Goal: Transaction & Acquisition: Purchase product/service

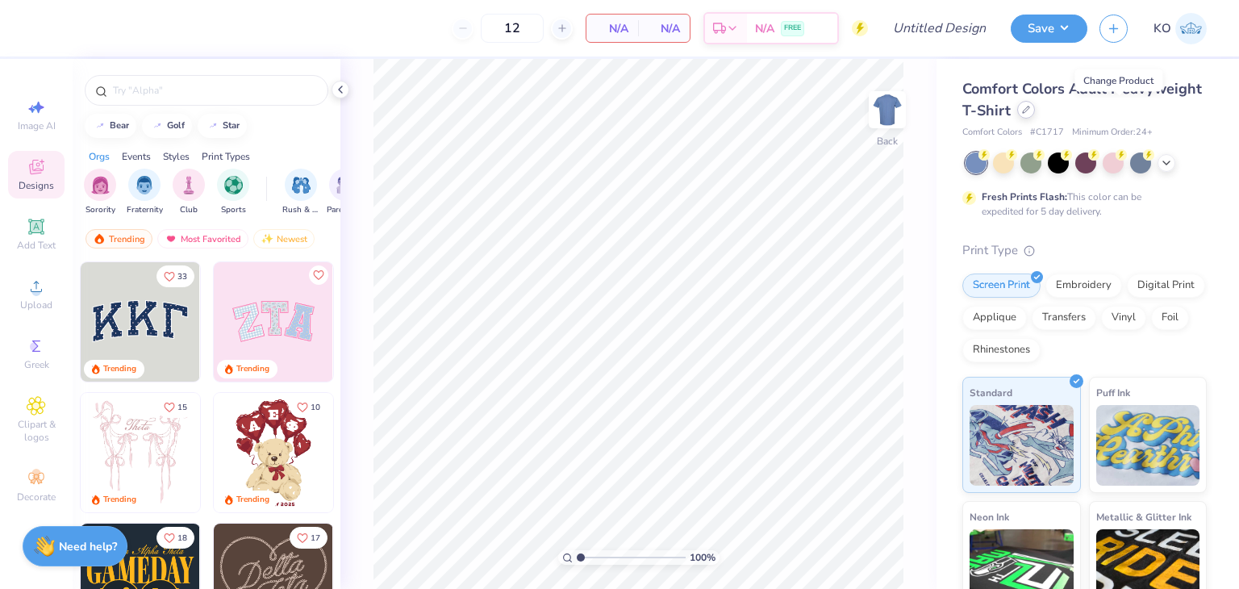
click at [1035, 114] on div at bounding box center [1026, 110] width 18 height 18
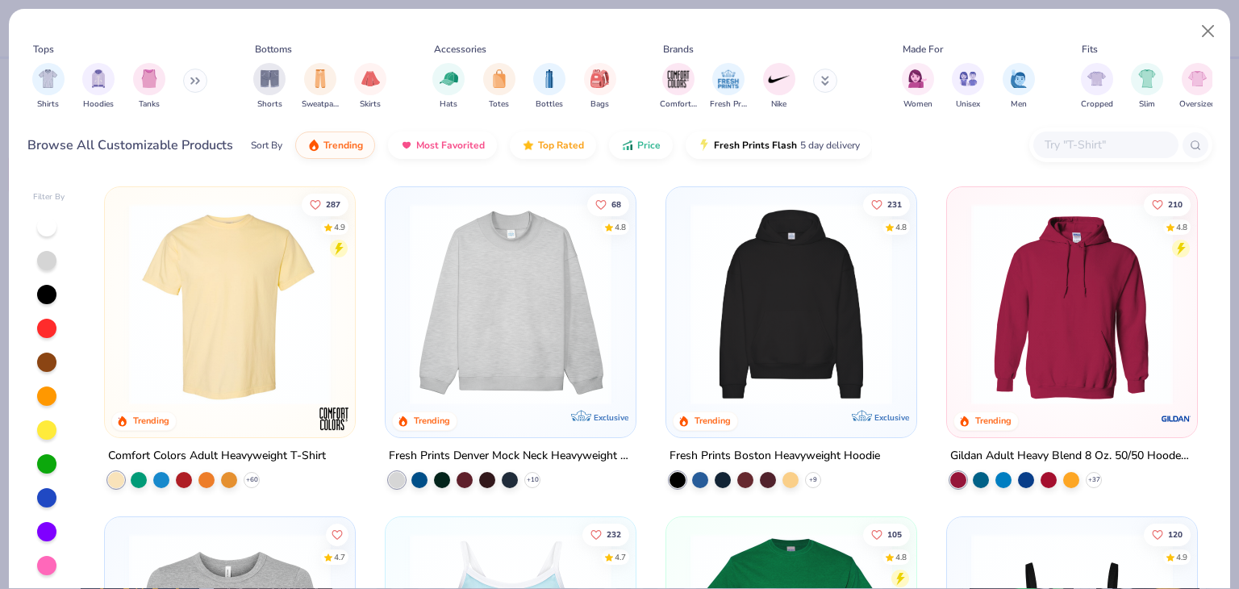
click at [1076, 150] on input "text" at bounding box center [1105, 145] width 124 height 19
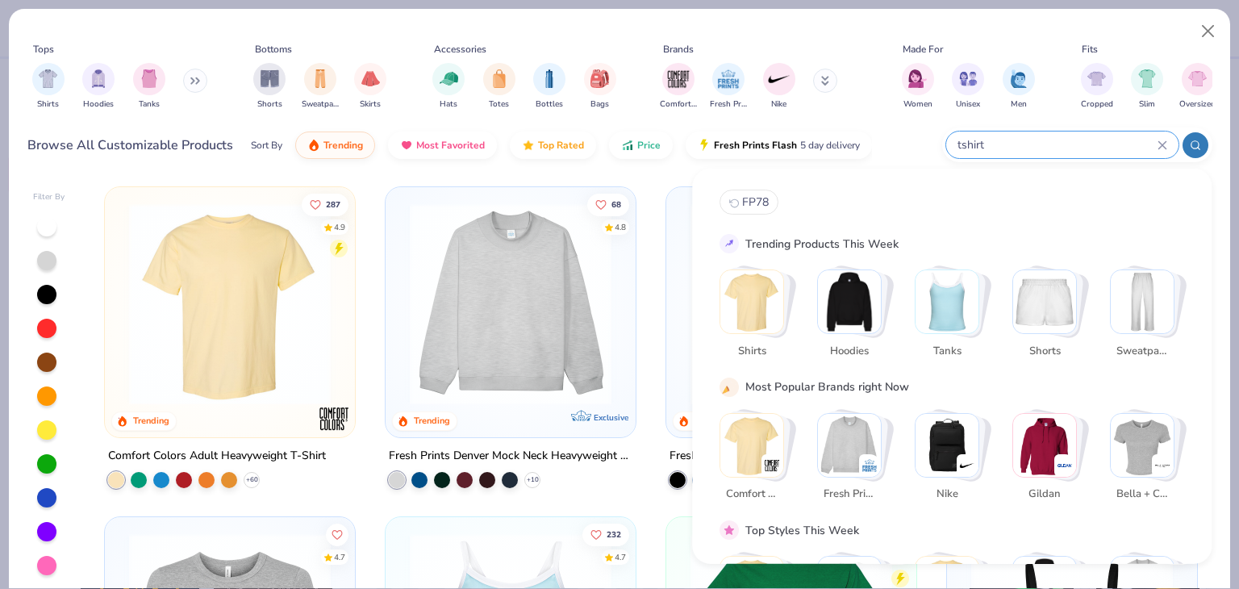
type input "tshirt"
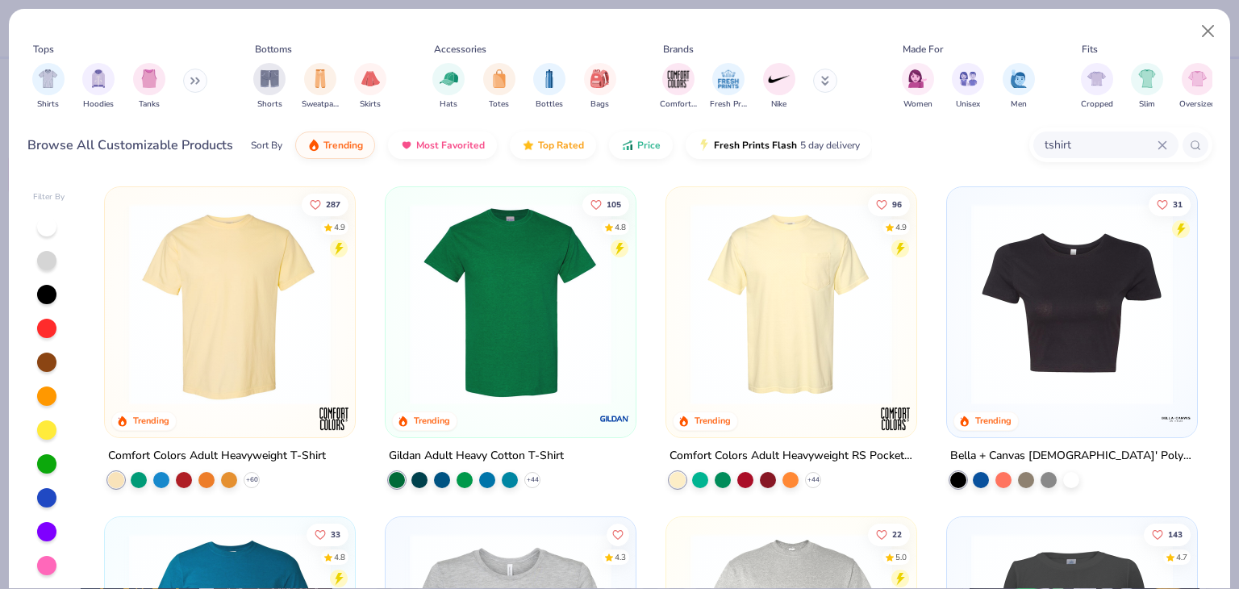
click at [284, 357] on img at bounding box center [230, 304] width 218 height 202
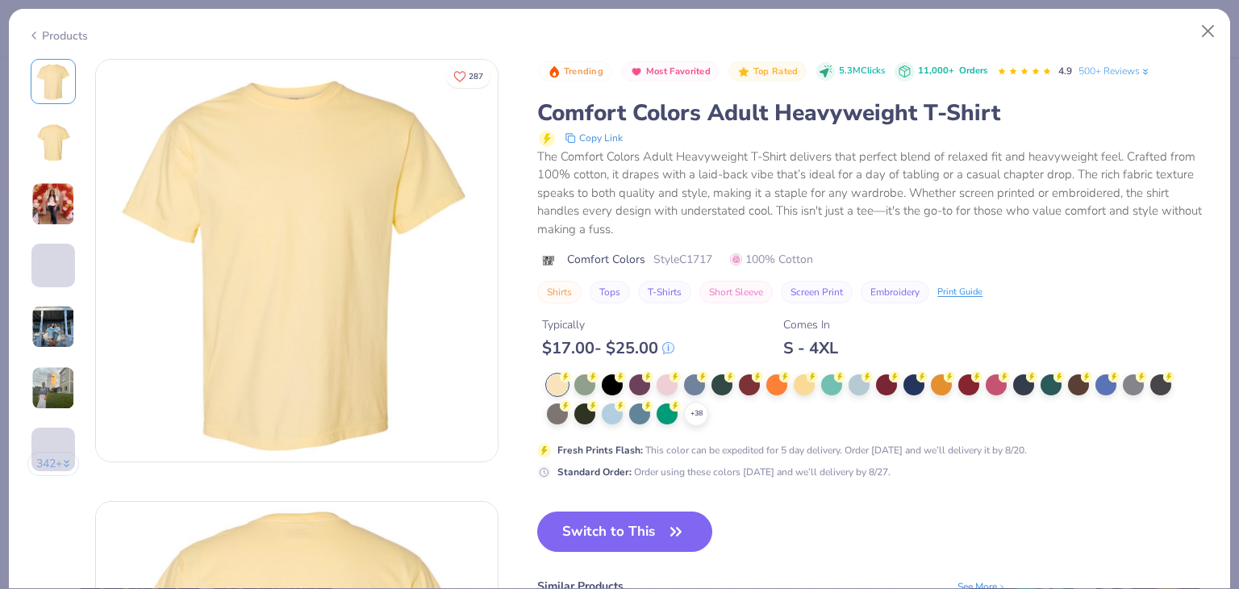
scroll to position [25, 0]
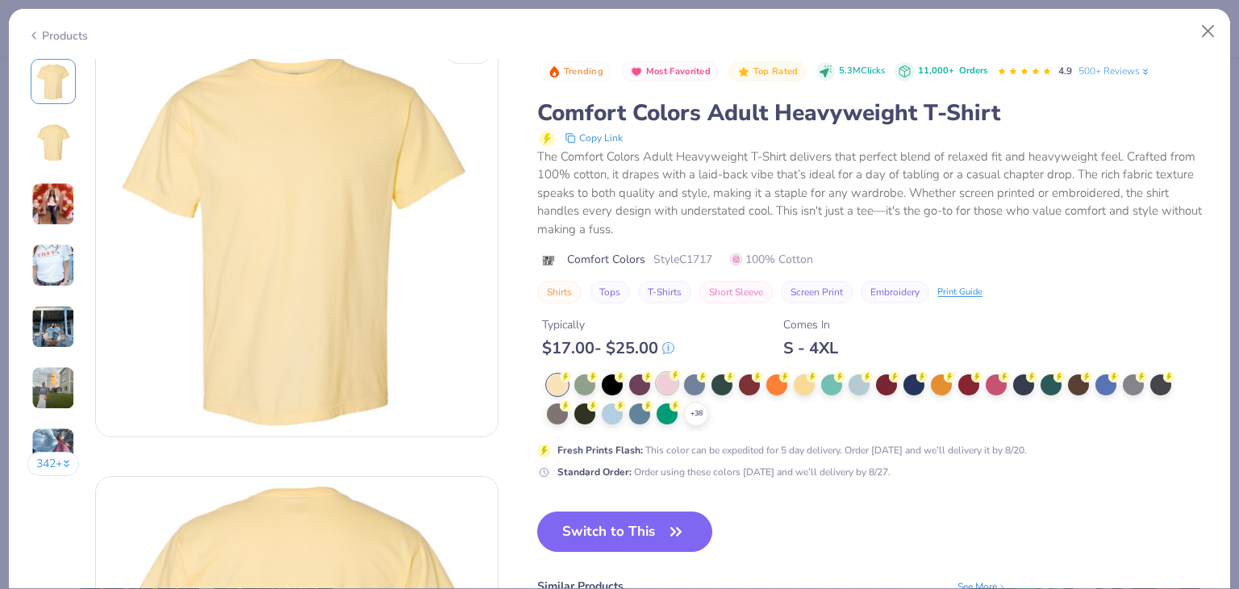
click at [666, 379] on div at bounding box center [667, 383] width 21 height 21
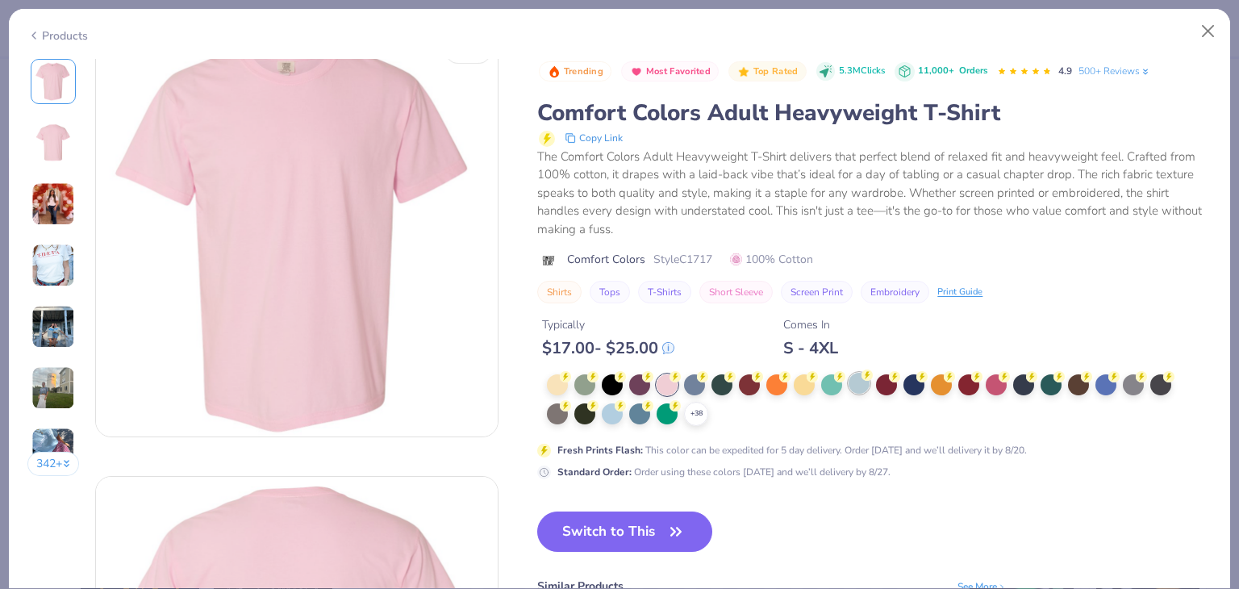
click at [854, 378] on div at bounding box center [859, 383] width 21 height 21
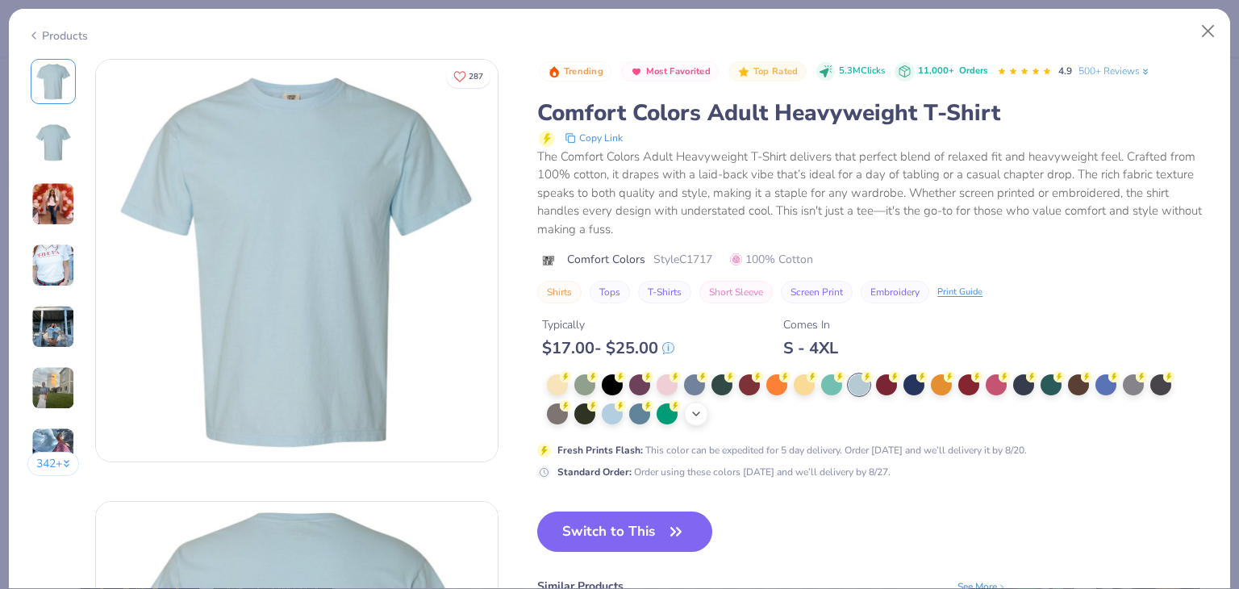
click at [703, 409] on icon at bounding box center [696, 413] width 13 height 13
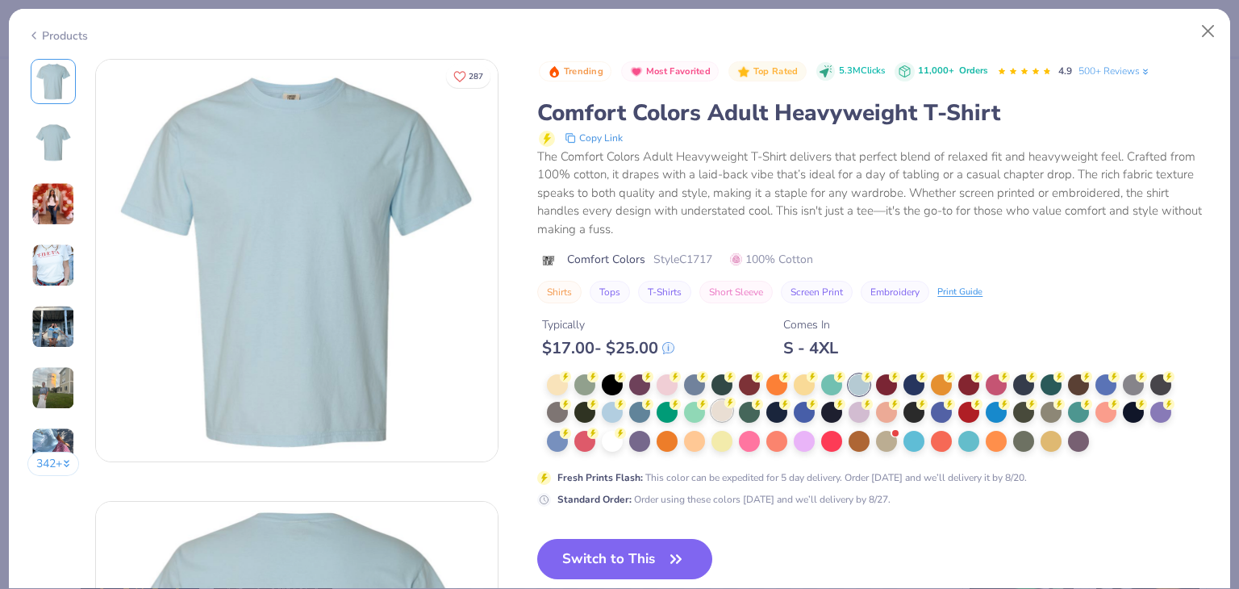
click at [721, 411] on div at bounding box center [722, 410] width 21 height 21
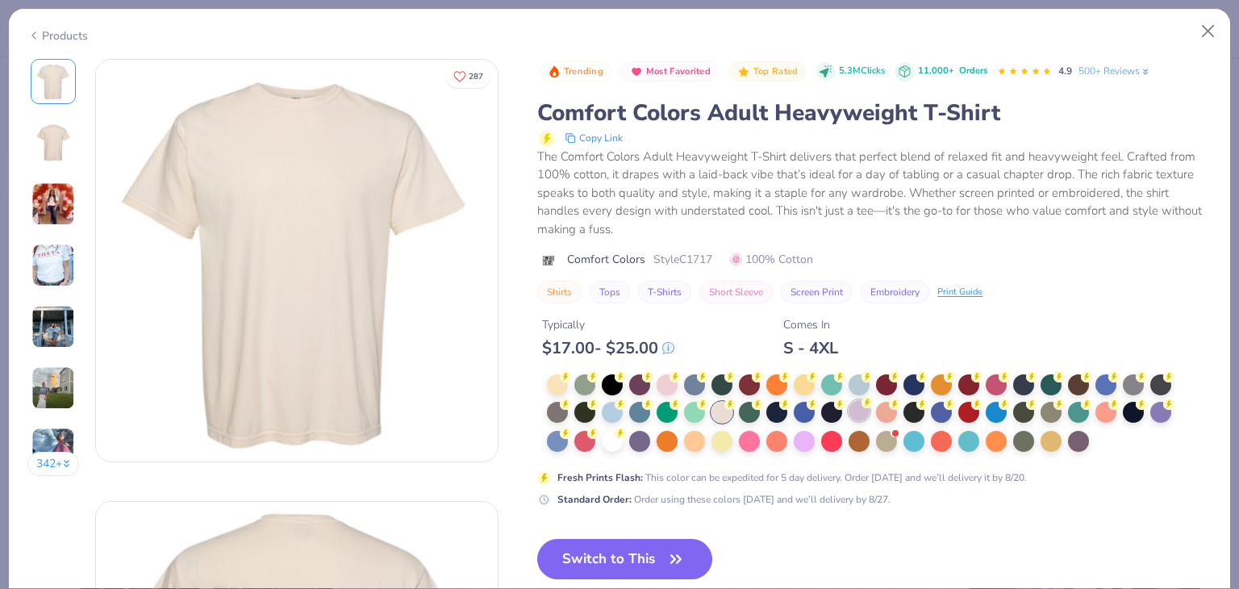
click at [855, 416] on div at bounding box center [859, 410] width 21 height 21
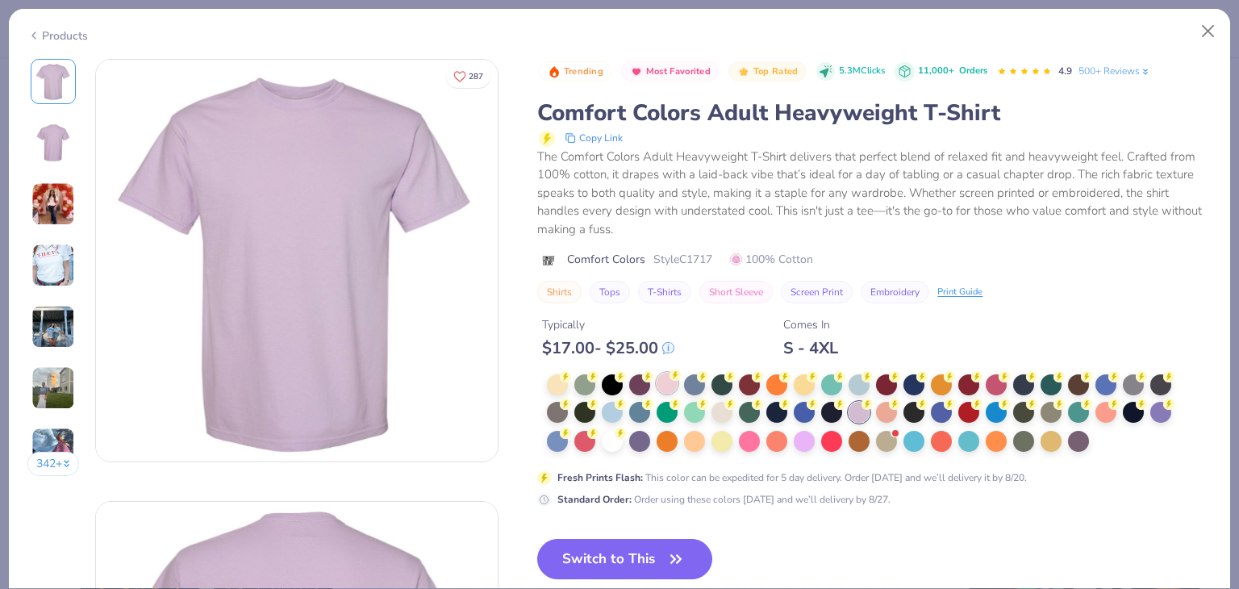
click at [668, 386] on div at bounding box center [667, 383] width 21 height 21
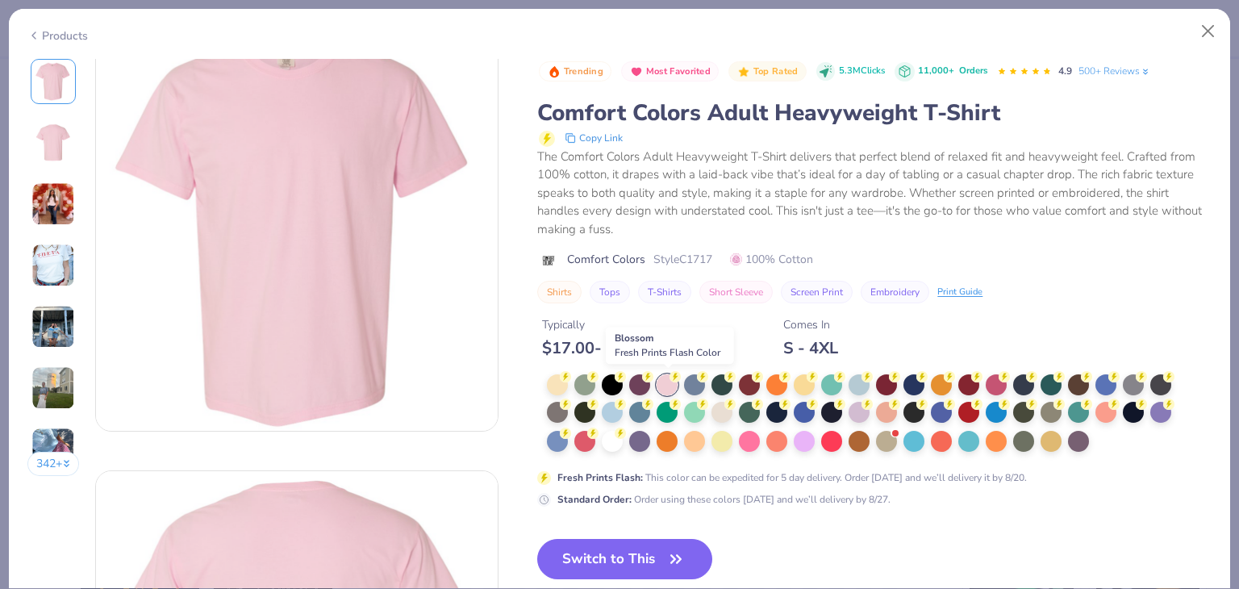
scroll to position [31, 0]
click at [672, 554] on icon "button" at bounding box center [676, 559] width 23 height 23
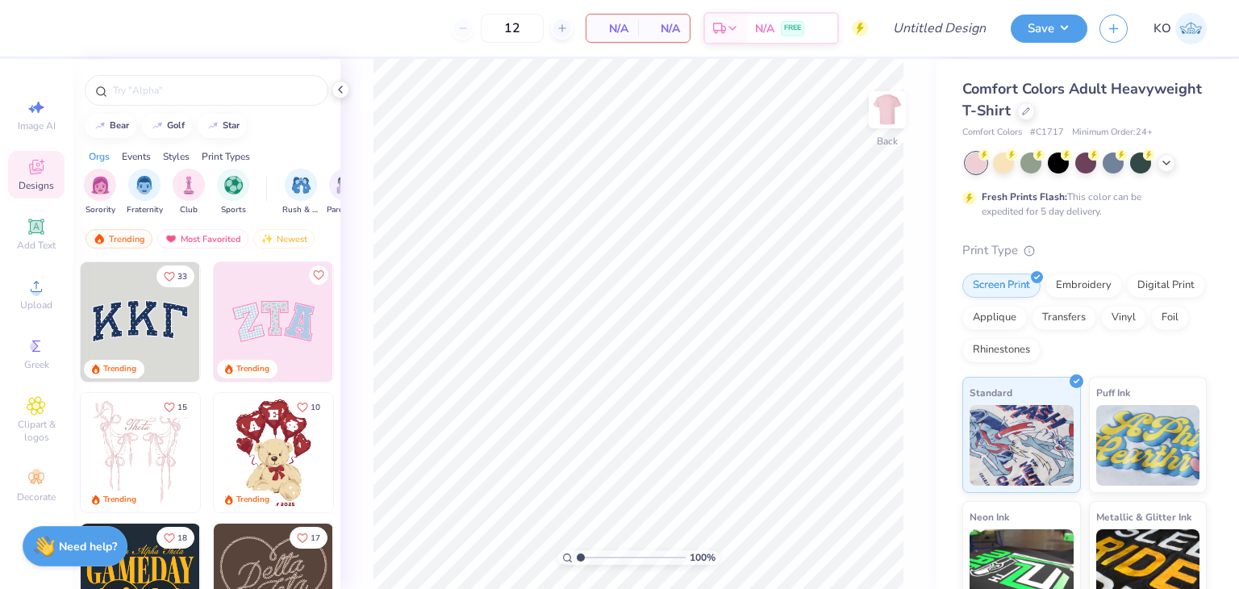
scroll to position [161, 0]
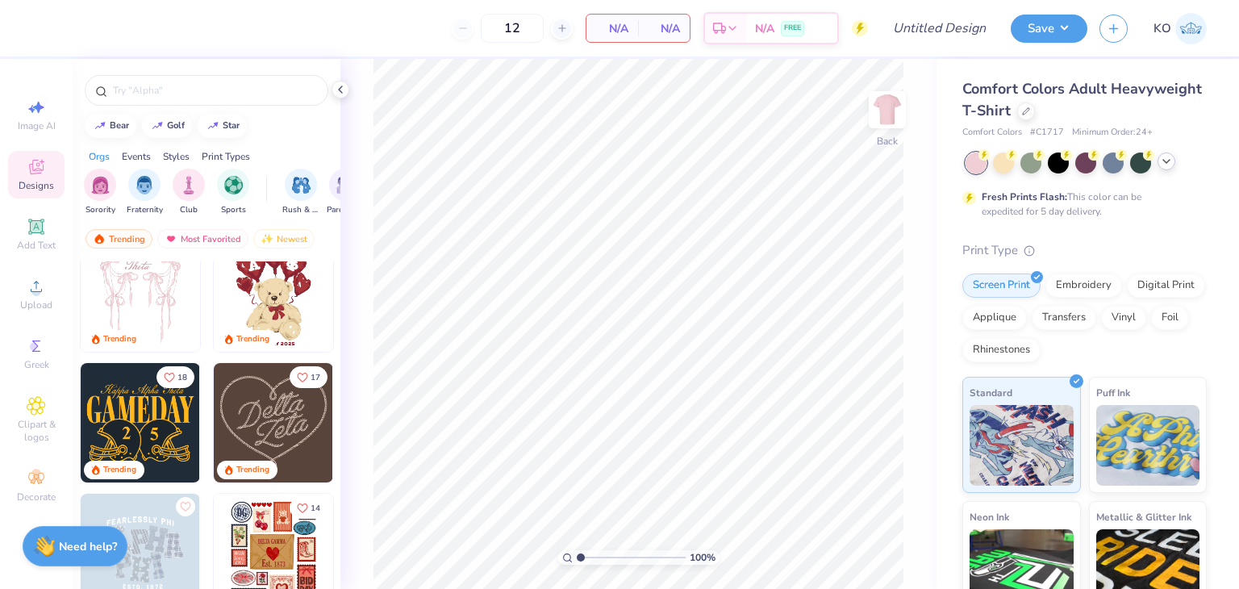
click at [1165, 164] on icon at bounding box center [1166, 161] width 13 height 13
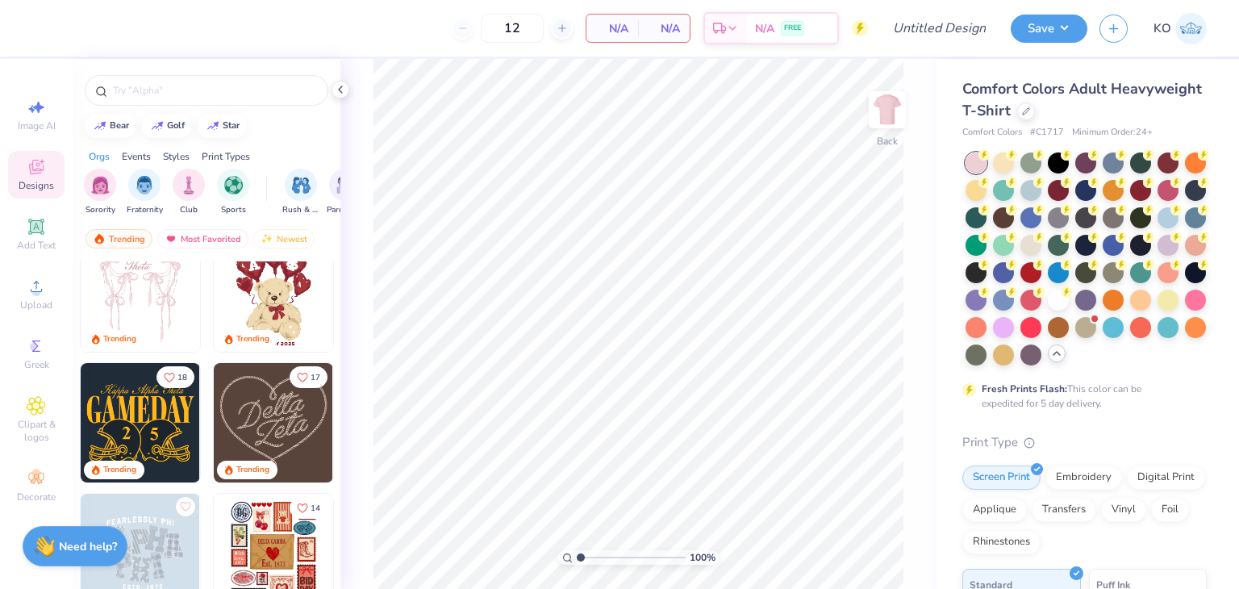
click at [1050, 360] on icon at bounding box center [1056, 353] width 13 height 13
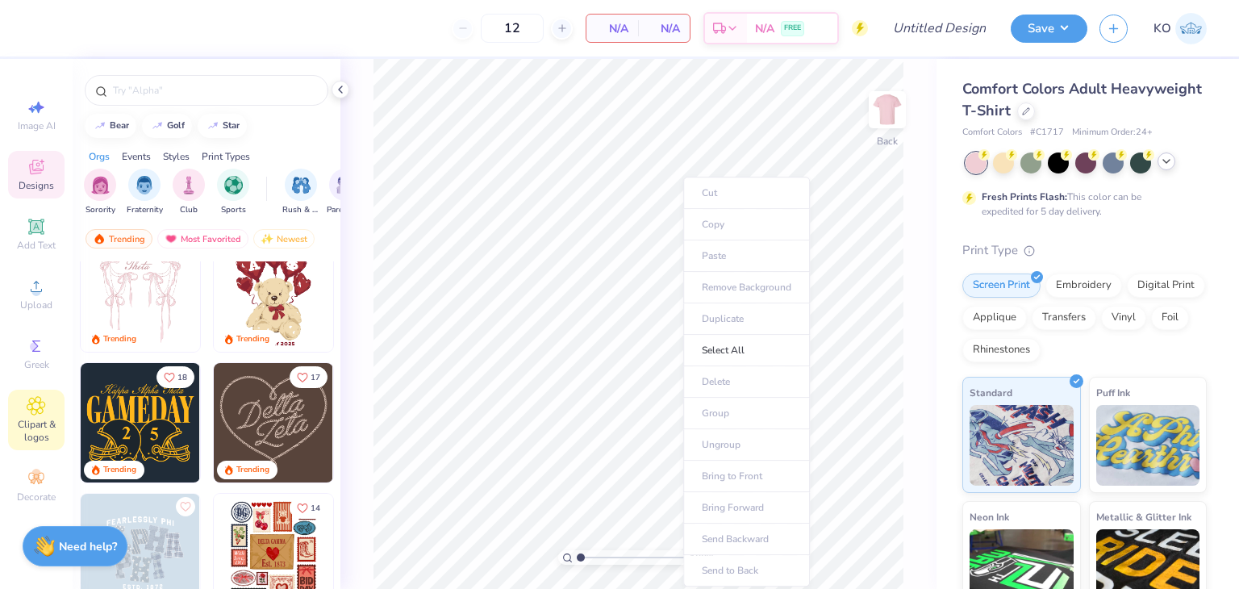
click at [35, 400] on icon at bounding box center [36, 406] width 18 height 18
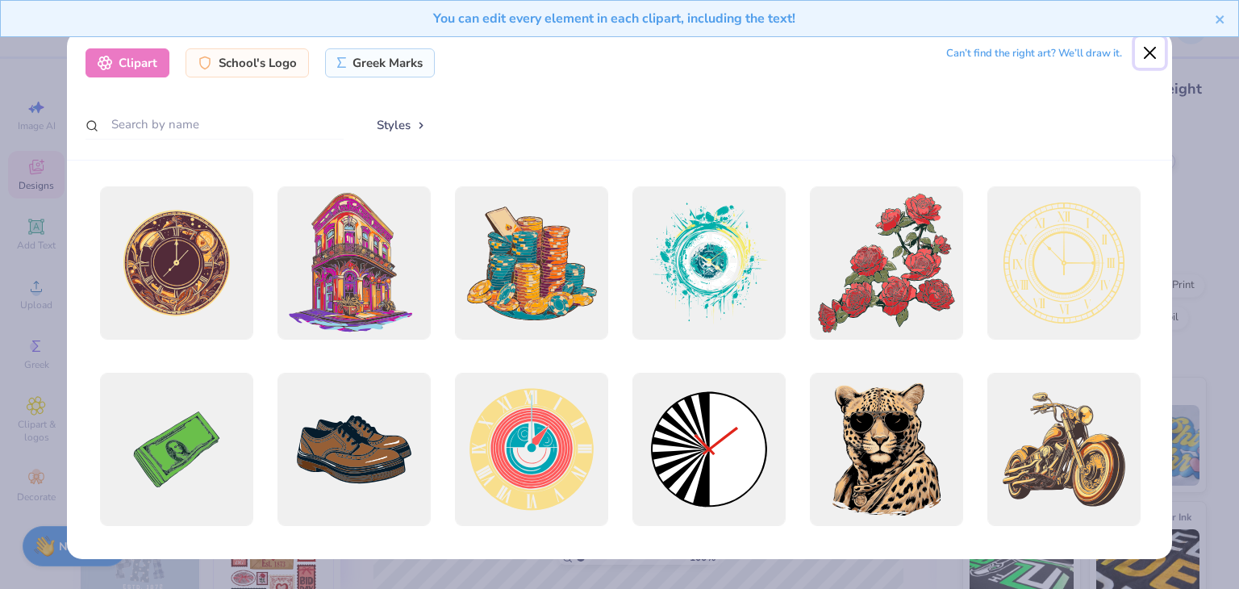
click at [1145, 52] on button "Close" at bounding box center [1150, 52] width 31 height 31
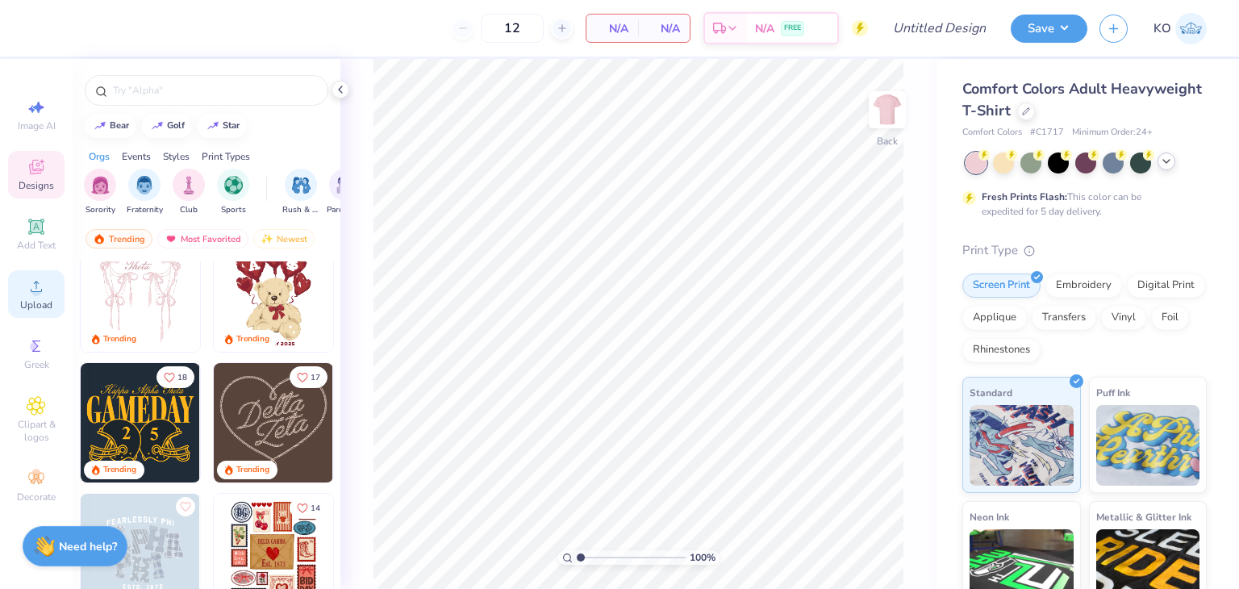
click at [25, 298] on div "Upload" at bounding box center [36, 294] width 56 height 48
click at [42, 299] on span "Upload" at bounding box center [36, 305] width 32 height 13
click at [44, 282] on icon at bounding box center [36, 286] width 19 height 19
click at [30, 281] on icon at bounding box center [36, 286] width 19 height 19
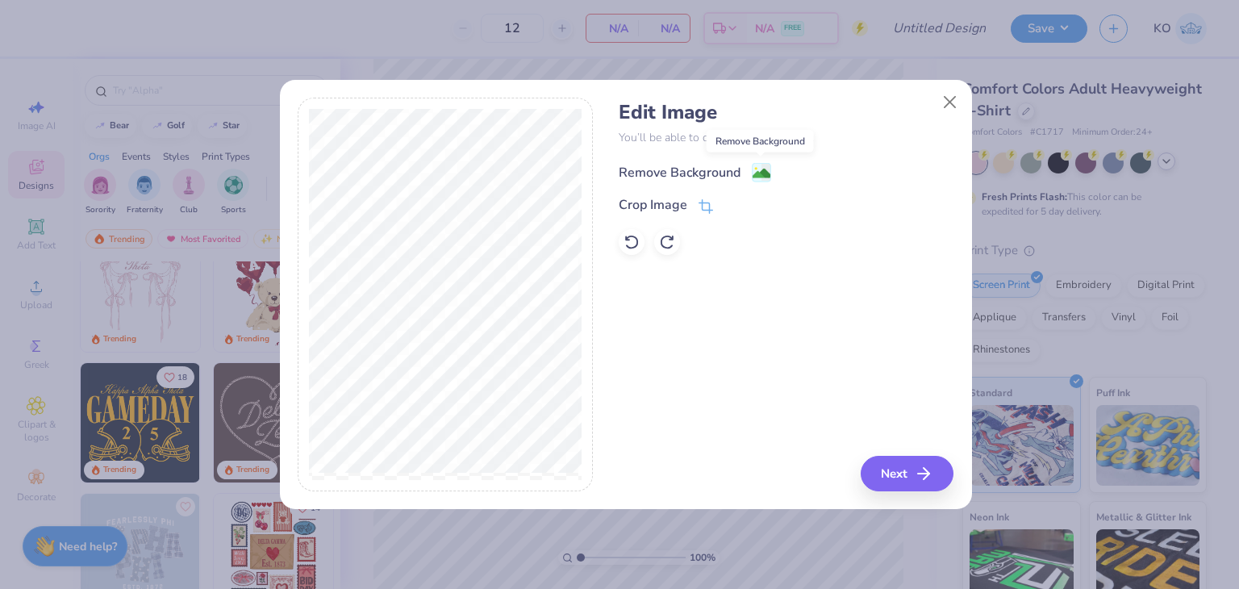
click at [756, 173] on image at bounding box center [762, 174] width 18 height 18
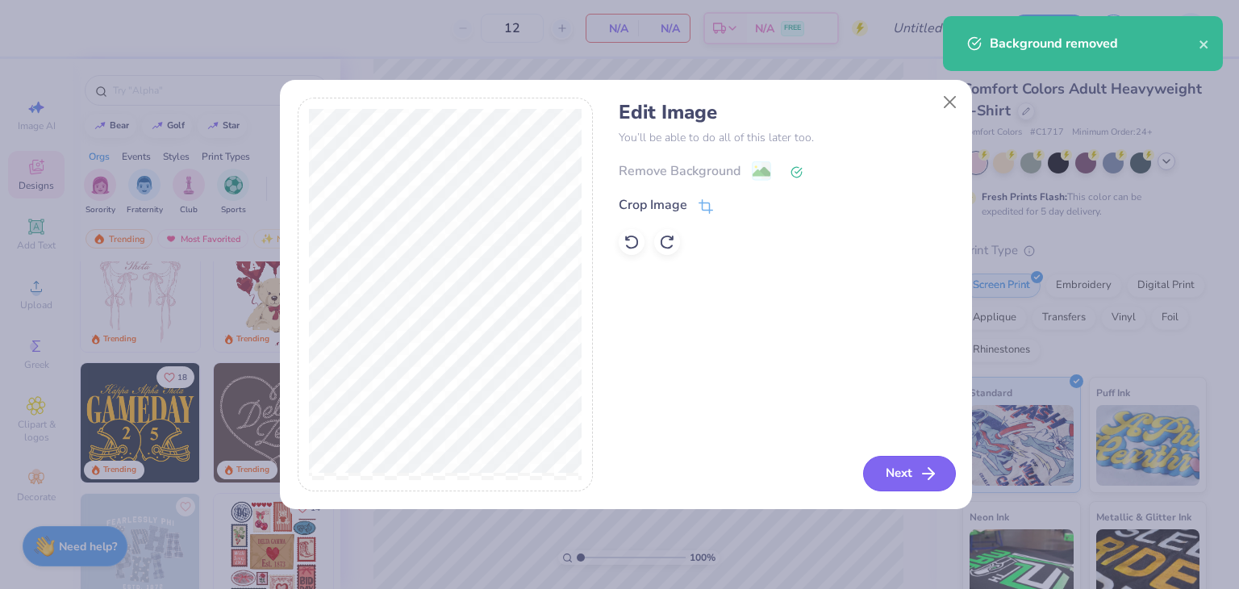
click at [884, 470] on button "Next" at bounding box center [909, 473] width 93 height 35
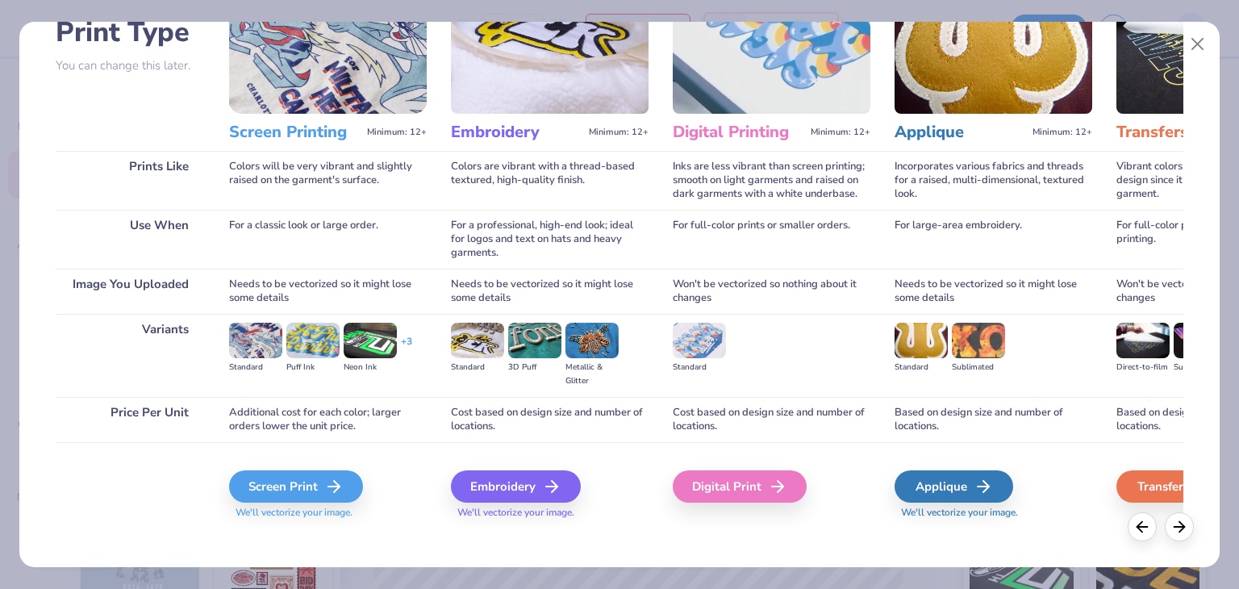
scroll to position [135, 0]
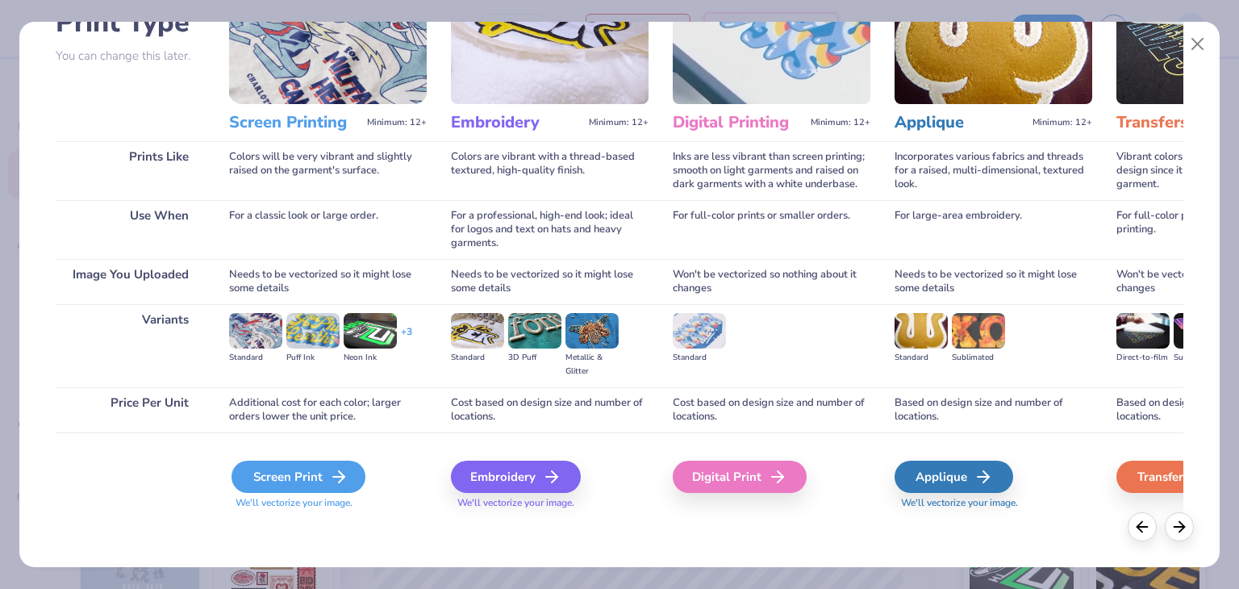
click at [278, 469] on div "Screen Print" at bounding box center [299, 477] width 134 height 32
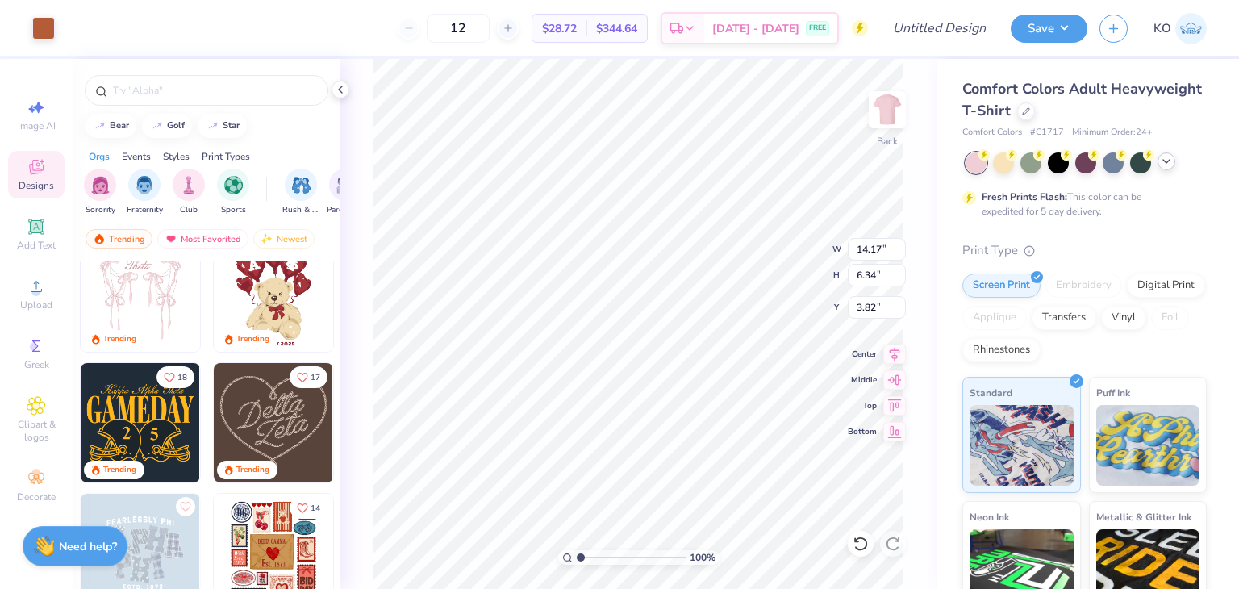
type input "3.82"
type input "11.26"
type input "5.03"
type input "3.00"
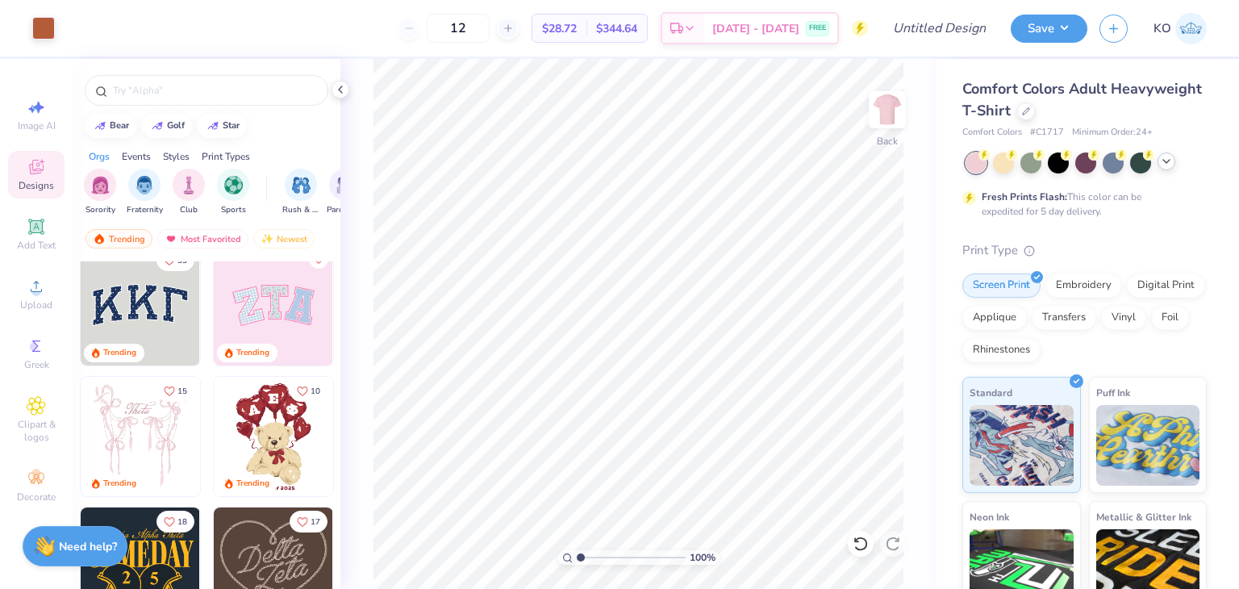
scroll to position [0, 0]
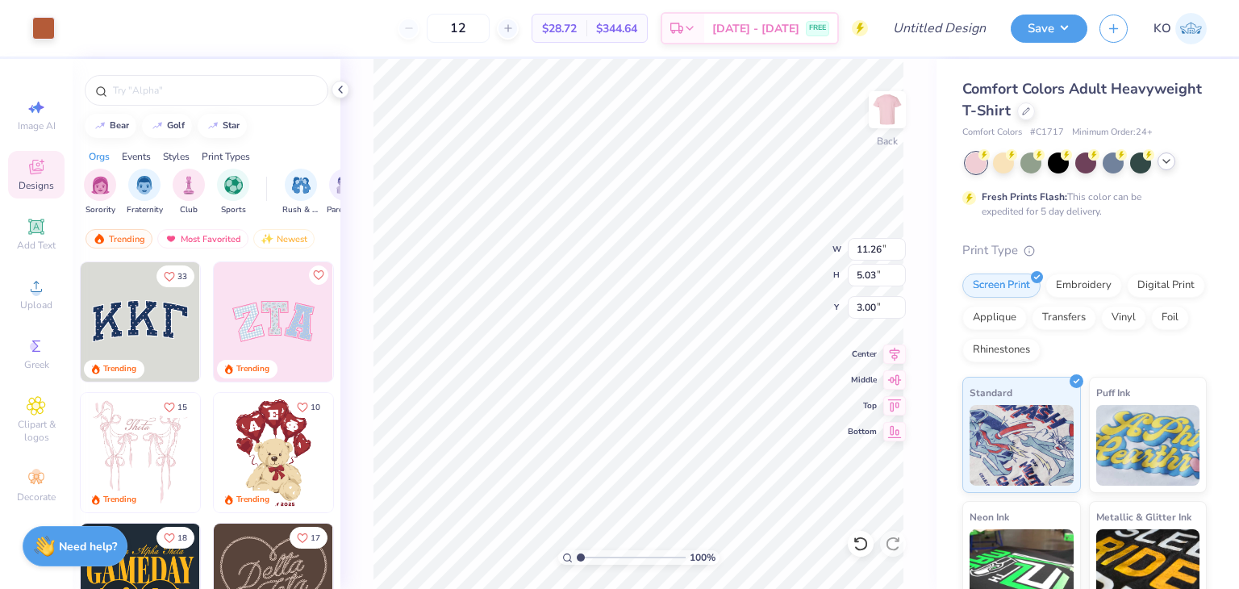
click at [1165, 162] on icon at bounding box center [1166, 161] width 13 height 13
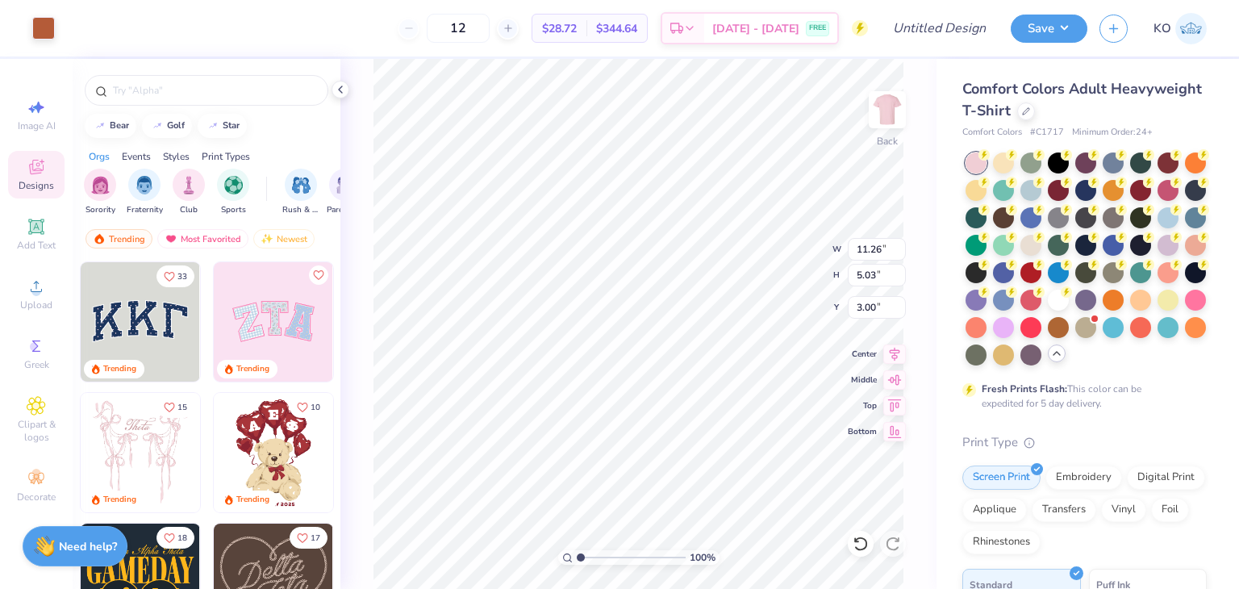
click at [925, 491] on div "100 % Back W 11.26 11.26 " H 5.03 5.03 " Y 3.00 3.00 " Center Middle Top Bottom" at bounding box center [638, 324] width 596 height 530
click at [920, 223] on div "100 % Back W 11.26 11.26 " H 5.03 5.03 " Y 3.00 3.00 " Center Middle Top Bottom" at bounding box center [638, 324] width 596 height 530
click at [1007, 161] on div at bounding box center [1003, 161] width 21 height 21
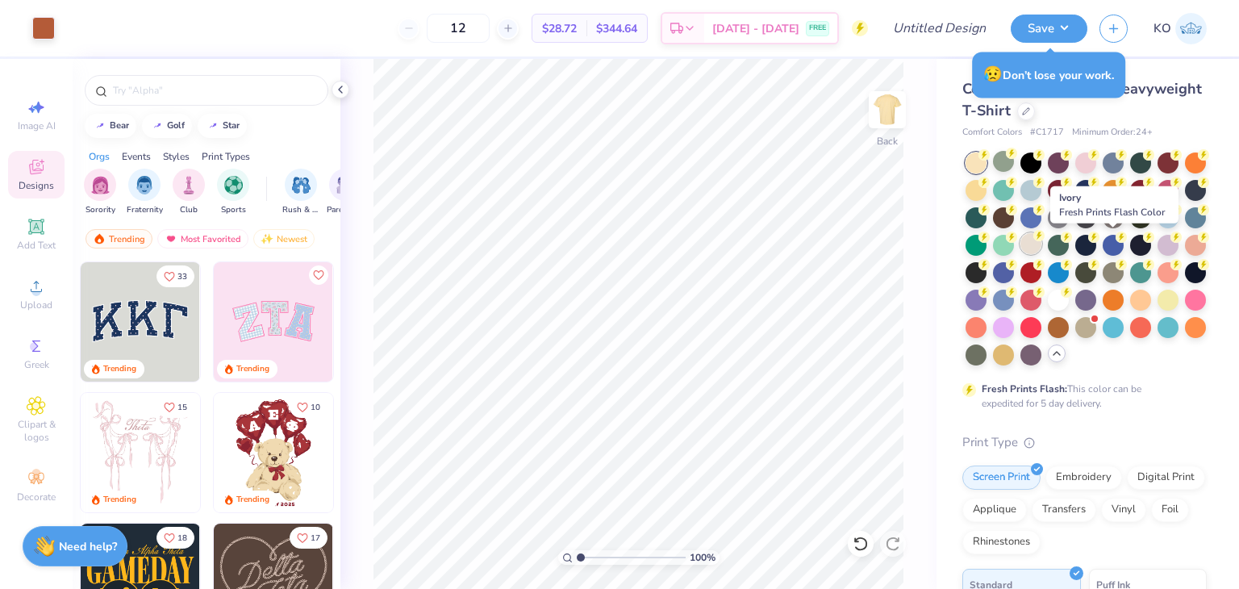
click at [1042, 245] on div at bounding box center [1031, 243] width 21 height 21
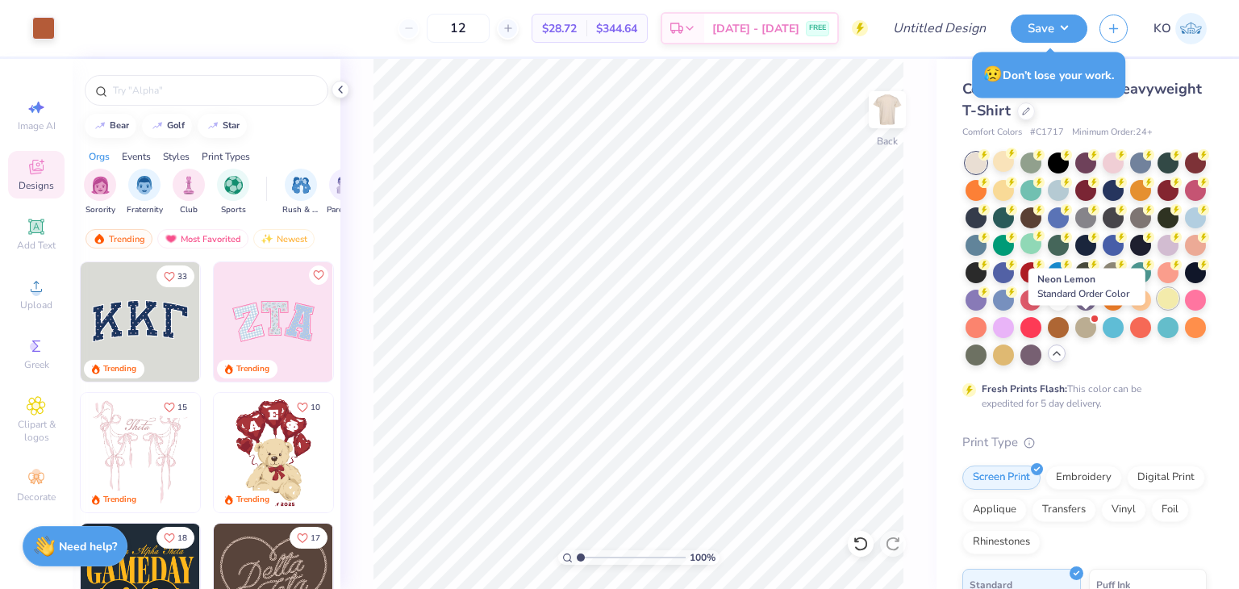
click at [1158, 309] on div at bounding box center [1168, 298] width 21 height 21
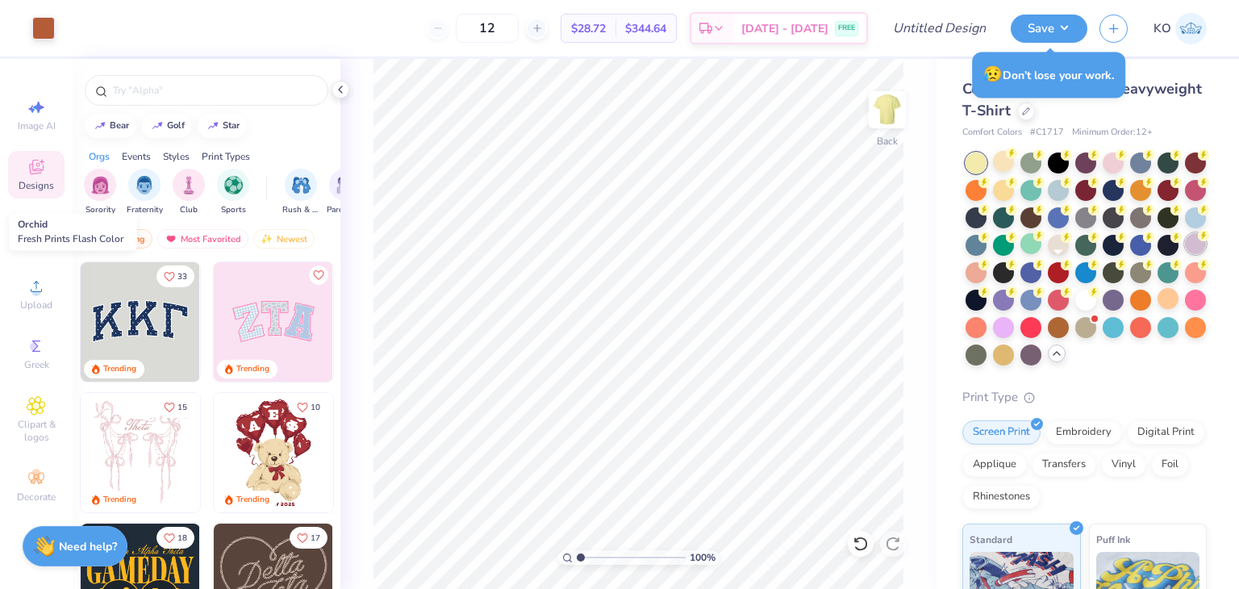
click at [1198, 241] on icon at bounding box center [1203, 235] width 11 height 11
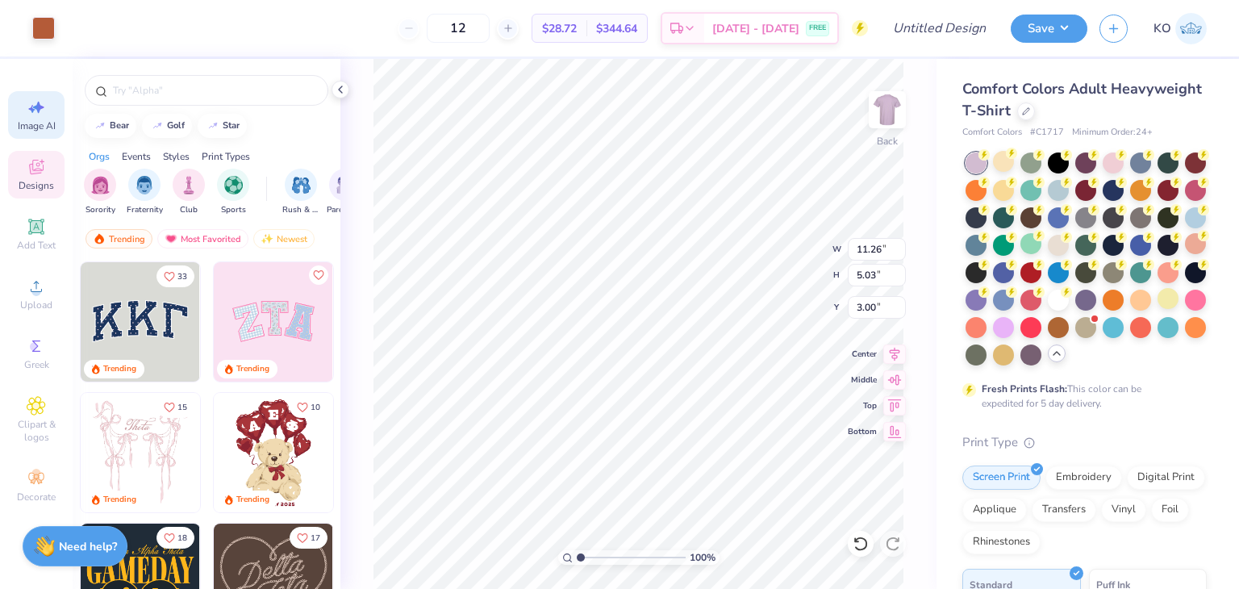
click at [43, 119] on span "Image AI" at bounding box center [37, 125] width 38 height 13
select select "4"
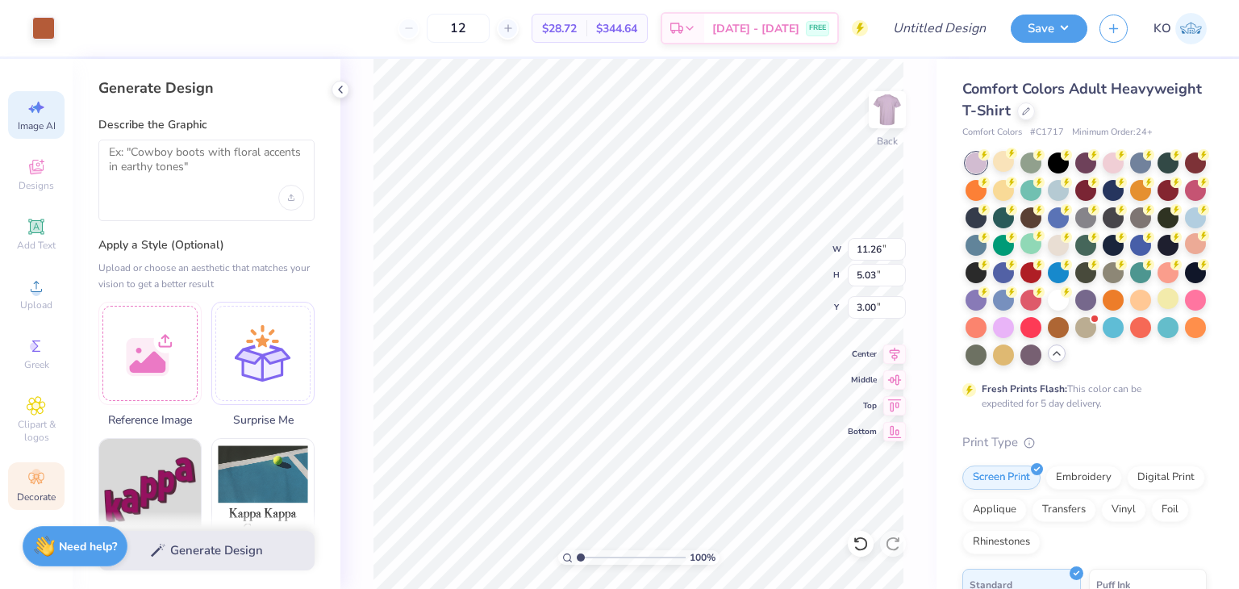
click at [27, 469] on icon at bounding box center [36, 478] width 19 height 19
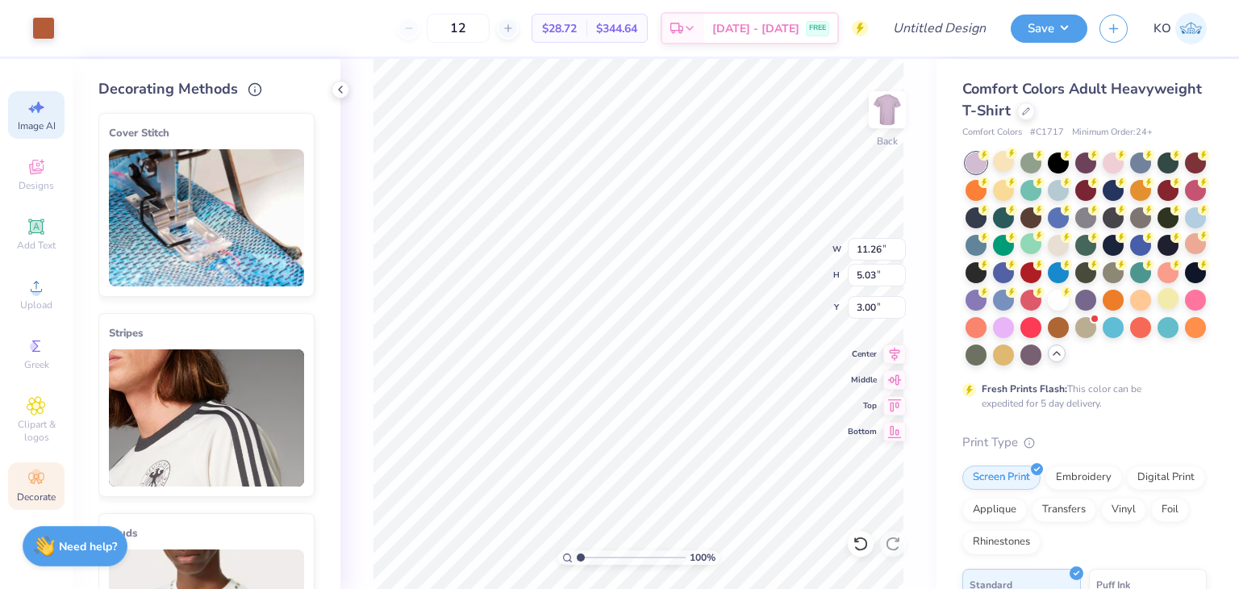
click at [36, 123] on span "Image AI" at bounding box center [37, 125] width 38 height 13
select select "4"
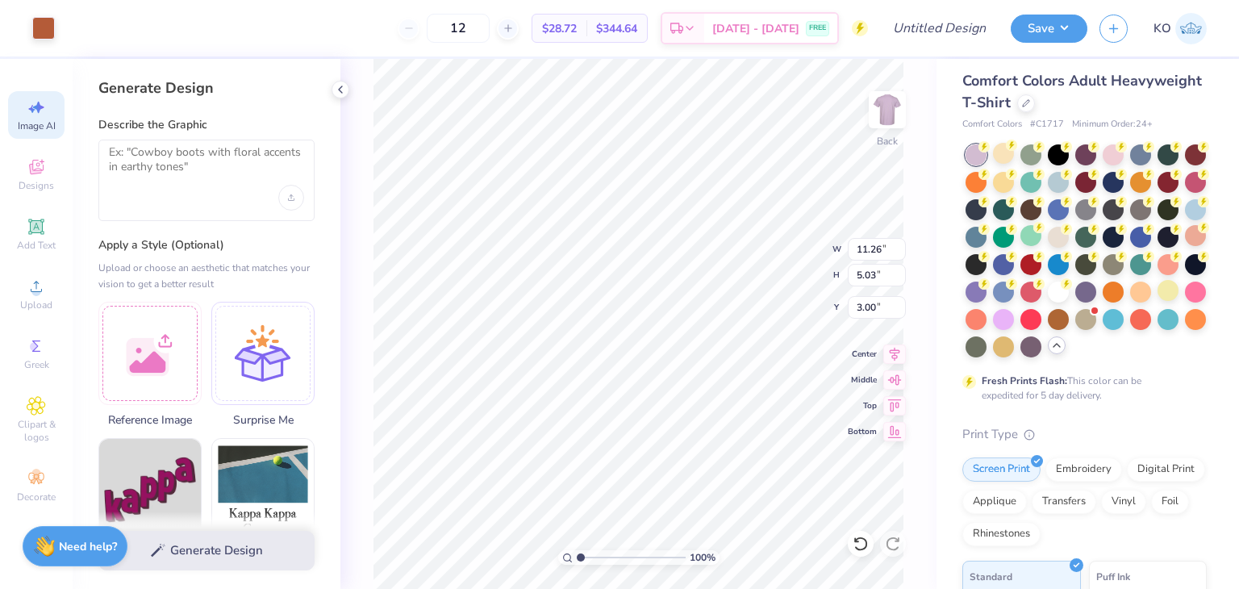
scroll to position [6, 0]
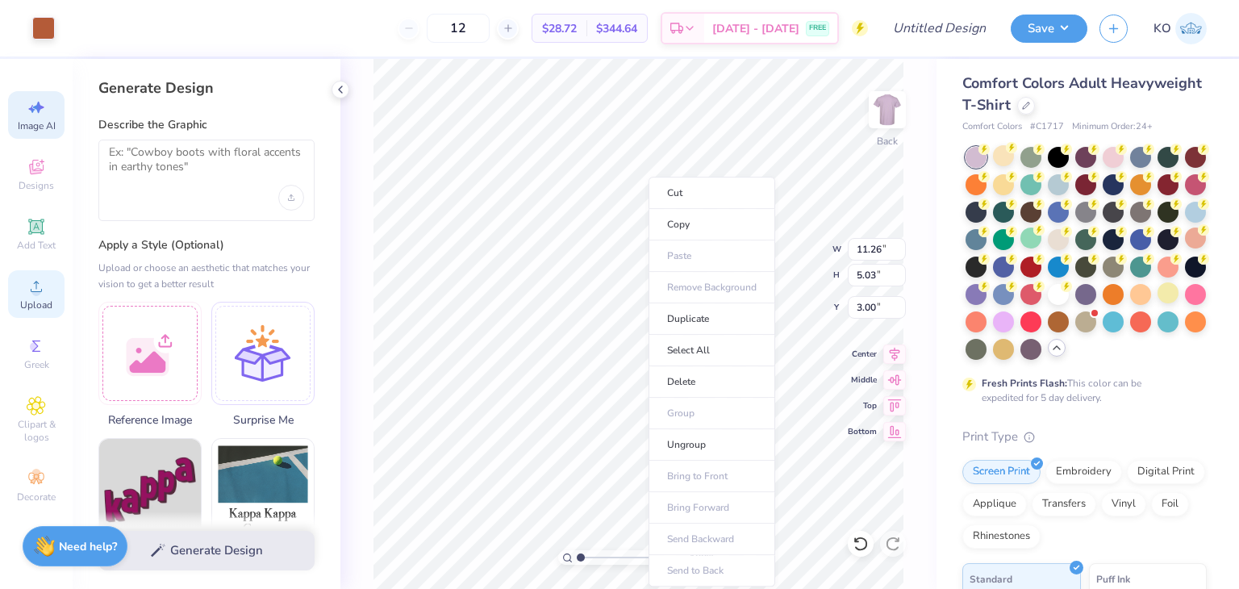
click at [44, 287] on icon at bounding box center [36, 286] width 19 height 19
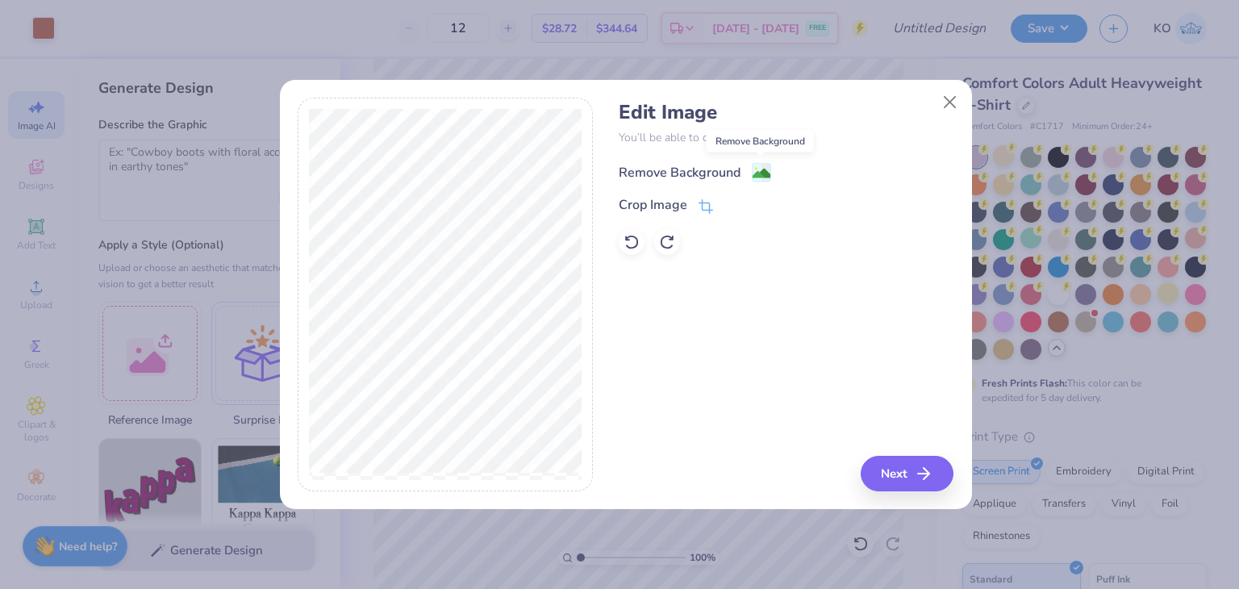
click at [761, 169] on image at bounding box center [762, 174] width 18 height 18
click at [949, 101] on button "Close" at bounding box center [949, 101] width 31 height 31
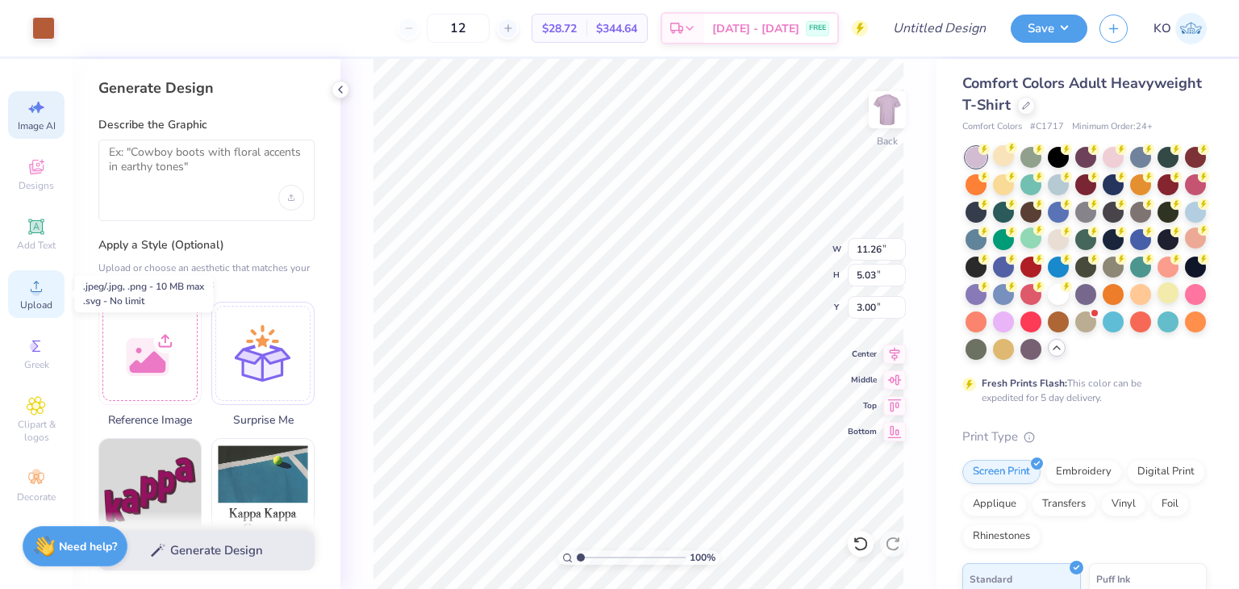
click at [34, 282] on icon at bounding box center [36, 286] width 19 height 19
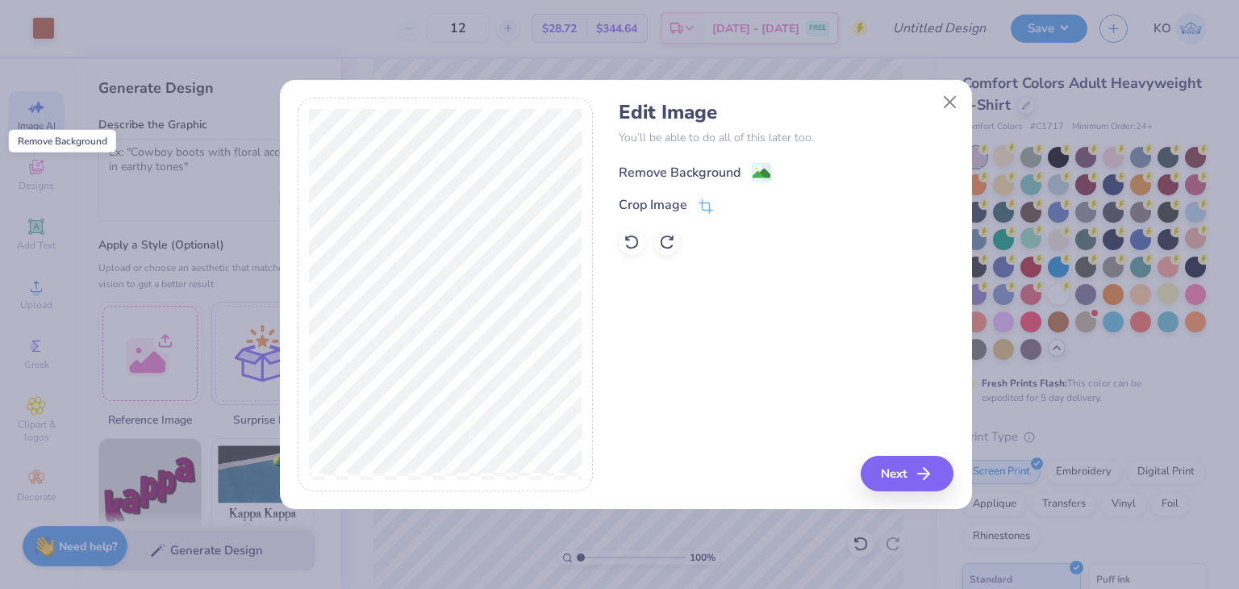
click at [759, 165] on image at bounding box center [762, 174] width 18 height 18
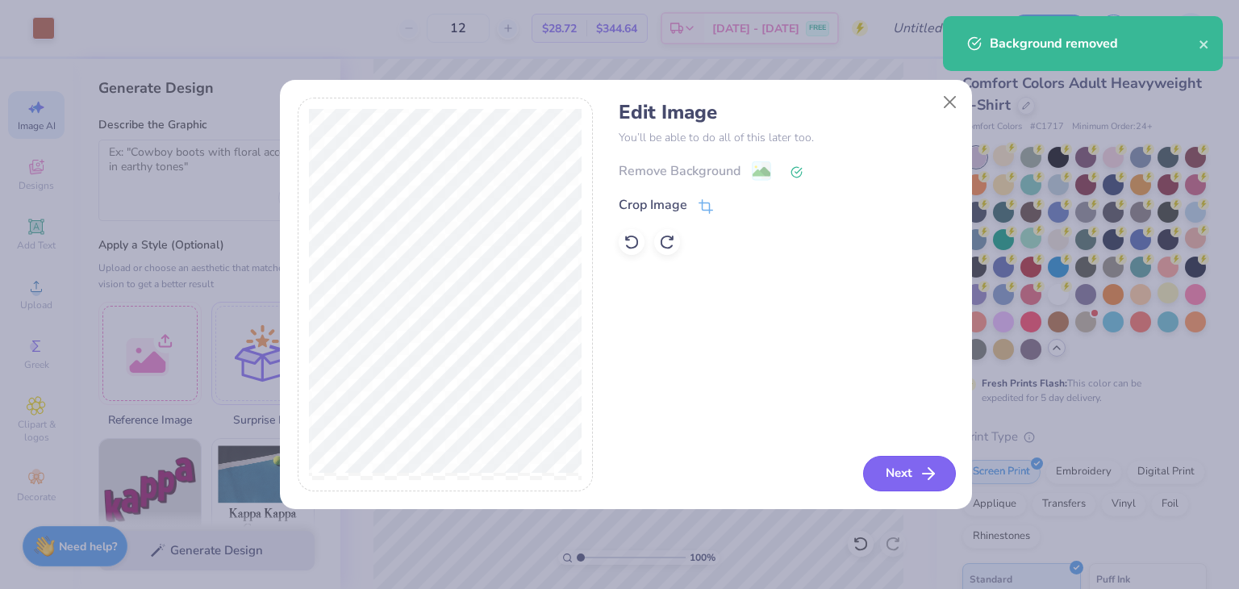
click at [913, 478] on button "Next" at bounding box center [909, 473] width 93 height 35
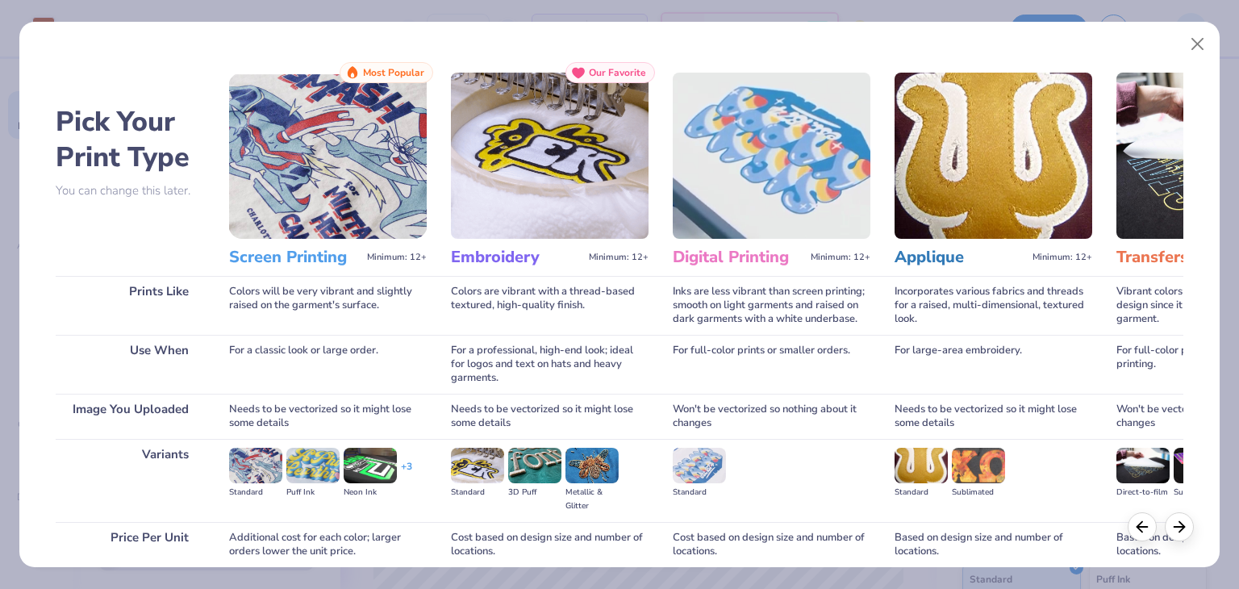
scroll to position [135, 0]
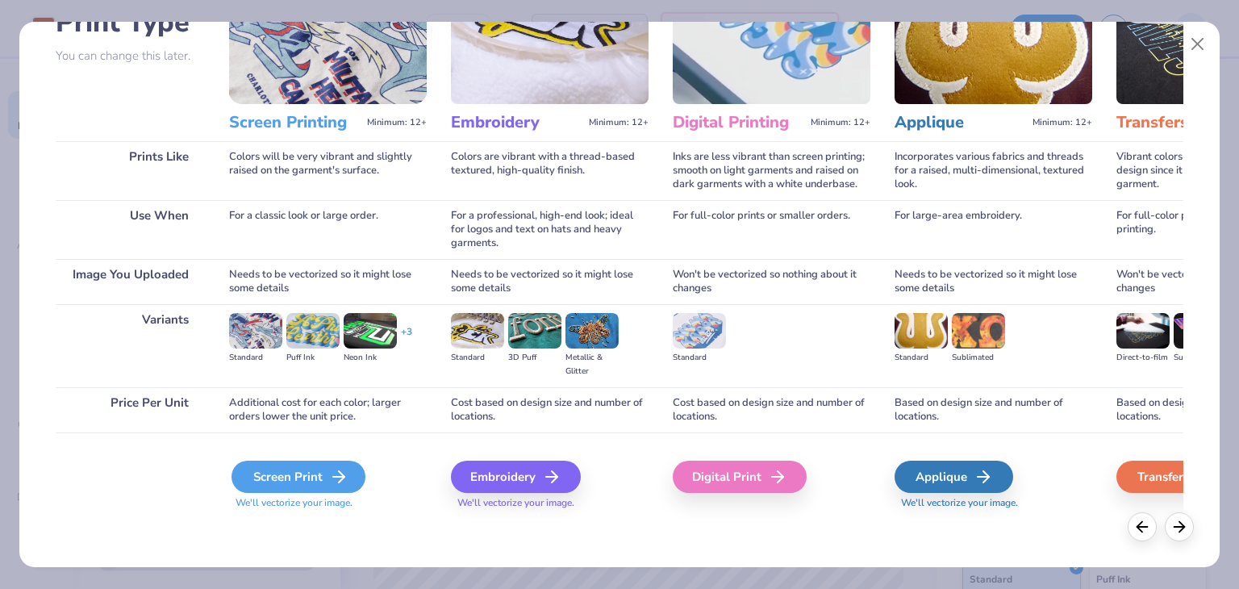
click at [299, 477] on div "Screen Print" at bounding box center [299, 477] width 134 height 32
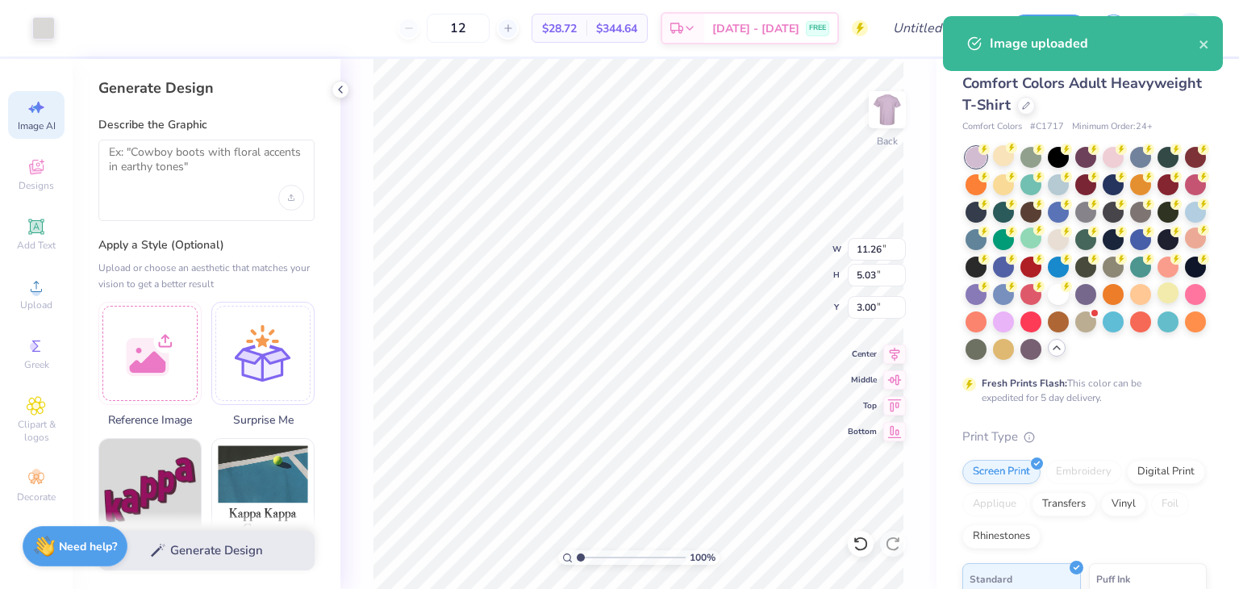
type input "14.17"
type input "6.33"
type input "9.33"
type input "11.26"
type input "5.03"
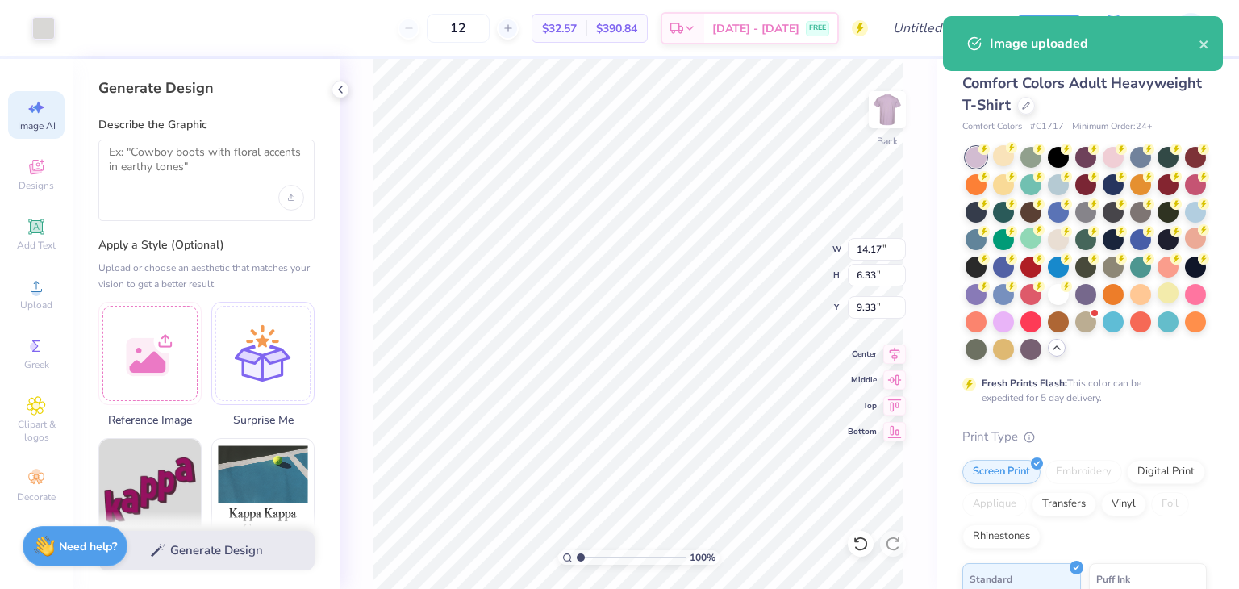
type input "3.00"
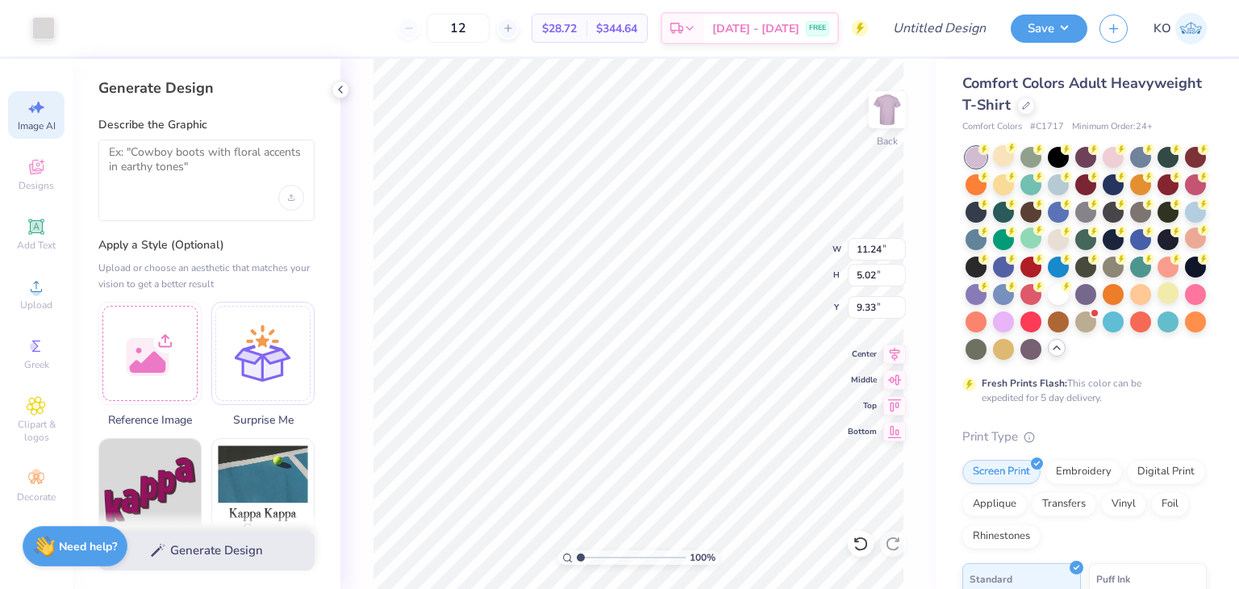
type input "11.24"
type input "5.02"
type input "3.00"
type input "12.63"
type input "5.64"
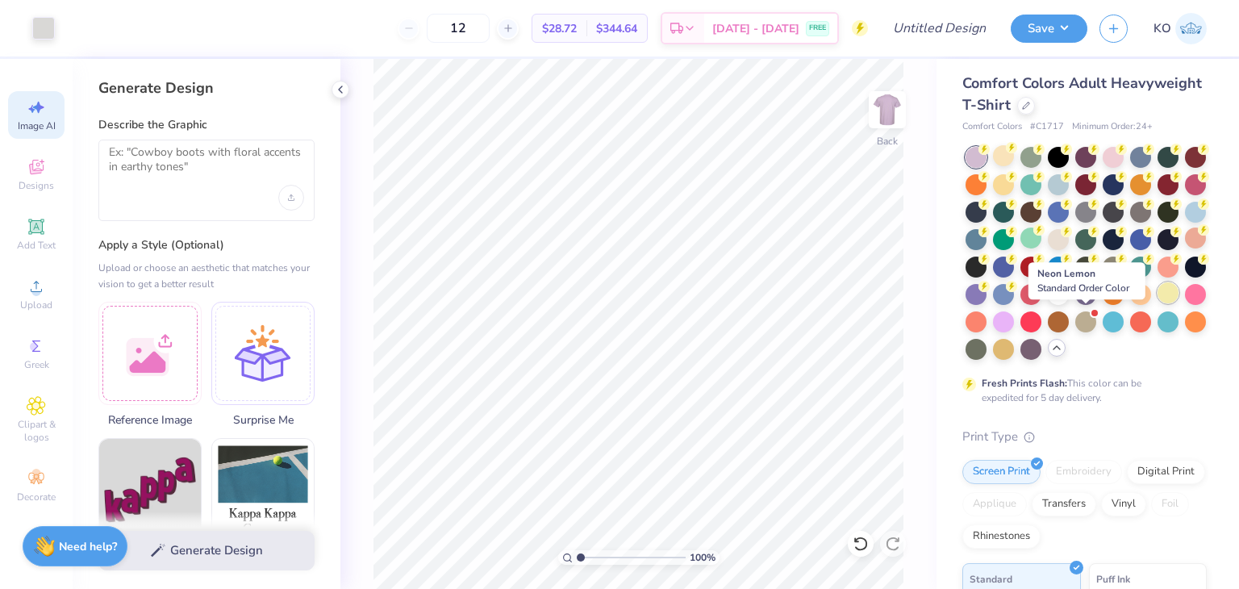
click at [1158, 303] on div at bounding box center [1168, 292] width 21 height 21
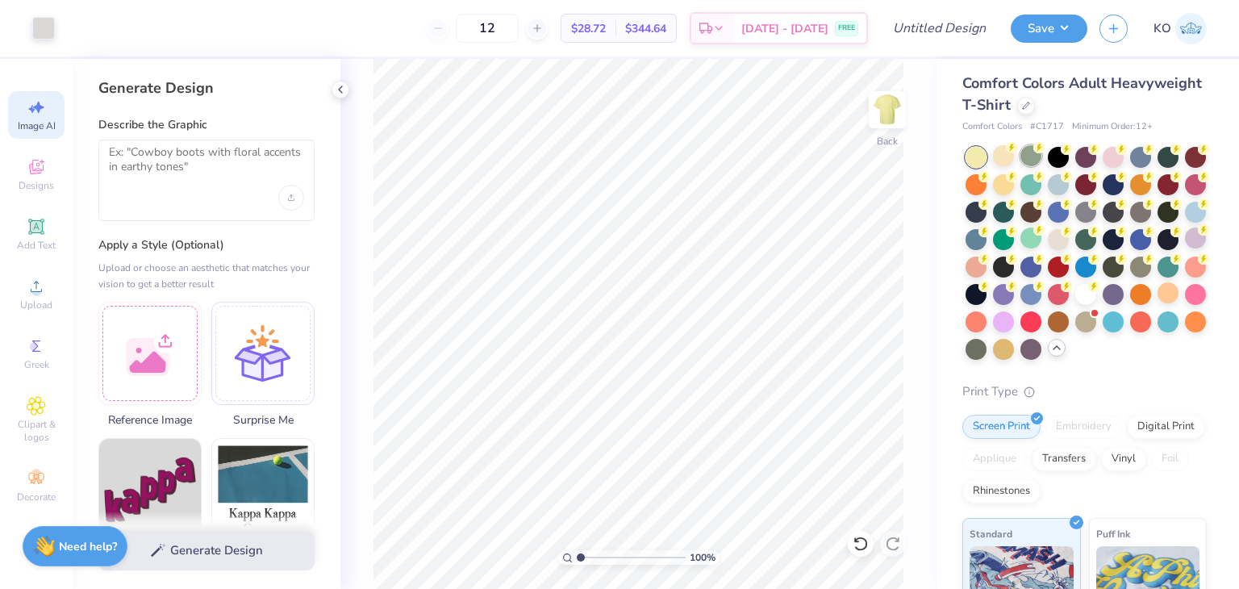
click at [1031, 159] on div at bounding box center [1031, 155] width 21 height 21
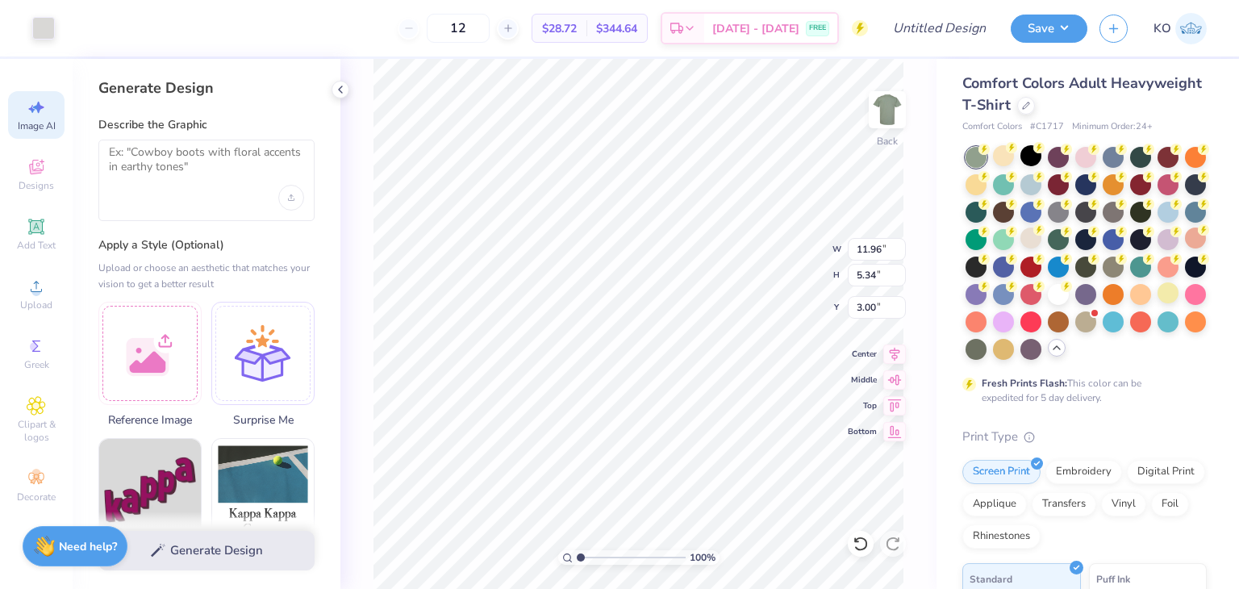
type input "11.96"
type input "5.34"
click at [1084, 162] on div at bounding box center [1085, 155] width 21 height 21
click at [923, 177] on div "100 % Back W 11.96 11.96 " H 5.34 5.34 " Y 3.00 3.00 " Center Middle Top Bottom" at bounding box center [638, 324] width 596 height 530
click at [1042, 183] on div at bounding box center [1031, 183] width 21 height 21
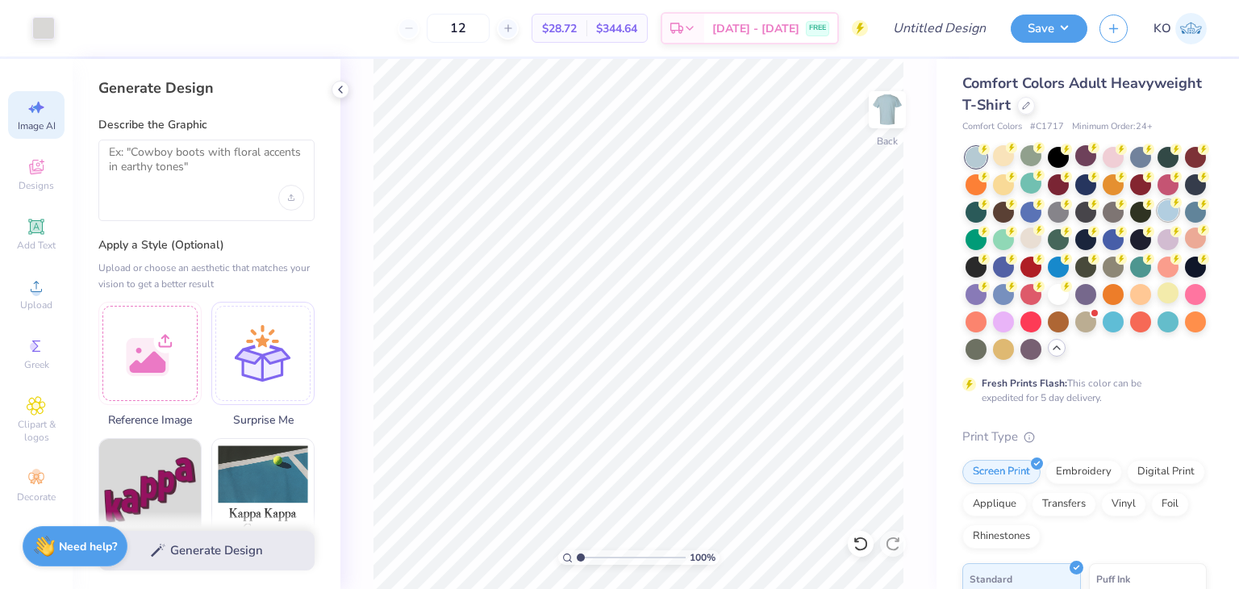
click at [1158, 221] on div at bounding box center [1168, 210] width 21 height 21
click at [974, 159] on div at bounding box center [976, 157] width 21 height 21
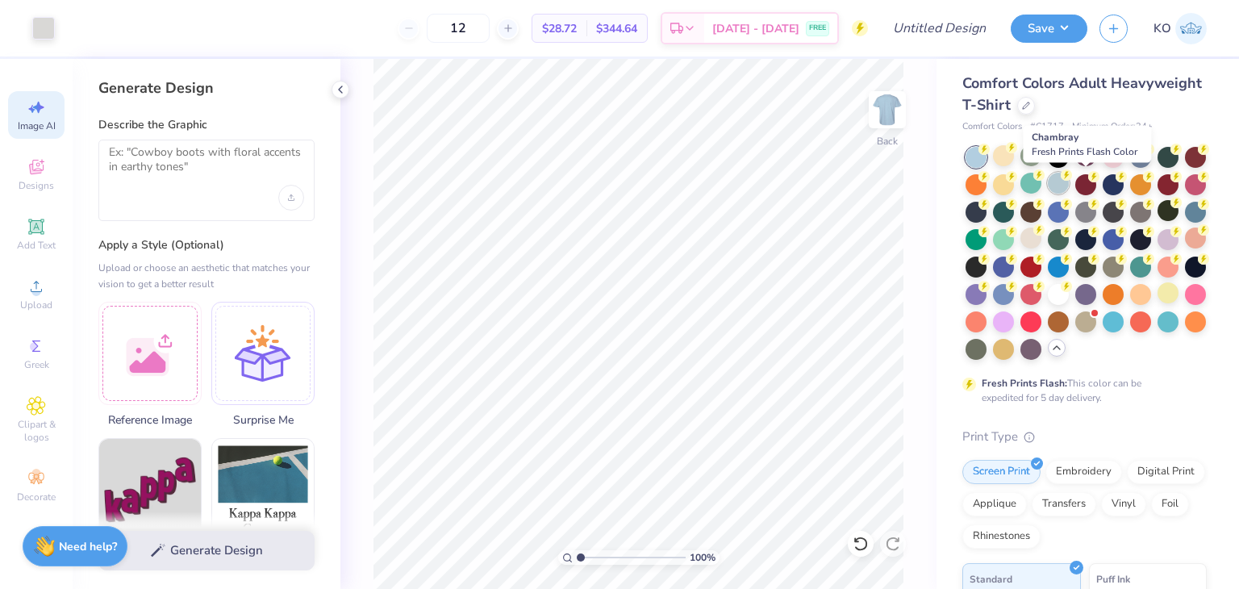
click at [1069, 190] on div at bounding box center [1058, 183] width 21 height 21
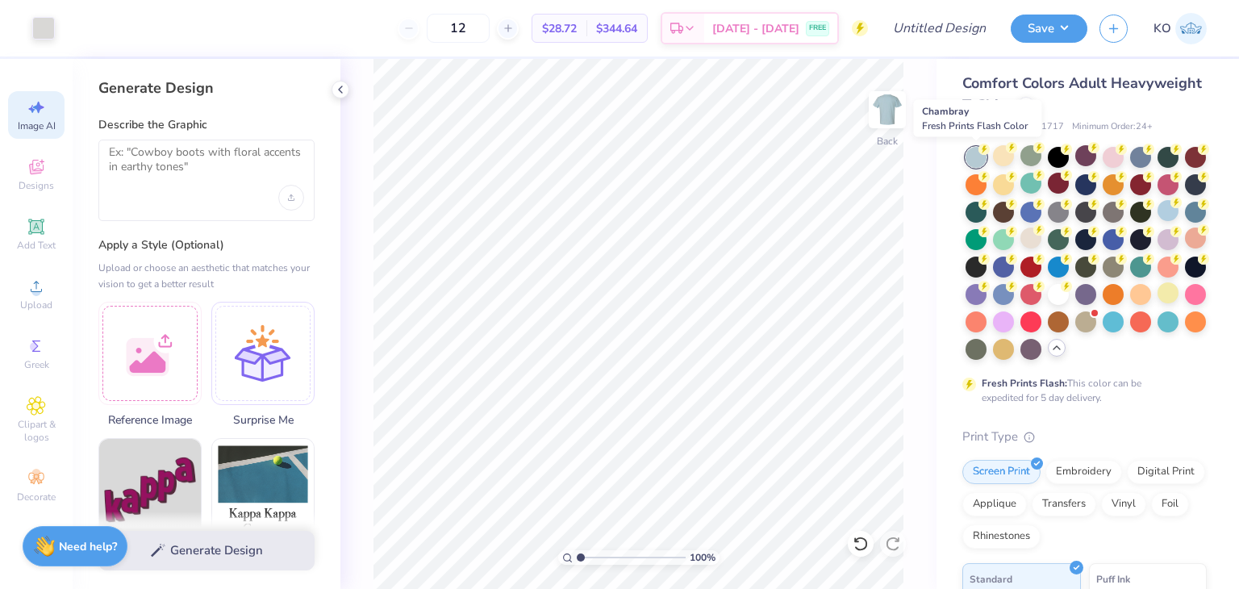
click at [974, 158] on div at bounding box center [976, 157] width 21 height 21
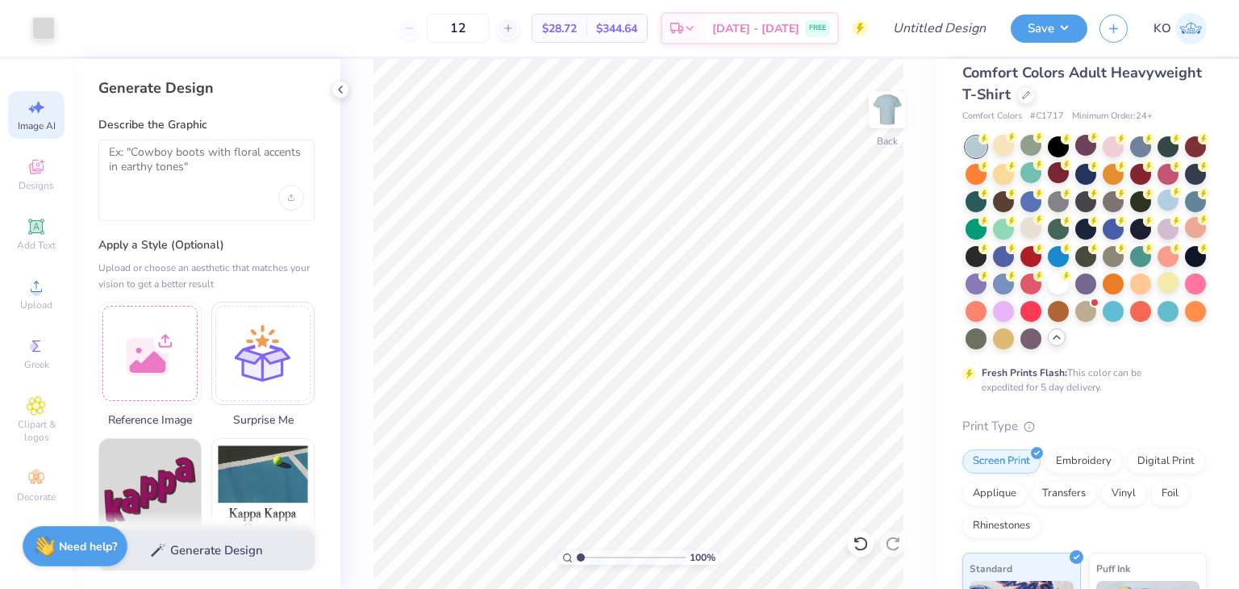
scroll to position [6, 0]
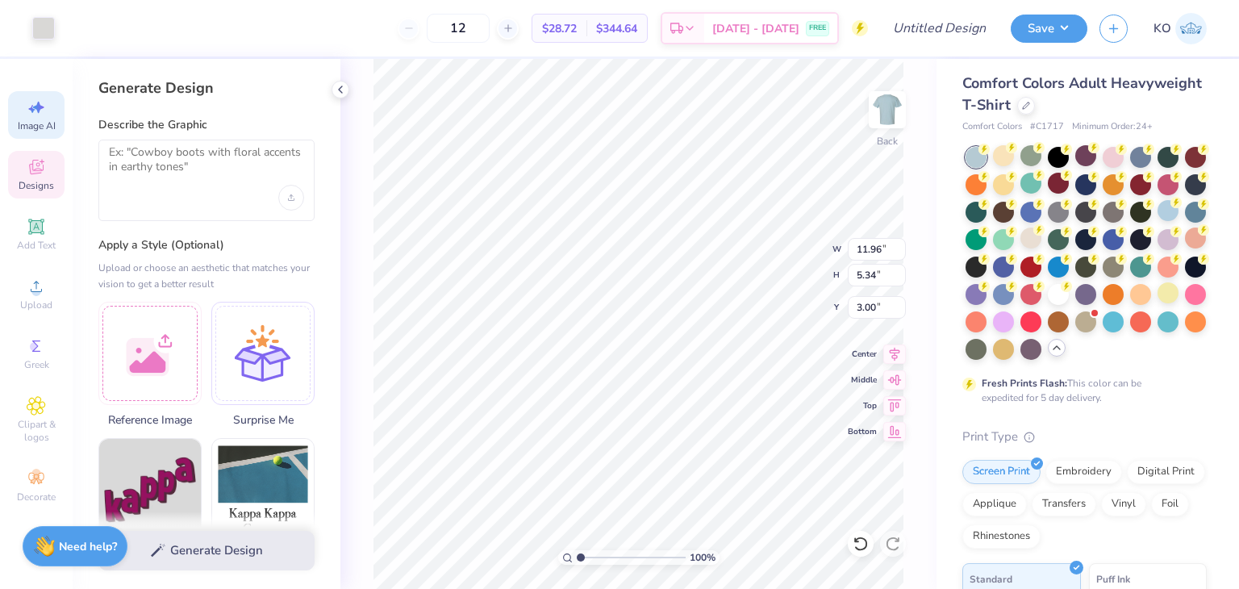
click at [49, 194] on div "Designs" at bounding box center [36, 175] width 56 height 48
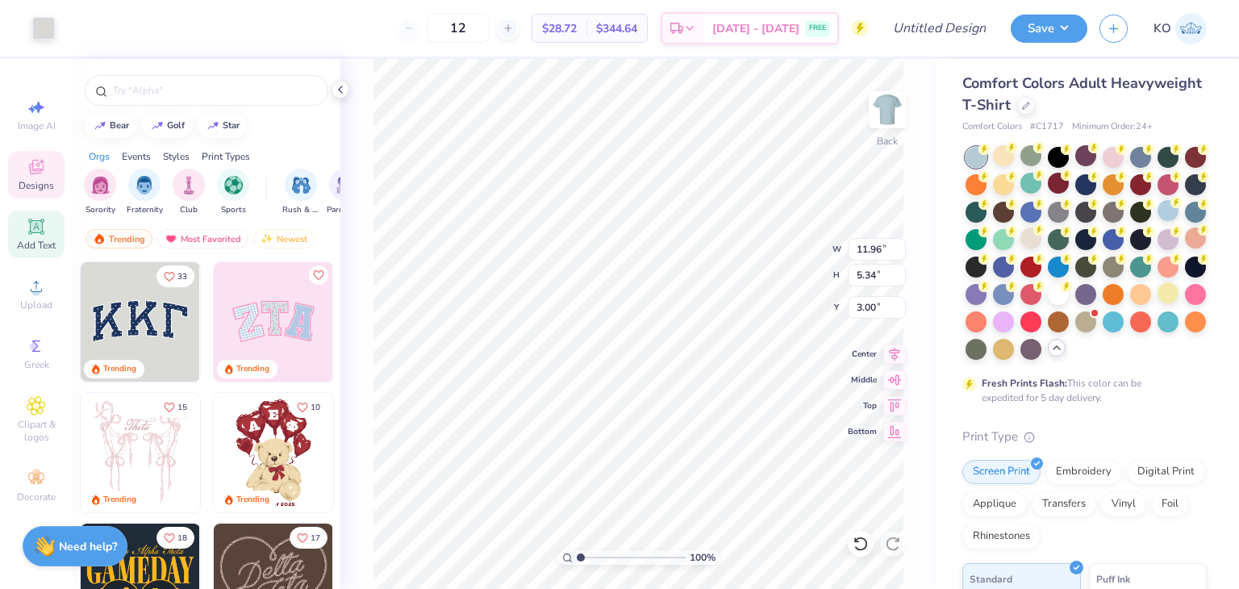
click at [50, 240] on span "Add Text" at bounding box center [36, 245] width 39 height 13
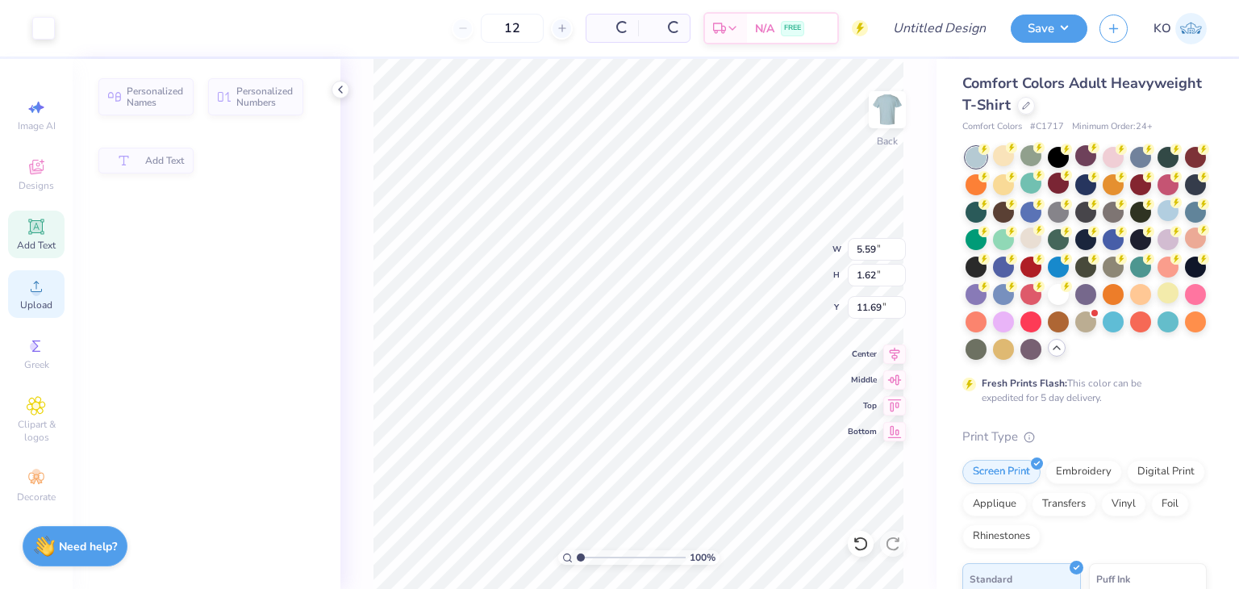
type input "5.59"
type input "1.62"
type input "11.69"
click at [48, 283] on div "Upload" at bounding box center [36, 294] width 56 height 48
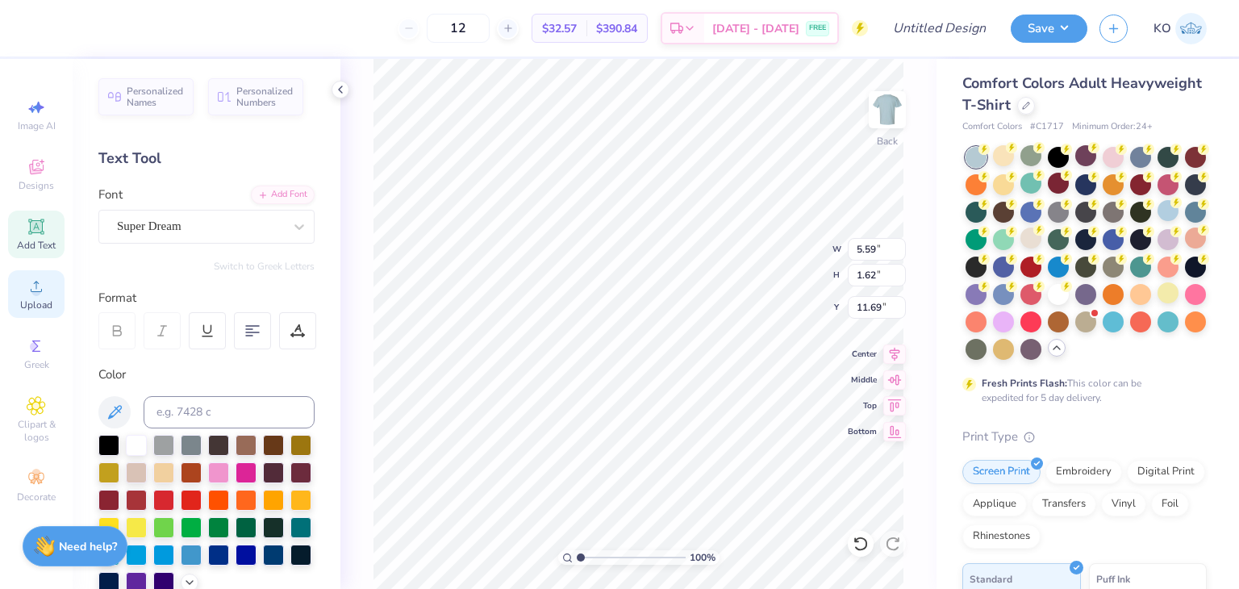
scroll to position [13, 2]
click at [1185, 248] on div at bounding box center [1195, 238] width 21 height 21
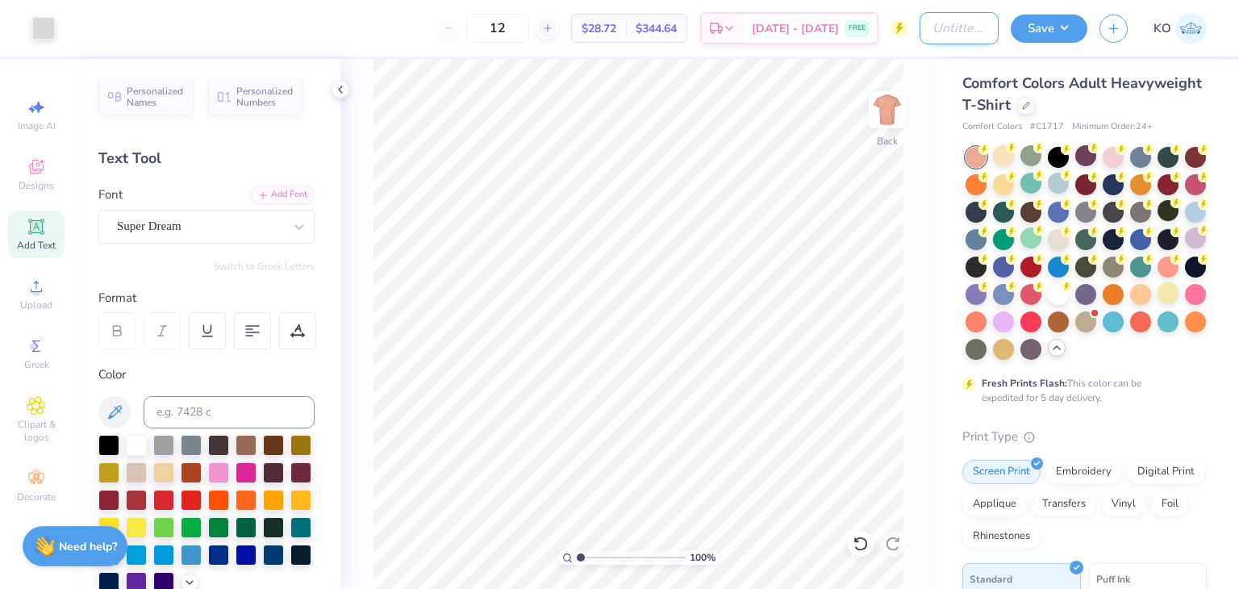
click at [950, 34] on input "Design Title" at bounding box center [959, 28] width 79 height 32
click at [1030, 103] on icon at bounding box center [1026, 104] width 8 height 8
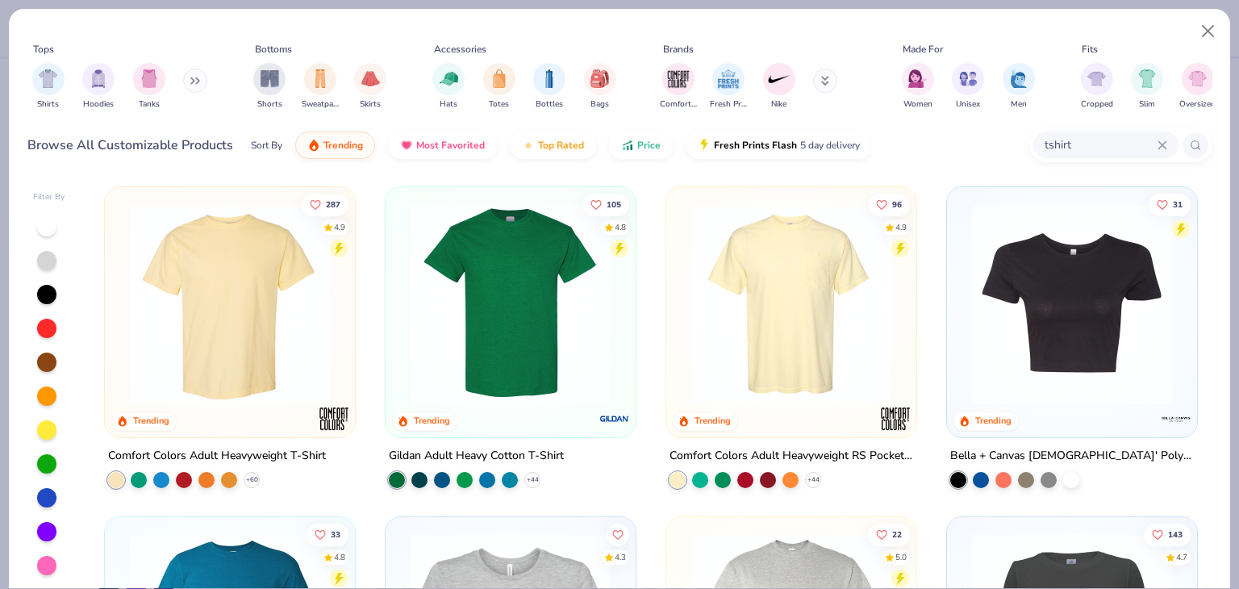
click at [418, 286] on img at bounding box center [511, 304] width 218 height 202
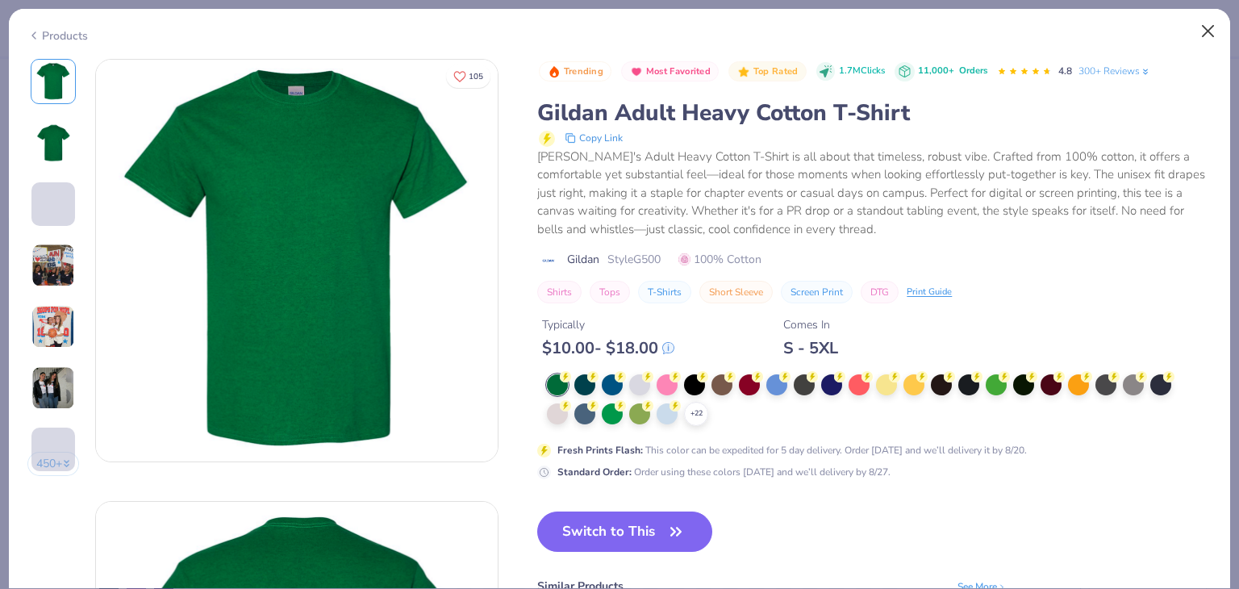
scroll to position [27, 0]
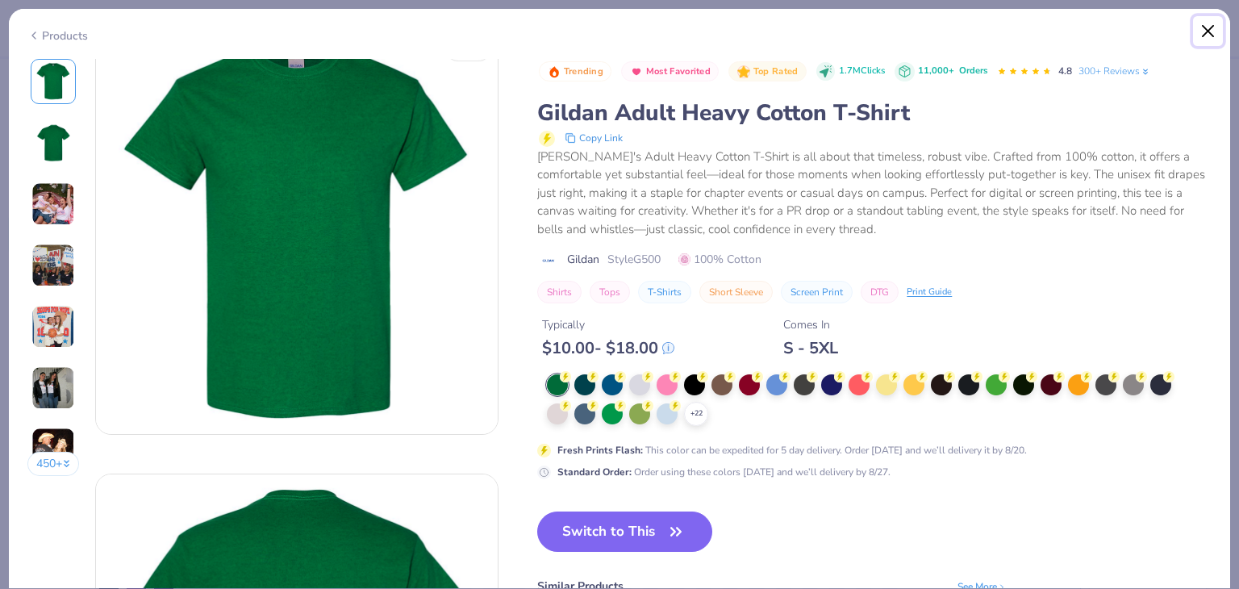
click at [1210, 34] on button "Close" at bounding box center [1208, 31] width 31 height 31
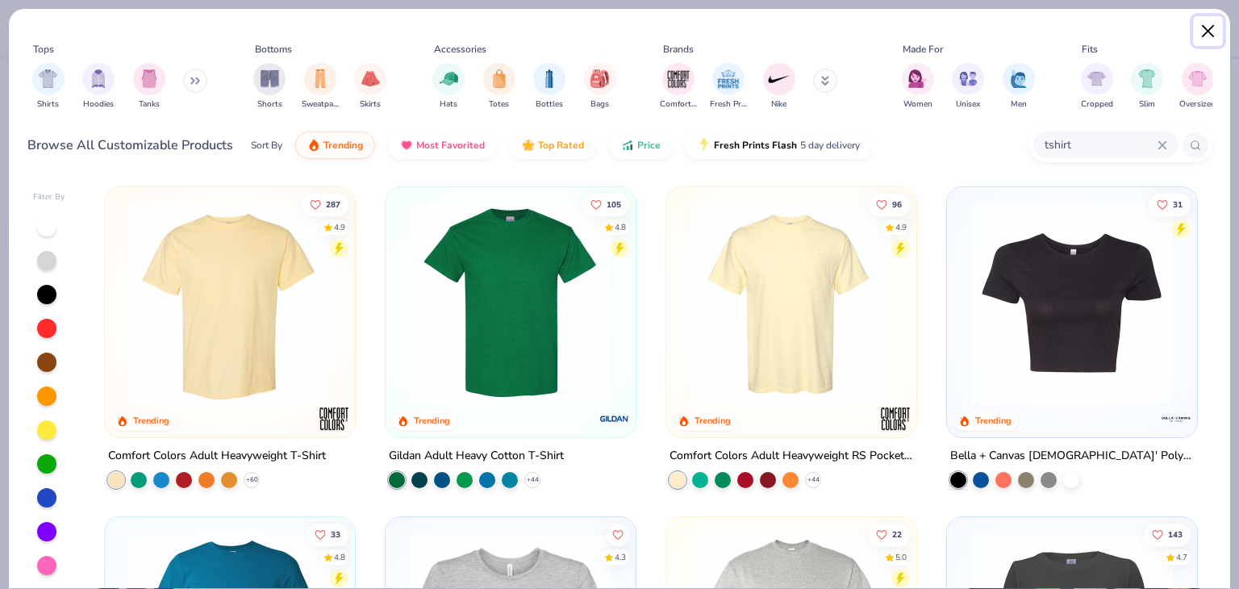
click at [1211, 31] on button "Close" at bounding box center [1208, 31] width 31 height 31
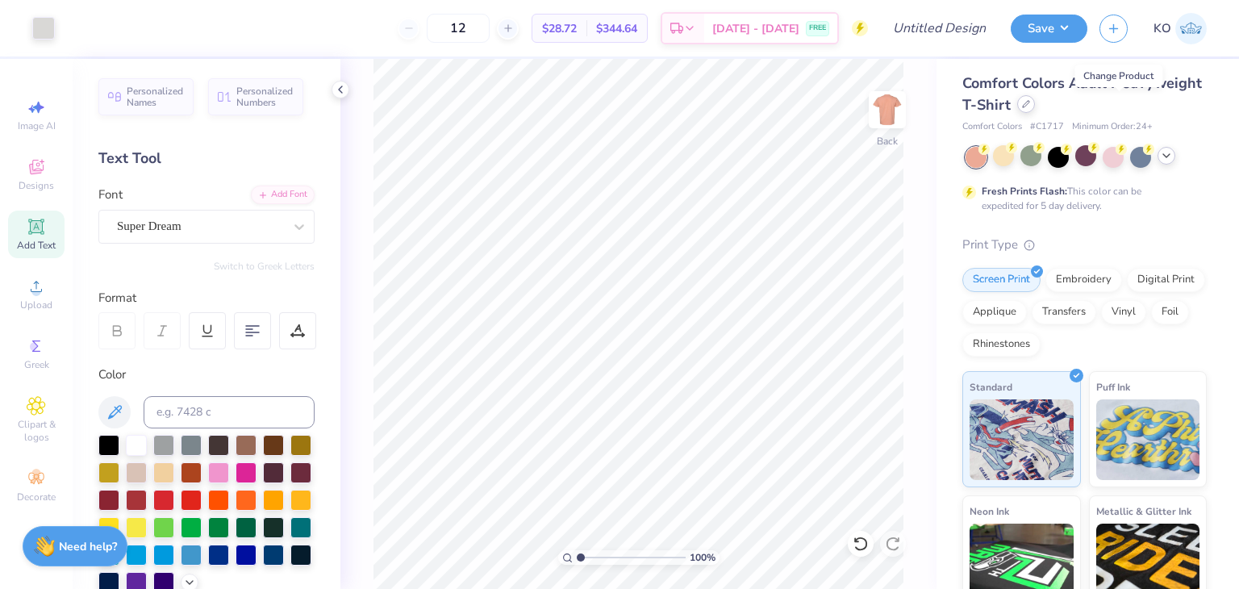
click at [1030, 104] on icon at bounding box center [1026, 104] width 8 height 8
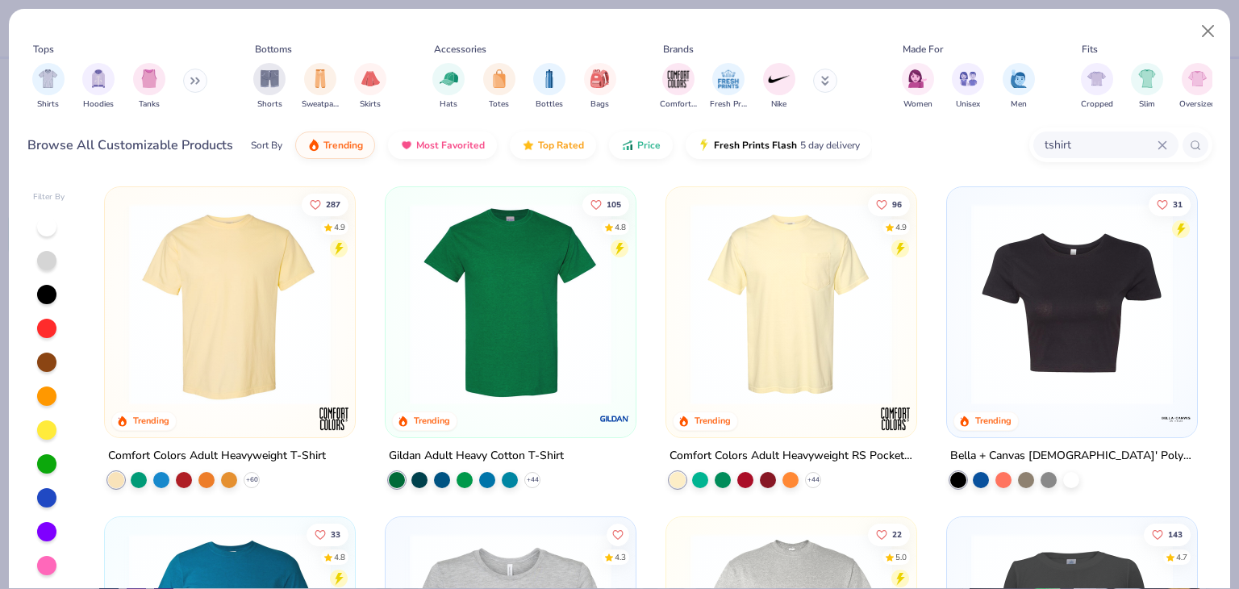
click at [196, 326] on img at bounding box center [230, 304] width 218 height 202
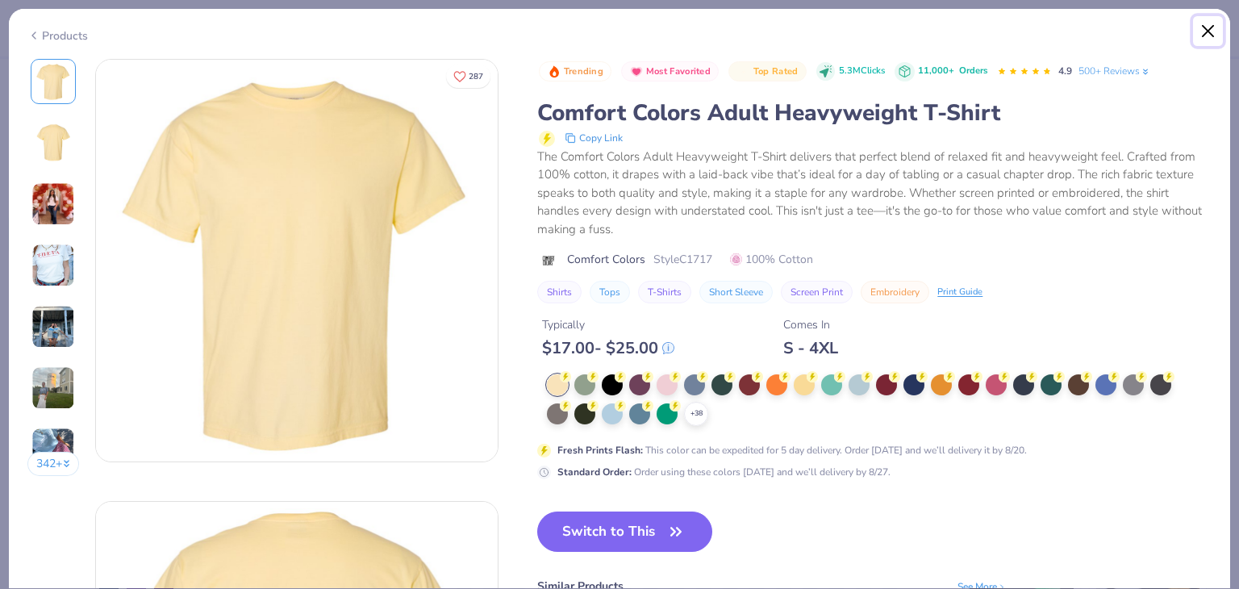
click at [1203, 30] on button "Close" at bounding box center [1208, 31] width 31 height 31
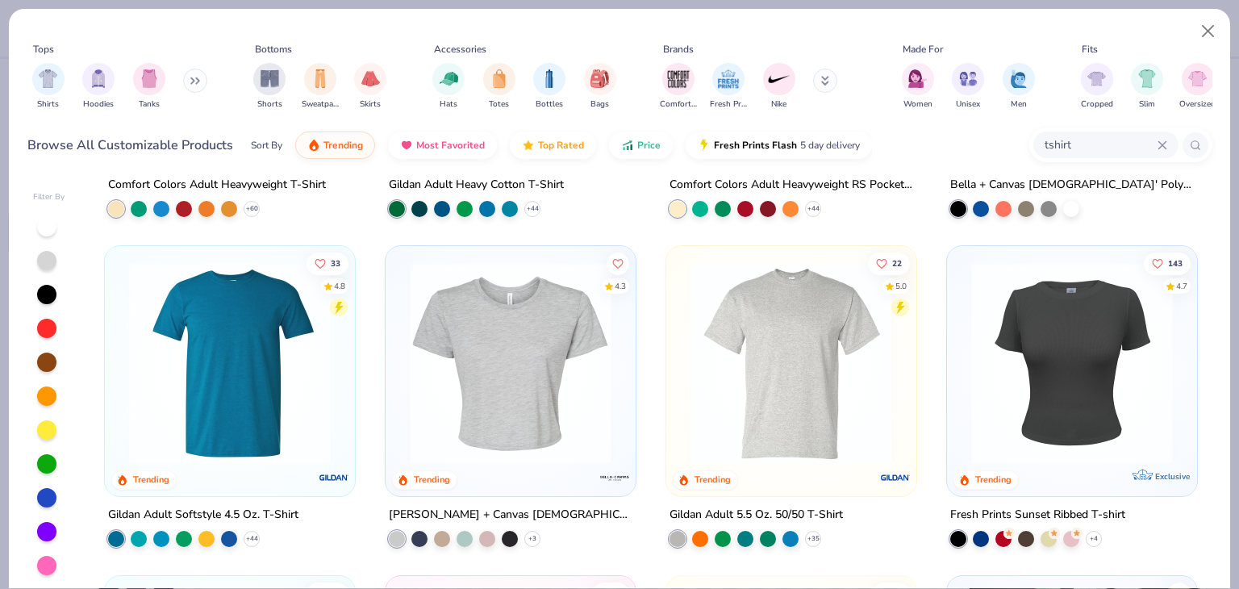
scroll to position [270, 0]
click at [323, 370] on img at bounding box center [230, 364] width 218 height 202
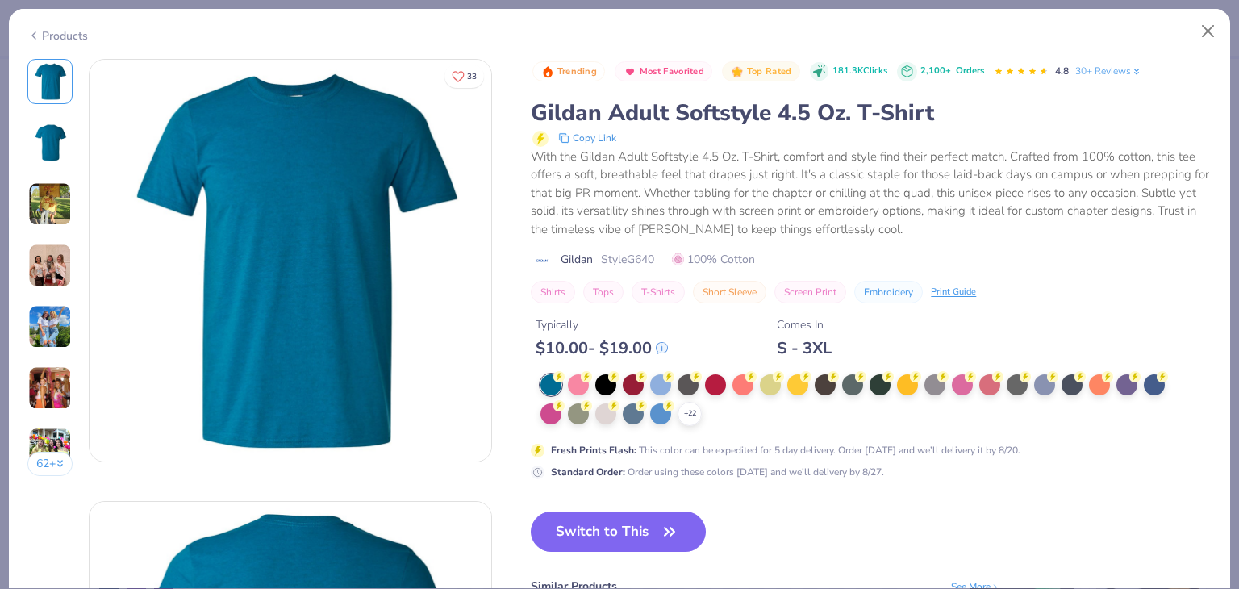
click at [45, 214] on img at bounding box center [50, 204] width 44 height 44
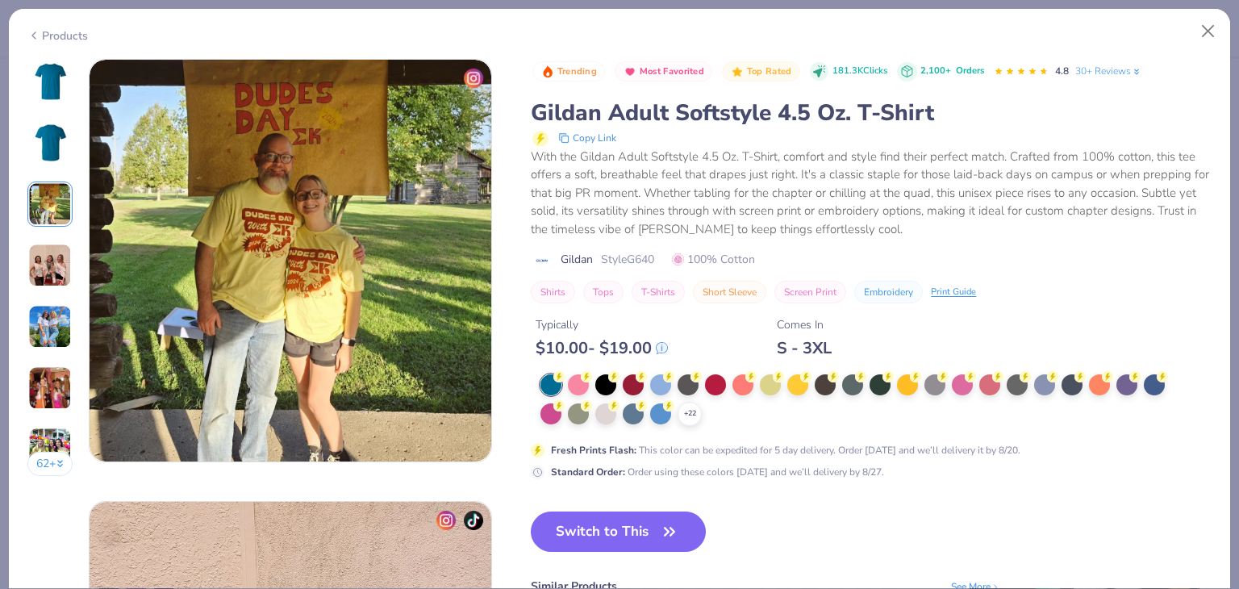
click at [45, 244] on img at bounding box center [50, 266] width 44 height 44
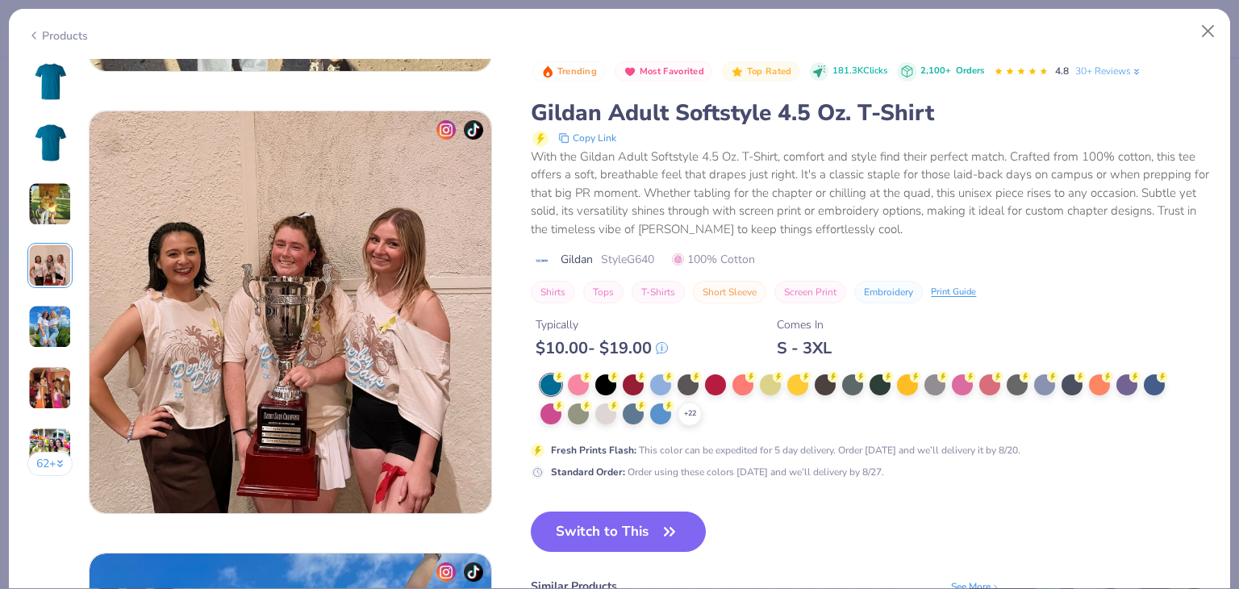
scroll to position [1326, 0]
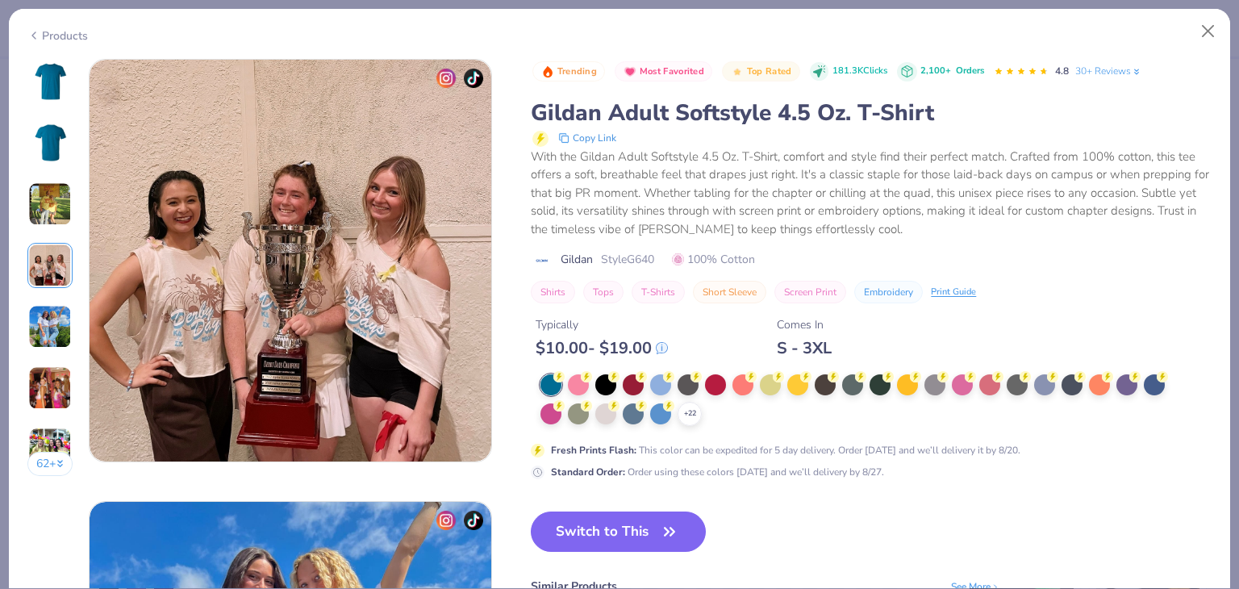
click at [47, 286] on div at bounding box center [49, 265] width 45 height 45
click at [48, 320] on img at bounding box center [50, 327] width 44 height 44
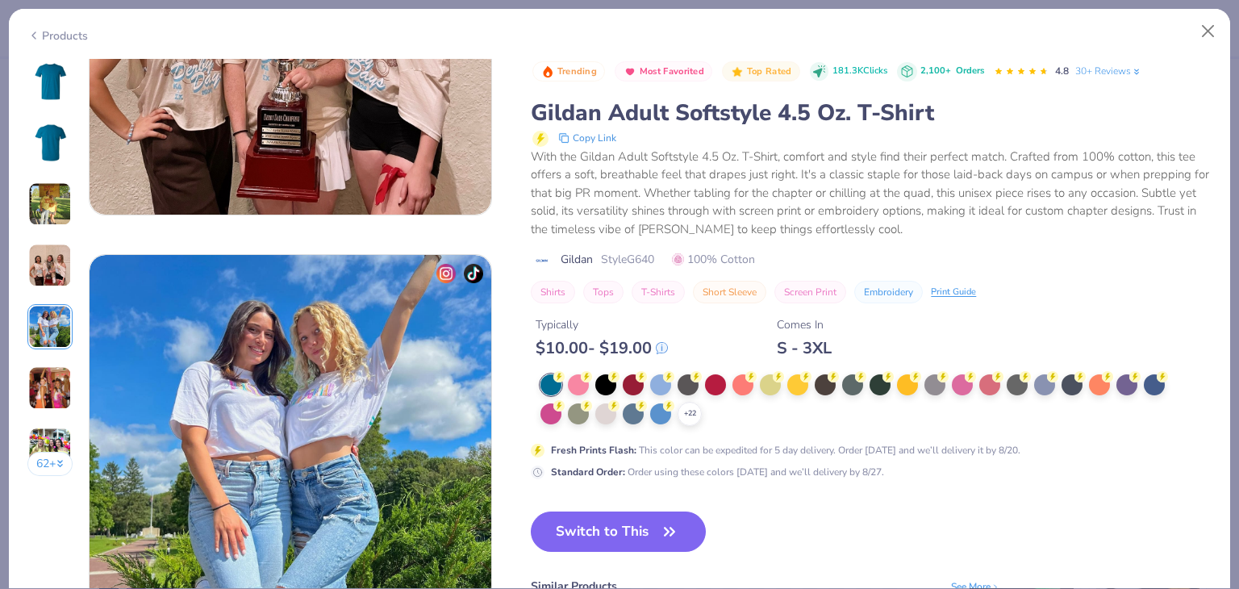
scroll to position [1768, 0]
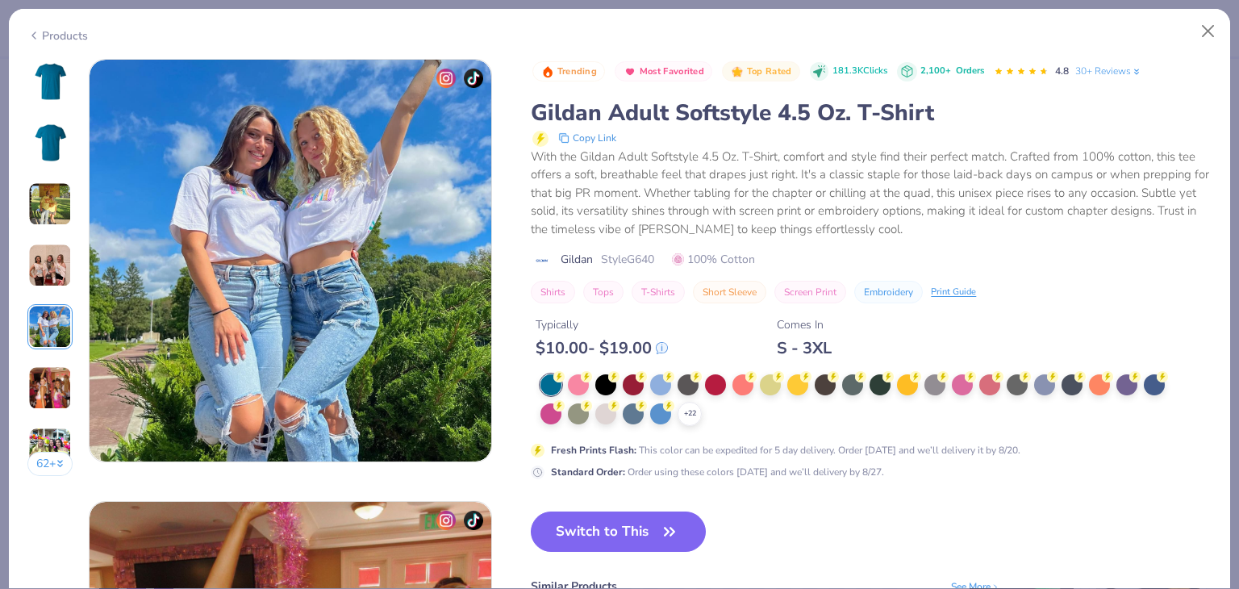
click at [50, 373] on img at bounding box center [50, 388] width 44 height 44
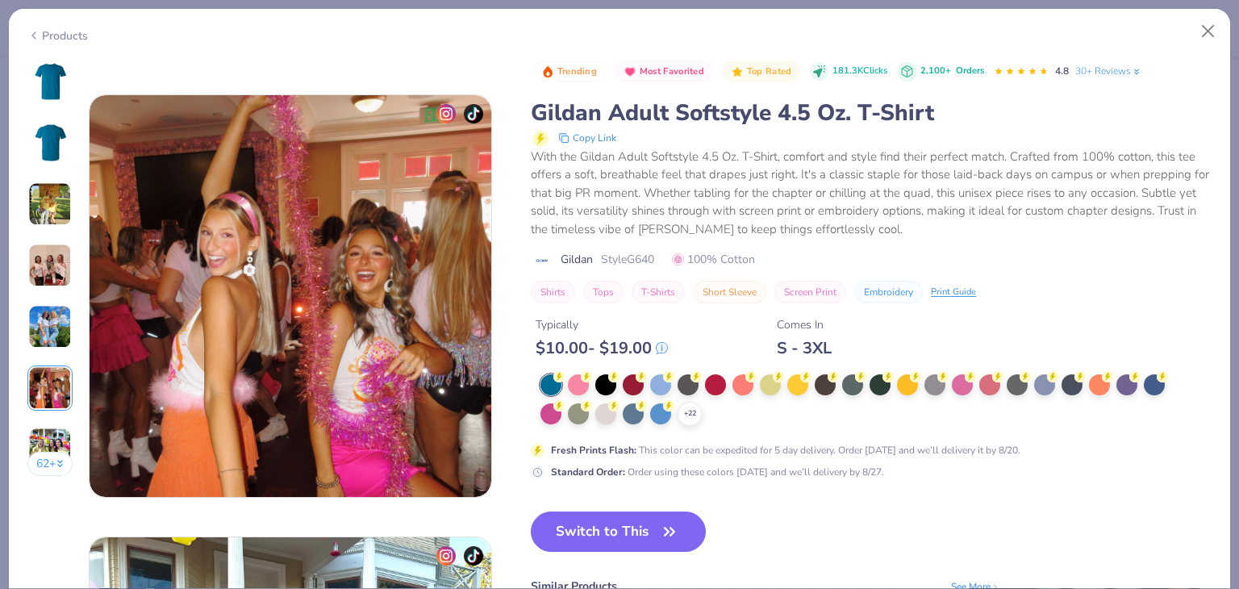
scroll to position [2211, 0]
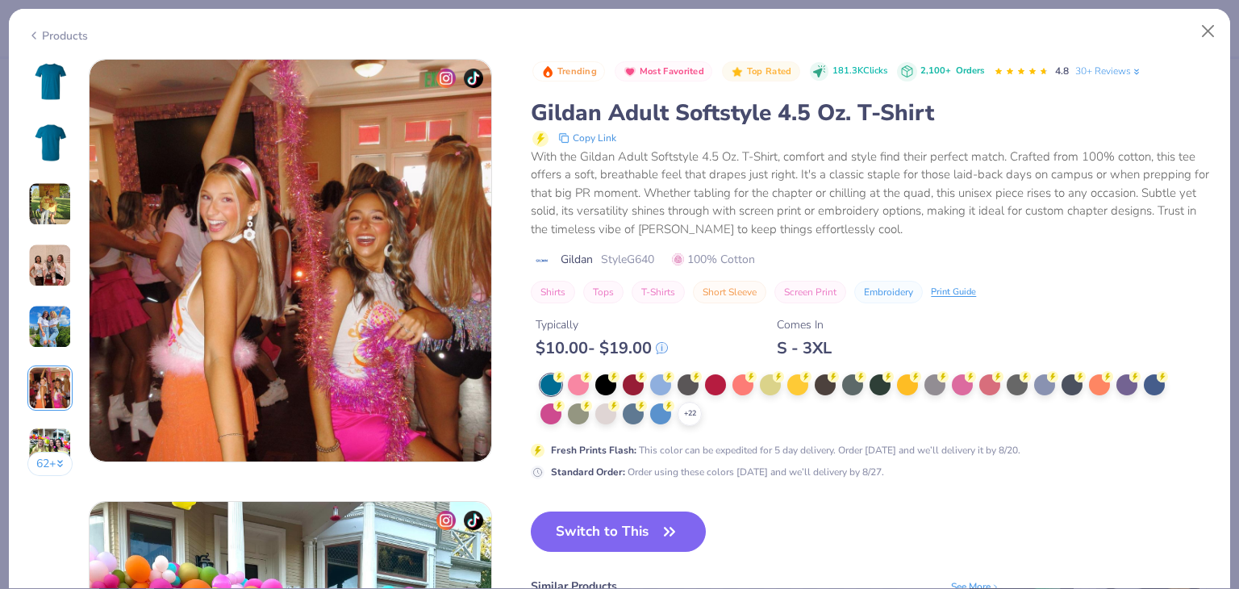
click at [44, 457] on button "62 +" at bounding box center [50, 464] width 46 height 24
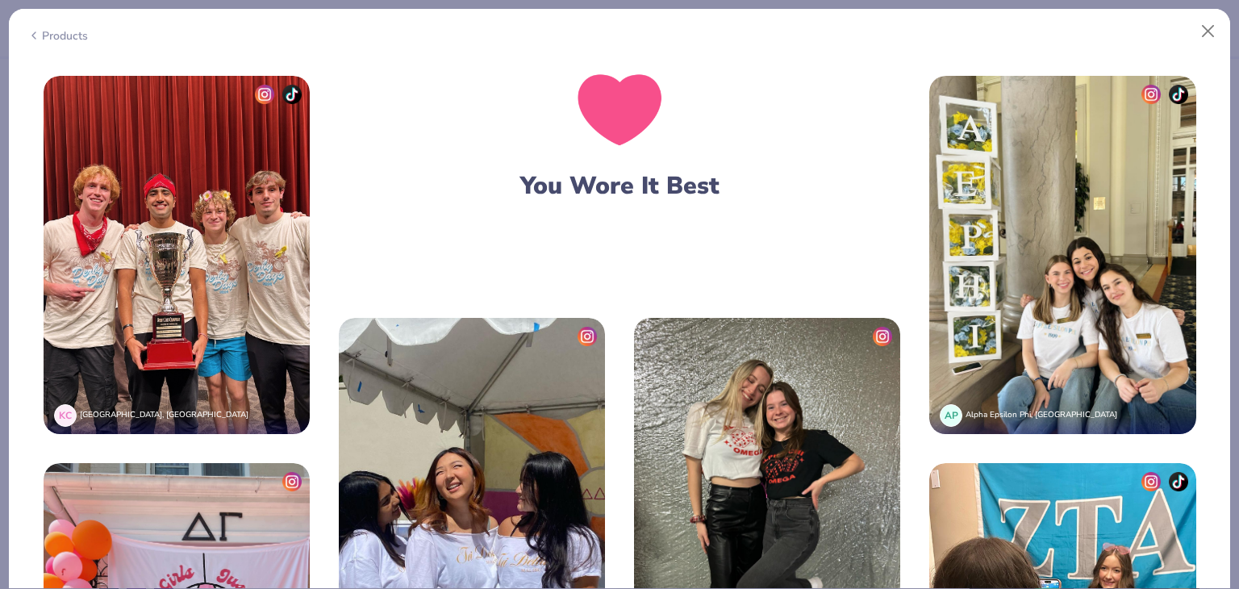
scroll to position [3213, 0]
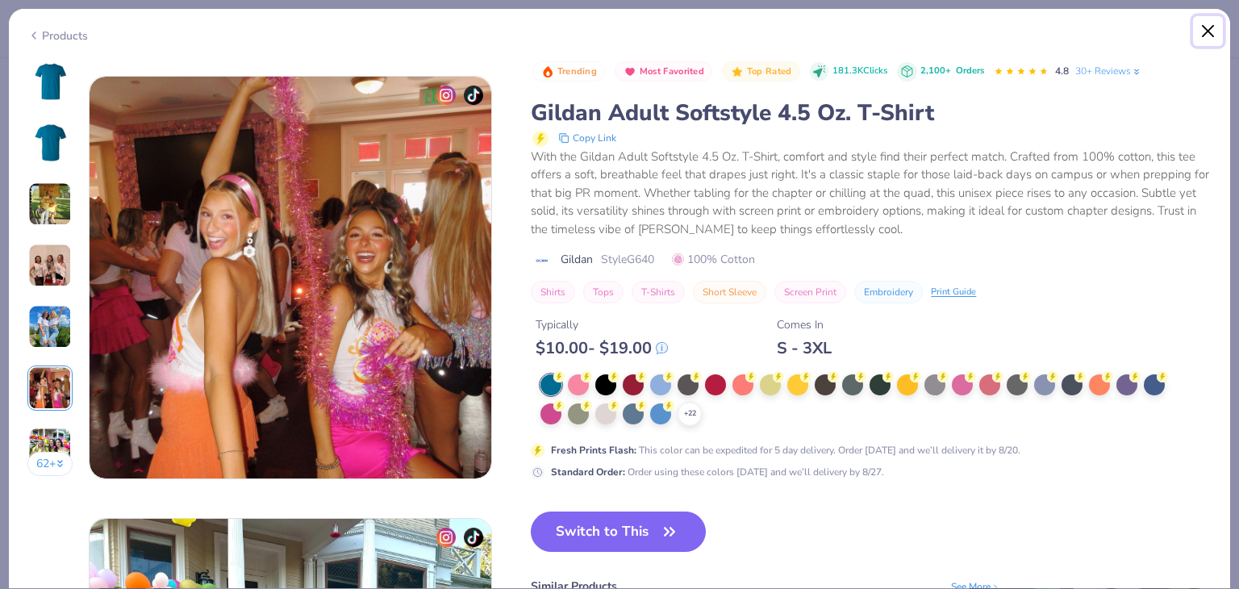
click at [1212, 24] on button "Close" at bounding box center [1208, 31] width 31 height 31
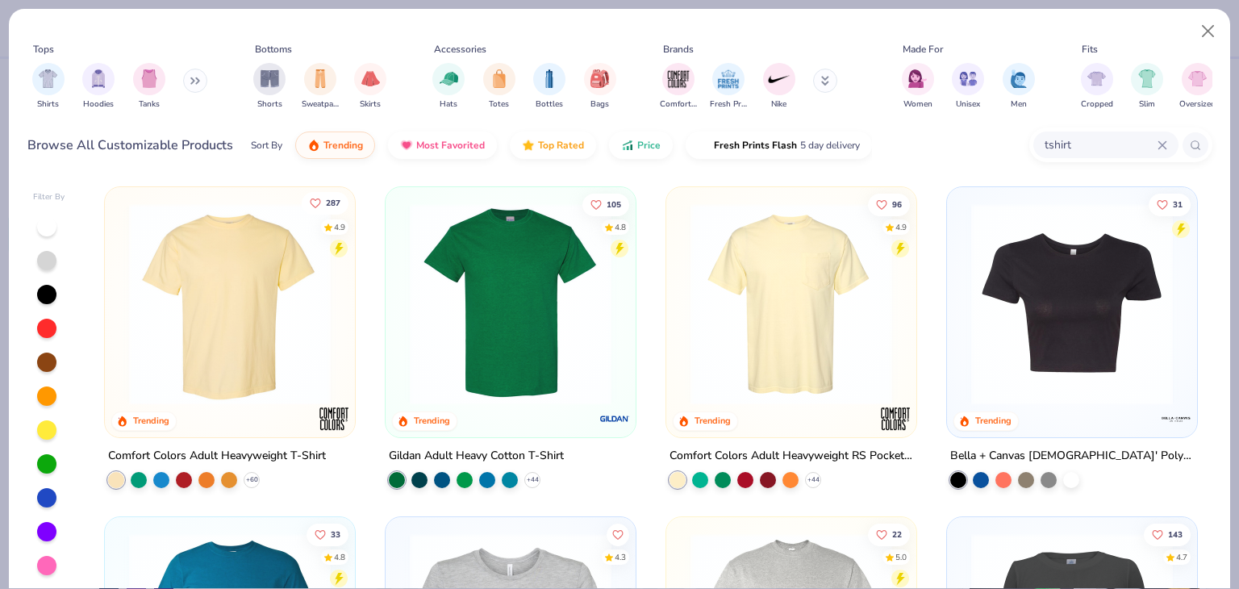
click at [311, 198] on icon "Like" at bounding box center [316, 202] width 10 height 9
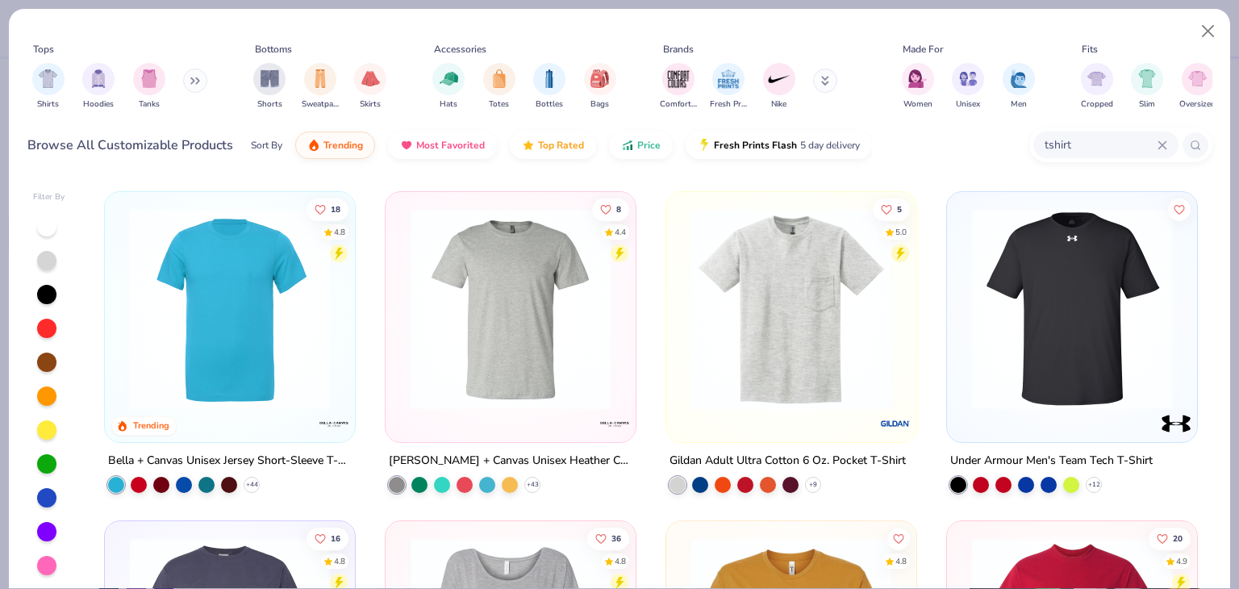
scroll to position [655, 0]
click at [244, 372] on img at bounding box center [230, 308] width 218 height 202
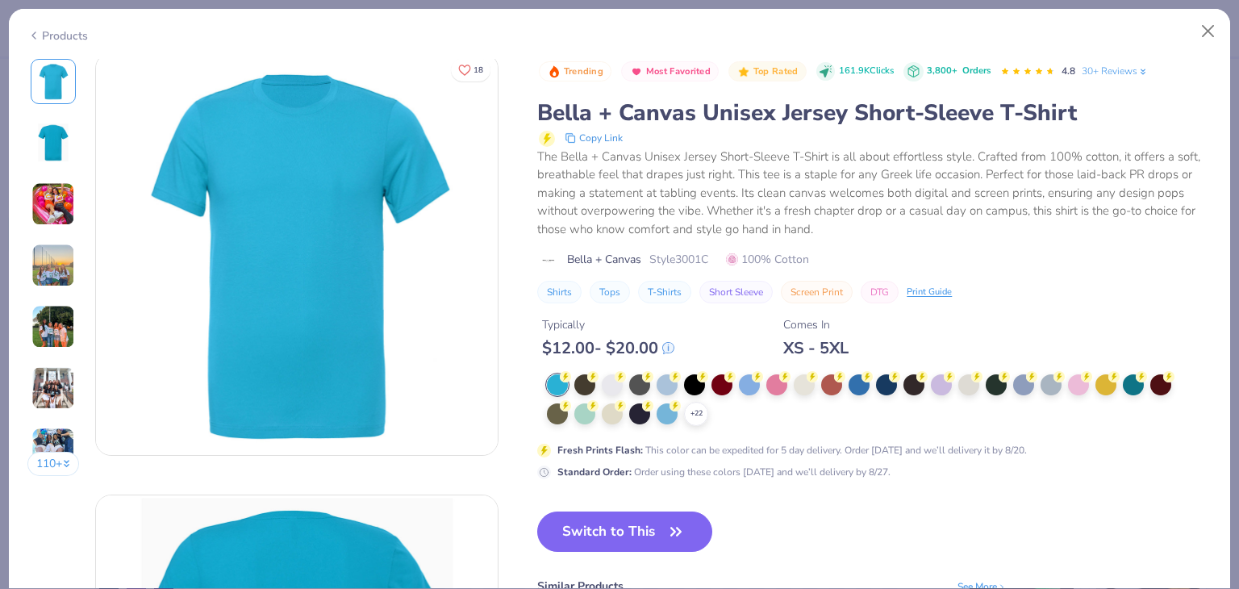
scroll to position [6, 0]
click at [56, 217] on img at bounding box center [53, 204] width 44 height 44
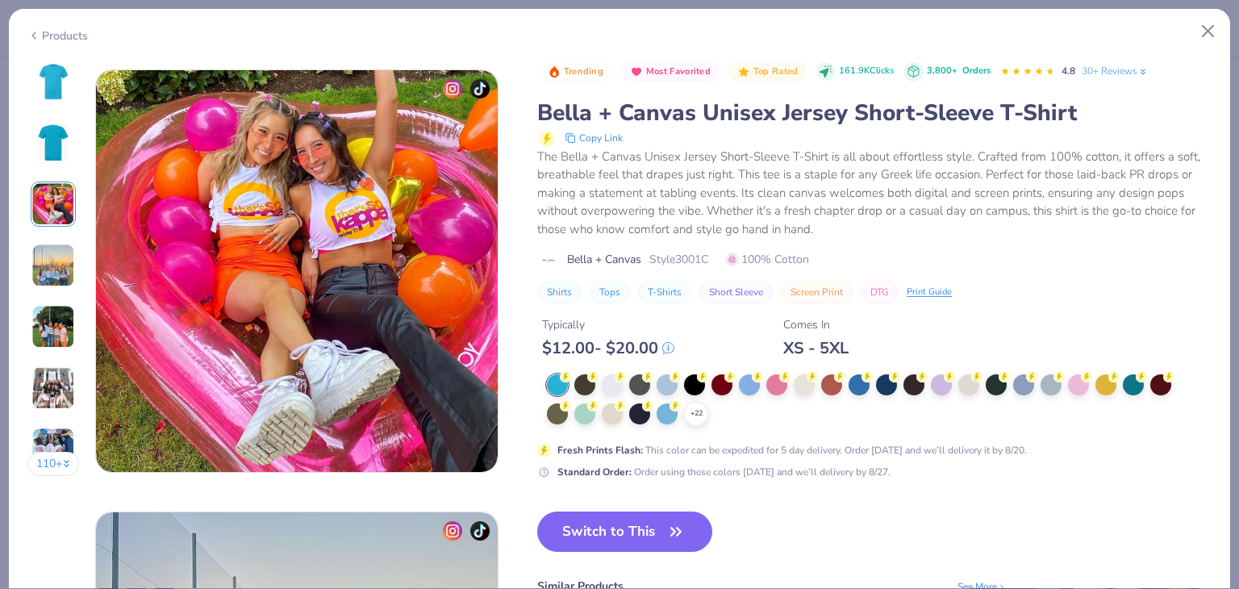
scroll to position [884, 0]
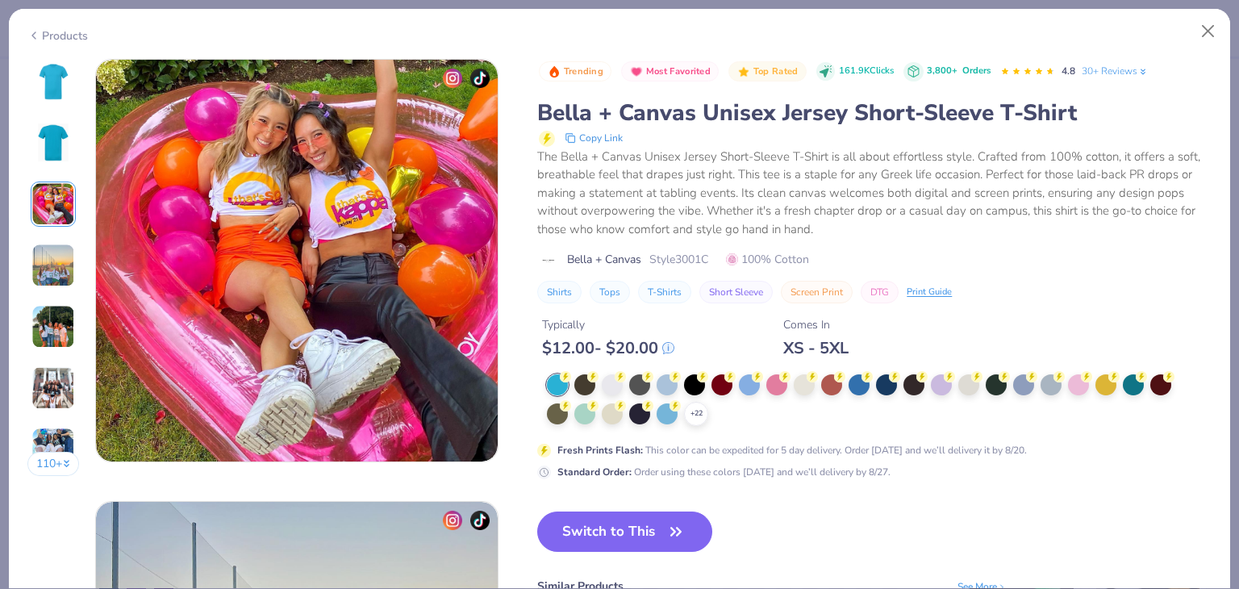
click at [48, 258] on img at bounding box center [53, 266] width 44 height 44
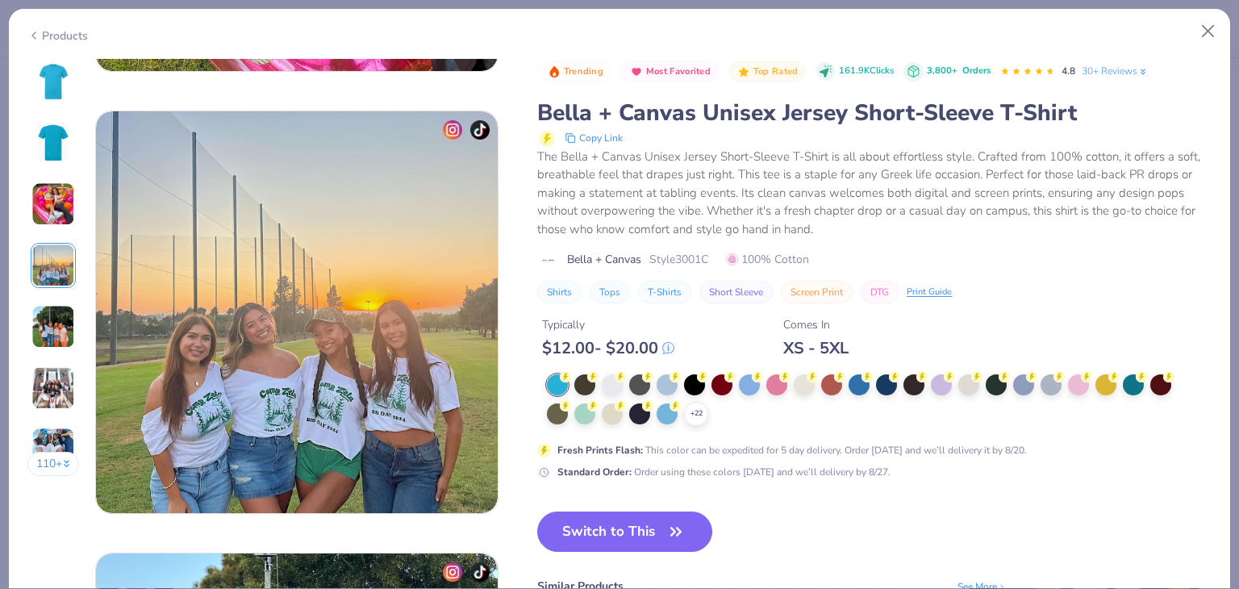
scroll to position [1326, 0]
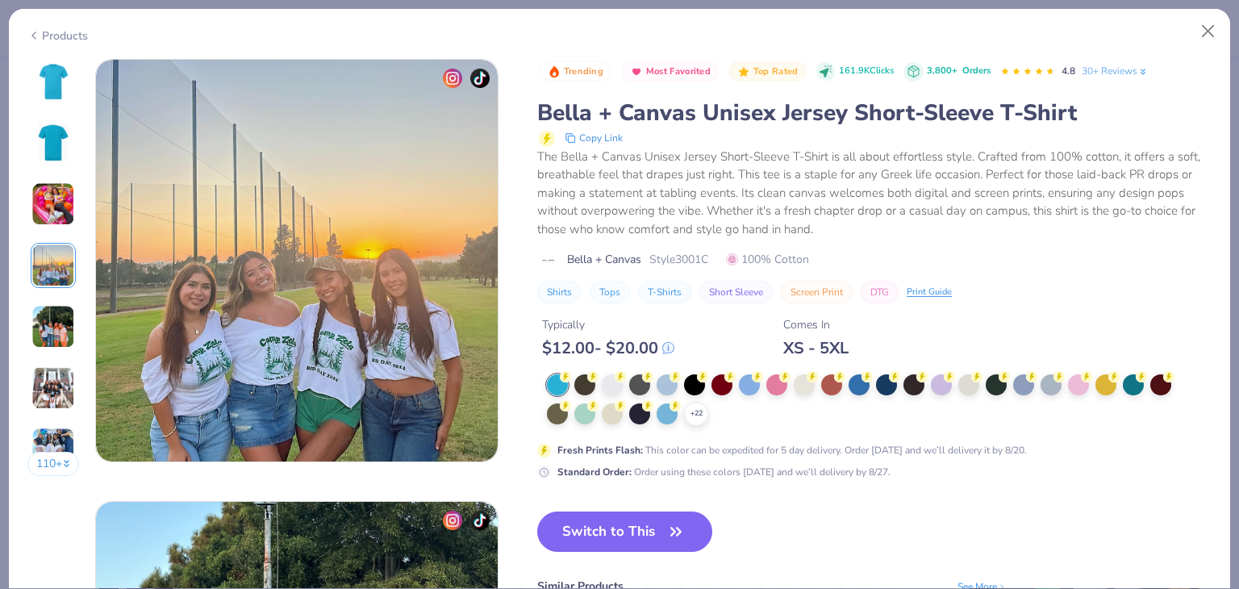
click at [52, 314] on img at bounding box center [53, 327] width 44 height 44
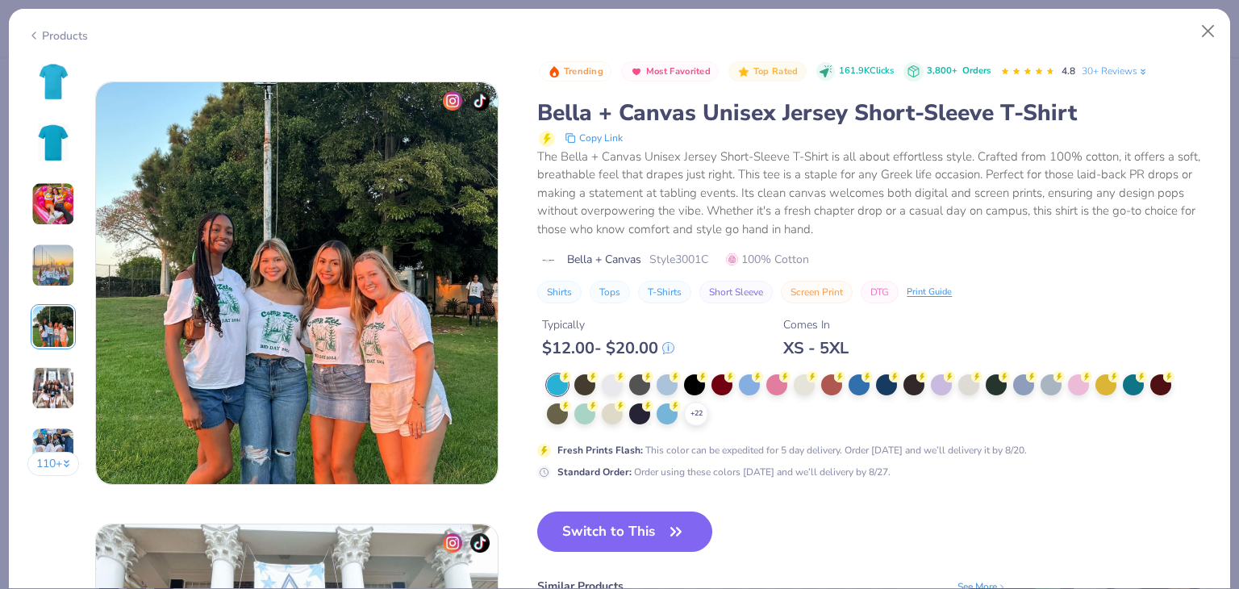
scroll to position [1768, 0]
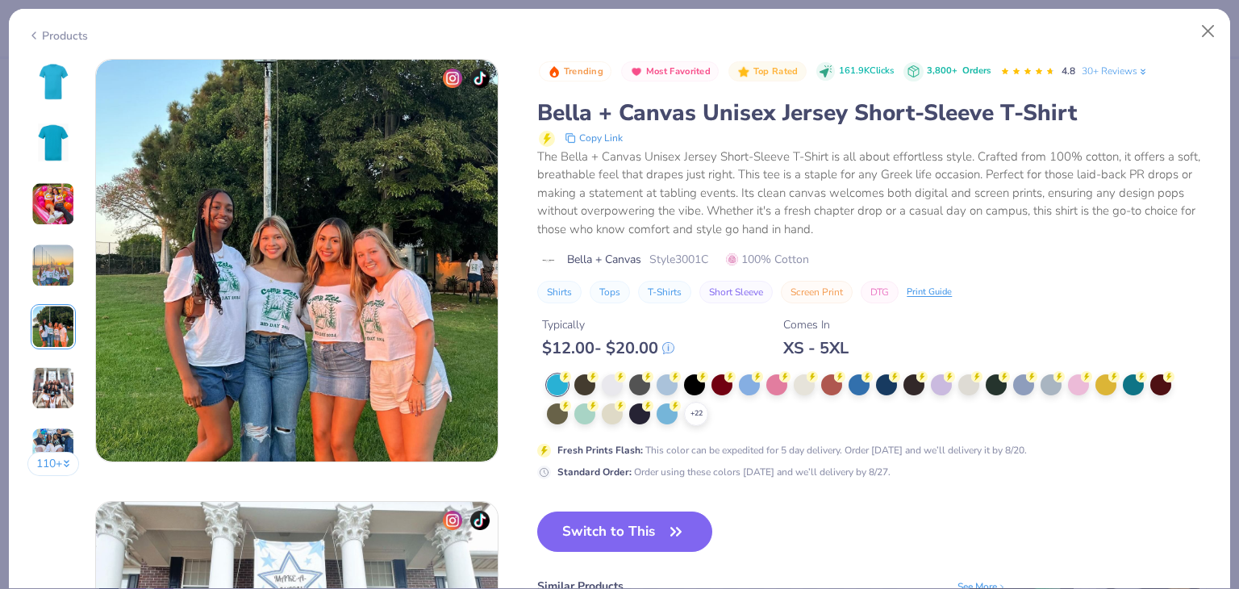
click at [53, 352] on div "110 +" at bounding box center [53, 273] width 52 height 429
click at [1207, 27] on button "Close" at bounding box center [1208, 31] width 31 height 31
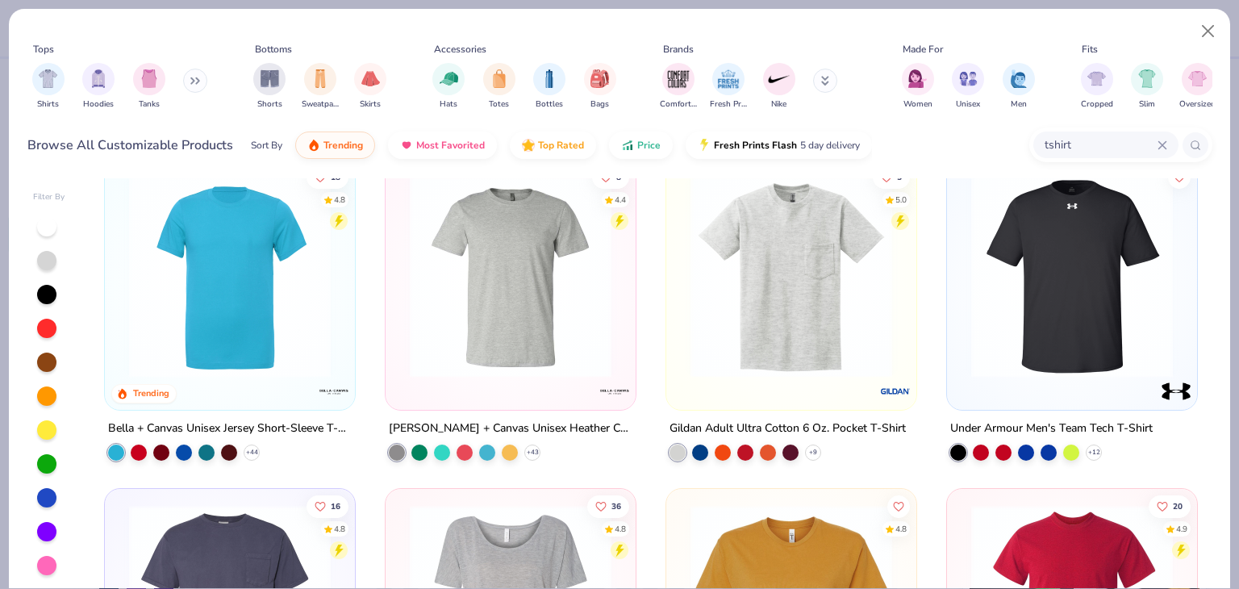
scroll to position [661, 0]
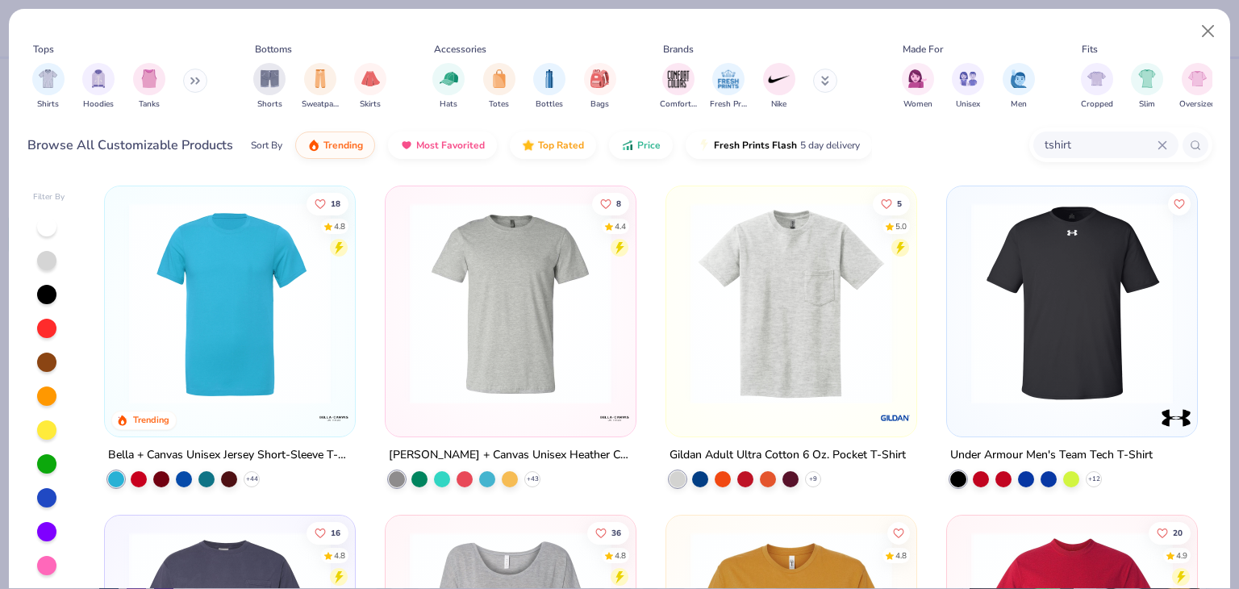
click at [510, 377] on img at bounding box center [511, 303] width 218 height 202
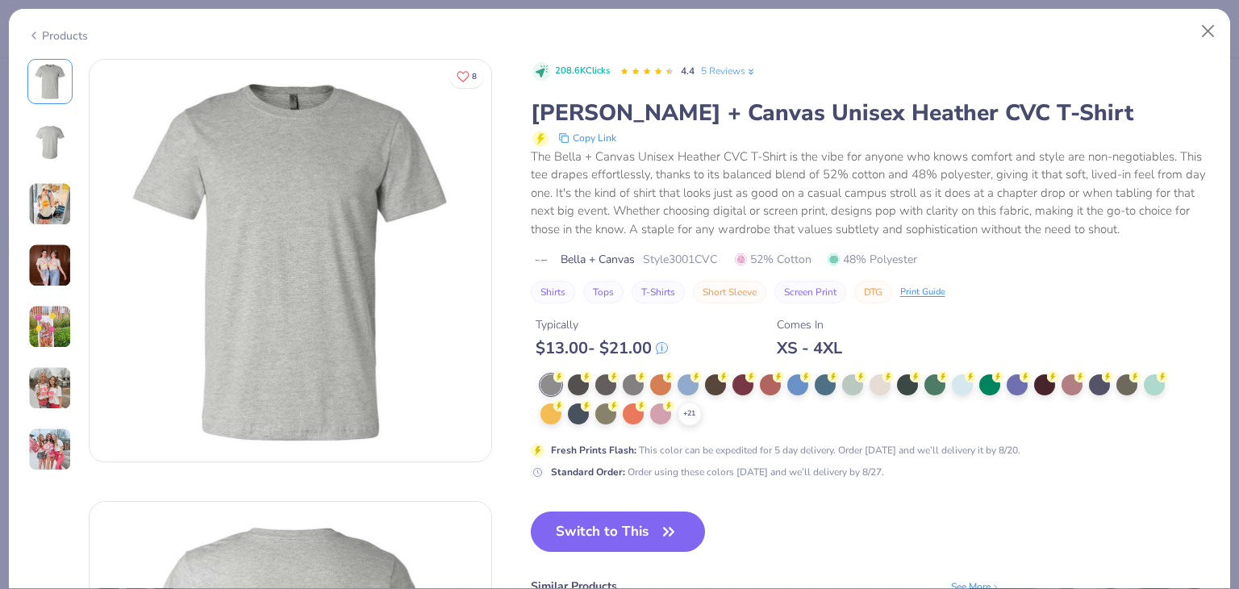
click at [49, 209] on img at bounding box center [50, 204] width 44 height 44
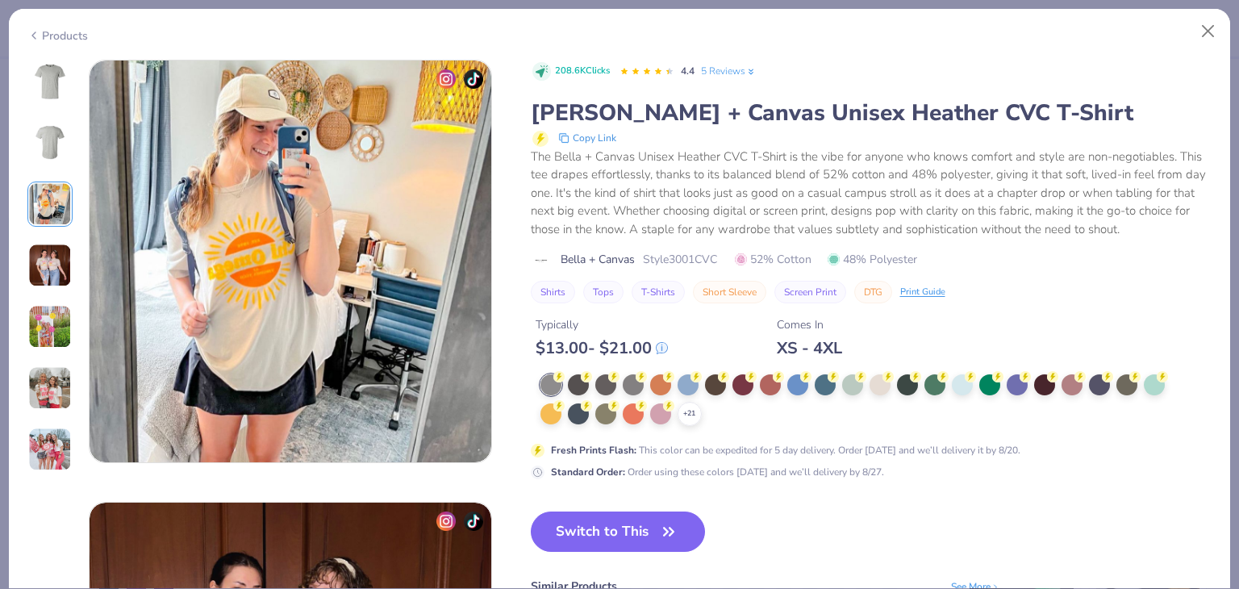
scroll to position [884, 0]
click at [45, 244] on img at bounding box center [50, 266] width 44 height 44
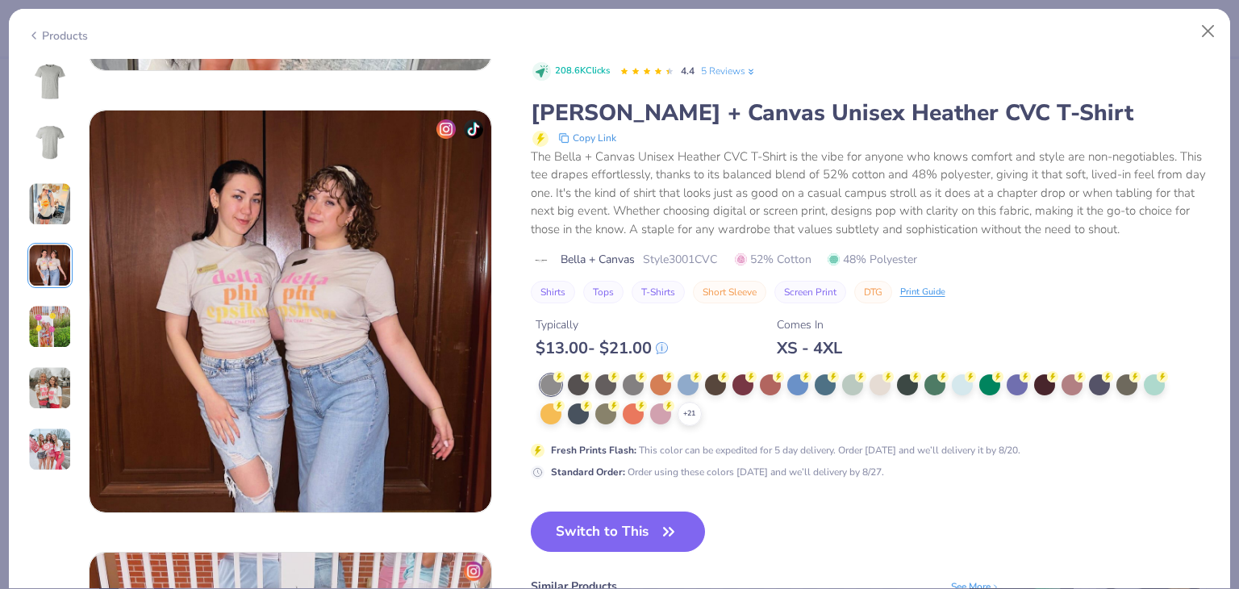
scroll to position [1326, 0]
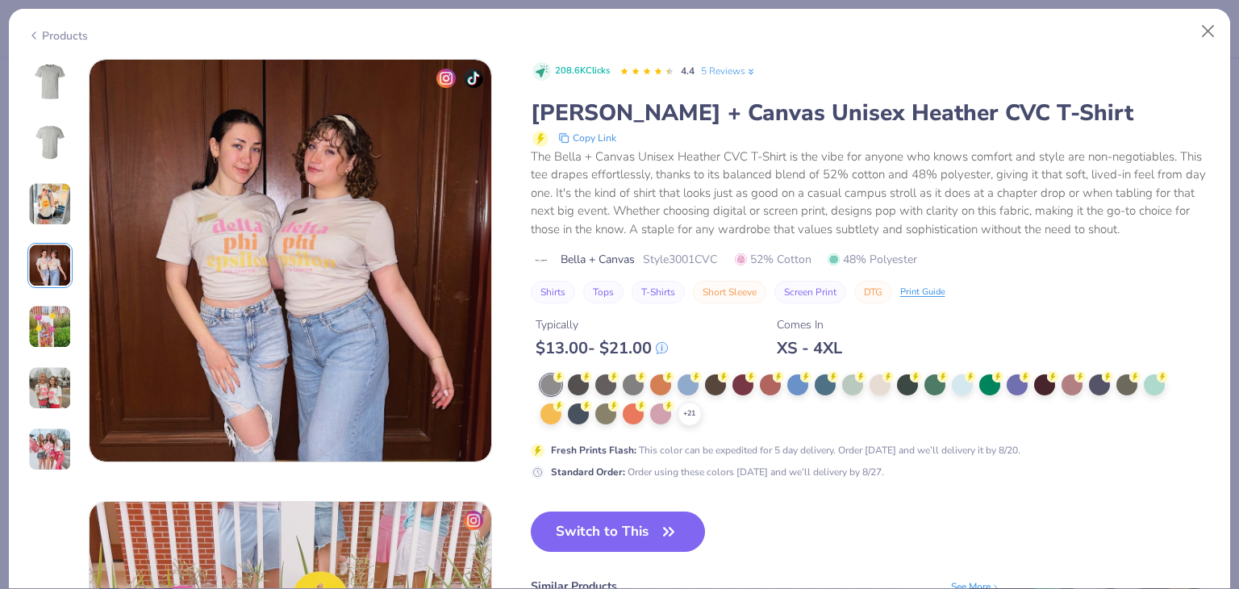
click at [49, 286] on img at bounding box center [50, 266] width 44 height 44
click at [49, 316] on img at bounding box center [50, 327] width 44 height 44
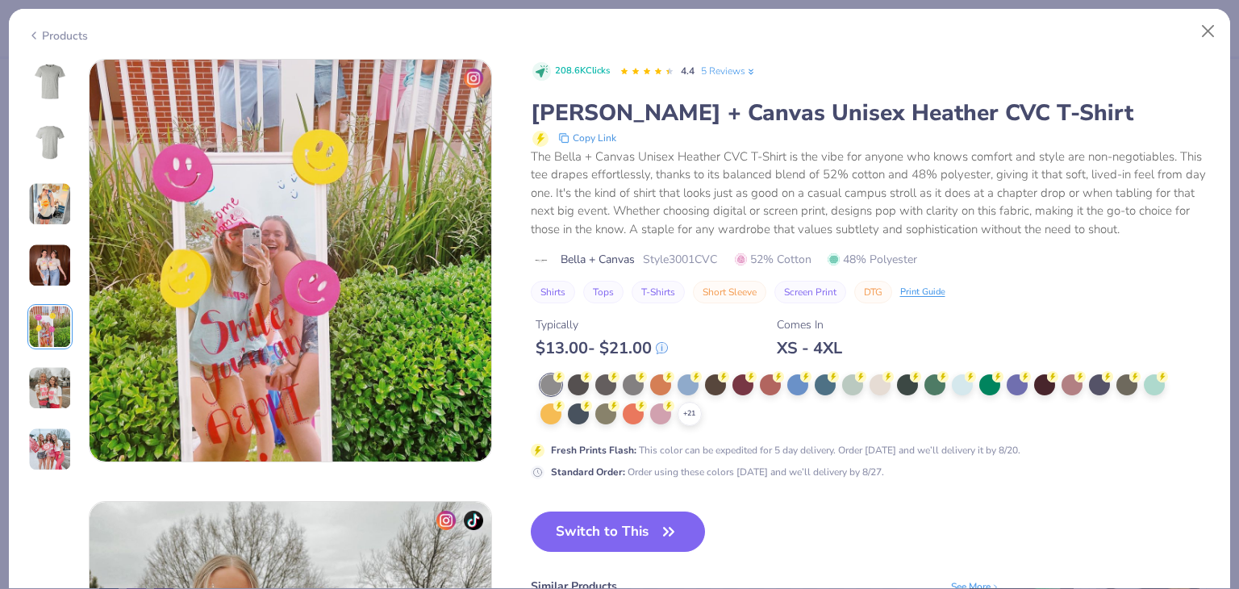
click at [53, 366] on img at bounding box center [50, 388] width 44 height 44
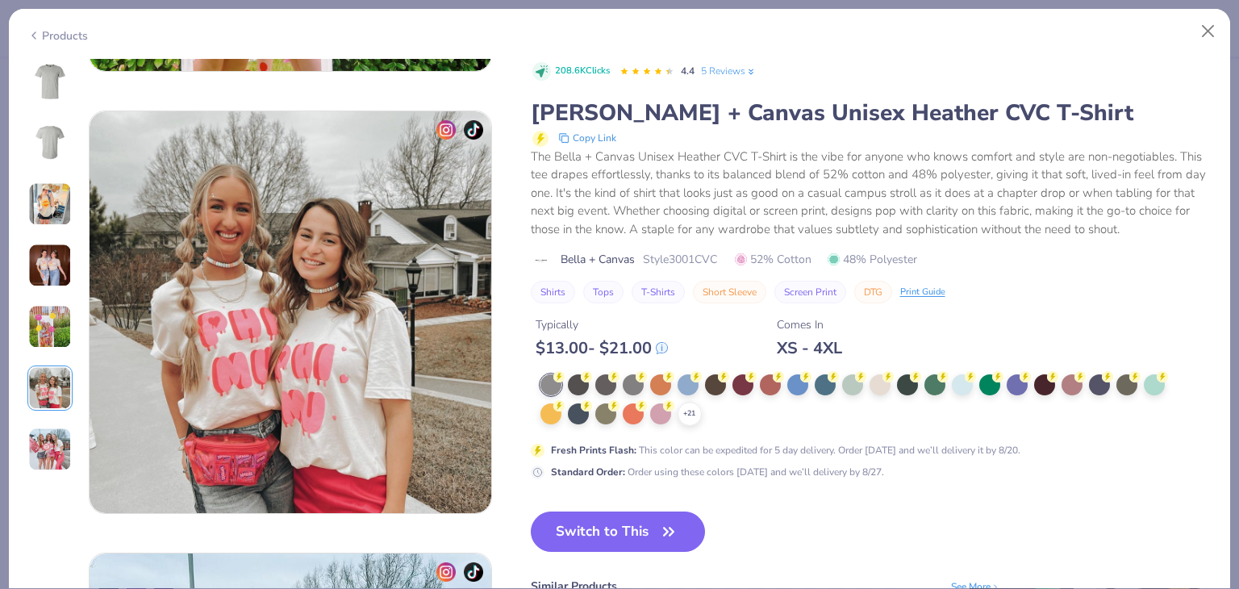
scroll to position [2211, 0]
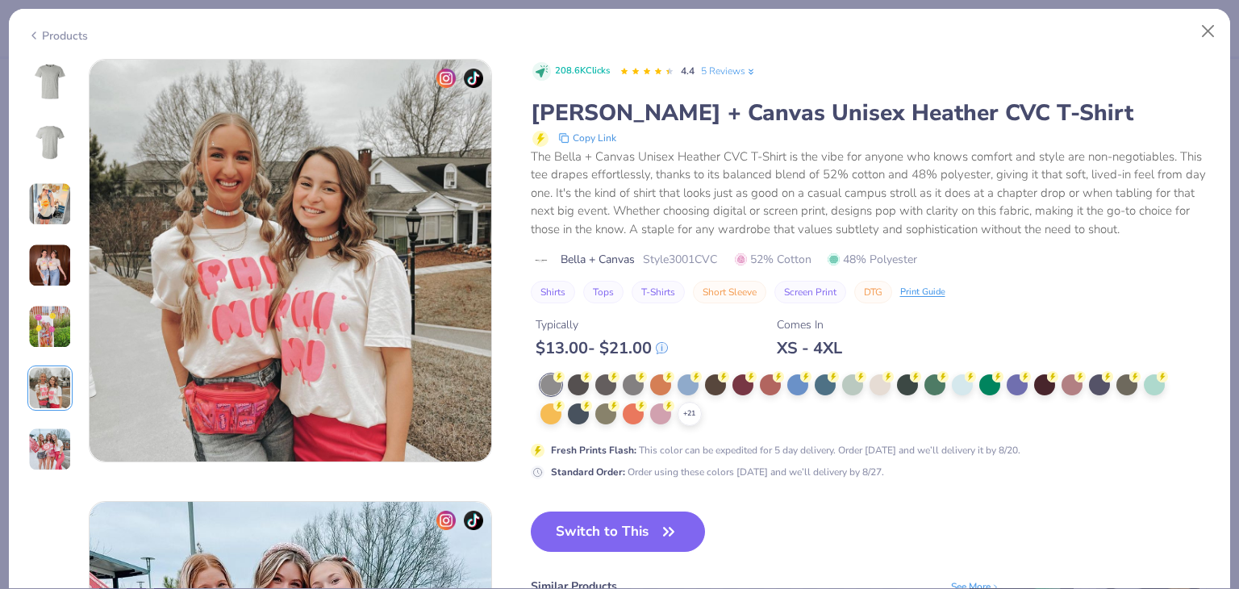
click at [54, 413] on div at bounding box center [49, 265] width 45 height 413
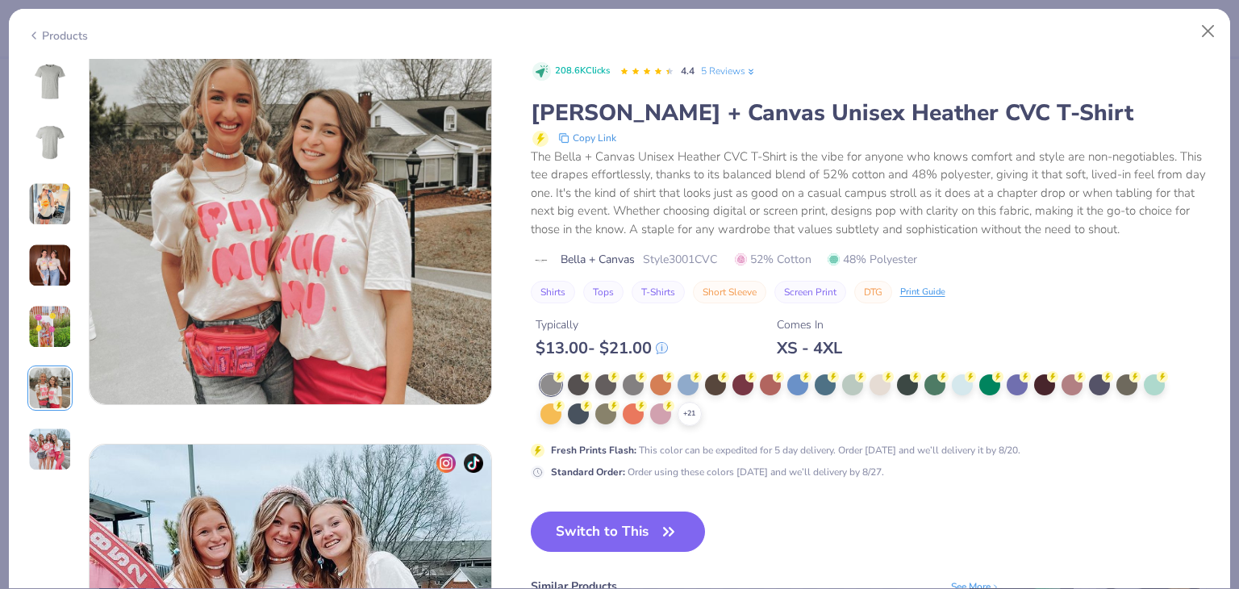
scroll to position [2266, 0]
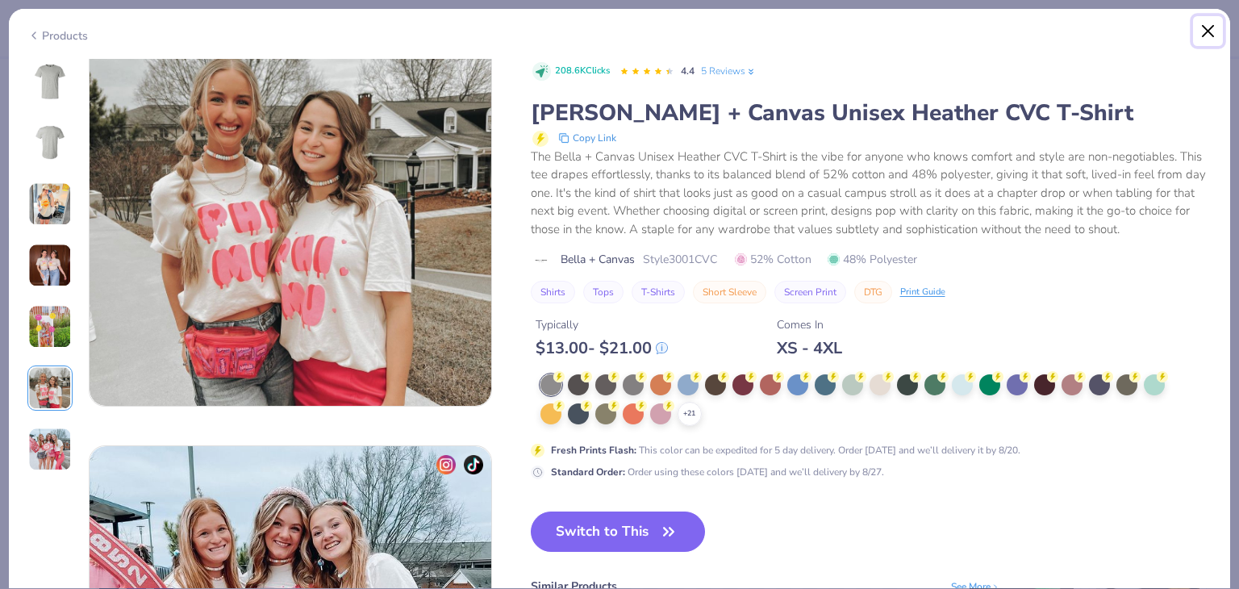
click at [1211, 31] on button "Close" at bounding box center [1208, 31] width 31 height 31
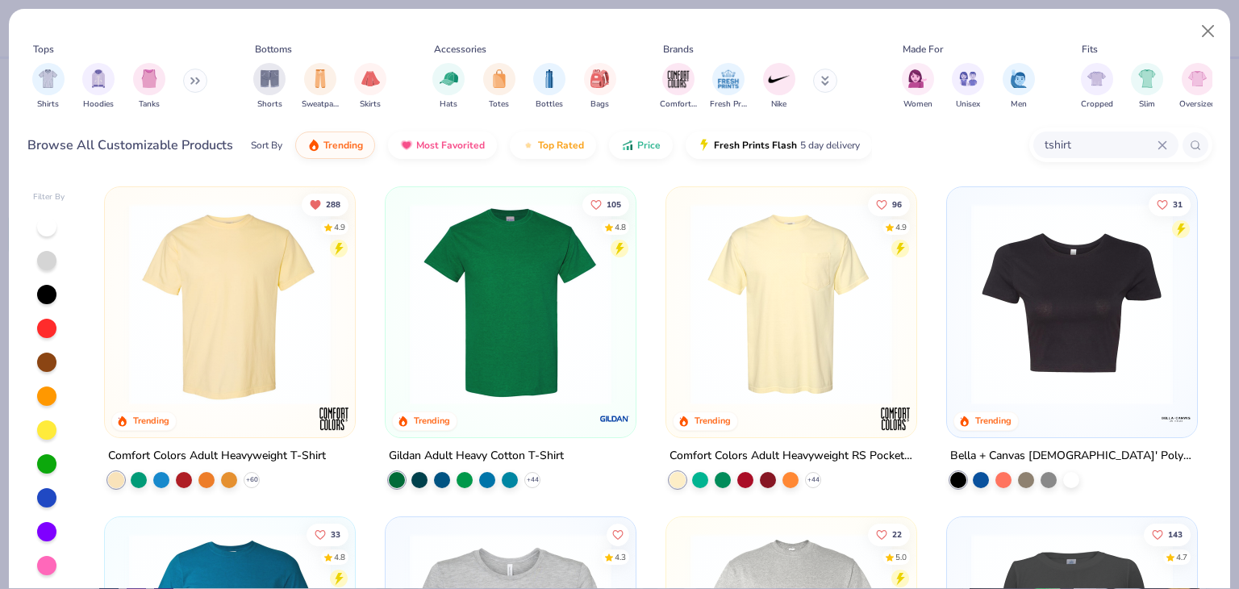
click at [254, 294] on img at bounding box center [230, 304] width 218 height 202
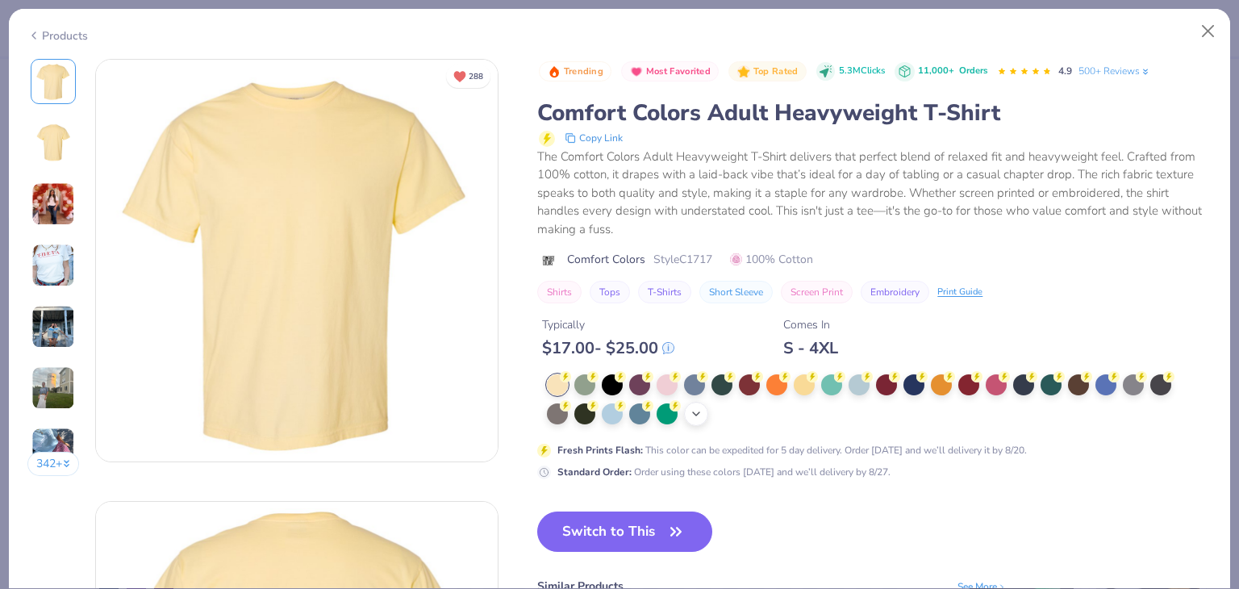
click at [695, 408] on icon at bounding box center [696, 413] width 13 height 13
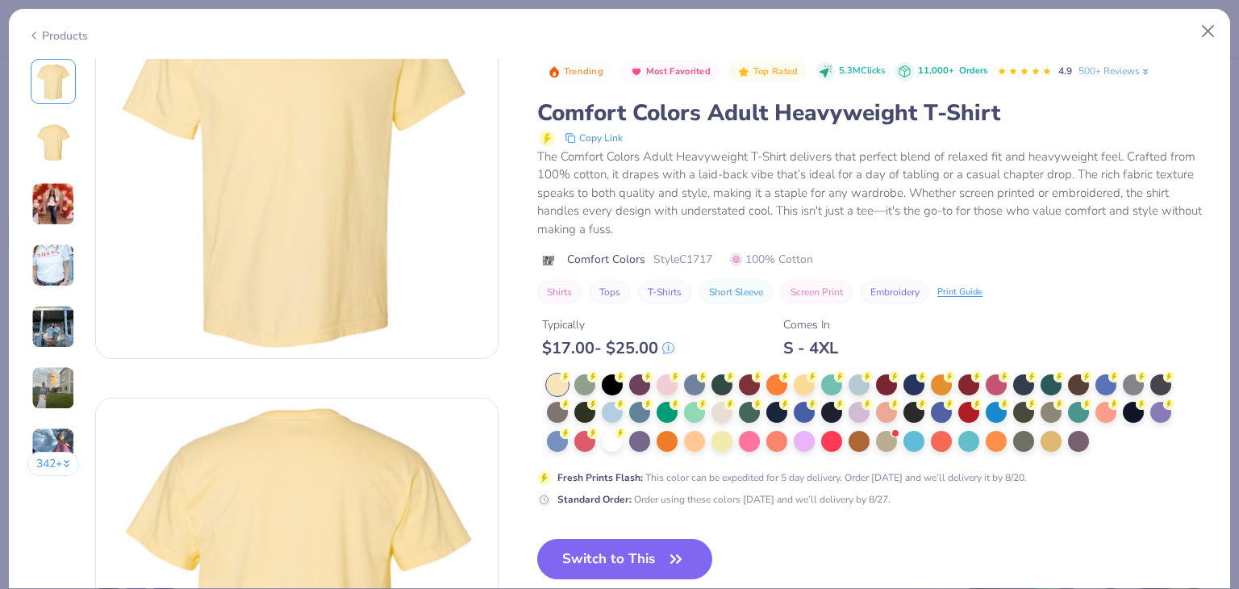
scroll to position [105, 0]
click at [589, 539] on button "Switch to This" at bounding box center [624, 559] width 175 height 40
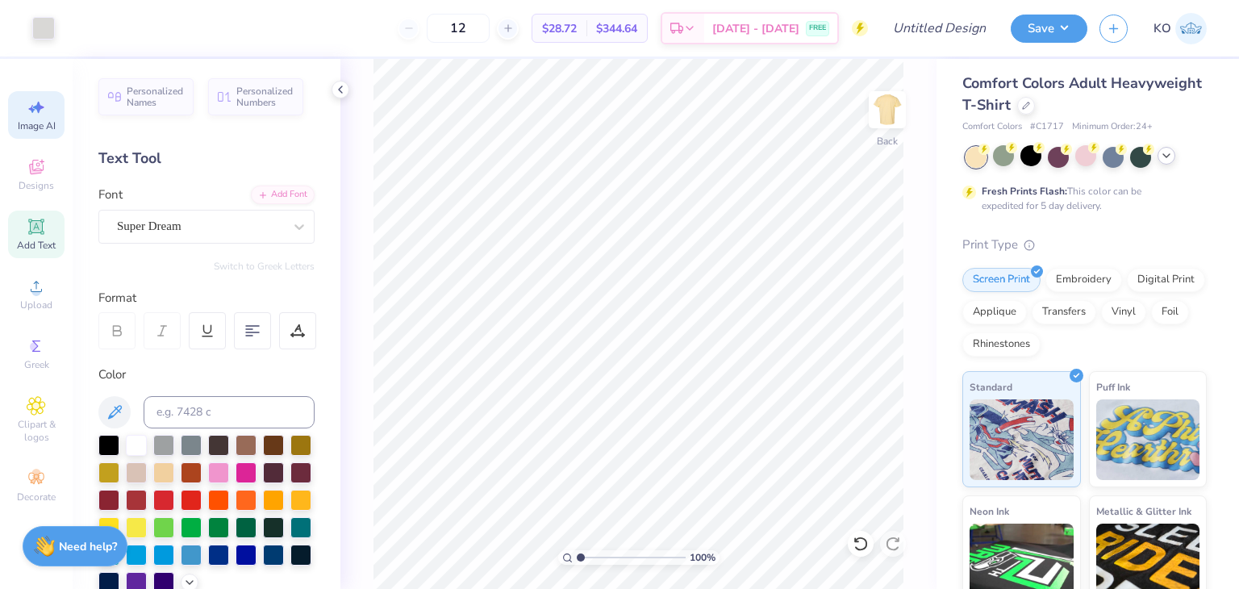
click at [51, 115] on div "Image AI" at bounding box center [36, 115] width 56 height 48
select select "4"
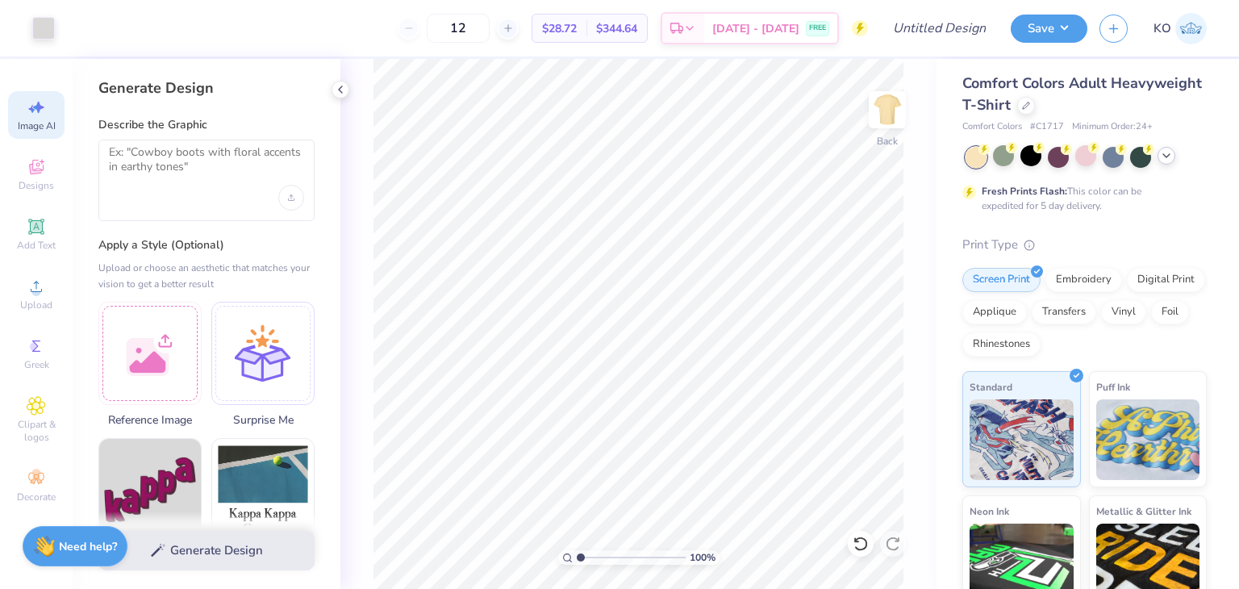
scroll to position [10, 0]
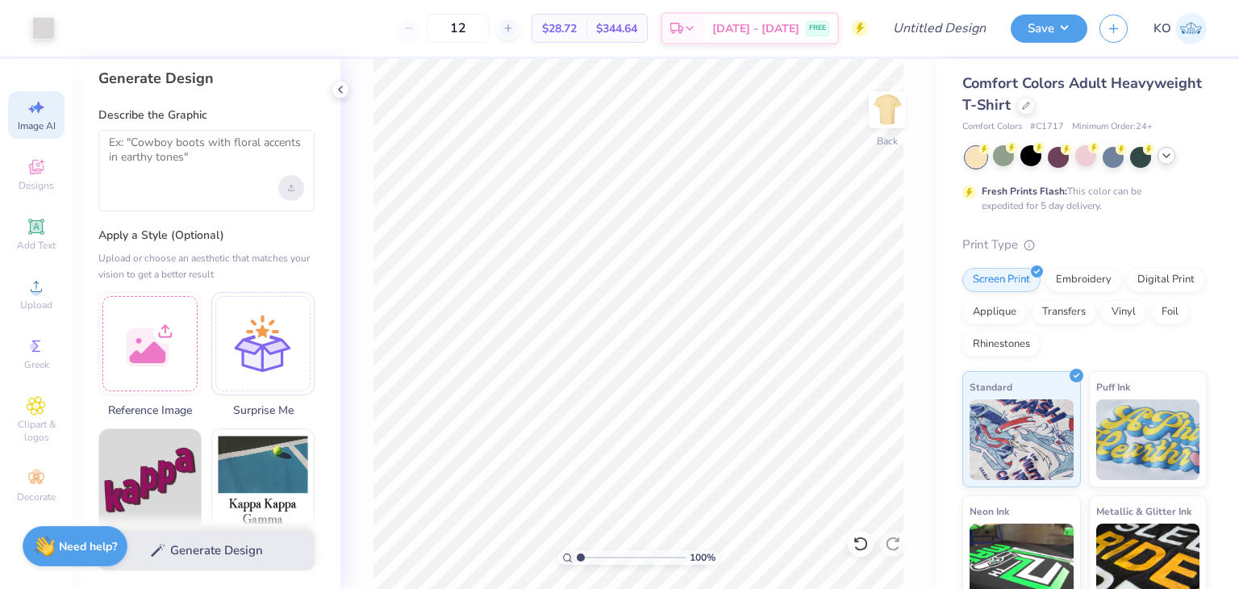
click at [294, 185] on icon "Upload image" at bounding box center [291, 188] width 6 height 6
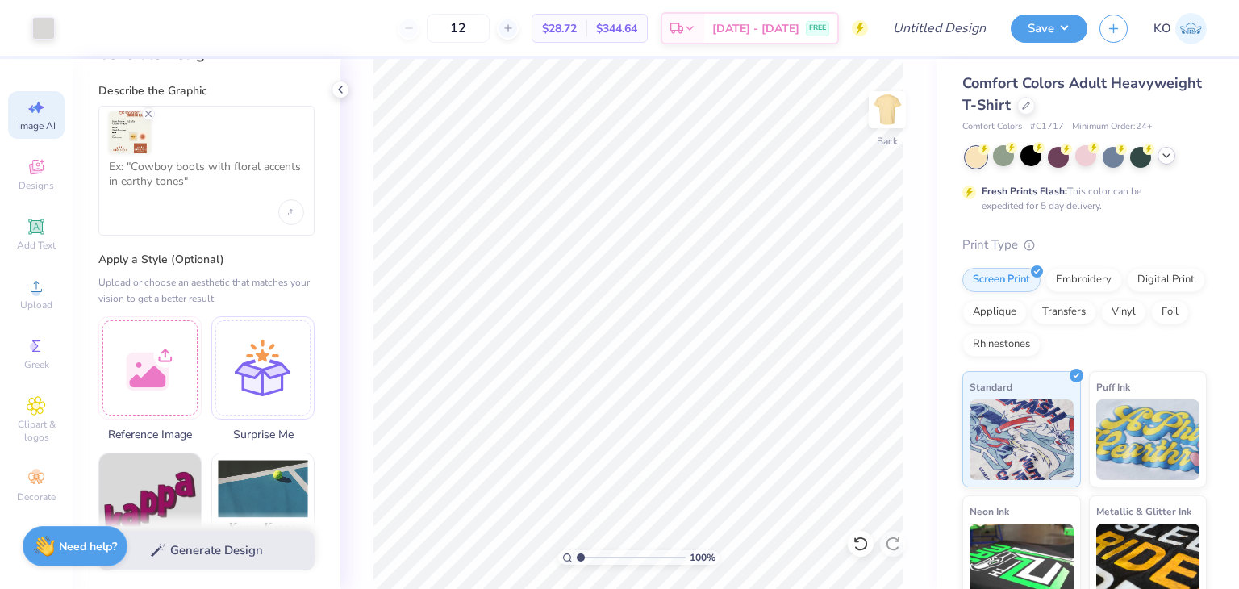
scroll to position [0, 0]
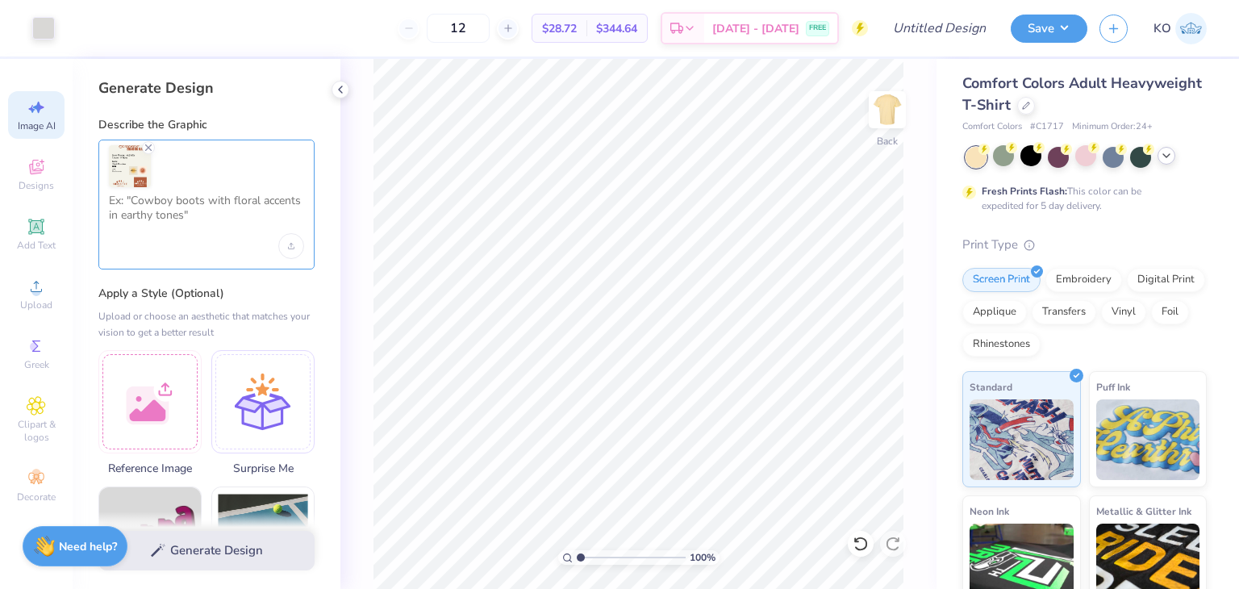
click at [184, 207] on textarea at bounding box center [206, 214] width 195 height 40
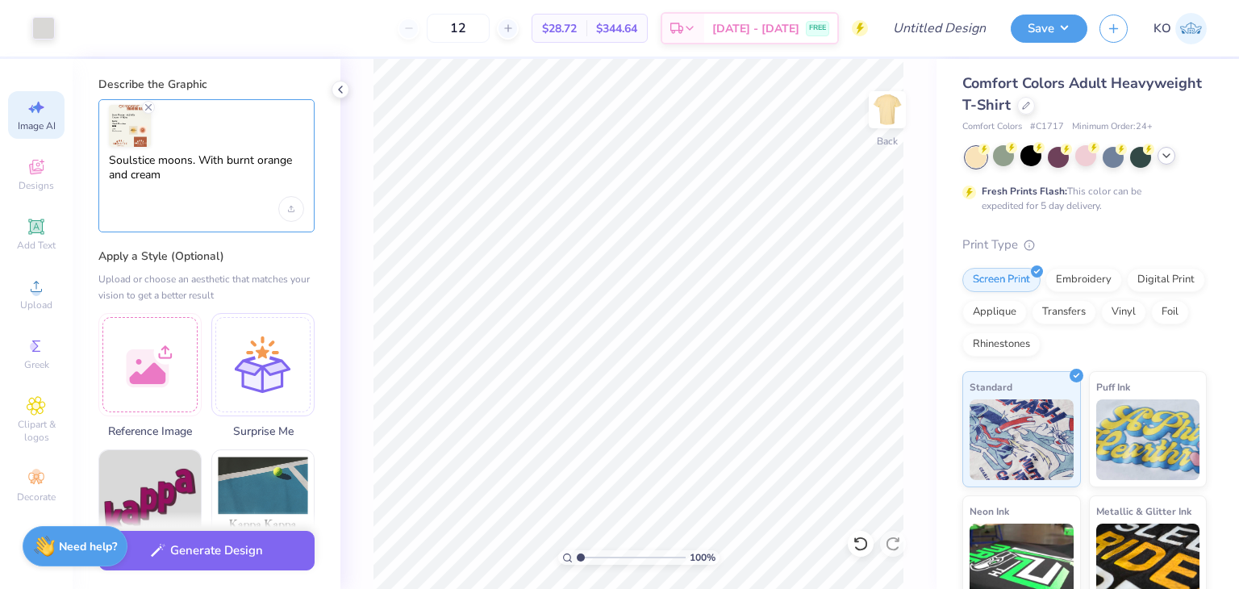
scroll to position [41, 0]
type textarea "Soulstice moons. With burnt orange and cream"
click at [164, 360] on div at bounding box center [149, 361] width 103 height 103
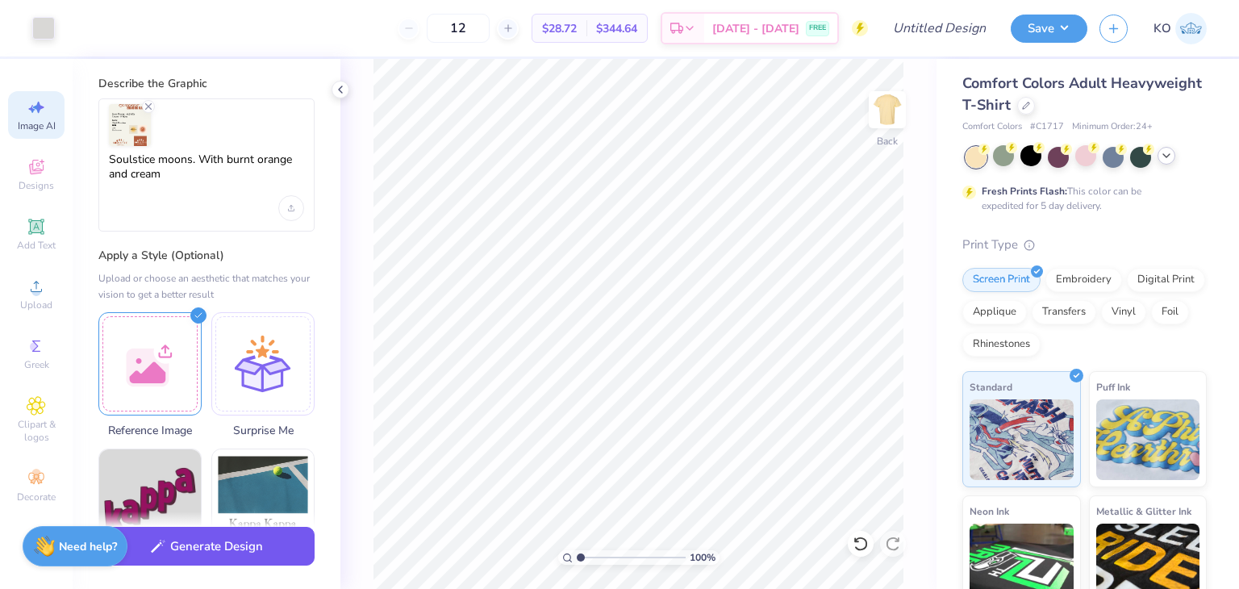
click at [169, 546] on button "Generate Design" at bounding box center [206, 547] width 216 height 40
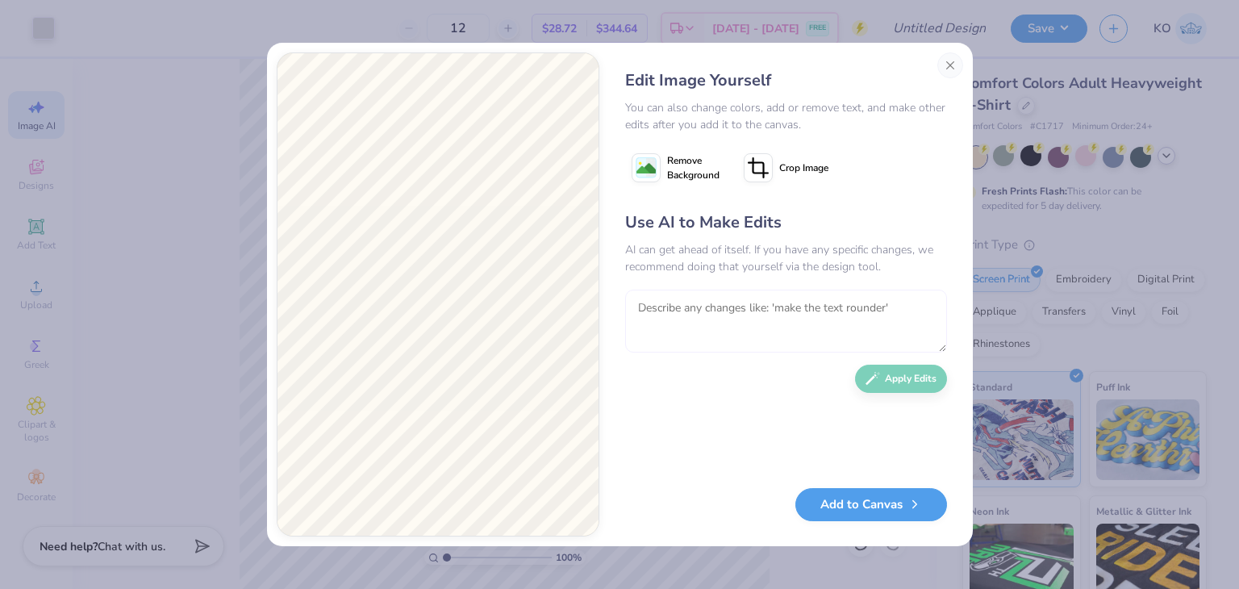
click at [691, 316] on textarea at bounding box center [786, 321] width 322 height 63
click at [838, 503] on button "Add to Canvas" at bounding box center [871, 500] width 152 height 33
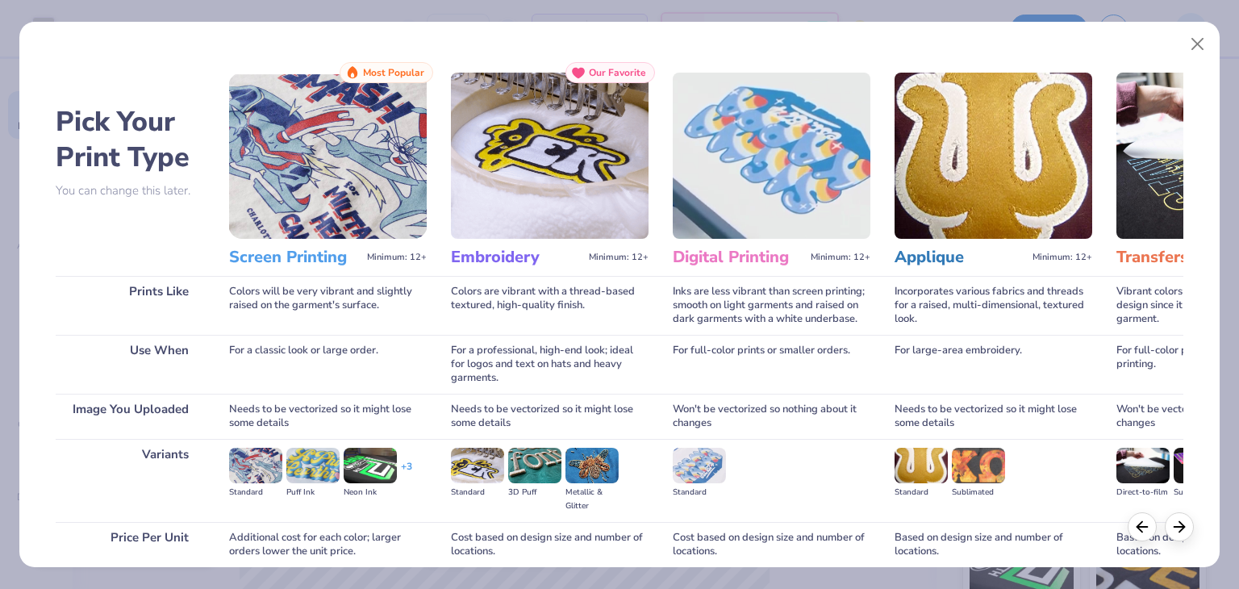
scroll to position [135, 0]
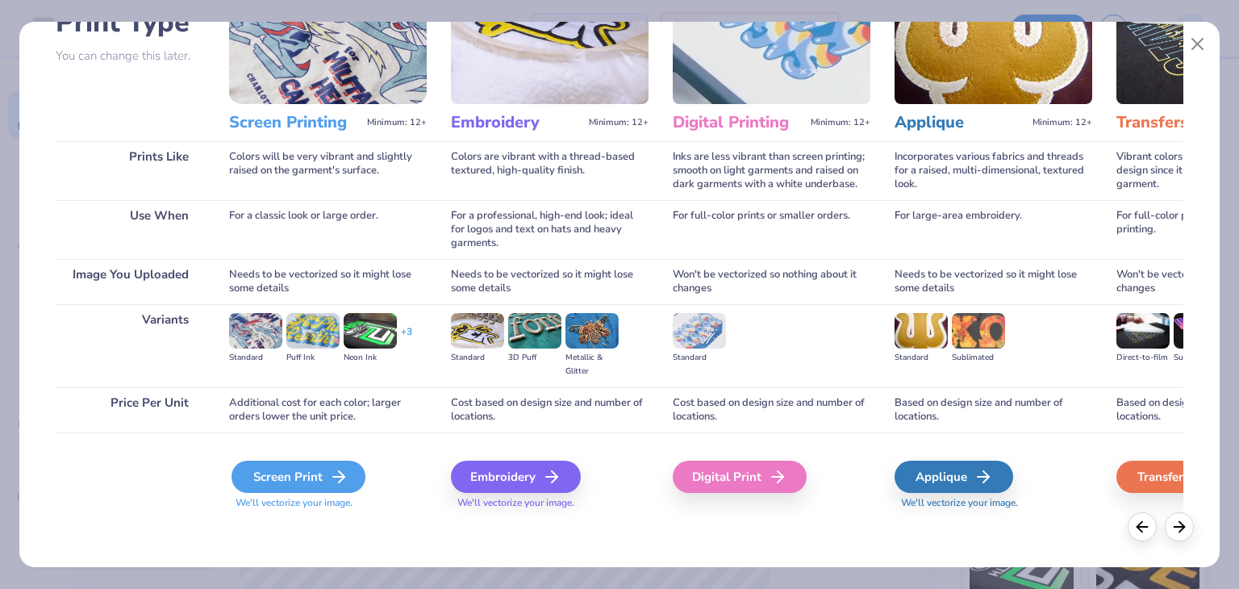
click at [313, 470] on div "Screen Print" at bounding box center [299, 477] width 134 height 32
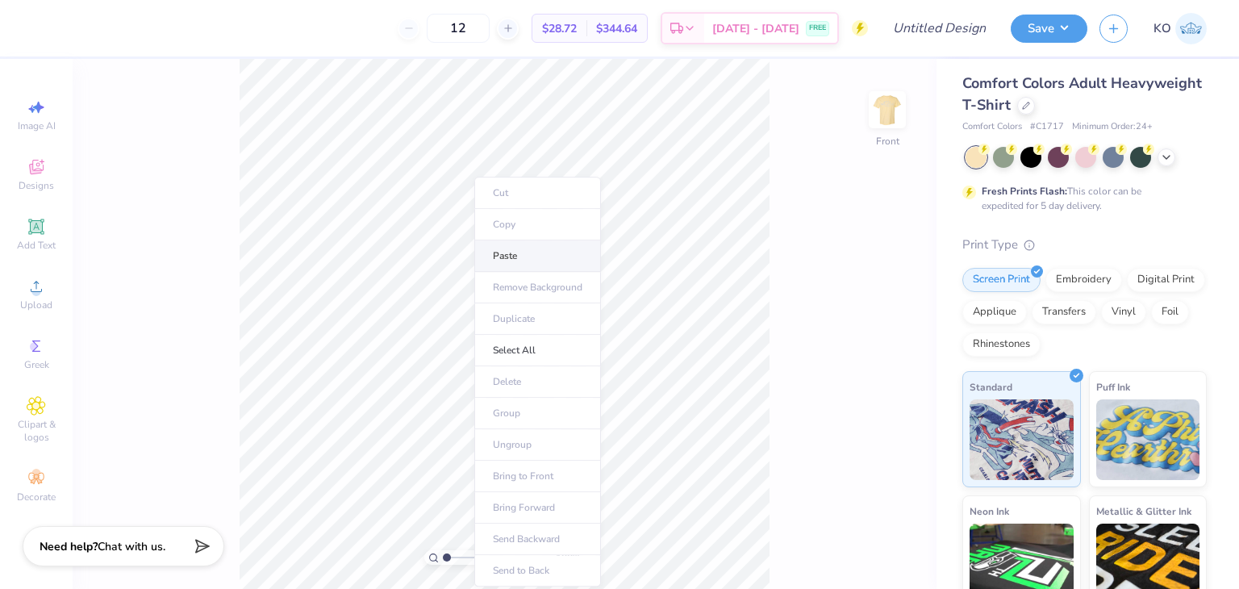
click at [511, 260] on li "Paste" at bounding box center [537, 255] width 127 height 31
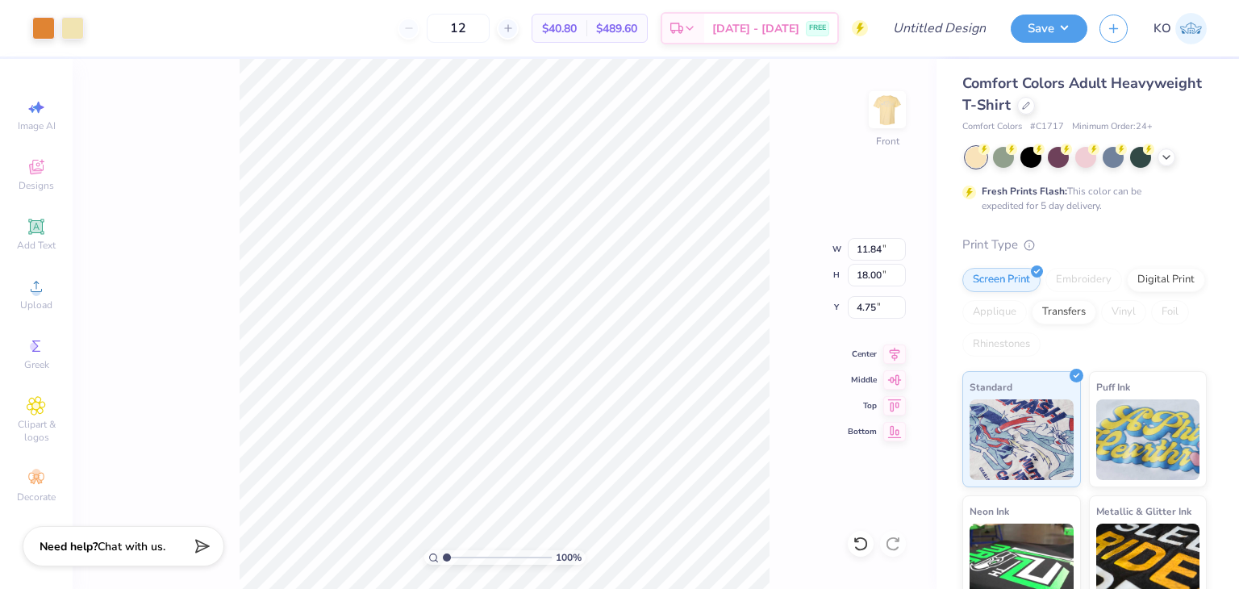
type input "4.75"
click at [1163, 157] on icon at bounding box center [1166, 155] width 13 height 13
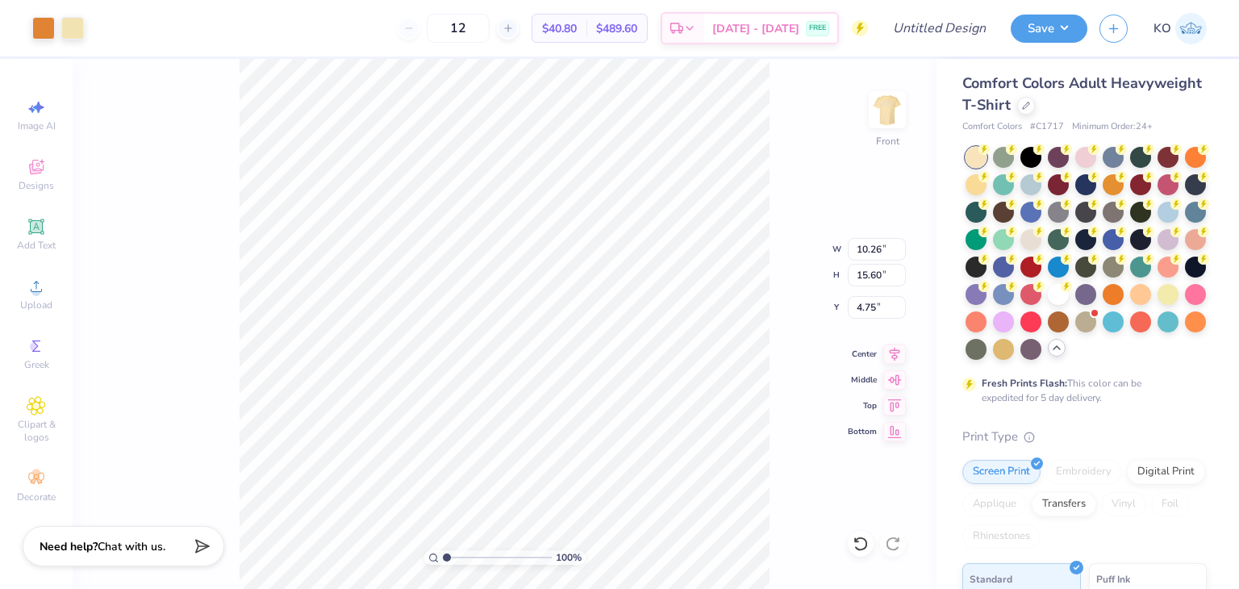
type input "10.26"
type input "15.60"
type input "5.47"
click at [30, 128] on span "Image AI" at bounding box center [37, 125] width 38 height 13
select select "4"
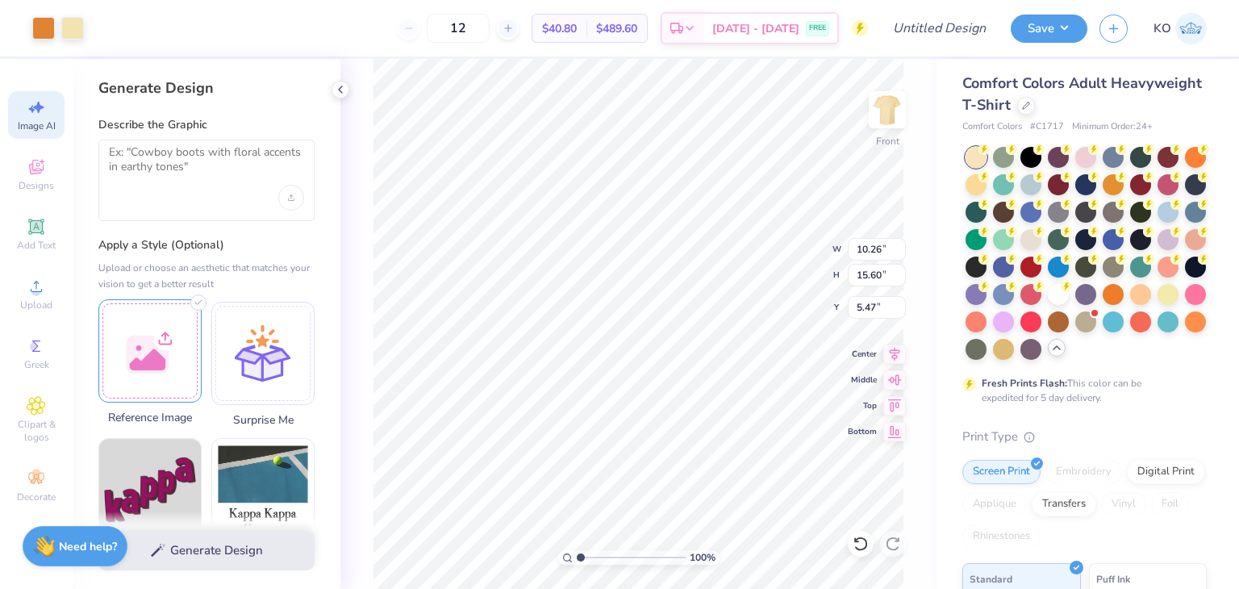
click at [148, 374] on div at bounding box center [149, 350] width 103 height 103
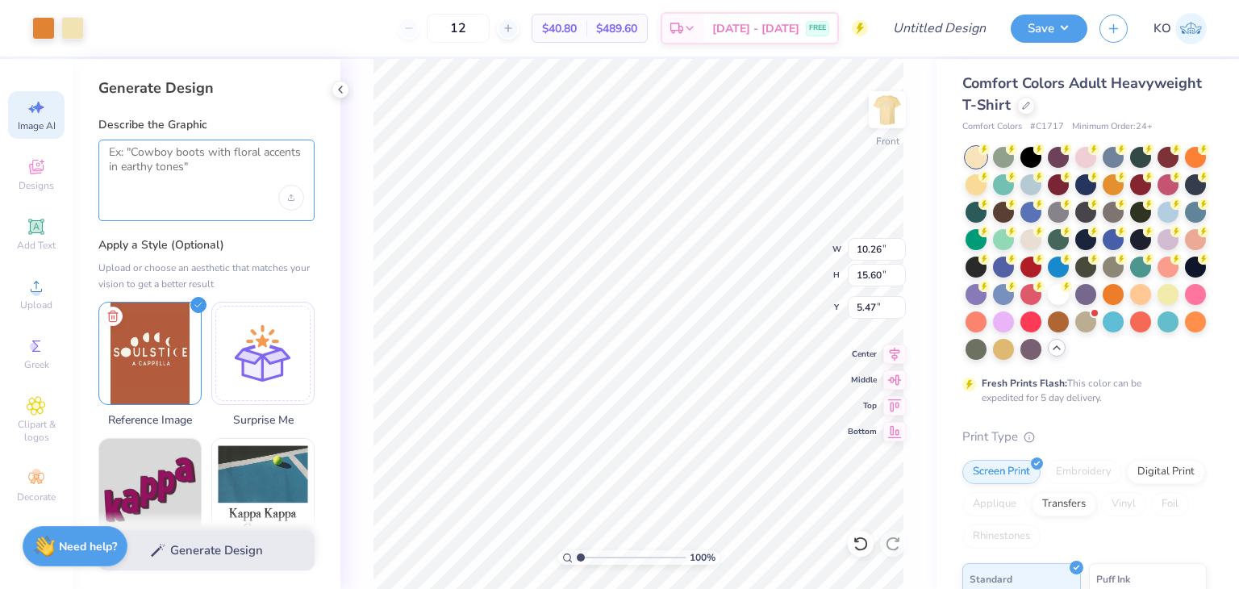
click at [188, 172] on textarea at bounding box center [206, 165] width 195 height 40
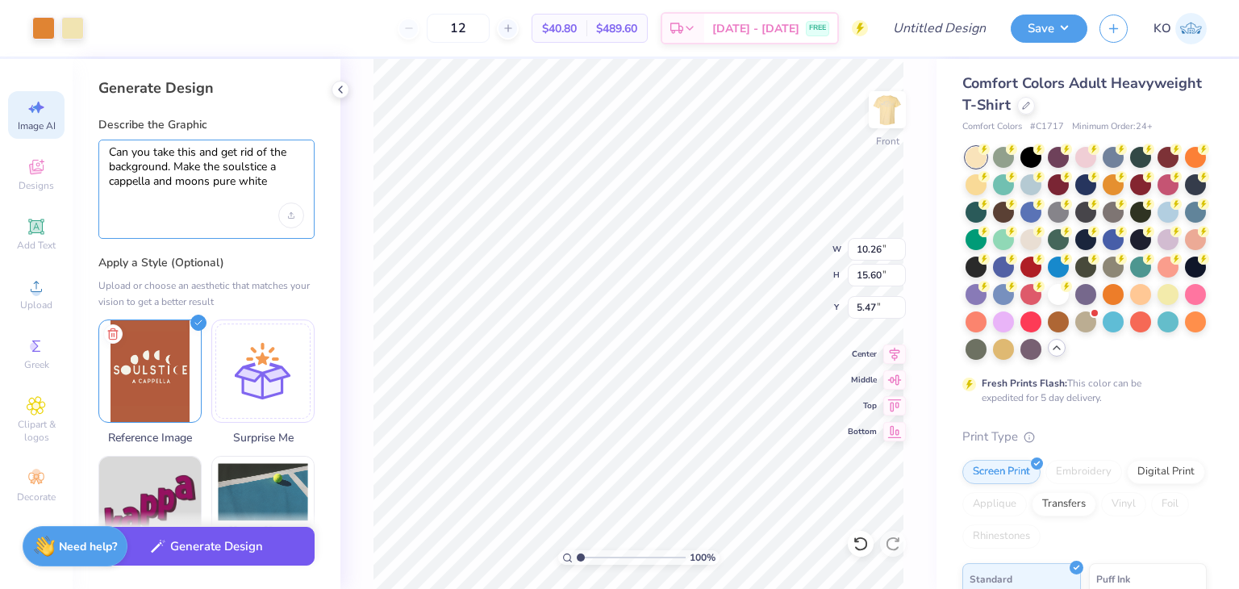
type textarea "Can you take this and get rid of the background. Make the soulstice a cappella …"
click at [194, 537] on button "Generate Design" at bounding box center [206, 547] width 216 height 40
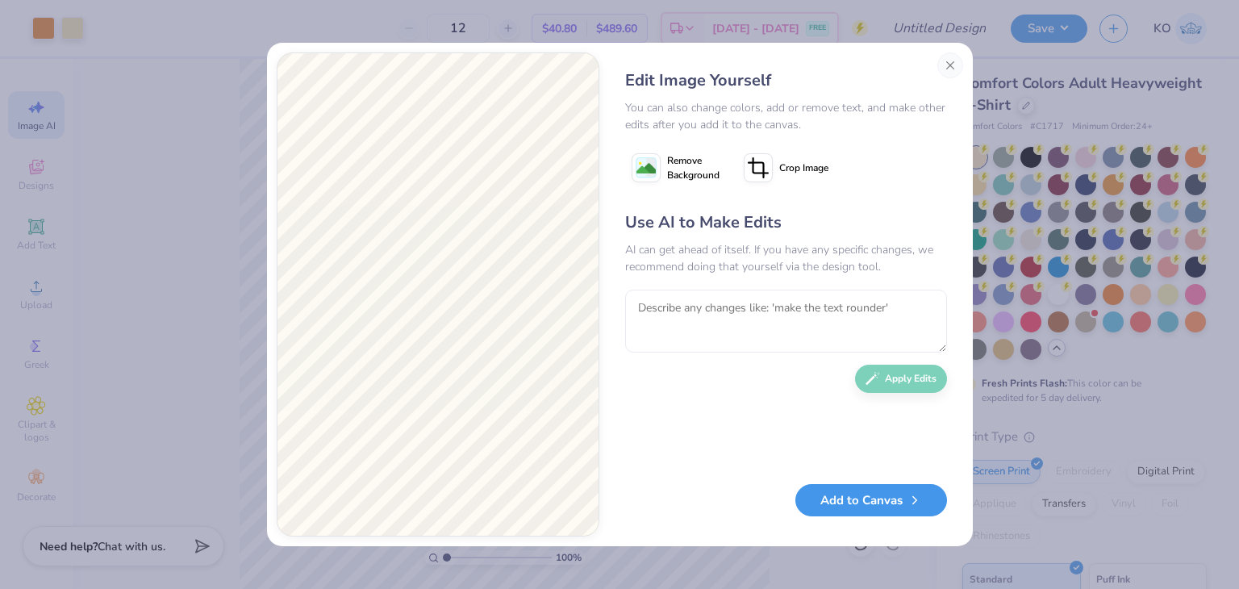
click at [820, 493] on button "Add to Canvas" at bounding box center [871, 500] width 152 height 33
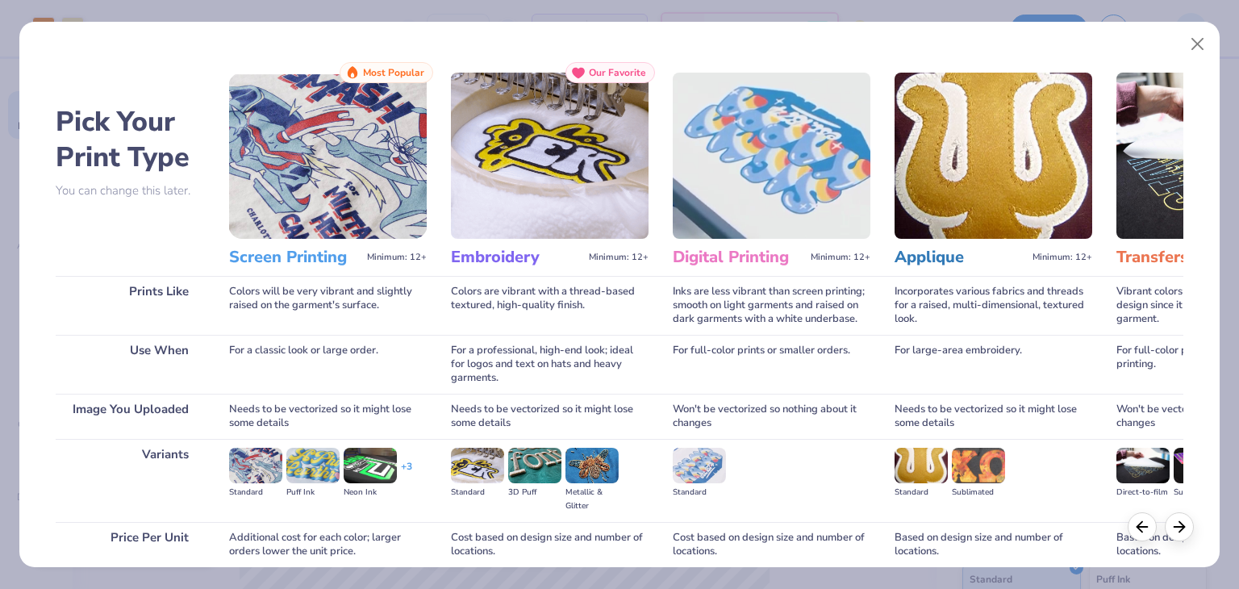
click at [352, 212] on img at bounding box center [328, 156] width 198 height 166
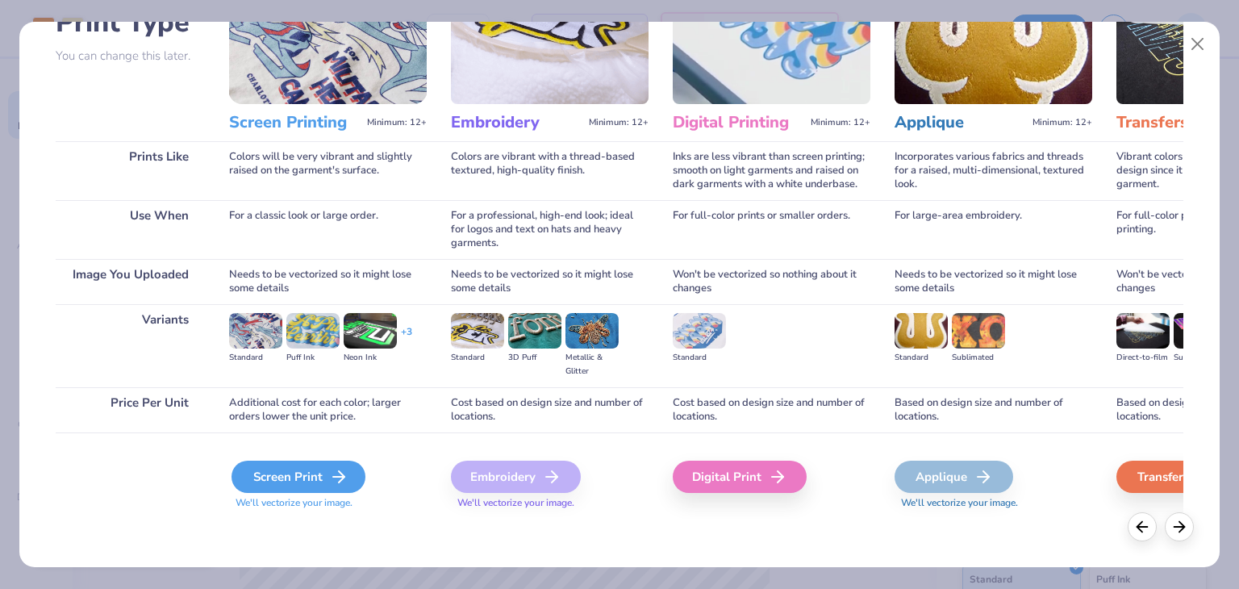
click at [273, 482] on div "Screen Print" at bounding box center [299, 477] width 134 height 32
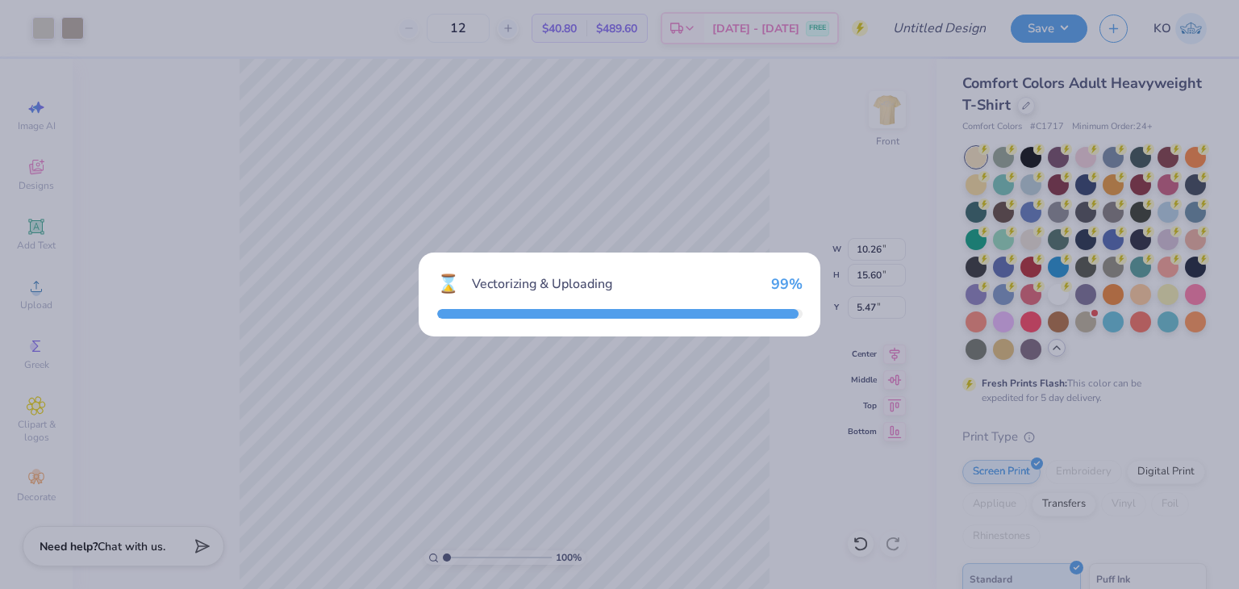
type input "14.53"
type input "7.21"
type input "10.14"
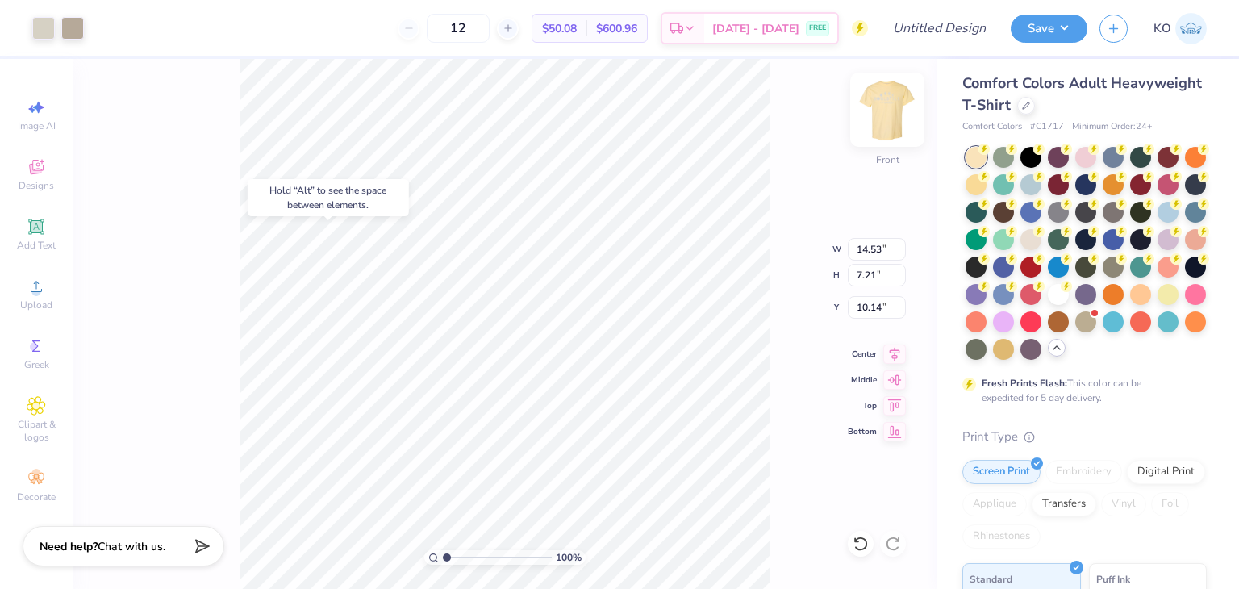
click at [891, 104] on img at bounding box center [887, 109] width 65 height 65
click at [858, 146] on div "100 % Back W 11.96 11.96 " H 5.34 5.34 " Y 3.00 3.00 " Center Middle Top Bottom" at bounding box center [505, 324] width 864 height 530
click at [887, 121] on img at bounding box center [887, 109] width 65 height 65
click at [879, 110] on img at bounding box center [887, 109] width 65 height 65
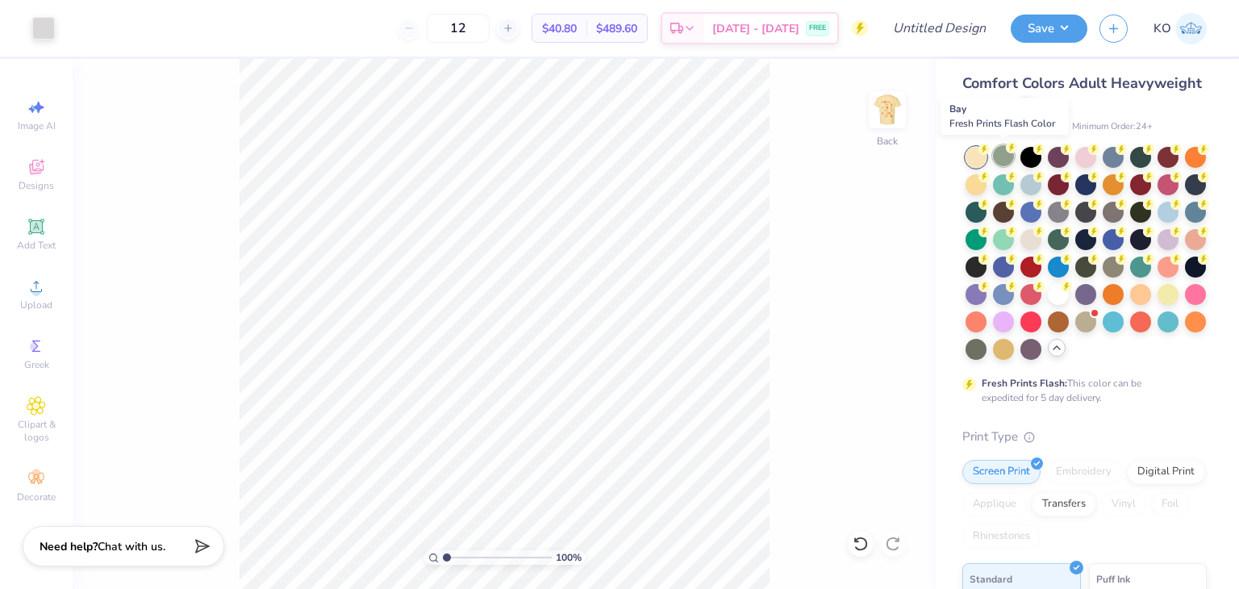
click at [1007, 156] on div at bounding box center [1003, 155] width 21 height 21
click at [1208, 200] on div "Comfort Colors Adult Heavyweight T-Shirt Comfort Colors # C1717 Minimum Order: …" at bounding box center [1088, 490] width 303 height 875
click at [881, 119] on img at bounding box center [887, 109] width 65 height 65
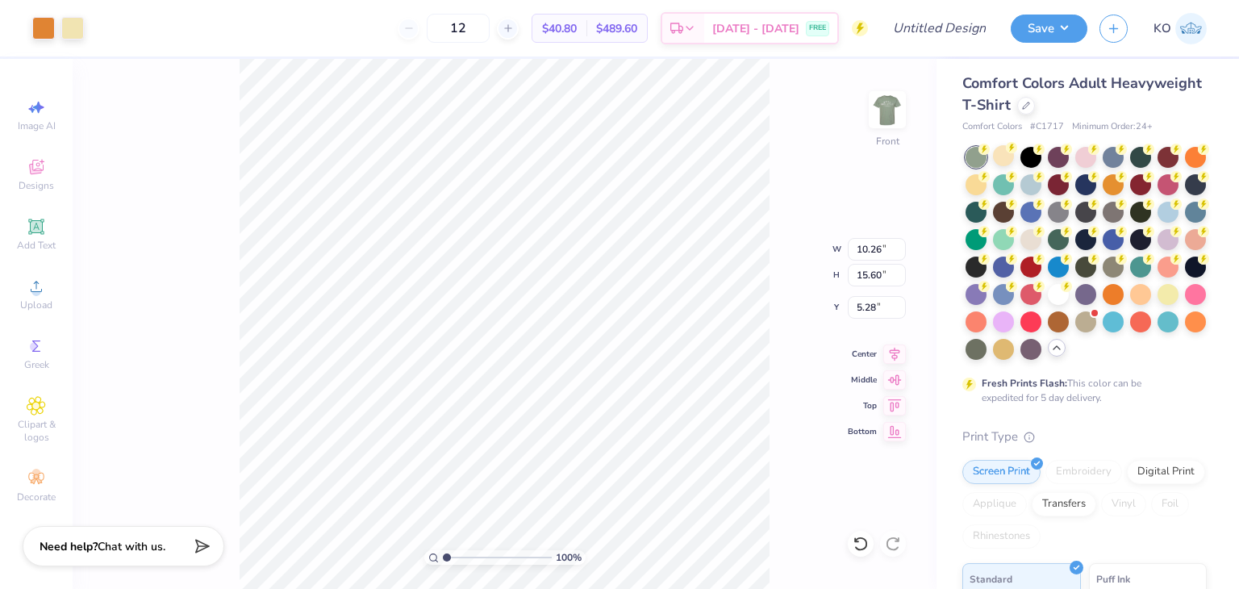
type input "5.28"
click at [1130, 303] on div at bounding box center [1140, 292] width 21 height 21
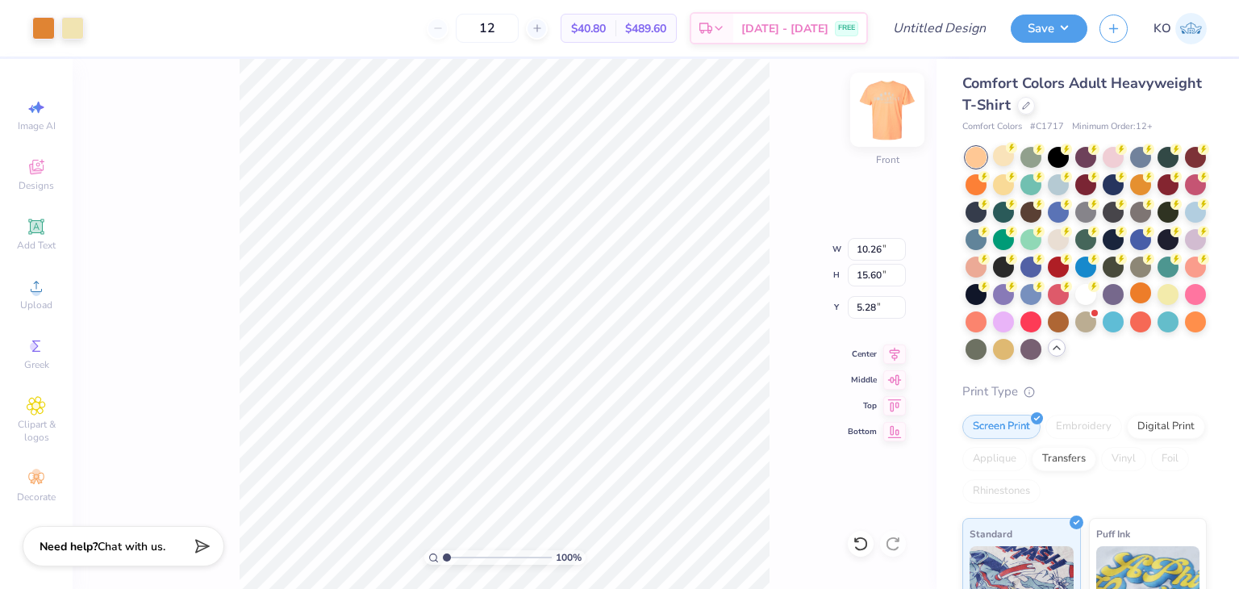
click at [878, 126] on img at bounding box center [887, 109] width 65 height 65
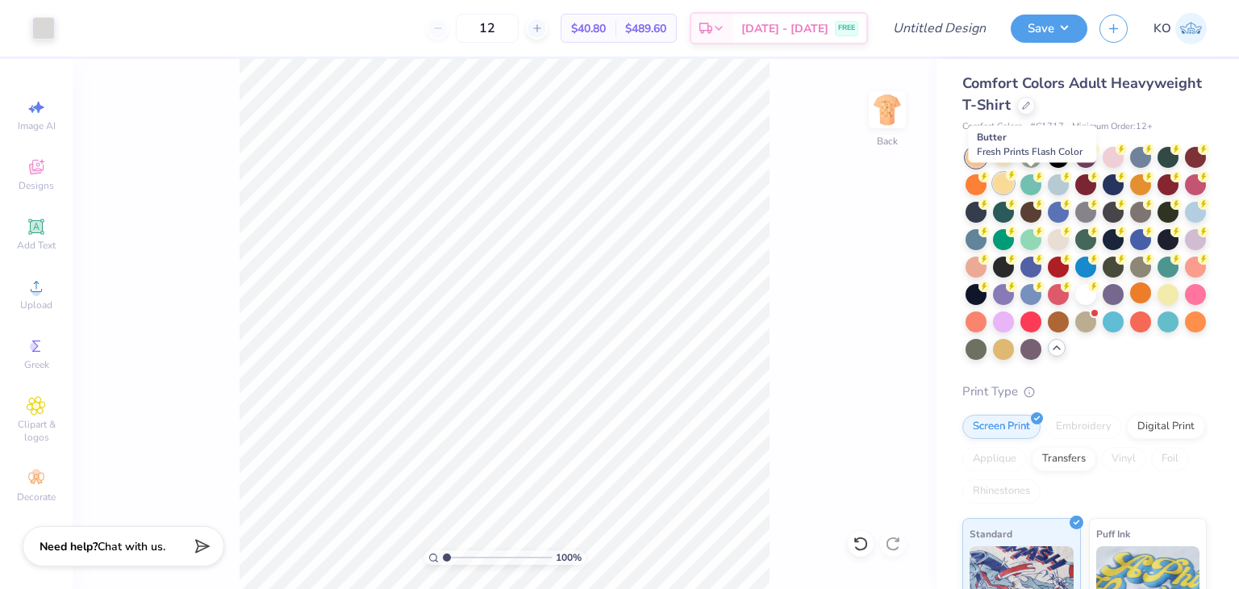
click at [1014, 186] on div at bounding box center [1003, 183] width 21 height 21
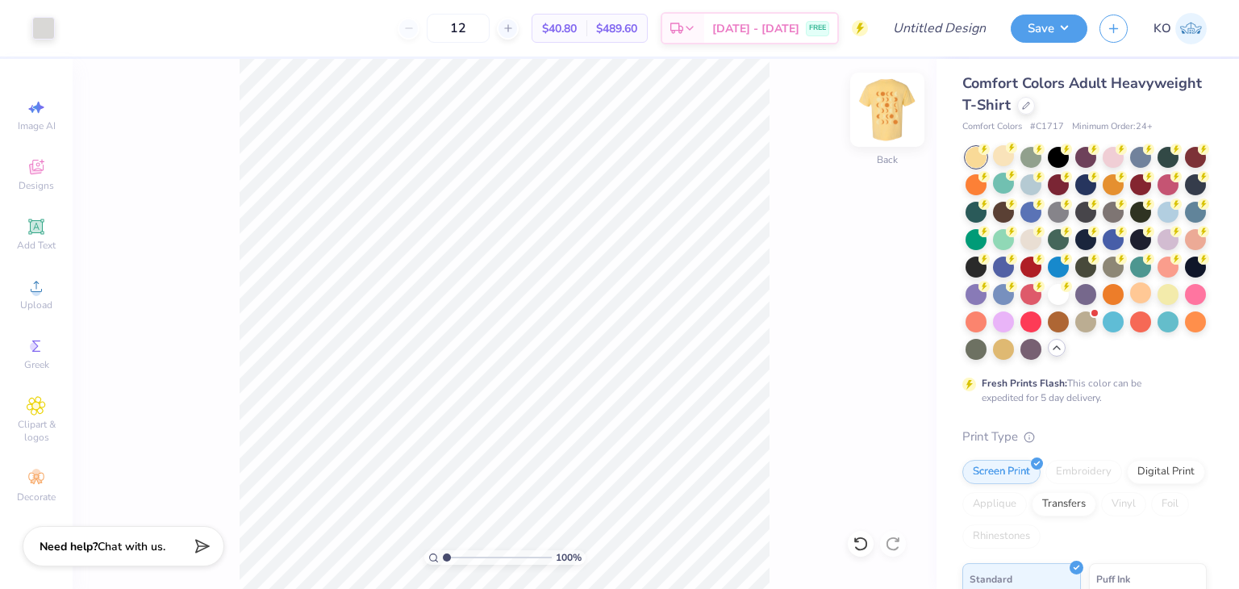
click at [900, 104] on img at bounding box center [887, 109] width 65 height 65
click at [900, 104] on img at bounding box center [887, 110] width 32 height 32
click at [1158, 303] on div at bounding box center [1168, 292] width 21 height 21
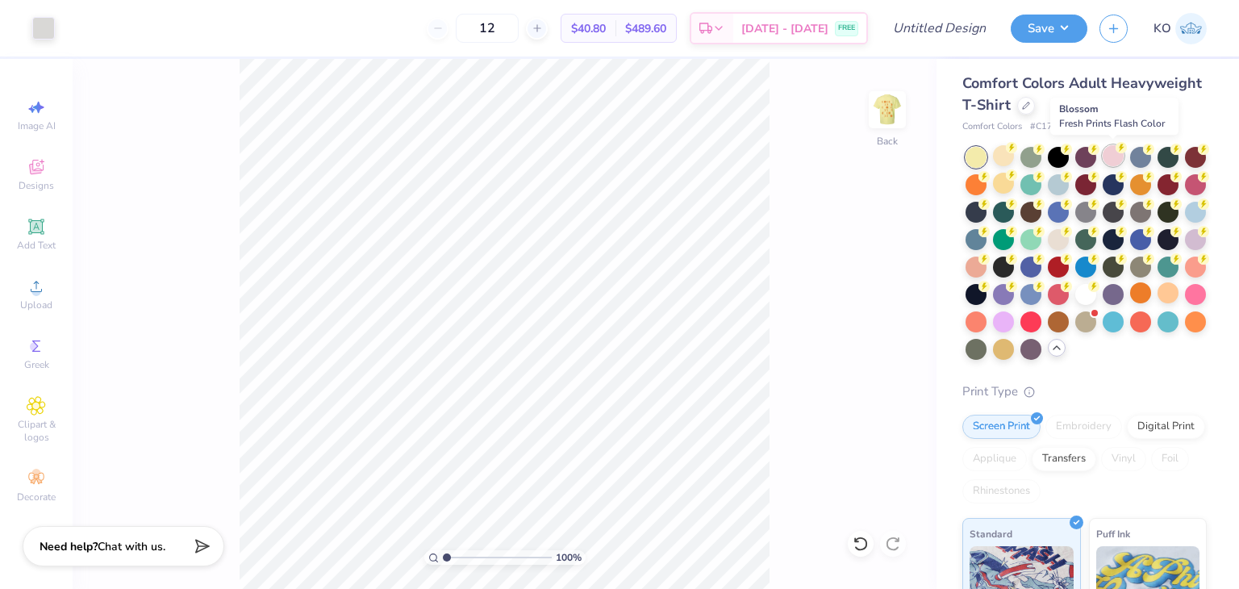
click at [1113, 149] on div at bounding box center [1113, 155] width 21 height 21
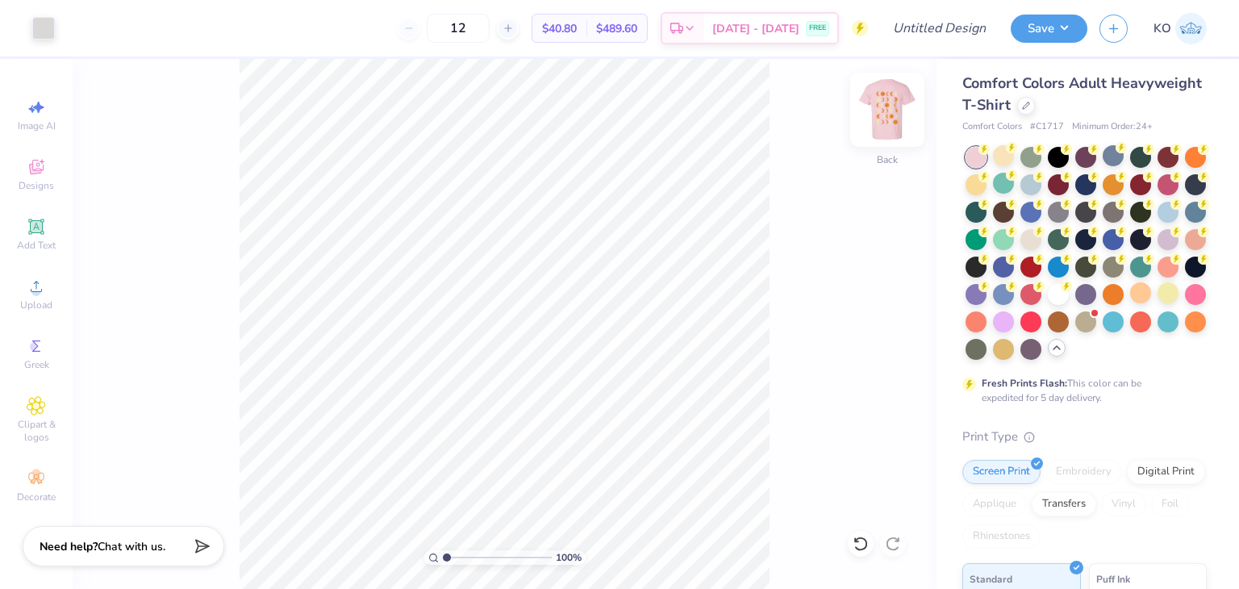
click at [902, 117] on img at bounding box center [887, 109] width 65 height 65
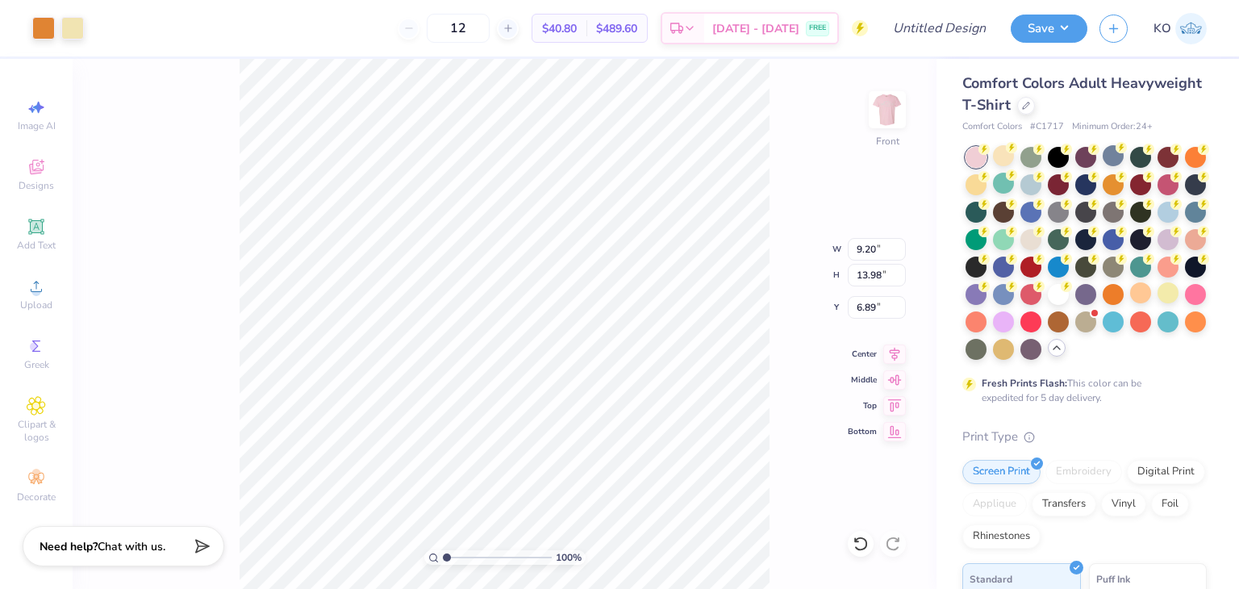
type input "9.20"
type input "13.98"
type input "5.58"
click at [570, 216] on li "Copy" at bounding box center [592, 224] width 127 height 31
click at [546, 229] on li "Copy" at bounding box center [576, 224] width 127 height 31
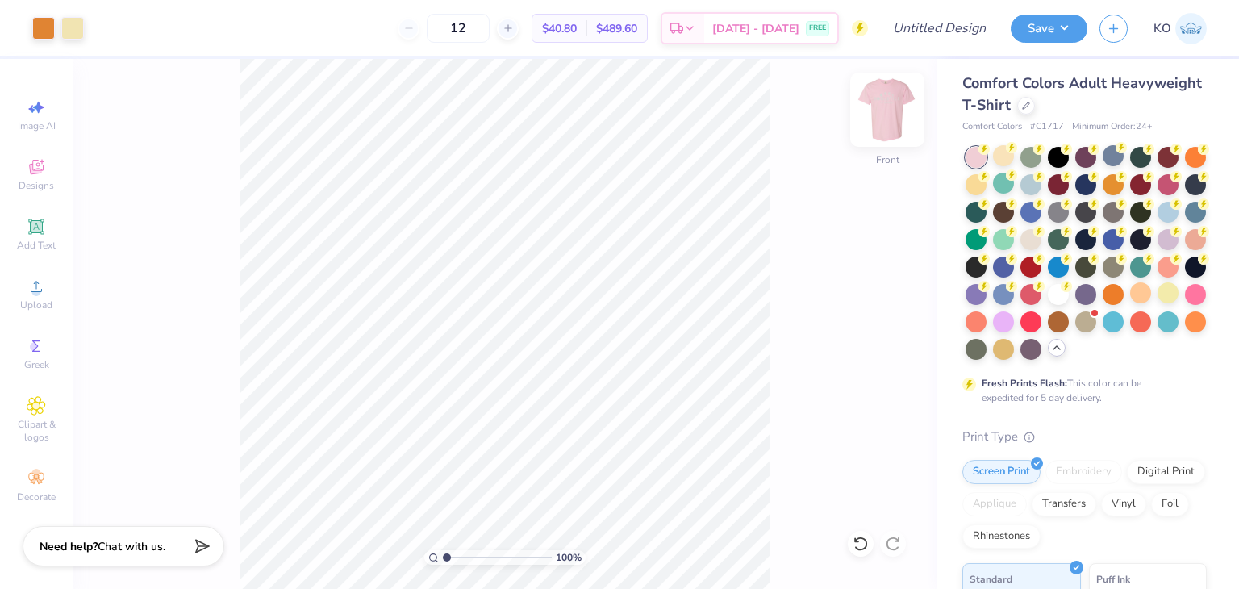
click at [889, 109] on img at bounding box center [887, 109] width 65 height 65
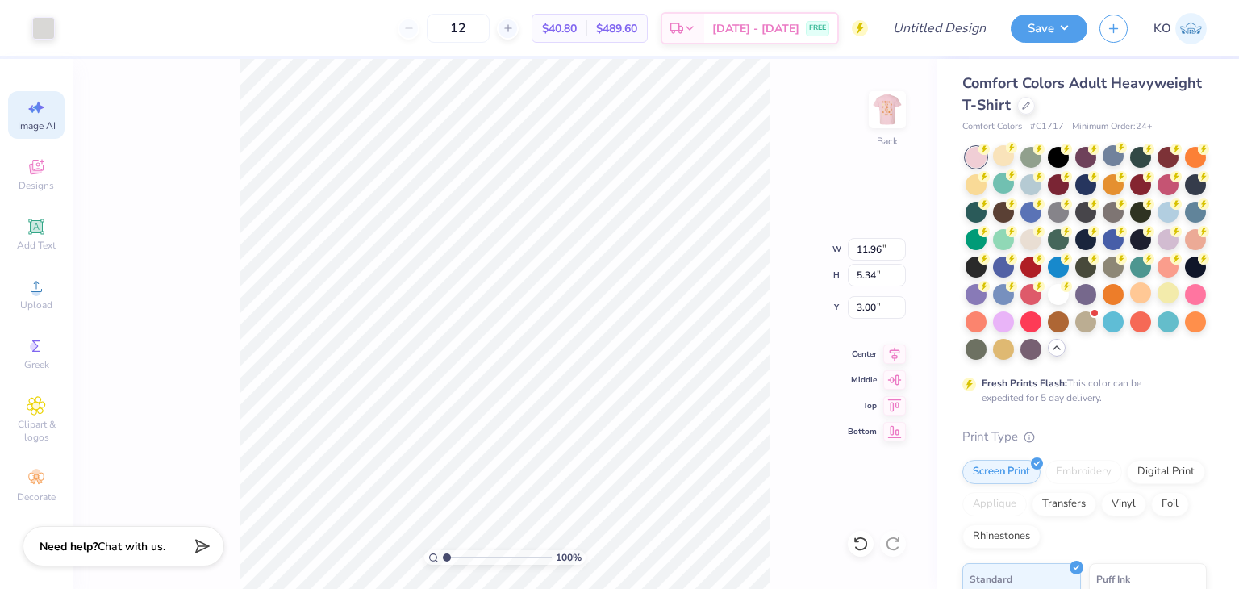
click at [32, 124] on span "Image AI" at bounding box center [37, 125] width 38 height 13
select select "4"
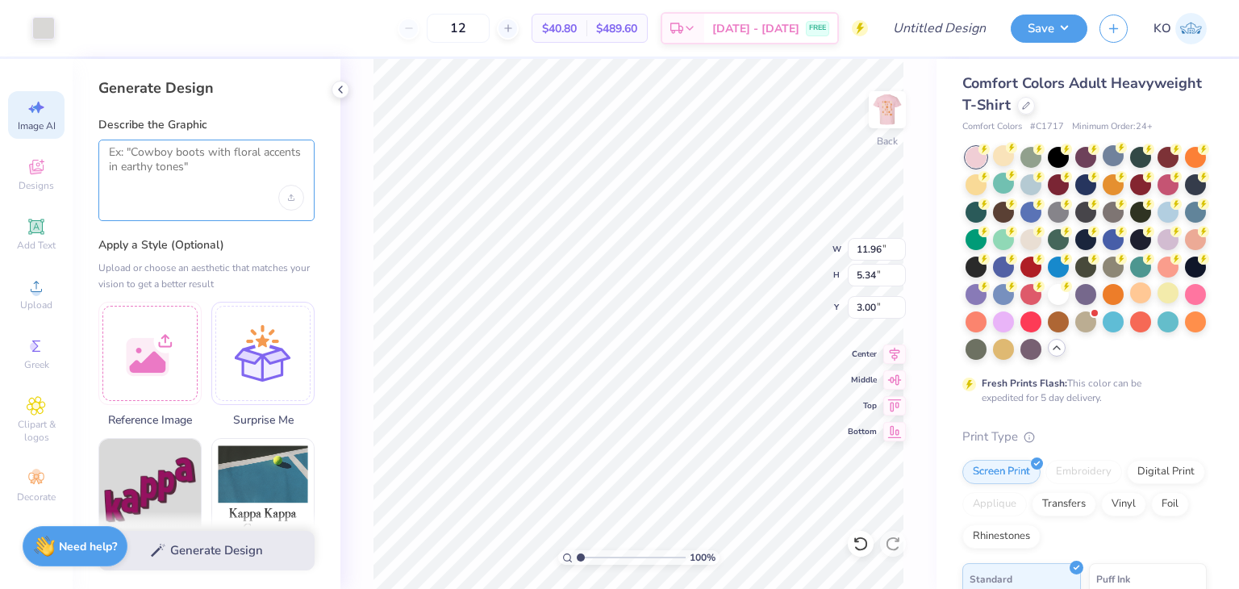
click at [176, 182] on textarea at bounding box center [206, 165] width 195 height 40
click at [136, 341] on div at bounding box center [149, 350] width 103 height 103
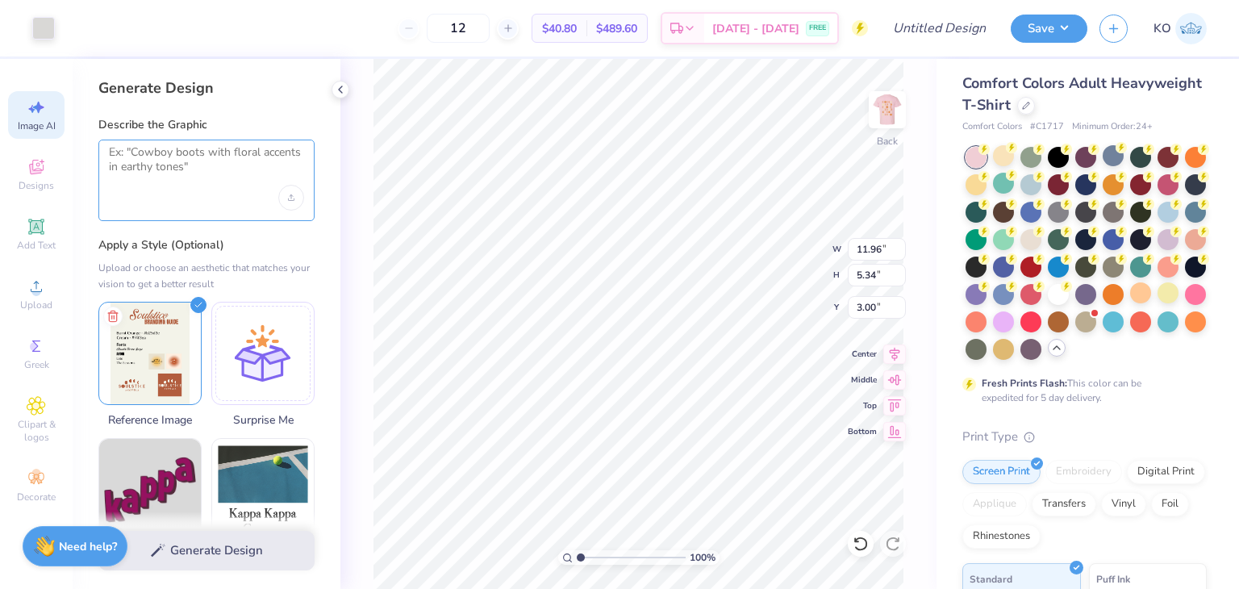
click at [177, 177] on textarea at bounding box center [206, 165] width 195 height 40
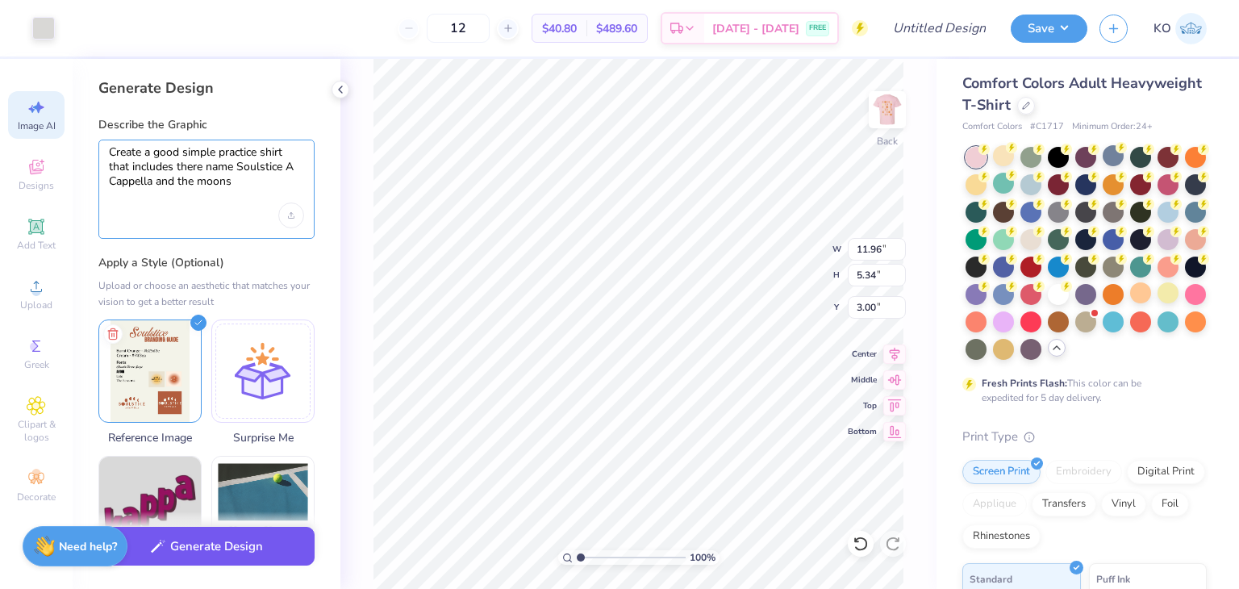
type textarea "Create a good simple practice shirt that includes there name Soulstice A Cappel…"
click at [212, 540] on button "Generate Design" at bounding box center [206, 547] width 216 height 40
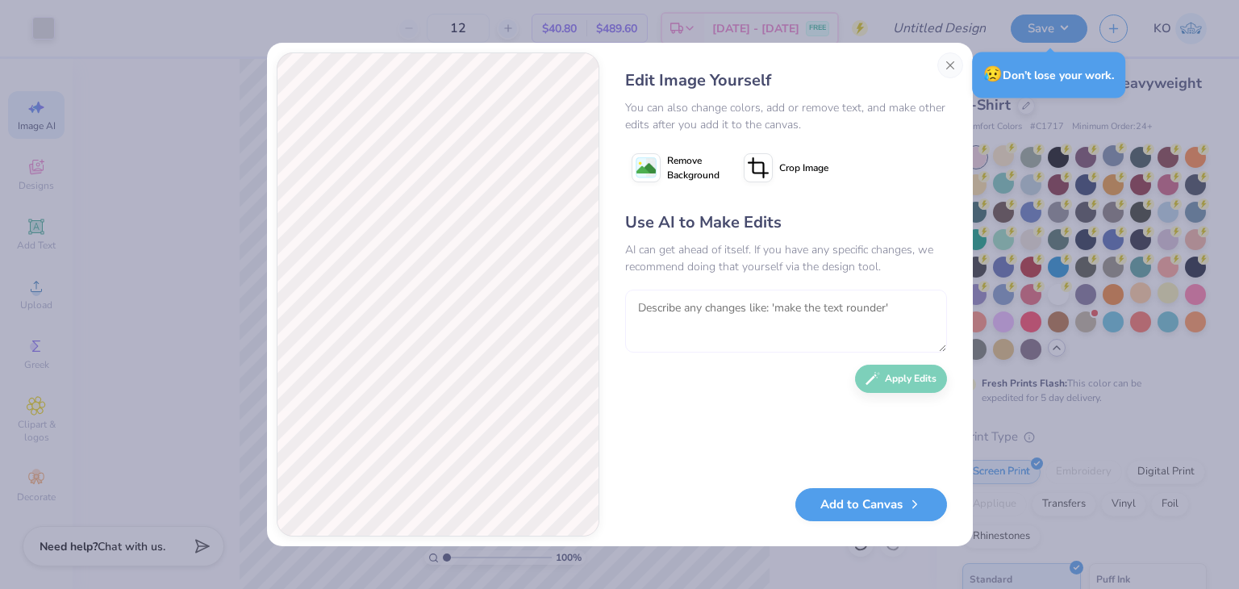
click at [755, 315] on textarea at bounding box center [786, 321] width 322 height 63
type textarea "Can you make the moons the same color as the words"
click at [900, 384] on button "Apply Edits" at bounding box center [901, 375] width 92 height 28
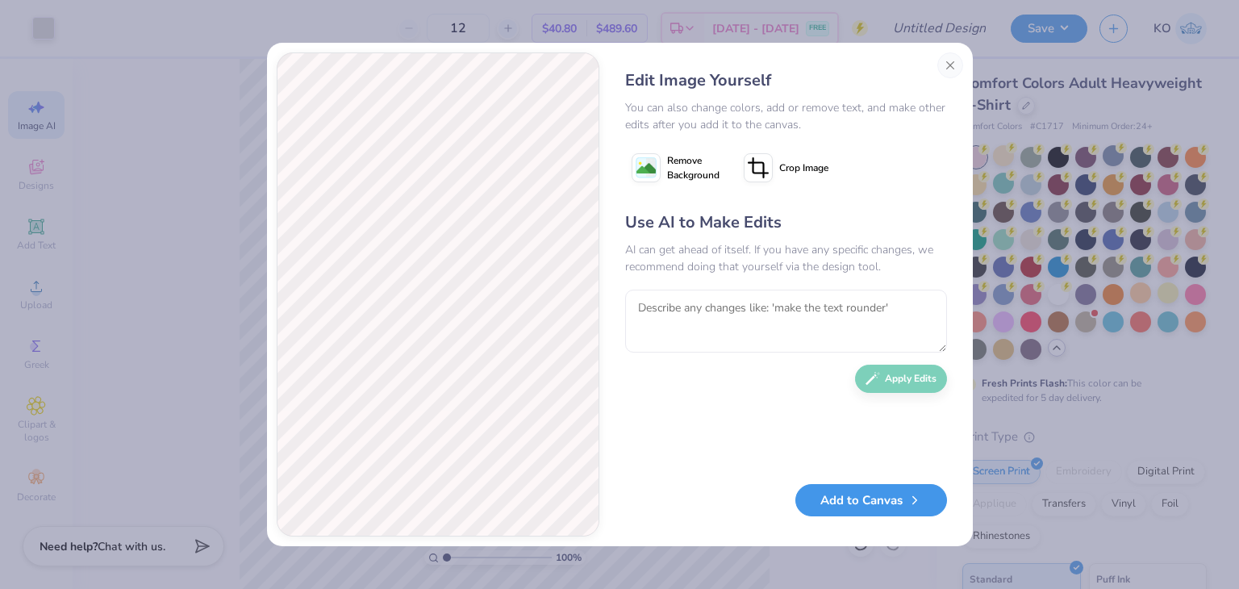
click at [854, 499] on button "Add to Canvas" at bounding box center [871, 500] width 152 height 33
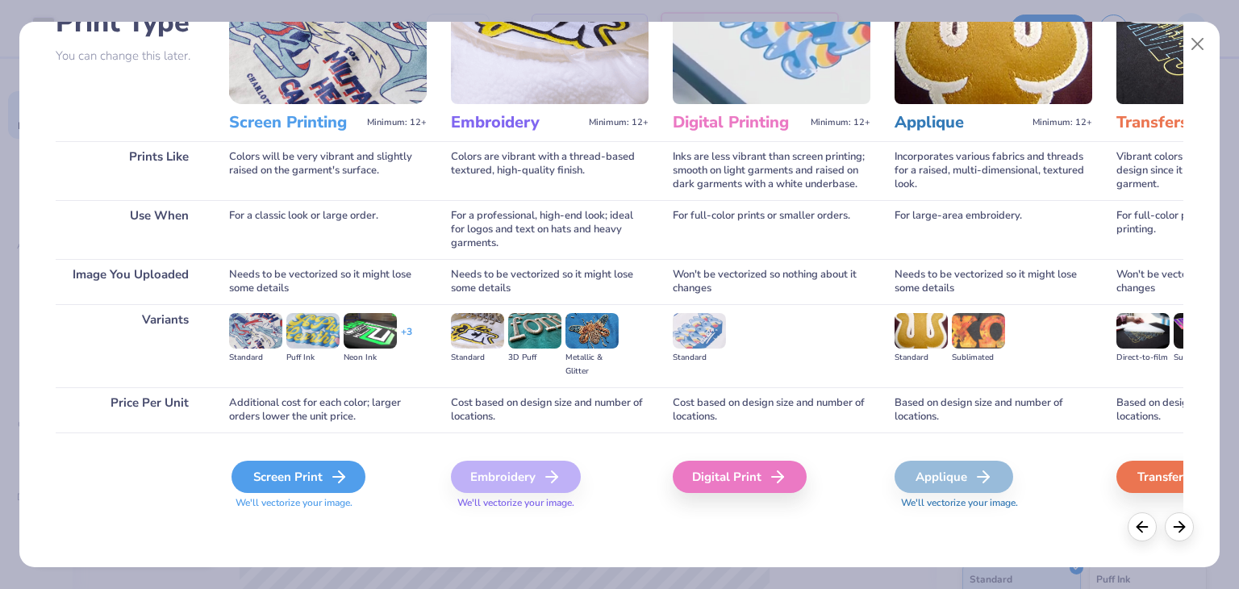
click at [339, 471] on icon at bounding box center [338, 476] width 19 height 19
click at [319, 477] on div "Screen Print" at bounding box center [299, 477] width 134 height 32
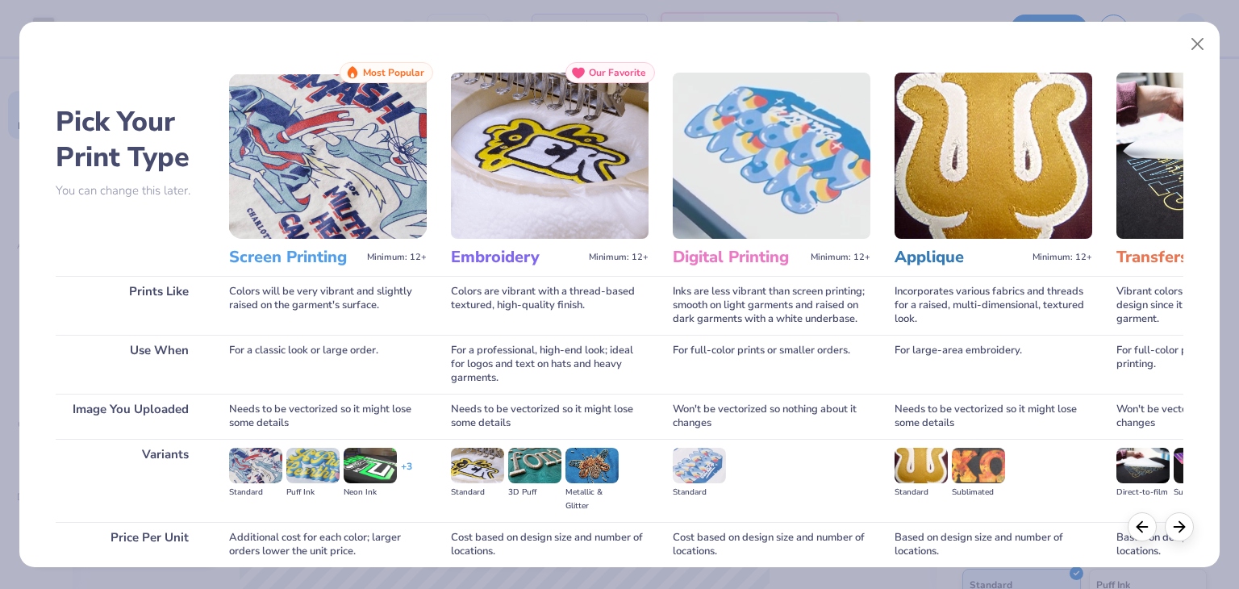
select select "4"
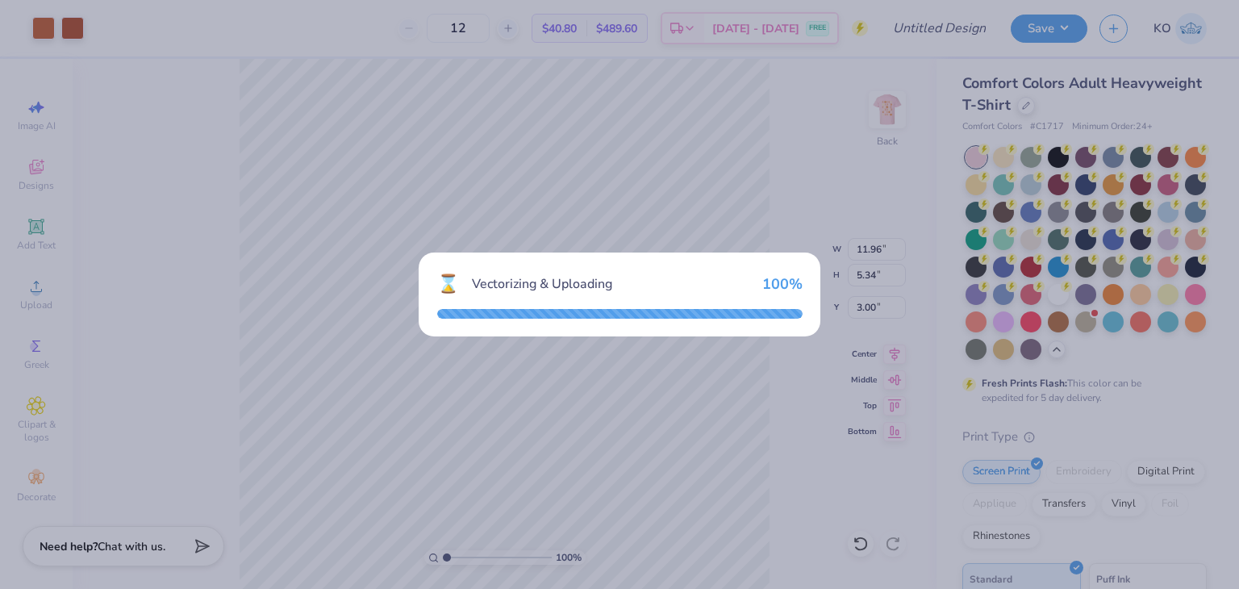
type input "14.17"
type input "8.22"
type input "8.39"
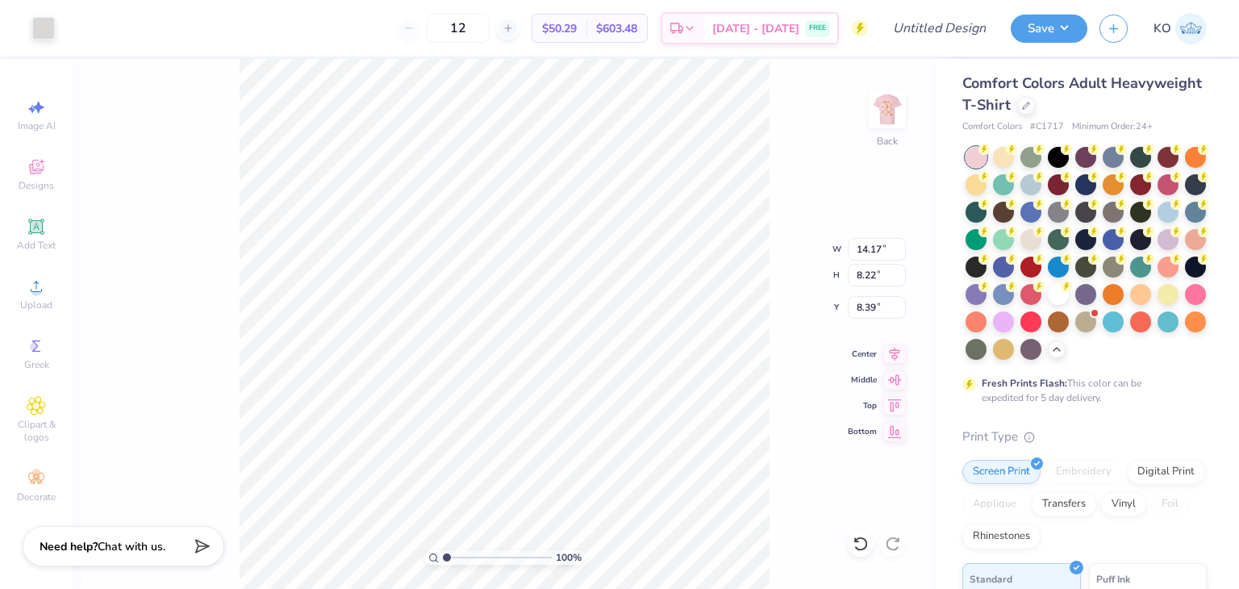
type input "11.96"
type input "5.34"
type input "3.00"
type input "4.28"
click at [891, 106] on img at bounding box center [887, 109] width 65 height 65
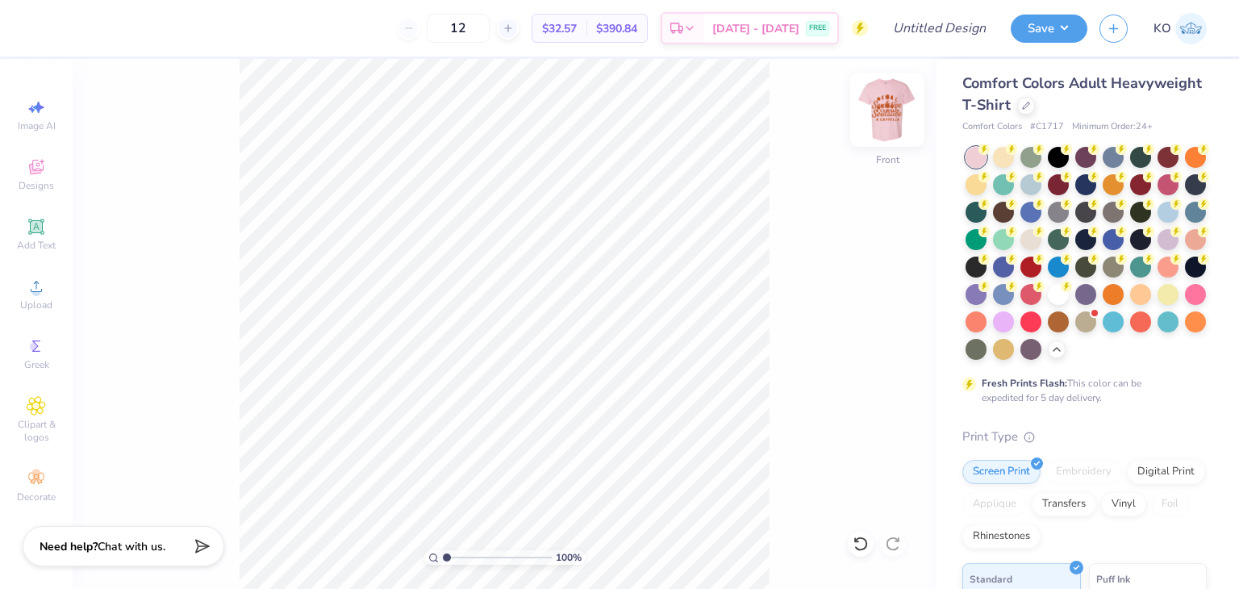
click at [890, 107] on img at bounding box center [887, 109] width 65 height 65
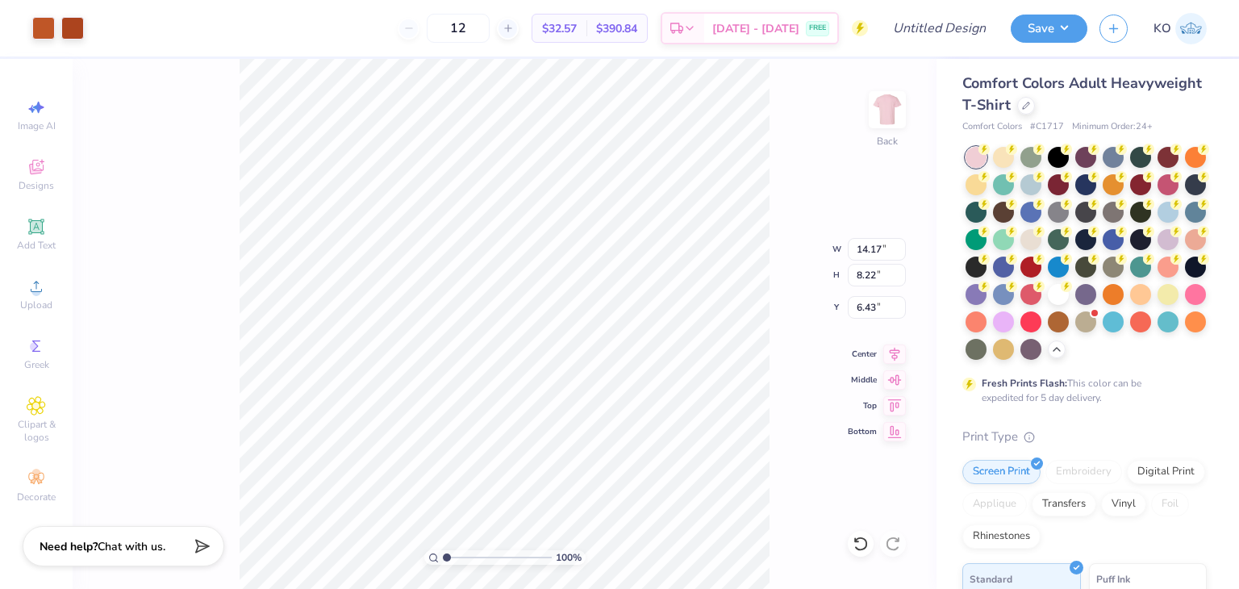
type input "6.43"
type input "3.72"
type input "12.87"
type input "7.47"
type input "3.00"
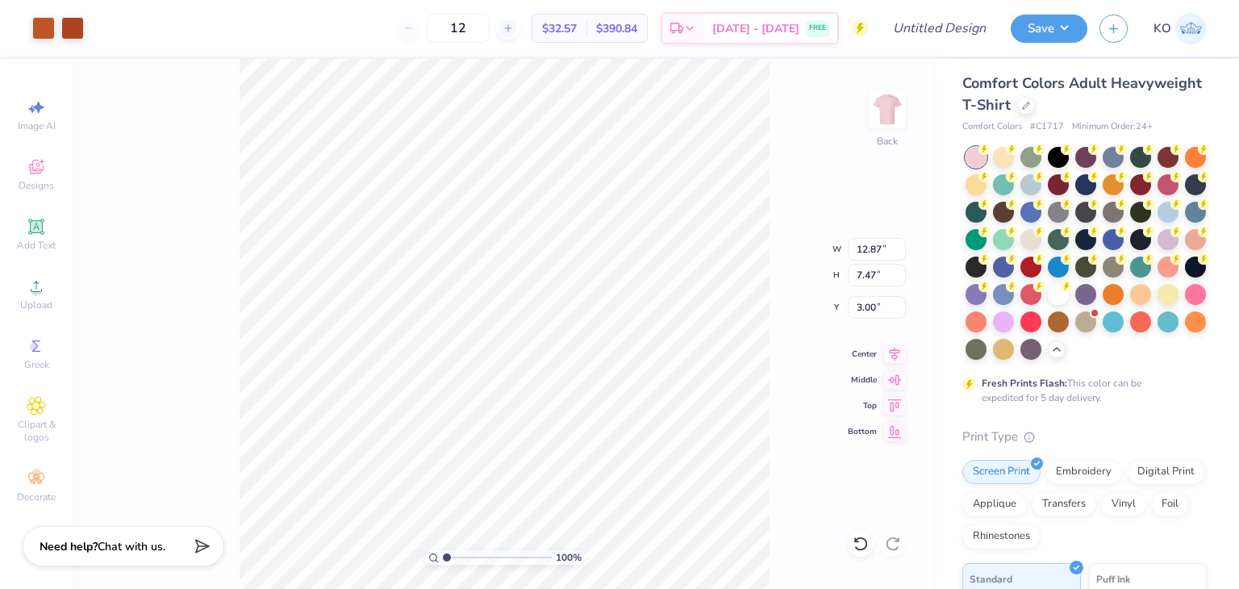
type input "11.82"
type input "6.85"
type input "10.83"
type input "6.28"
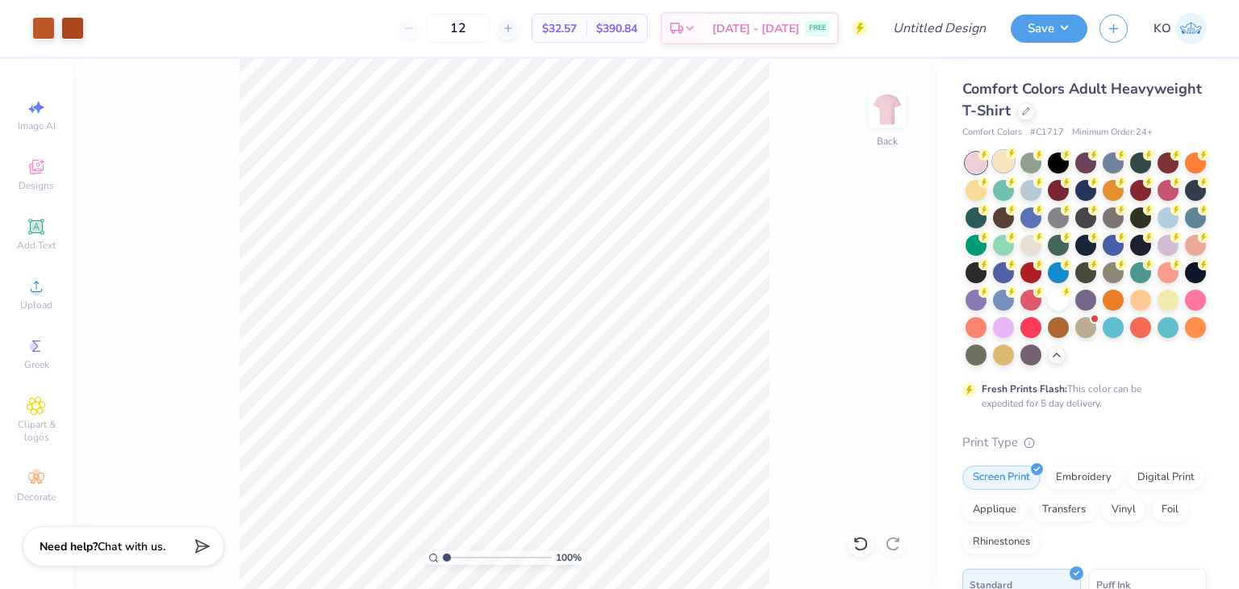
click at [999, 162] on div at bounding box center [1003, 161] width 21 height 21
click at [1081, 165] on div at bounding box center [1085, 161] width 21 height 21
click at [1158, 227] on div at bounding box center [1168, 216] width 21 height 21
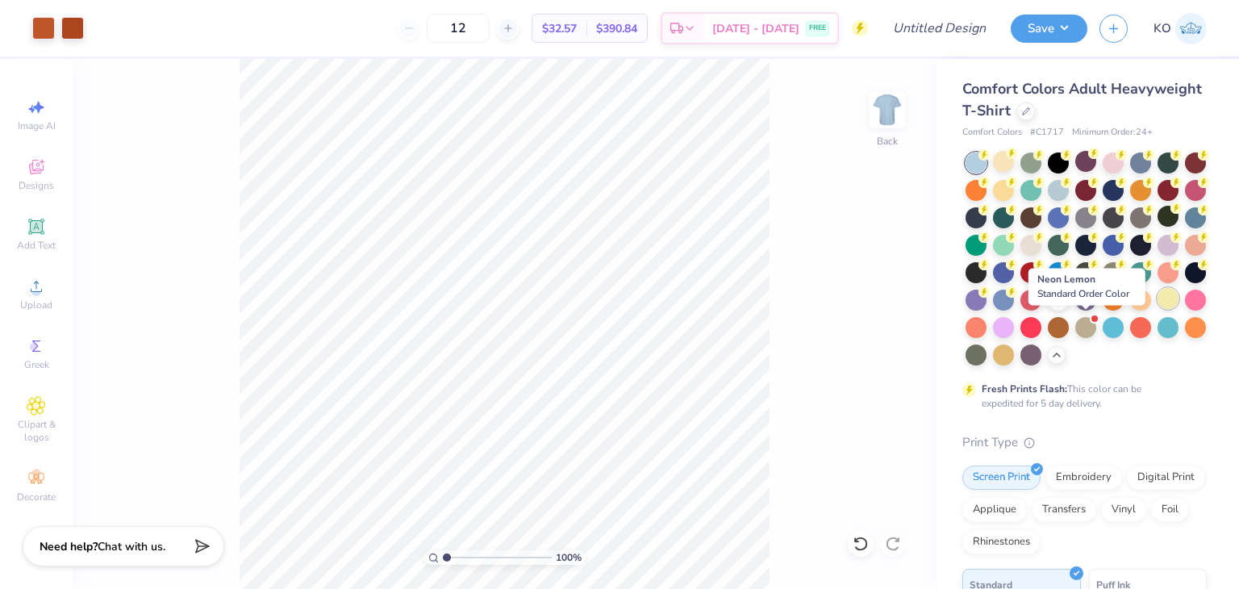
click at [1158, 309] on div at bounding box center [1168, 298] width 21 height 21
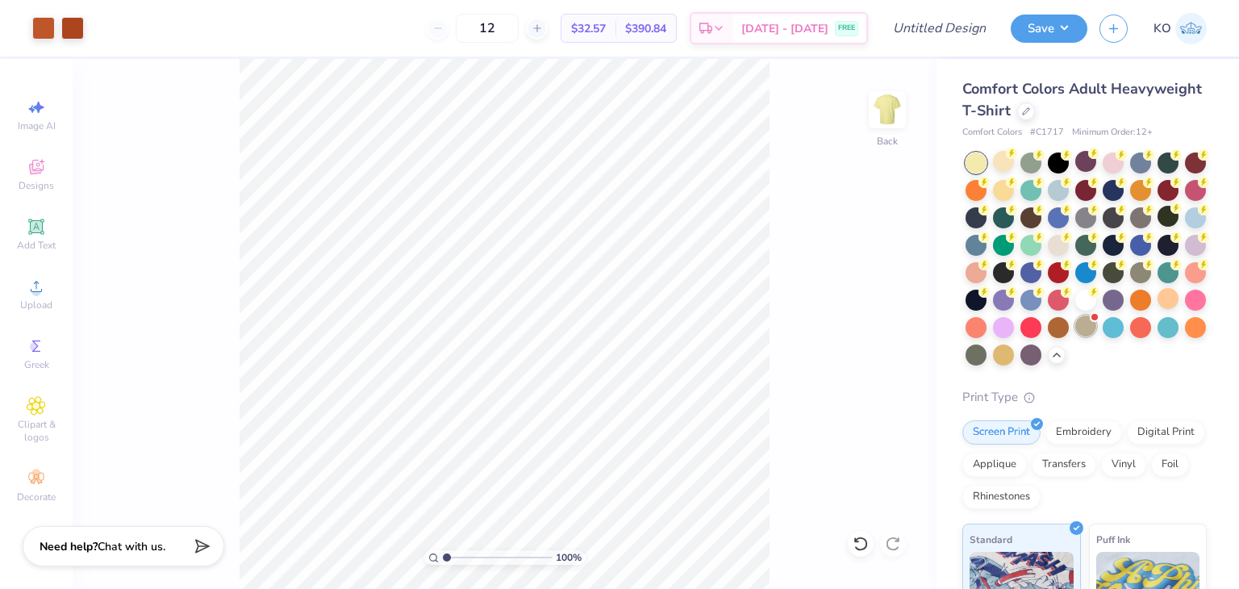
click at [1075, 336] on div at bounding box center [1085, 325] width 21 height 21
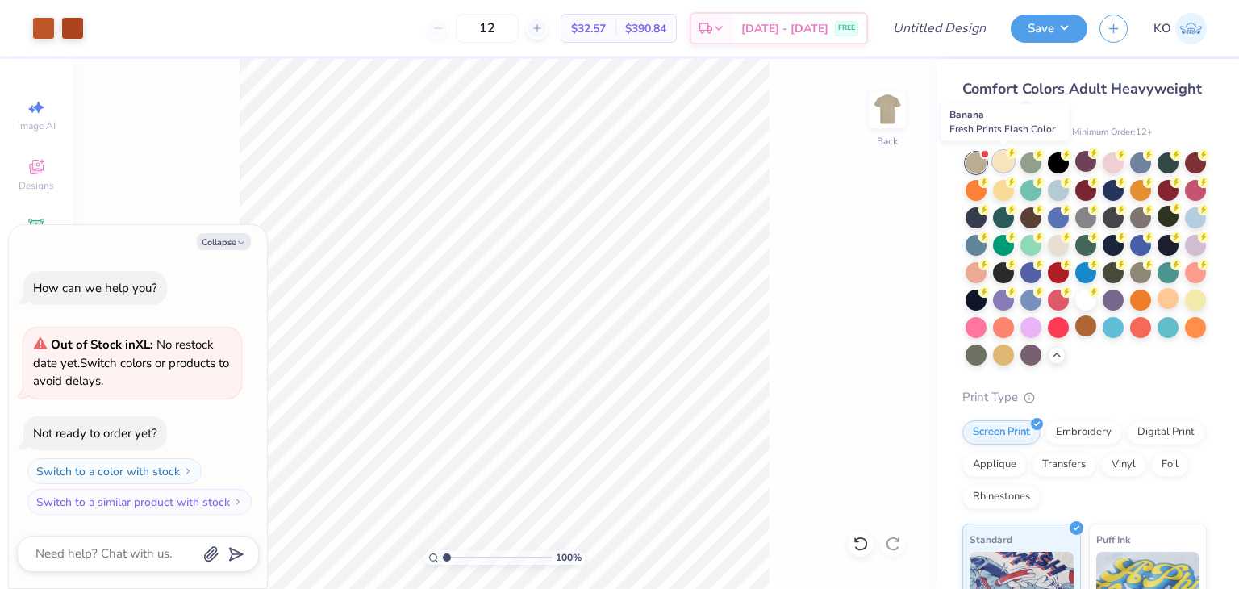
click at [1001, 169] on div at bounding box center [1003, 161] width 21 height 21
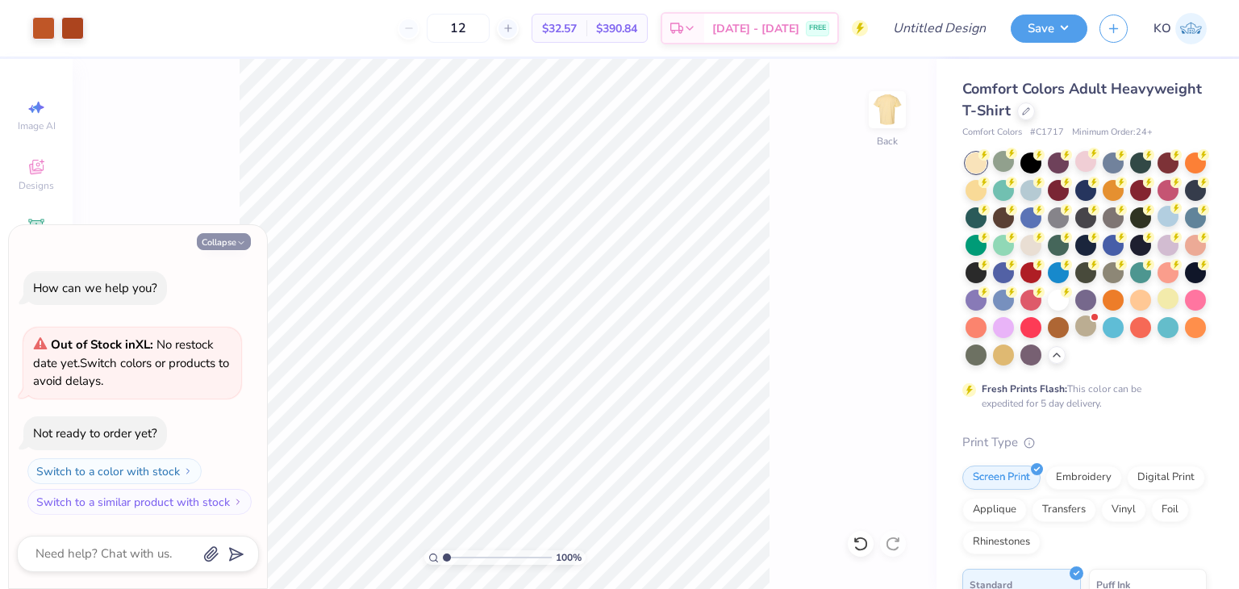
click at [228, 239] on button "Collapse" at bounding box center [224, 241] width 54 height 17
type textarea "x"
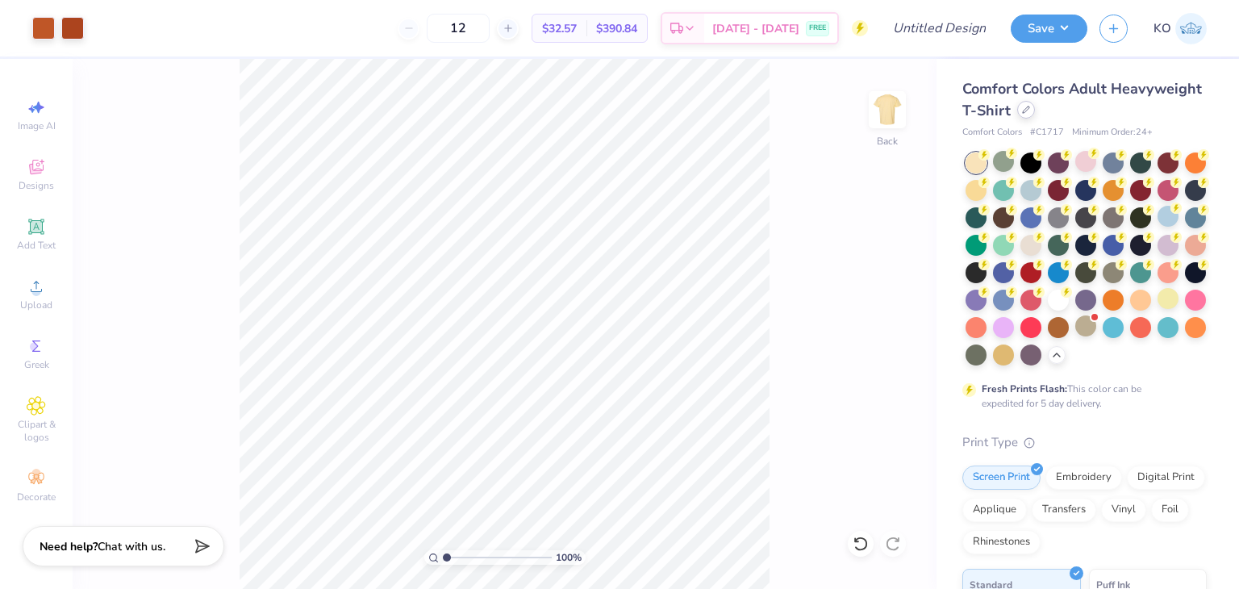
click at [1035, 117] on div at bounding box center [1026, 110] width 18 height 18
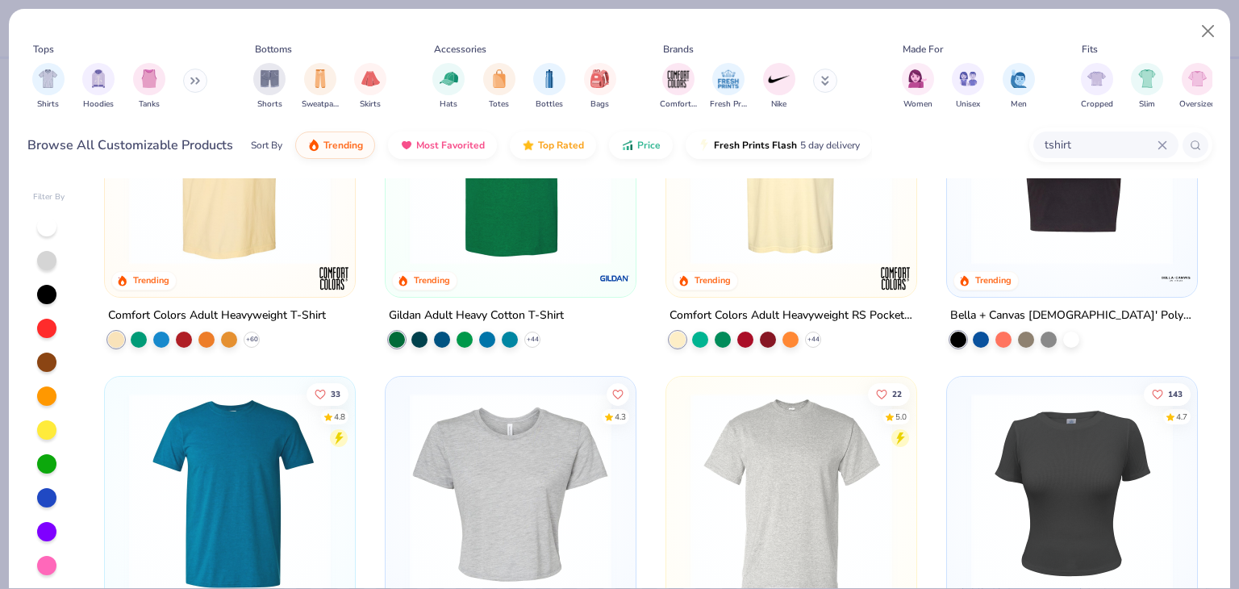
scroll to position [148, 0]
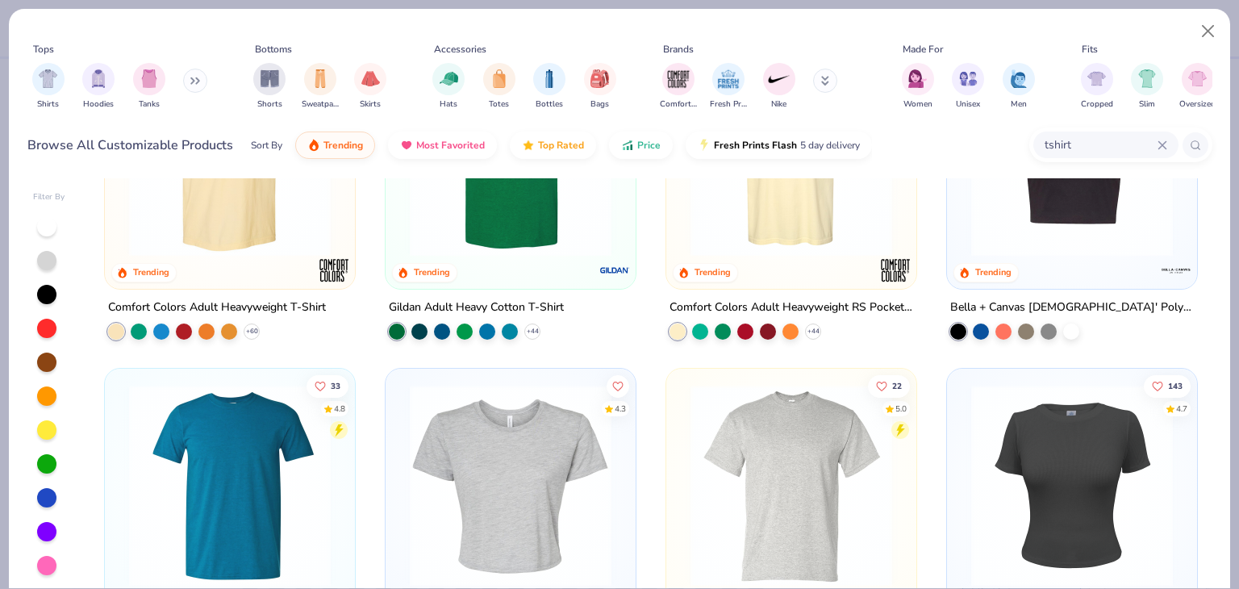
click at [223, 462] on img at bounding box center [230, 486] width 218 height 202
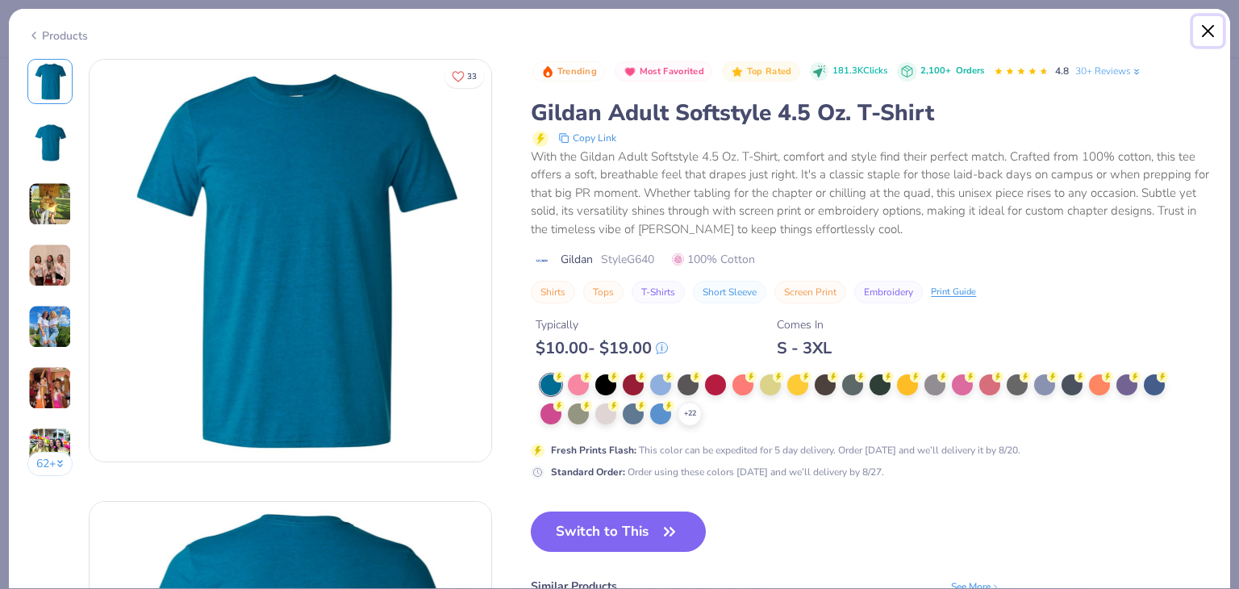
click at [1208, 29] on button "Close" at bounding box center [1208, 31] width 31 height 31
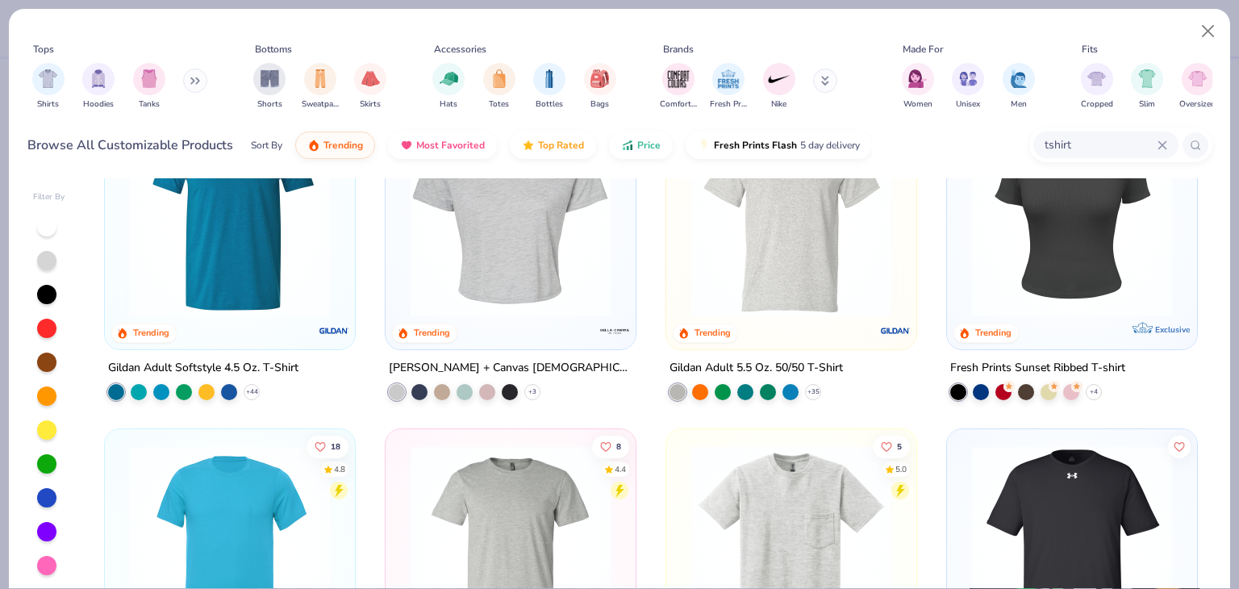
scroll to position [308, 0]
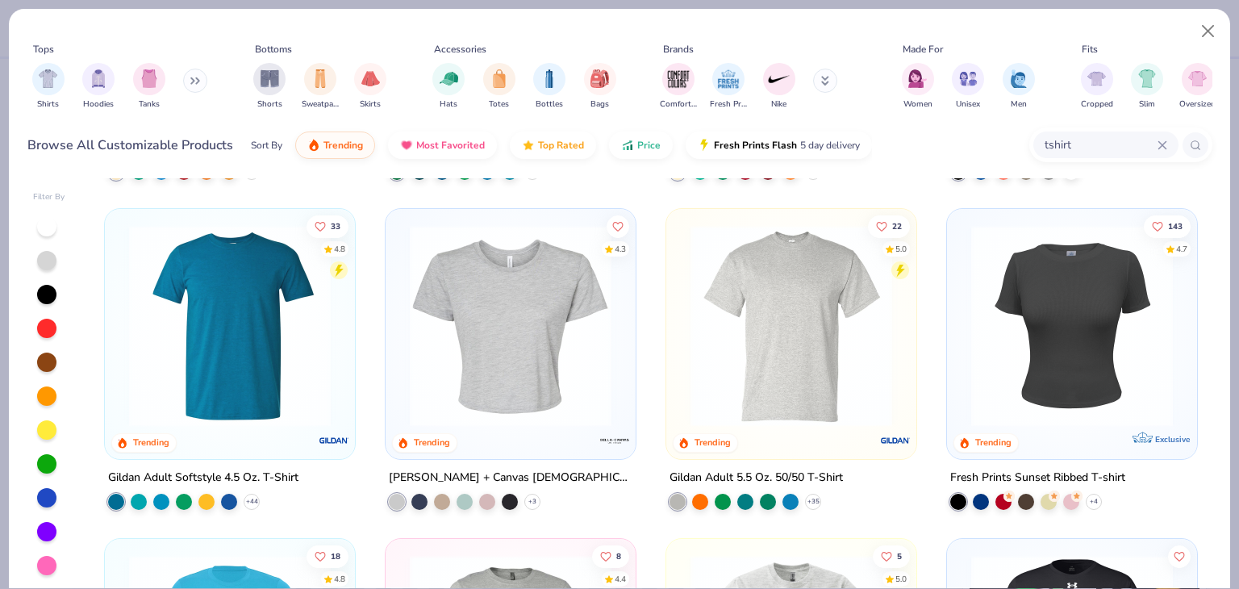
click at [766, 301] on img at bounding box center [792, 326] width 218 height 202
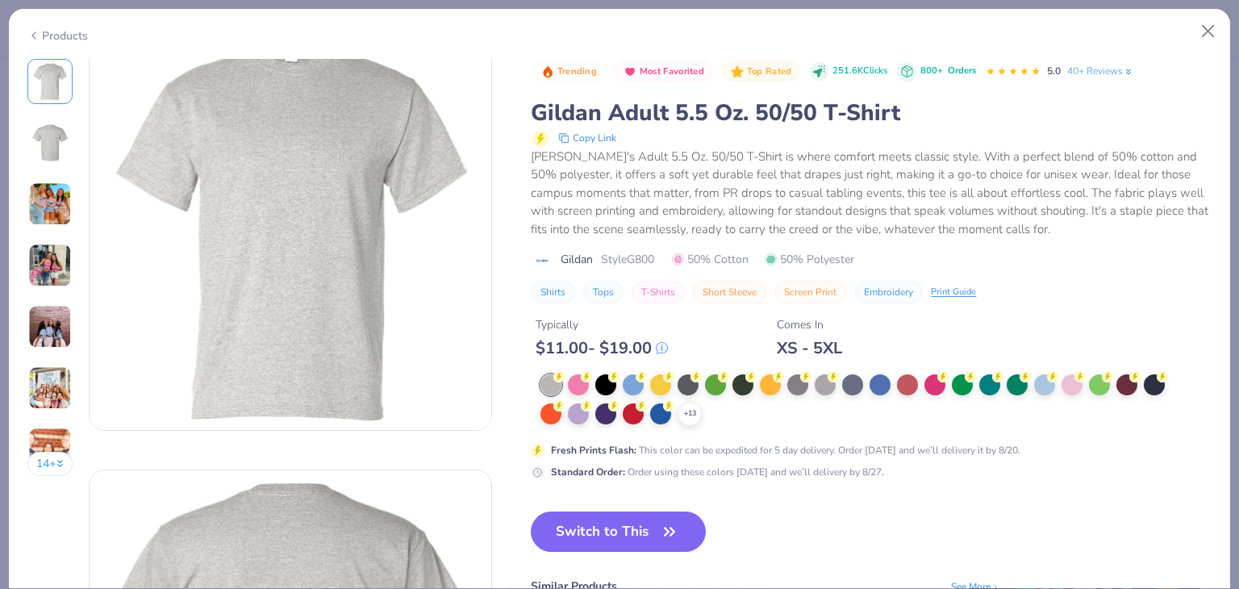
scroll to position [32, 0]
click at [61, 191] on img at bounding box center [50, 204] width 44 height 44
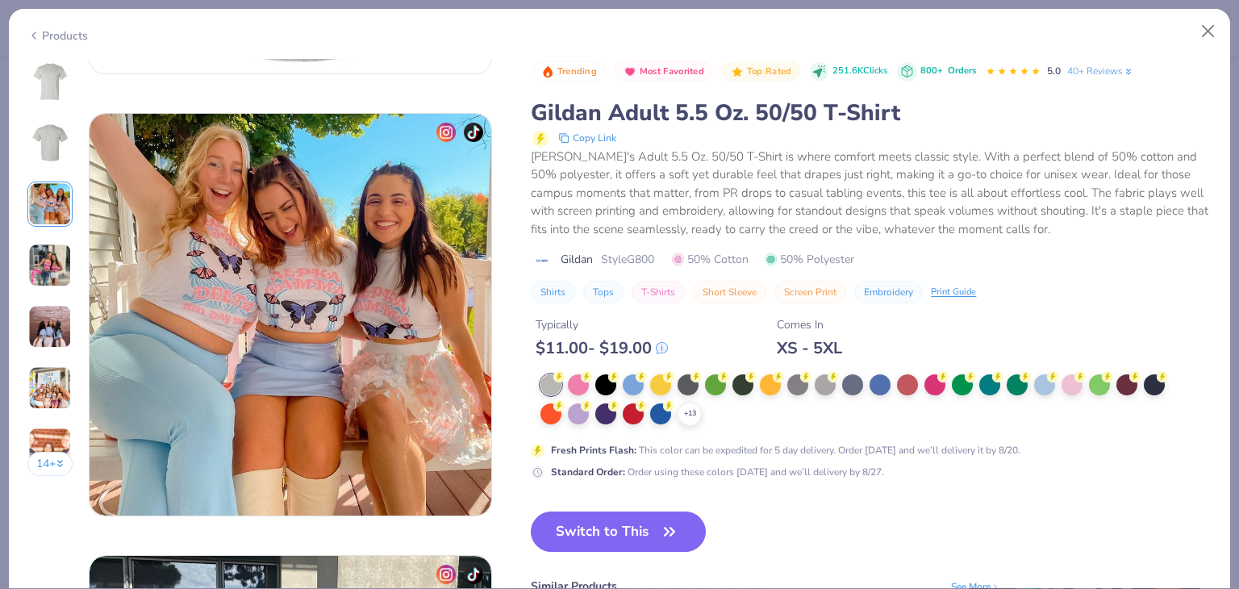
scroll to position [884, 0]
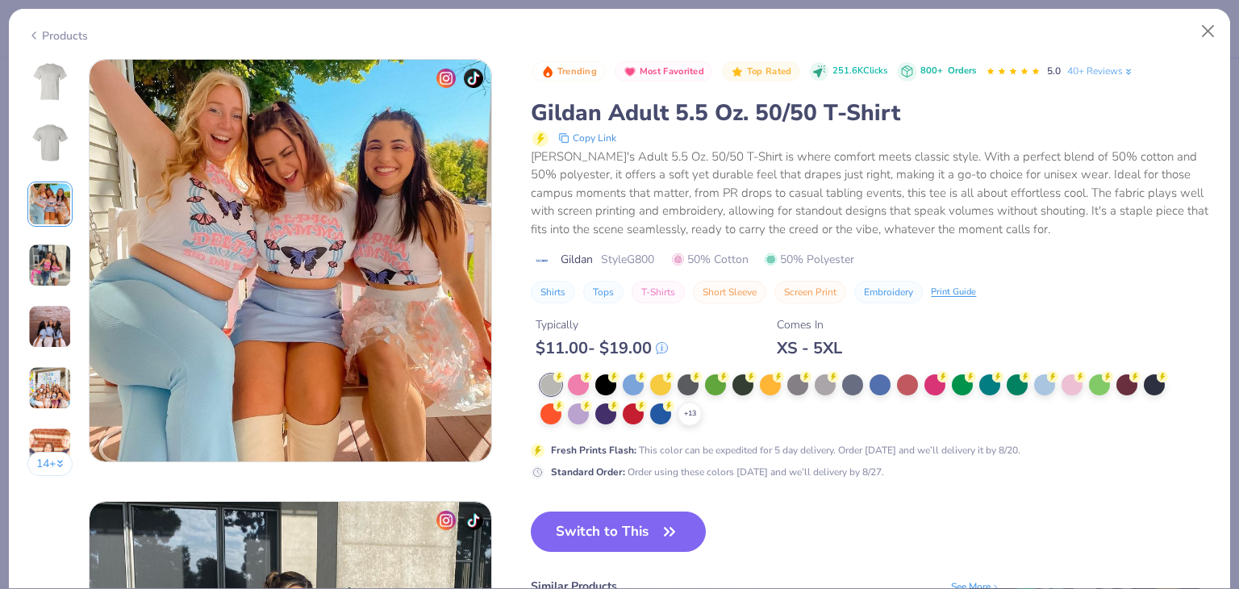
click at [52, 255] on img at bounding box center [50, 266] width 44 height 44
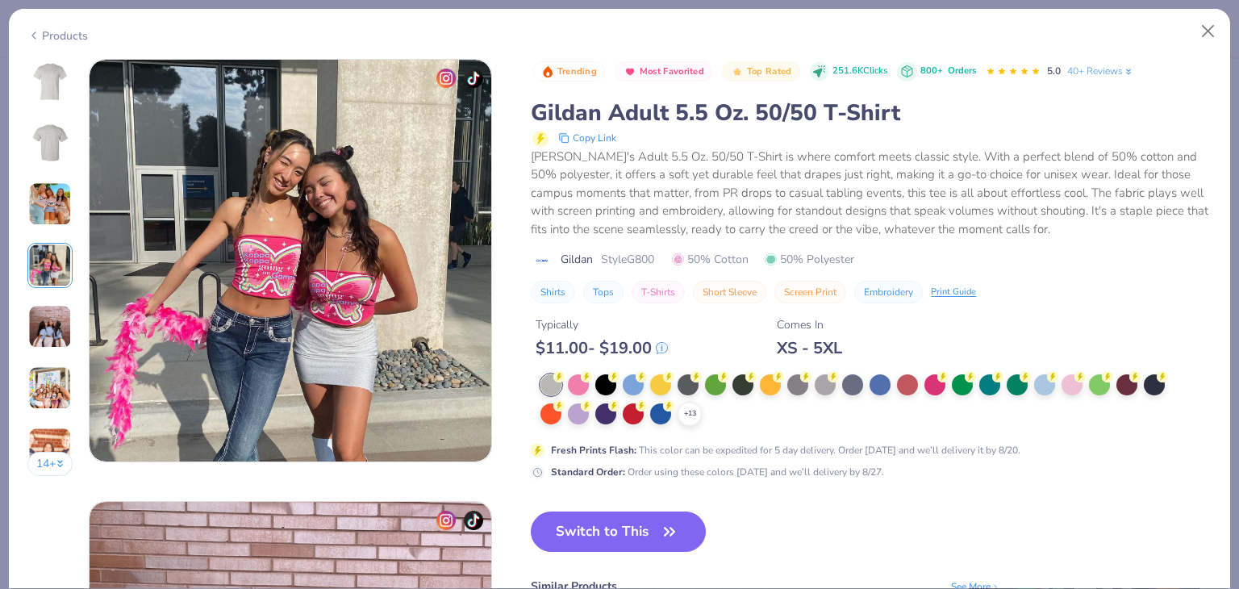
click at [52, 318] on img at bounding box center [50, 327] width 44 height 44
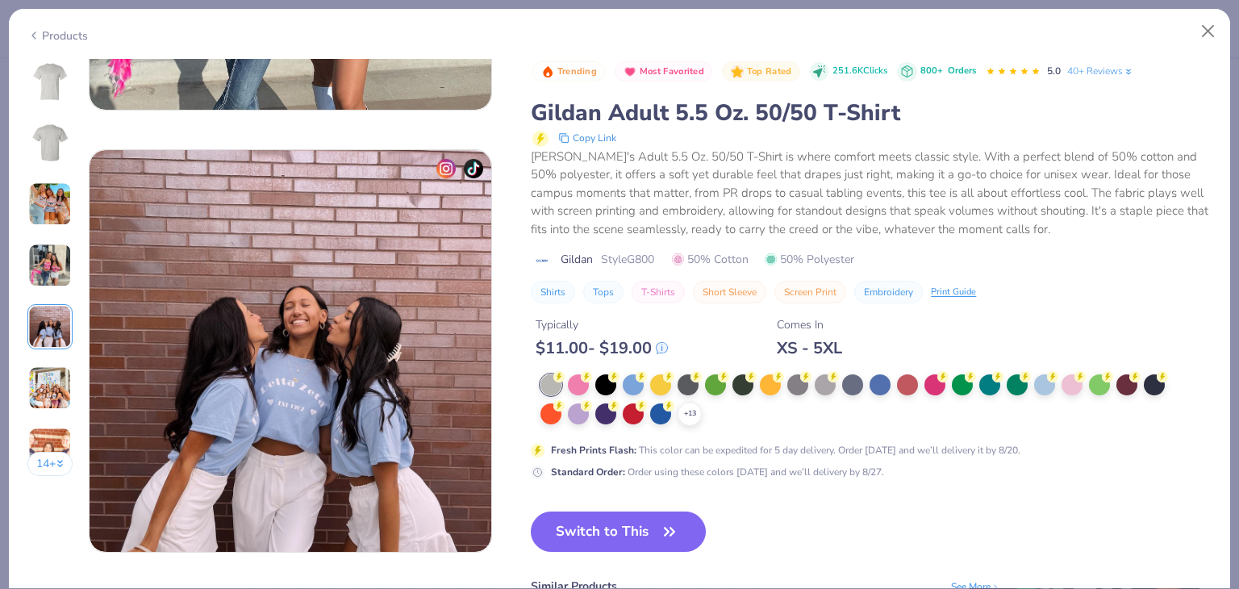
scroll to position [1768, 0]
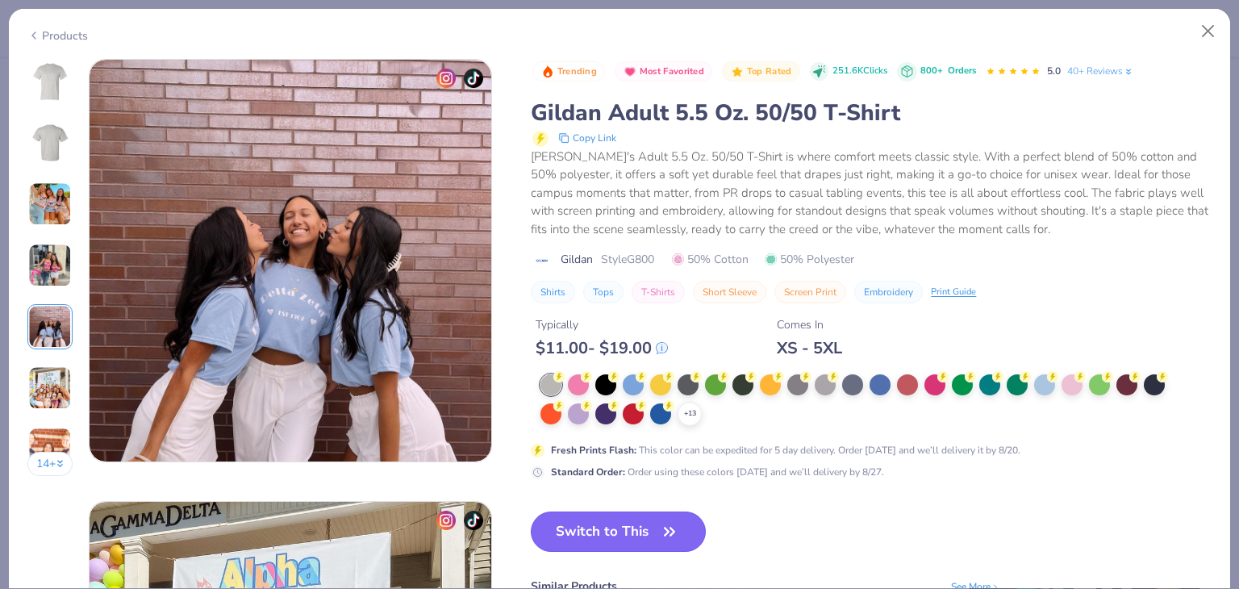
click at [641, 530] on button "Switch to This" at bounding box center [618, 531] width 175 height 40
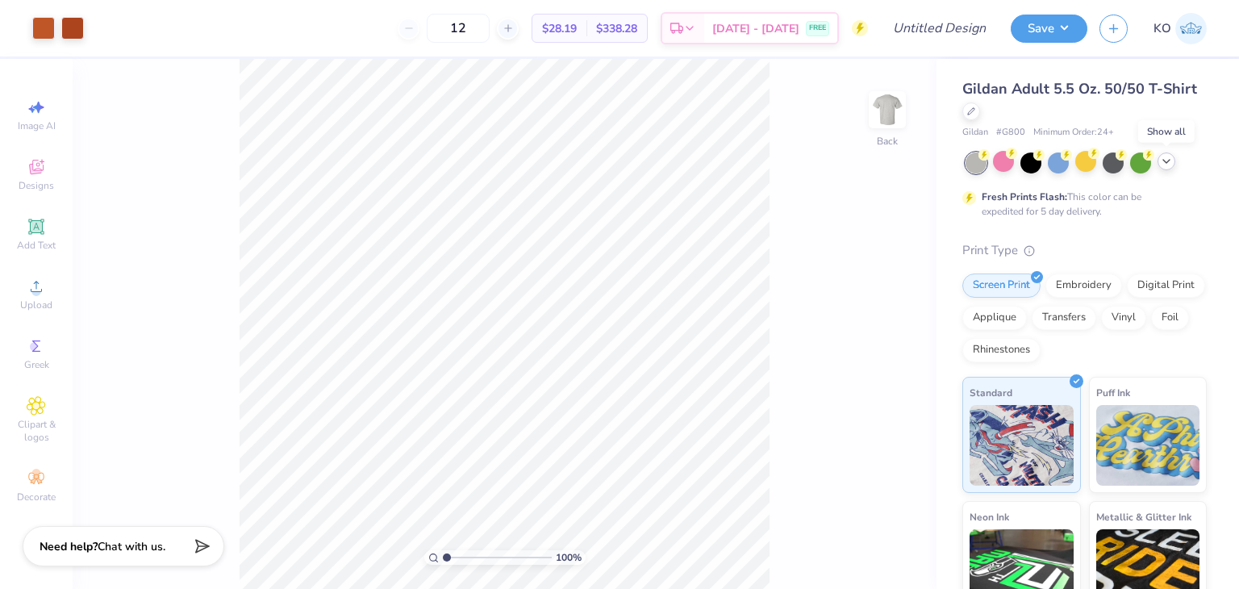
click at [1171, 162] on icon at bounding box center [1166, 161] width 13 height 13
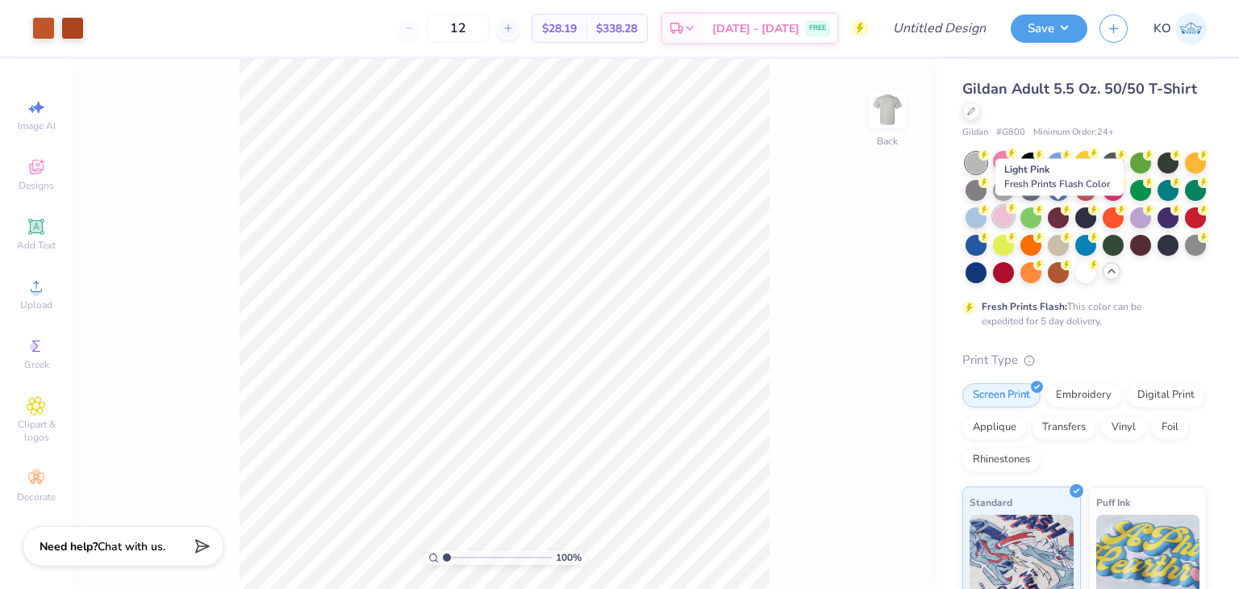
click at [1014, 217] on div at bounding box center [1003, 216] width 21 height 21
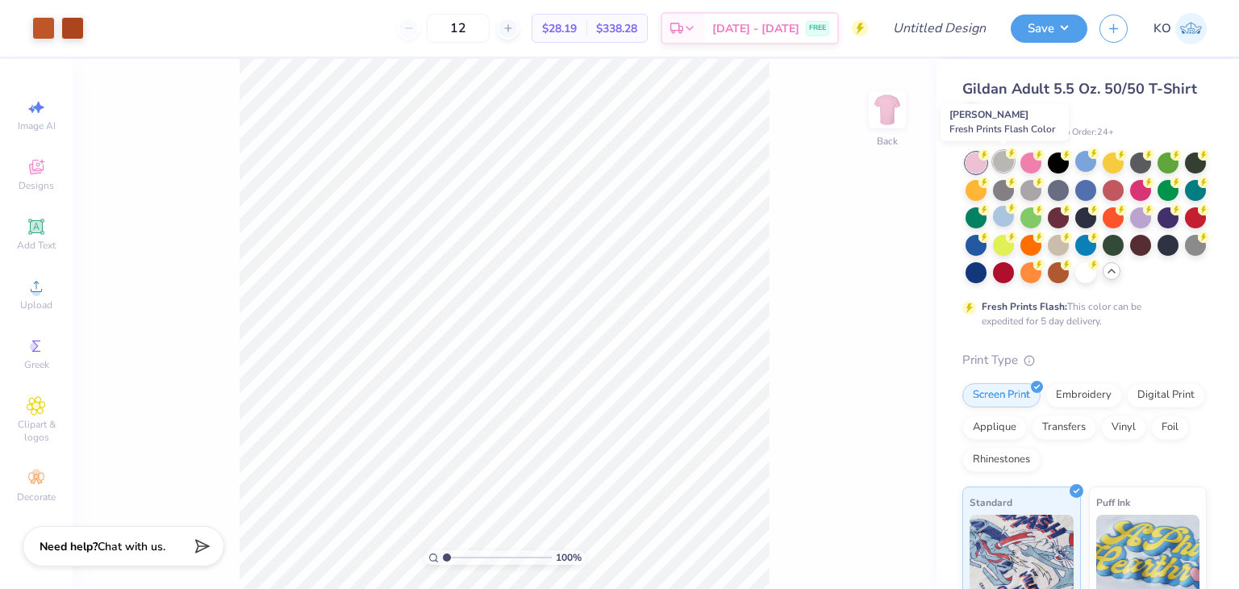
click at [1007, 165] on div at bounding box center [1003, 161] width 21 height 21
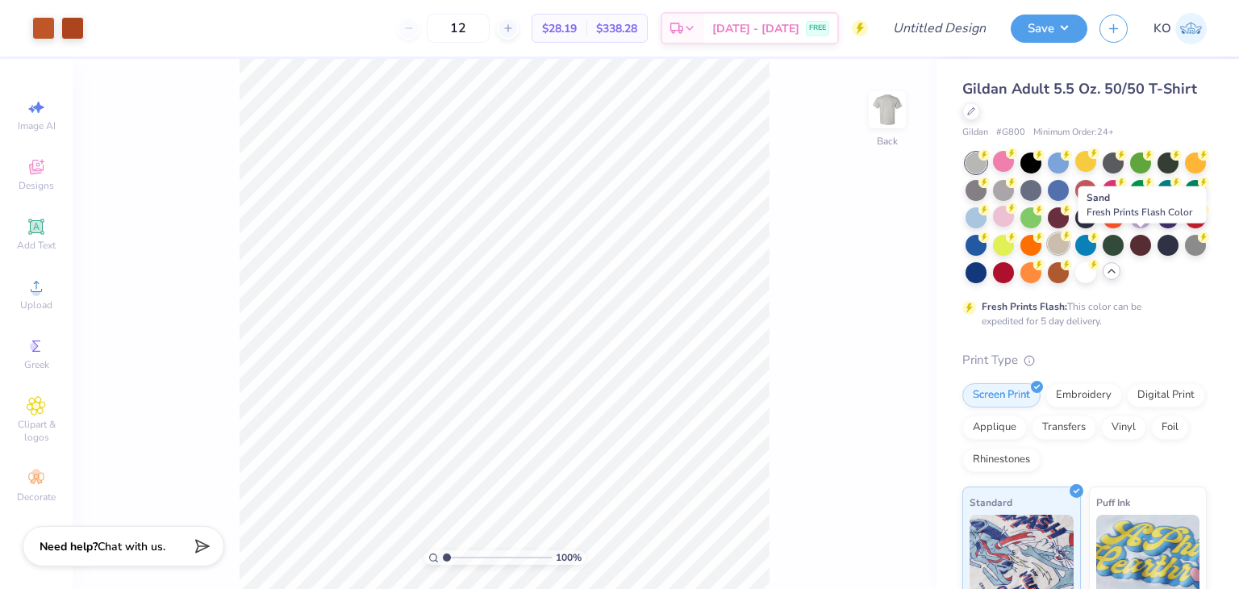
click at [1069, 246] on div at bounding box center [1058, 243] width 21 height 21
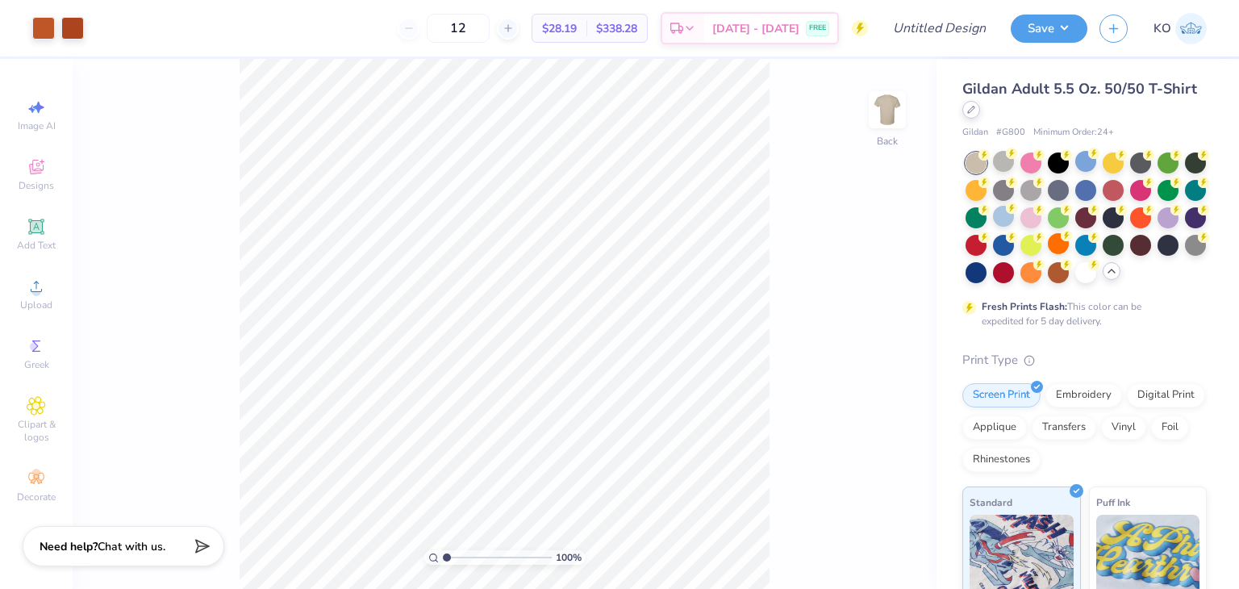
click at [980, 115] on div at bounding box center [971, 110] width 18 height 18
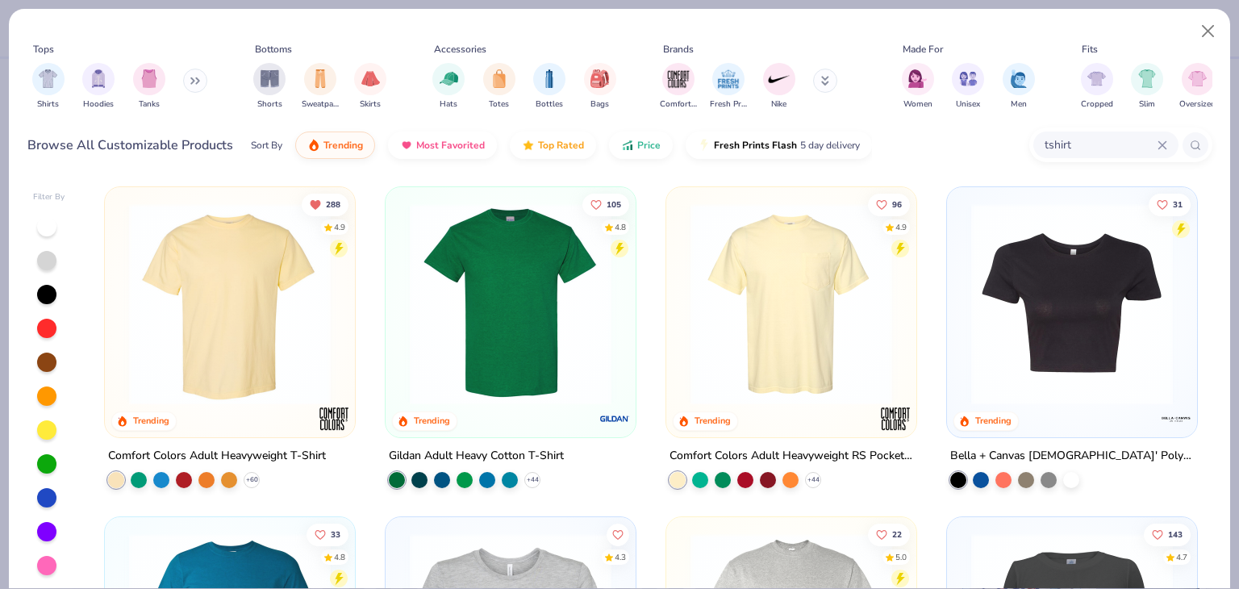
scroll to position [16, 0]
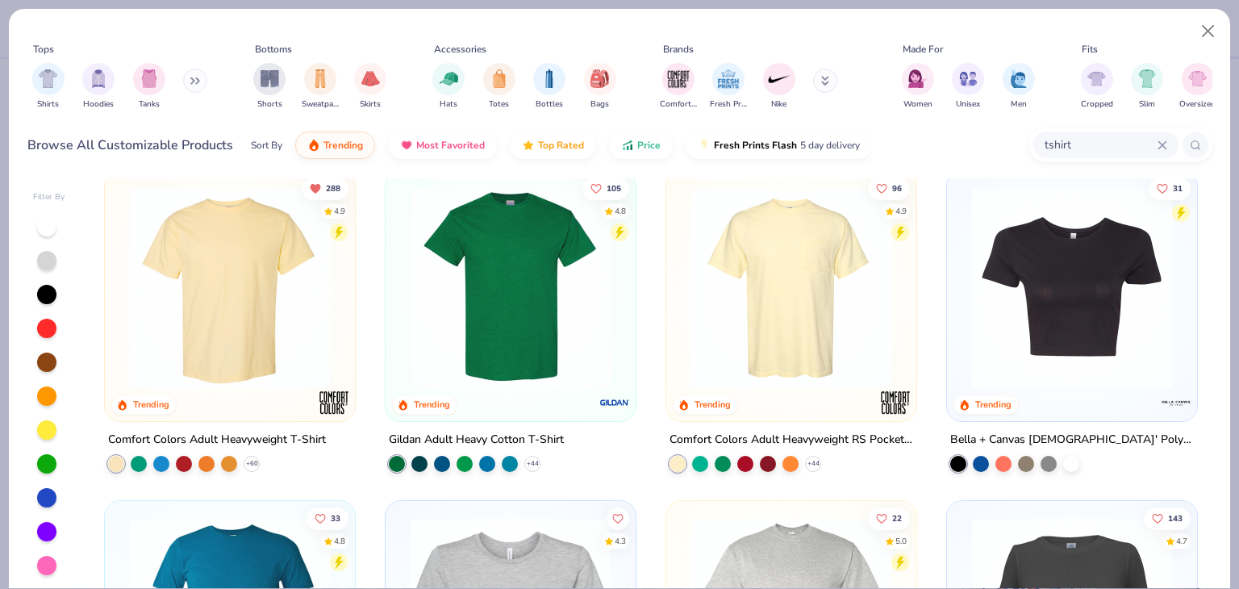
click at [514, 332] on img at bounding box center [511, 288] width 218 height 202
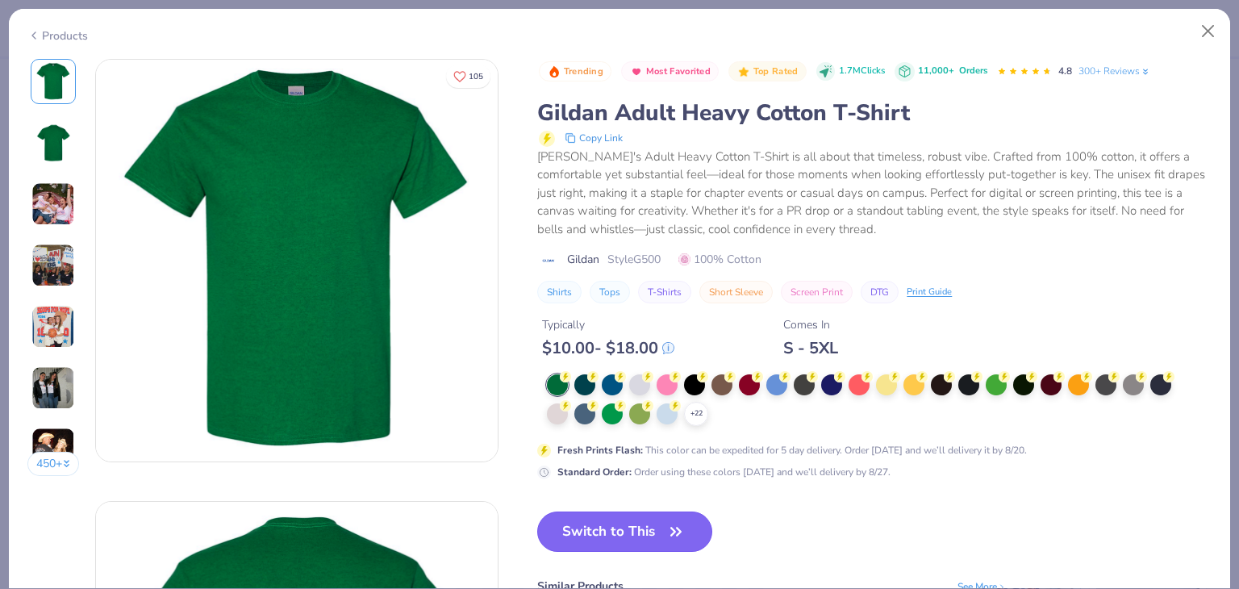
click at [636, 537] on button "Switch to This" at bounding box center [624, 531] width 175 height 40
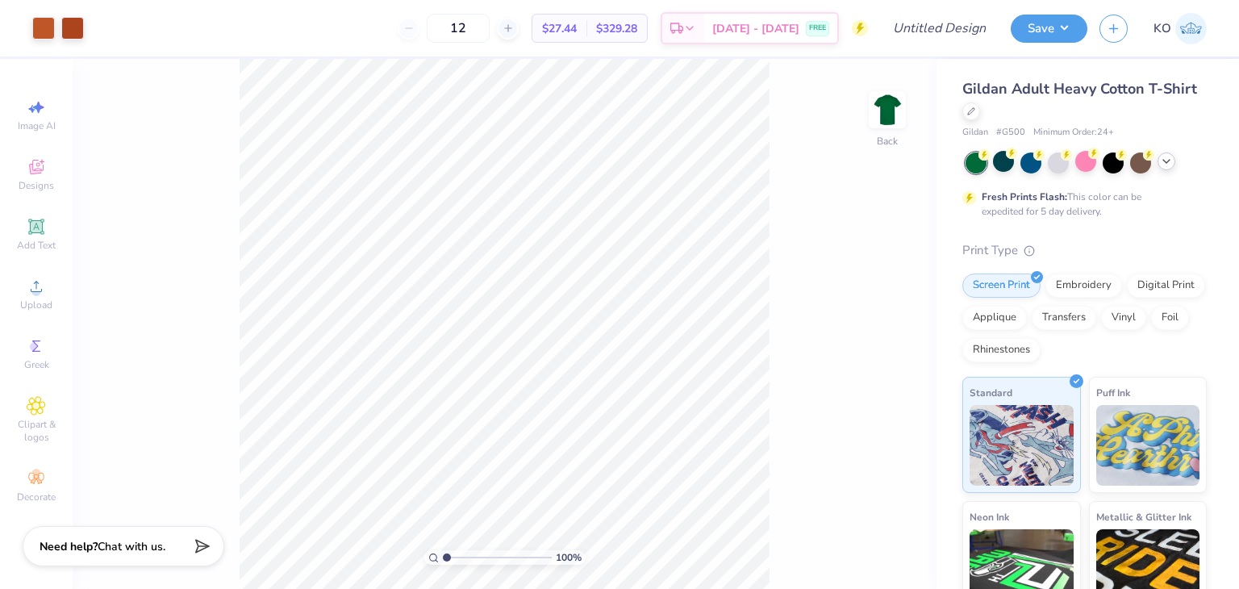
click at [1161, 169] on div at bounding box center [1086, 162] width 241 height 21
click at [1167, 166] on icon at bounding box center [1166, 161] width 13 height 13
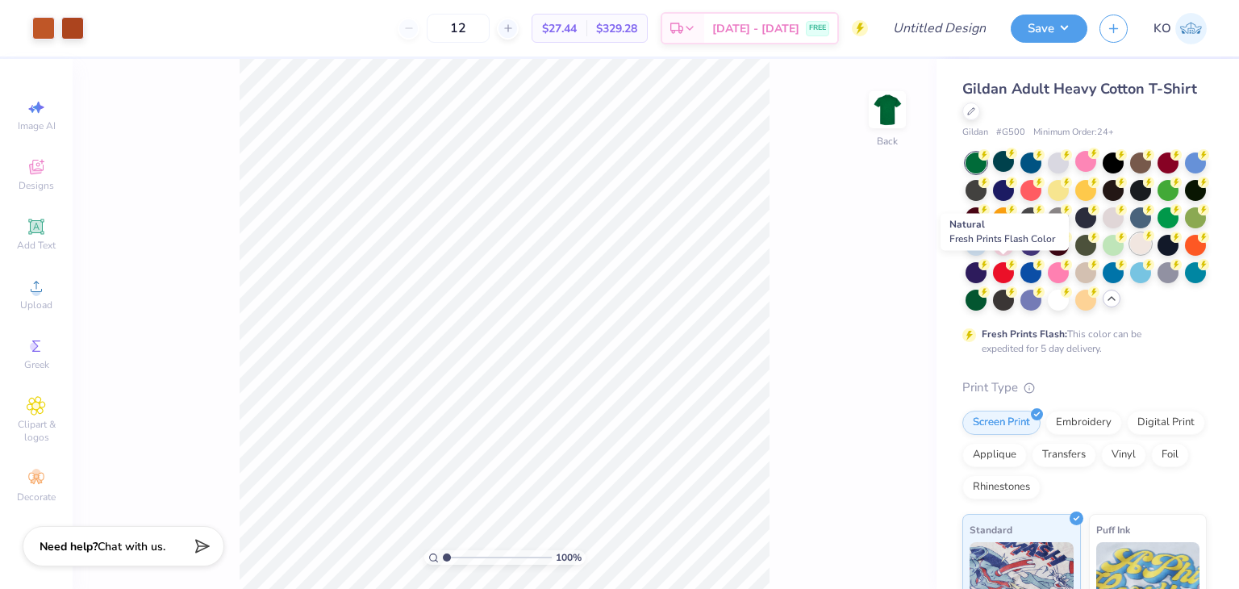
click at [1130, 254] on div at bounding box center [1140, 243] width 21 height 21
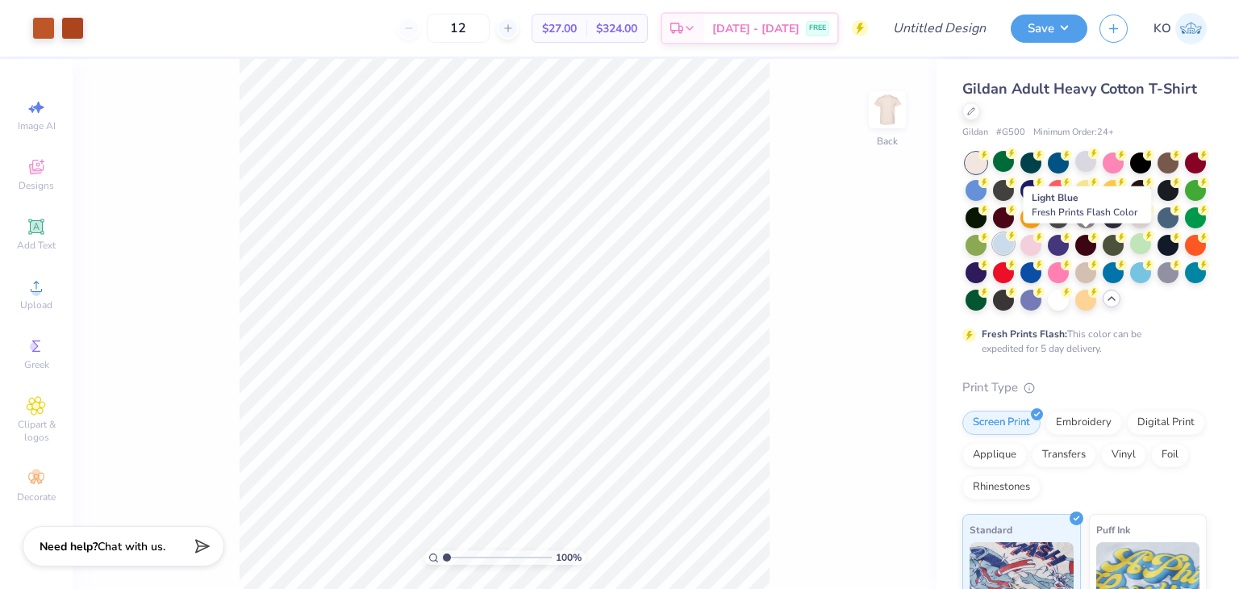
click at [1014, 240] on div at bounding box center [1003, 243] width 21 height 21
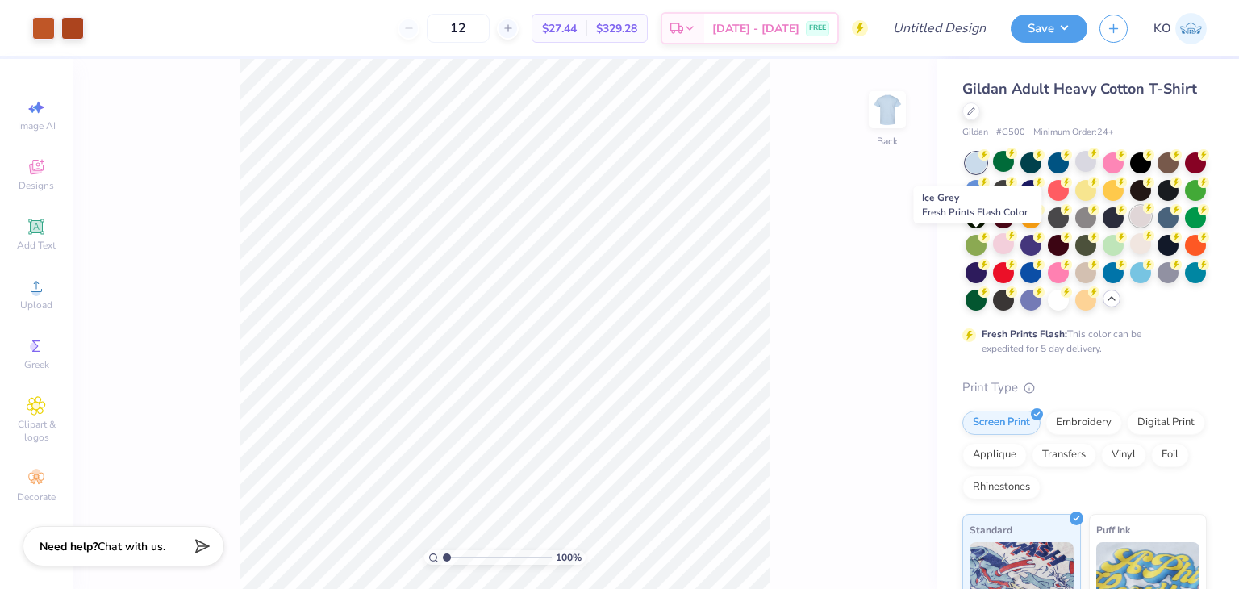
click at [1130, 227] on div at bounding box center [1140, 216] width 21 height 21
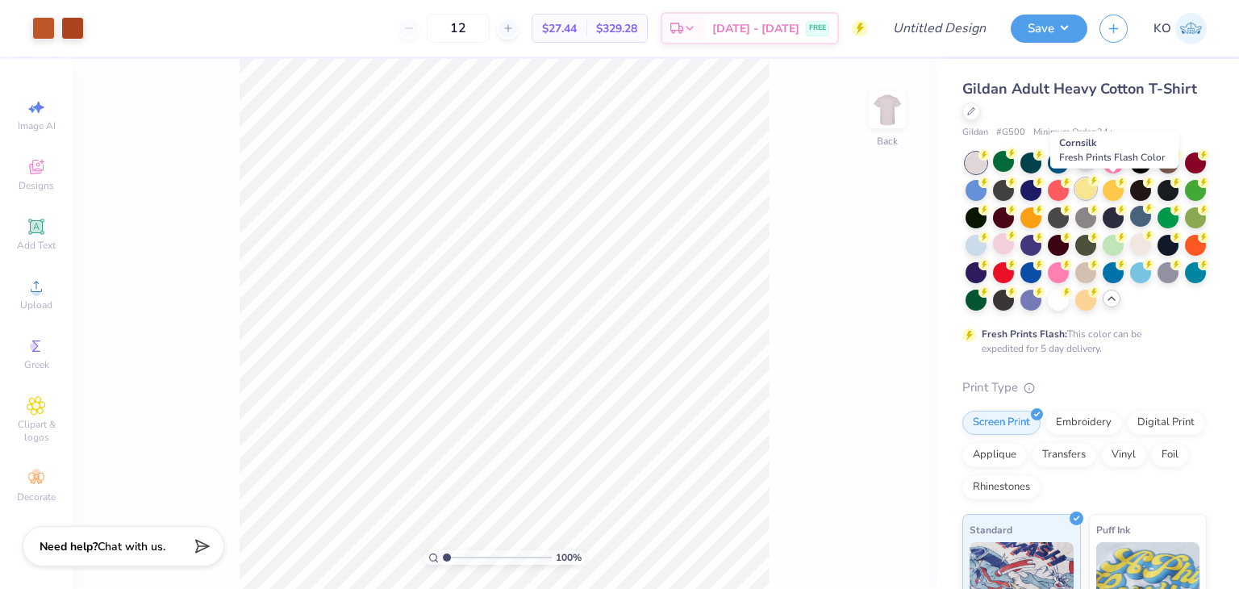
click at [1096, 190] on div at bounding box center [1085, 188] width 21 height 21
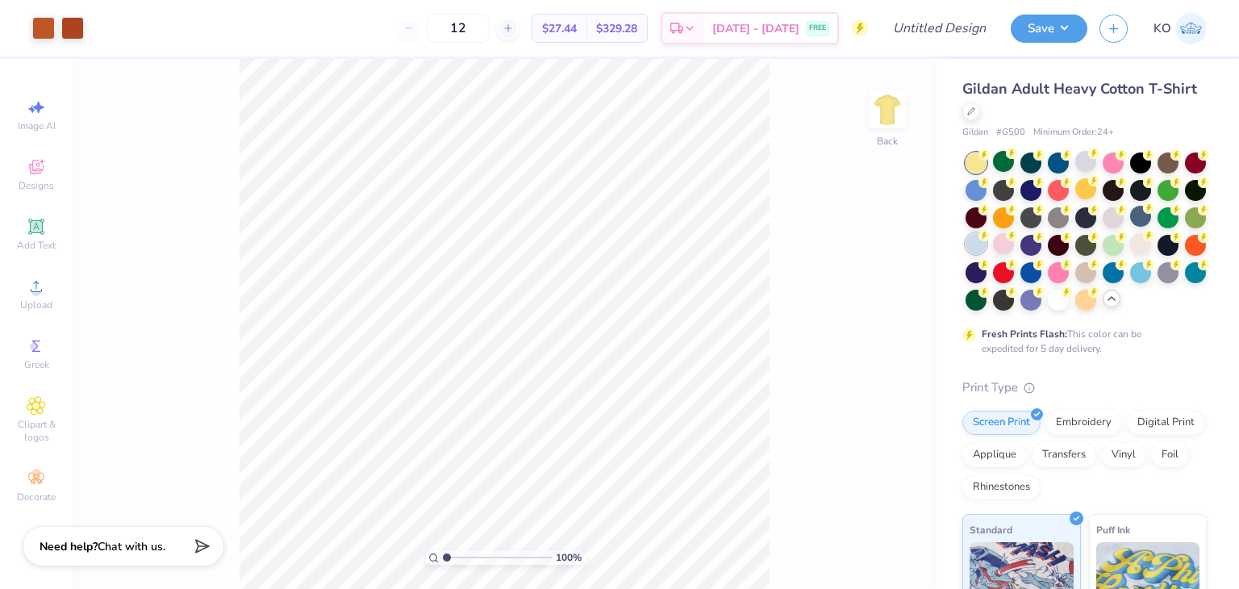
click at [987, 242] on div at bounding box center [976, 243] width 21 height 21
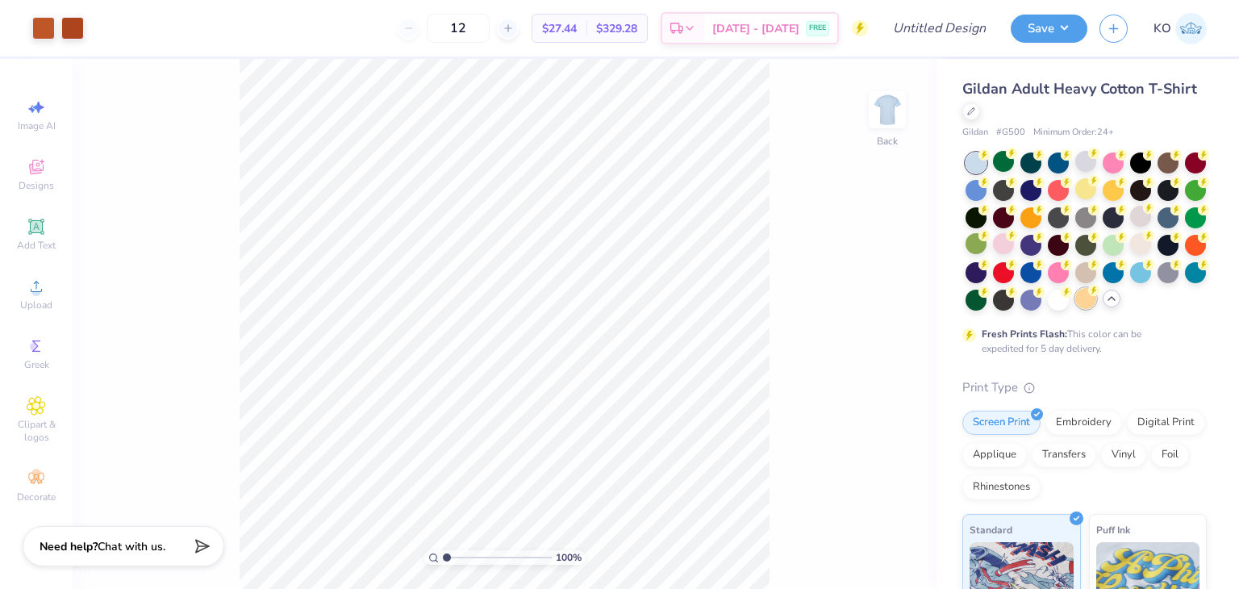
click at [1075, 309] on div at bounding box center [1085, 298] width 21 height 21
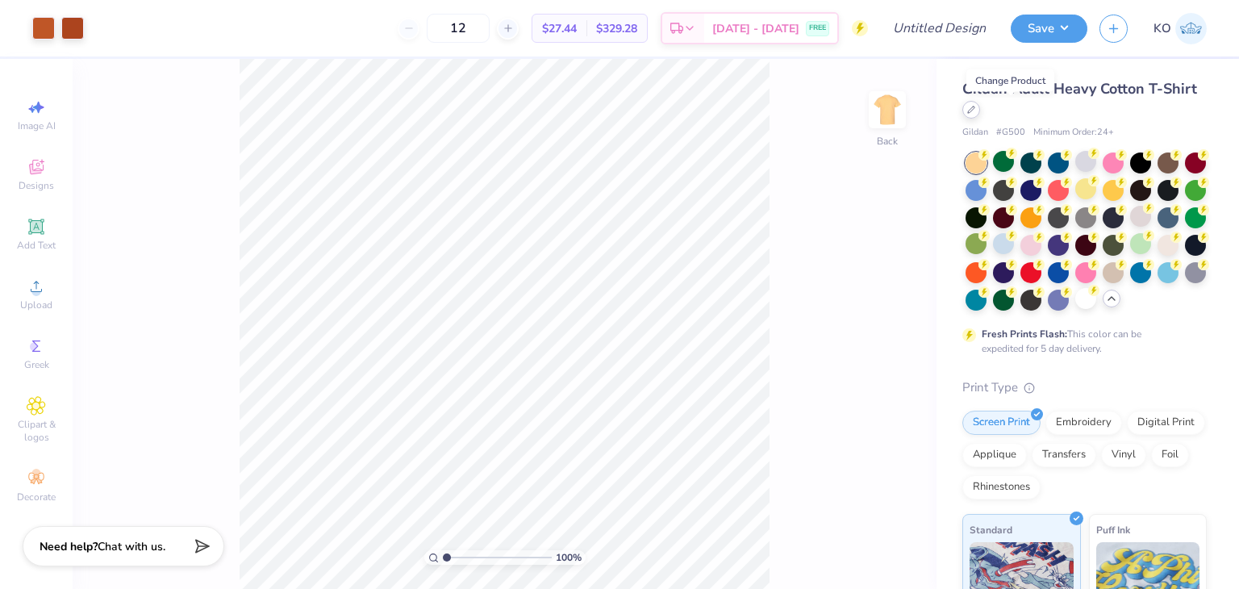
click at [980, 111] on div at bounding box center [971, 110] width 18 height 18
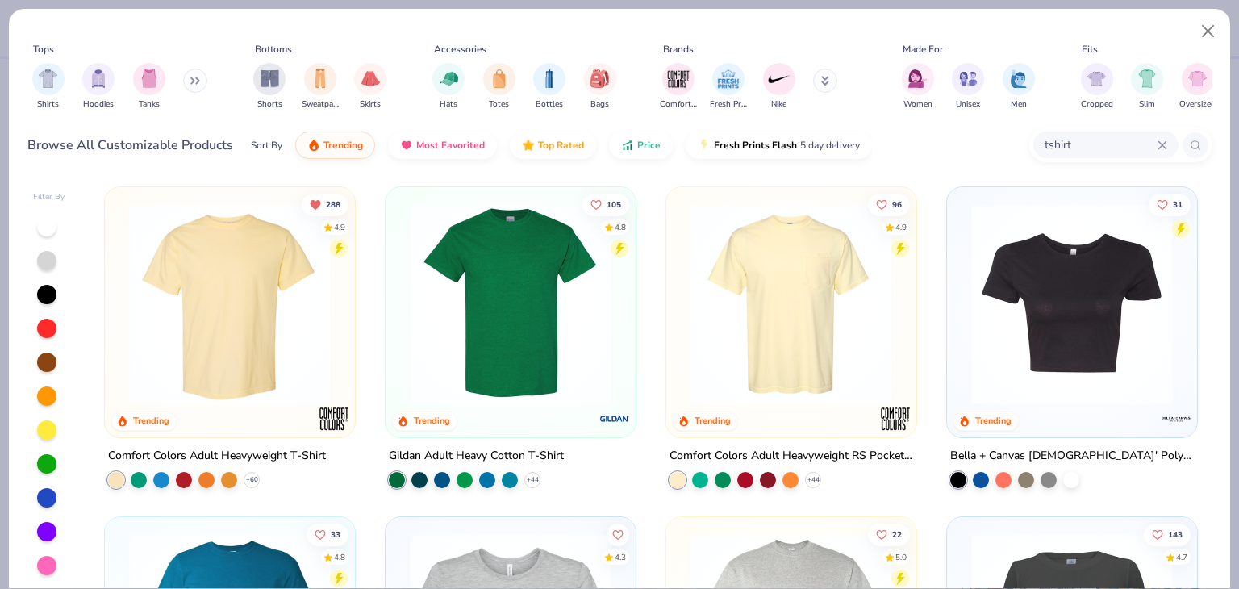
click at [295, 282] on img at bounding box center [230, 304] width 218 height 202
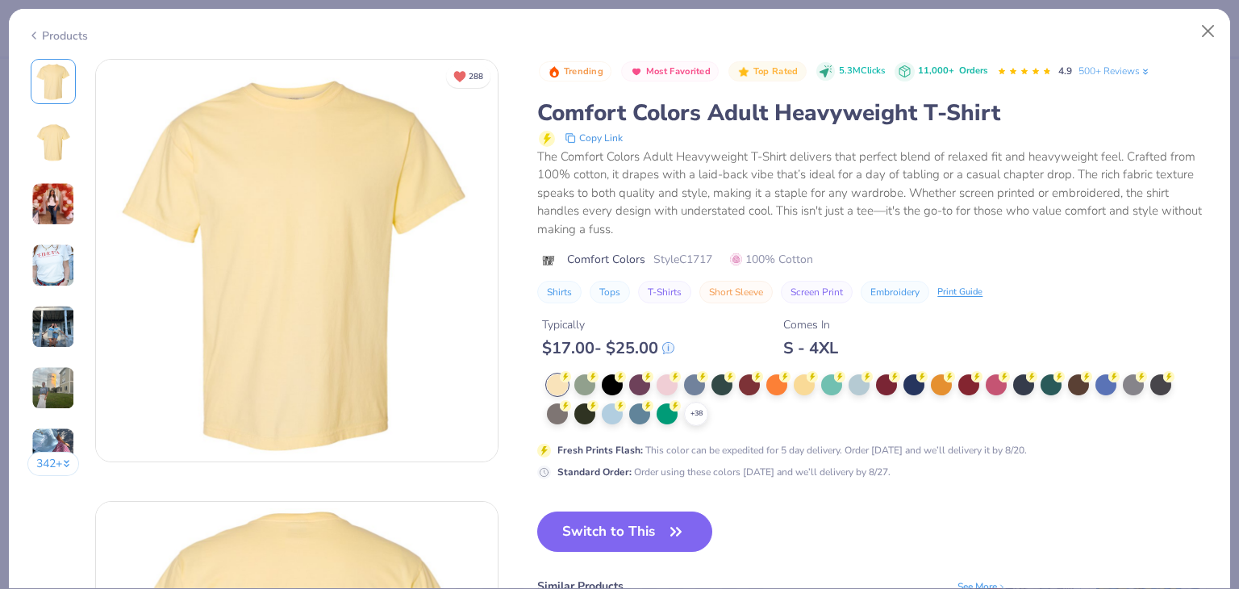
drag, startPoint x: 655, startPoint y: 256, endPoint x: 711, endPoint y: 258, distance: 55.7
click at [711, 258] on span "Style C1717" at bounding box center [682, 259] width 59 height 17
click at [649, 257] on div "Comfort Colors Style C1717 100% Cotton" at bounding box center [874, 259] width 674 height 17
drag, startPoint x: 649, startPoint y: 257, endPoint x: 719, endPoint y: 256, distance: 70.2
click at [719, 256] on div "Comfort Colors Style C1717 100% Cotton" at bounding box center [874, 259] width 674 height 17
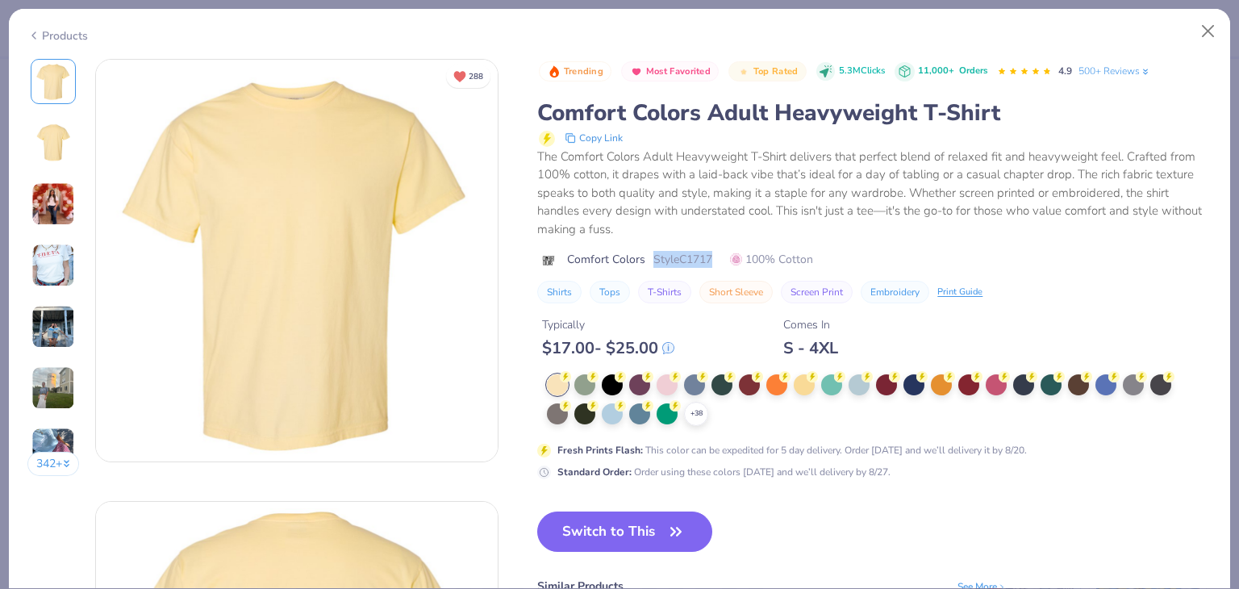
copy span "Style C1717"
click at [1207, 31] on button "Close" at bounding box center [1208, 31] width 31 height 31
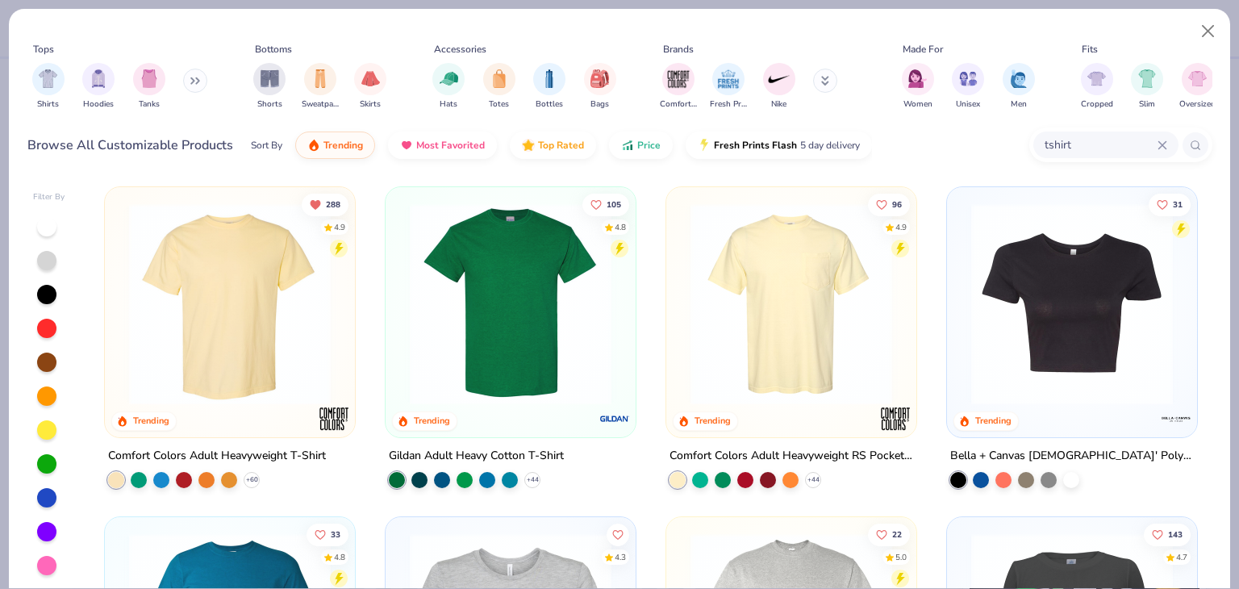
click at [514, 315] on img at bounding box center [511, 304] width 218 height 202
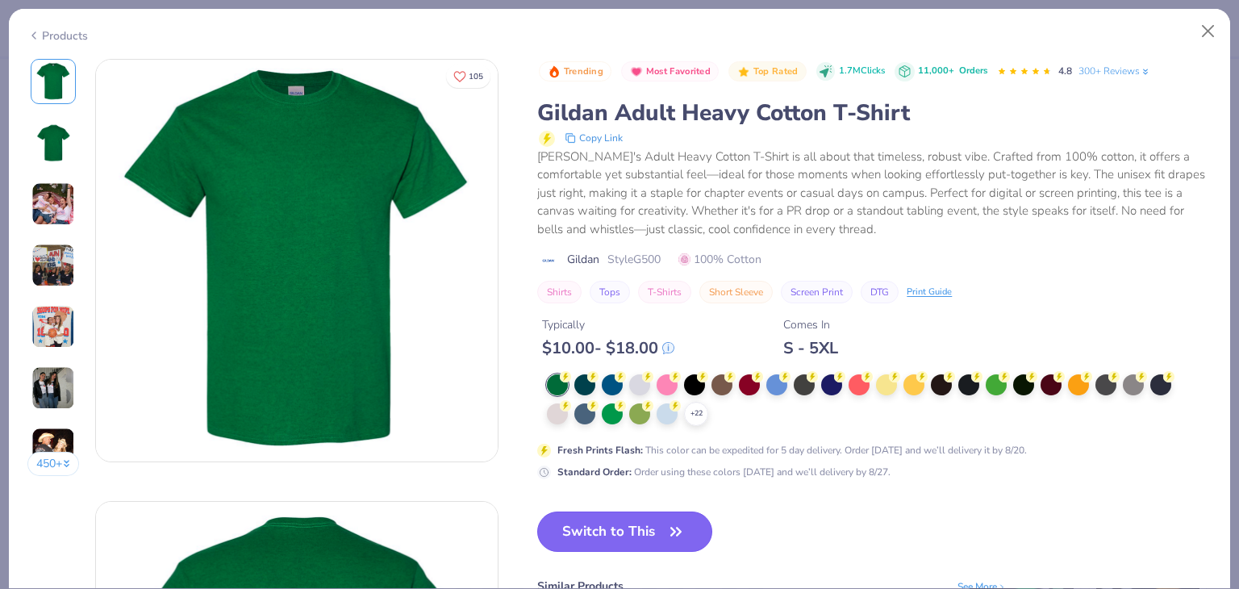
click at [612, 532] on button "Switch to This" at bounding box center [624, 531] width 175 height 40
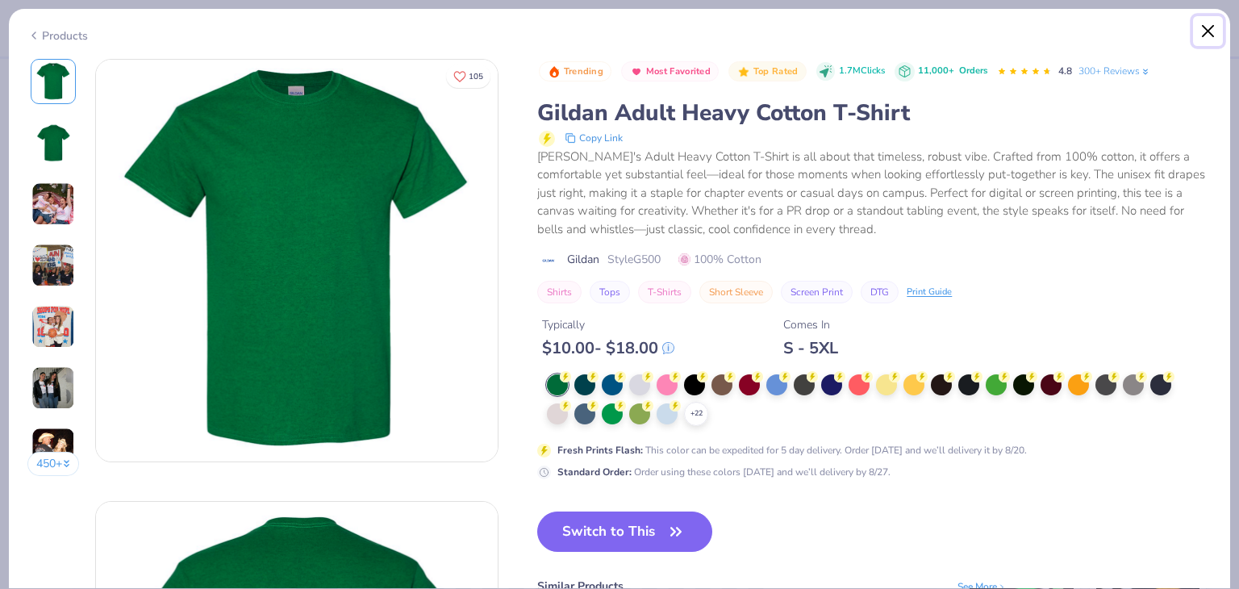
click at [1208, 27] on button "Close" at bounding box center [1208, 31] width 31 height 31
click at [1205, 33] on button "Close" at bounding box center [1208, 31] width 31 height 31
click at [65, 36] on div "Products" at bounding box center [57, 35] width 61 height 17
click at [1214, 36] on button "Close" at bounding box center [1208, 31] width 31 height 31
click at [1194, 40] on button "Close" at bounding box center [1208, 31] width 31 height 31
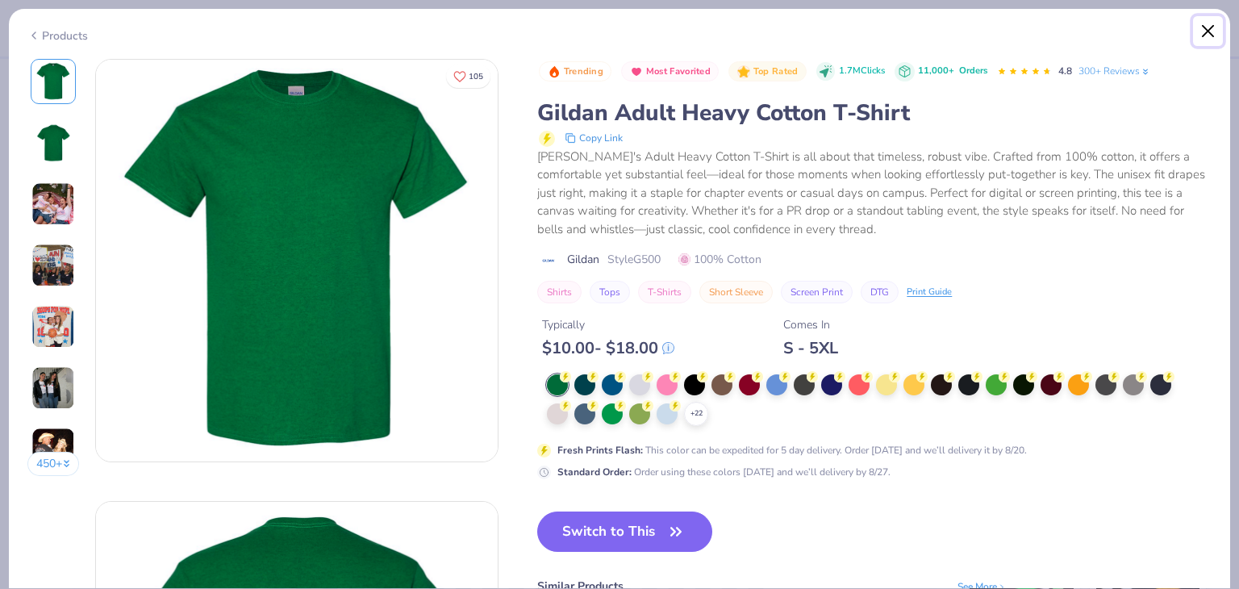
click at [1204, 22] on button "Close" at bounding box center [1208, 31] width 31 height 31
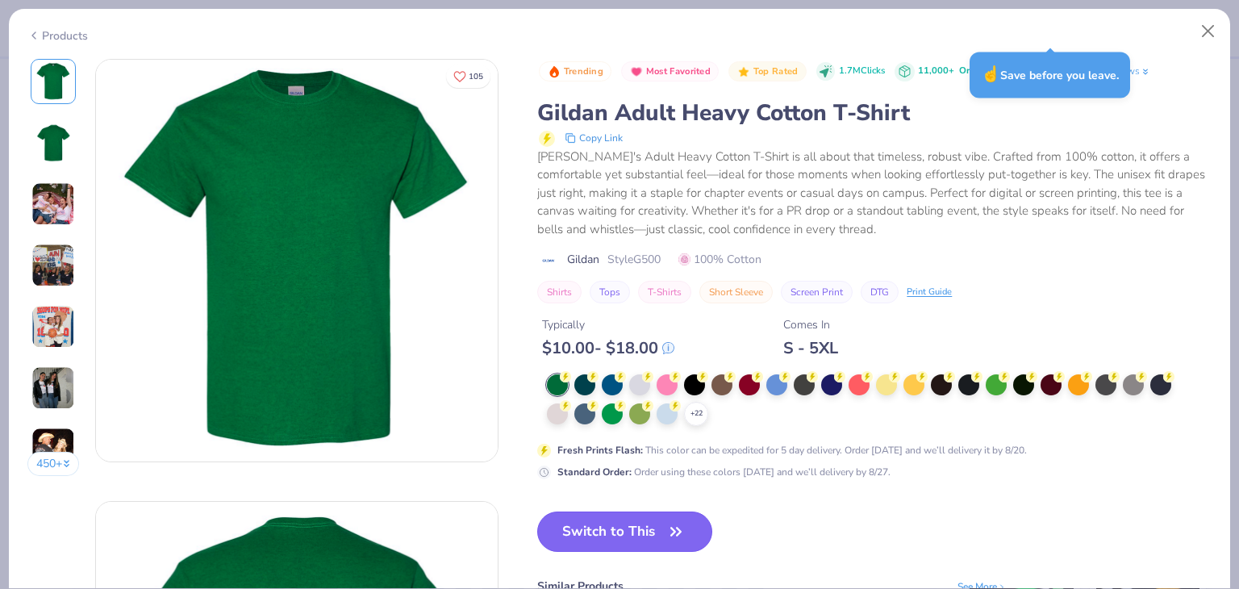
click at [666, 528] on icon "button" at bounding box center [676, 531] width 23 height 23
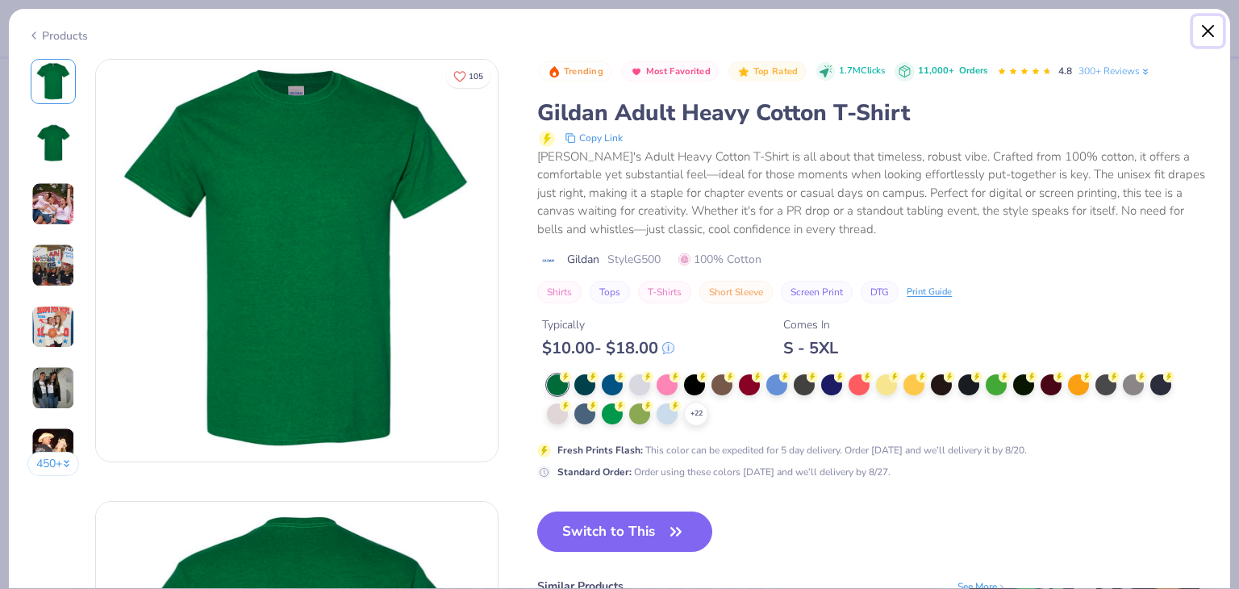
click at [1211, 30] on button "Close" at bounding box center [1208, 31] width 31 height 31
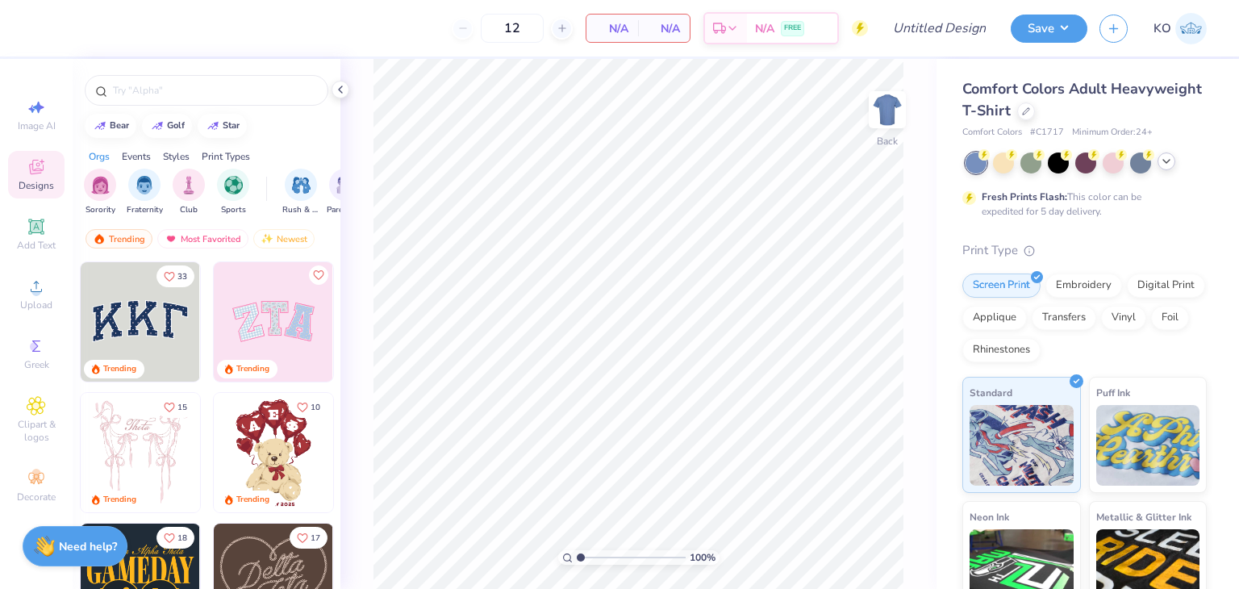
click at [1163, 165] on icon at bounding box center [1166, 161] width 13 height 13
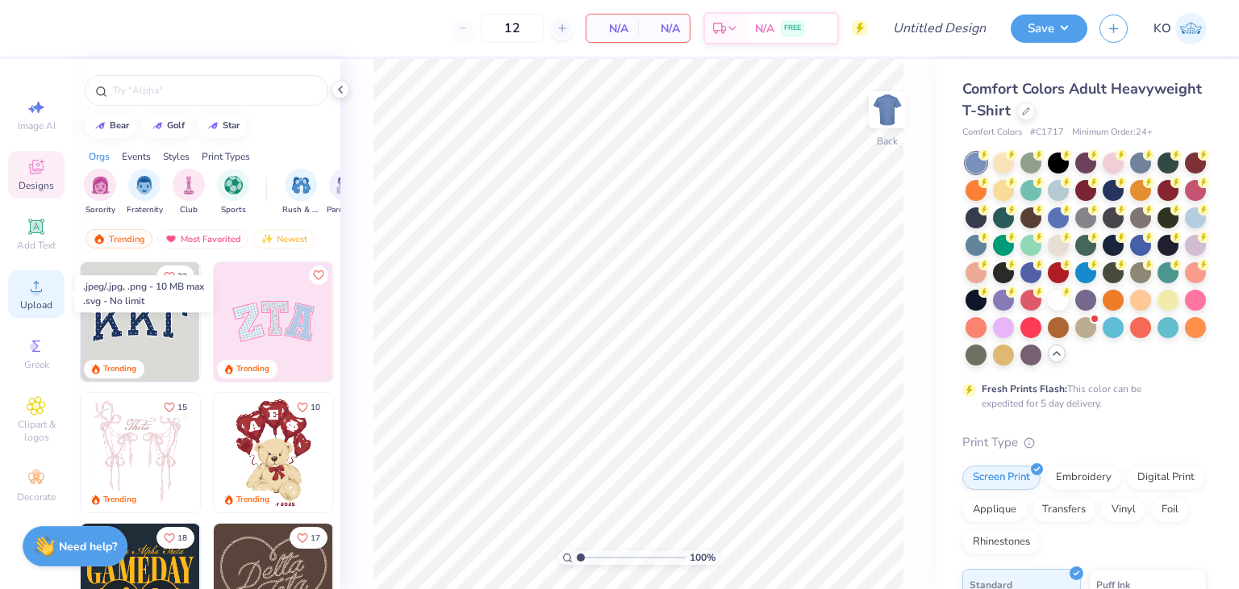
click at [40, 294] on icon at bounding box center [36, 286] width 19 height 19
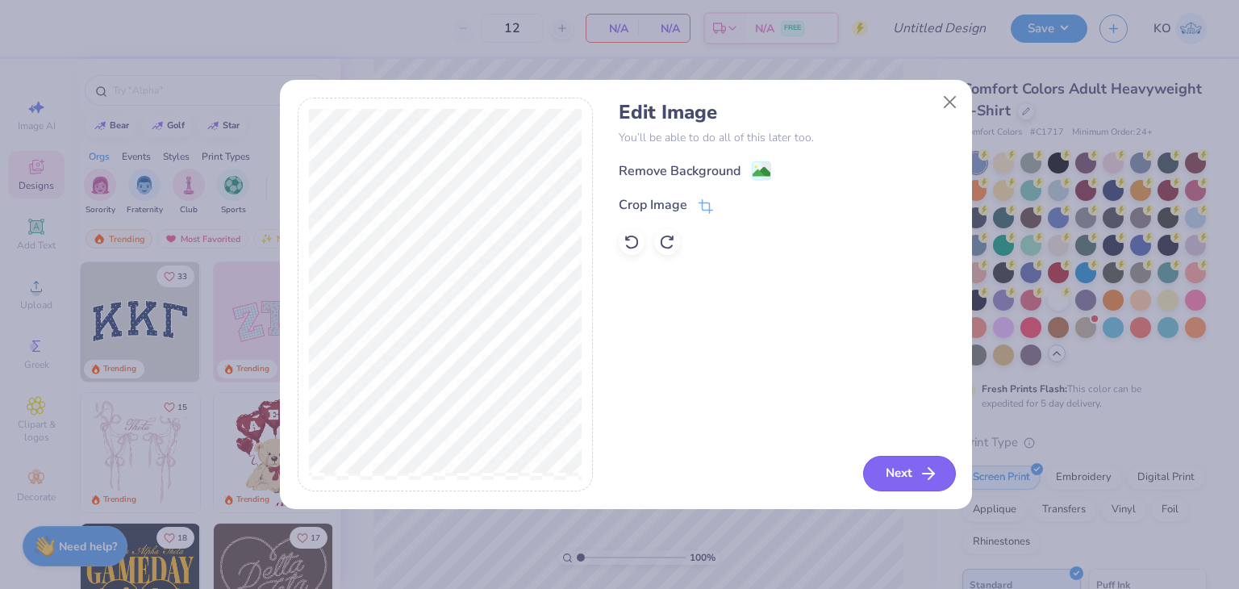
click at [899, 479] on button "Next" at bounding box center [909, 473] width 93 height 35
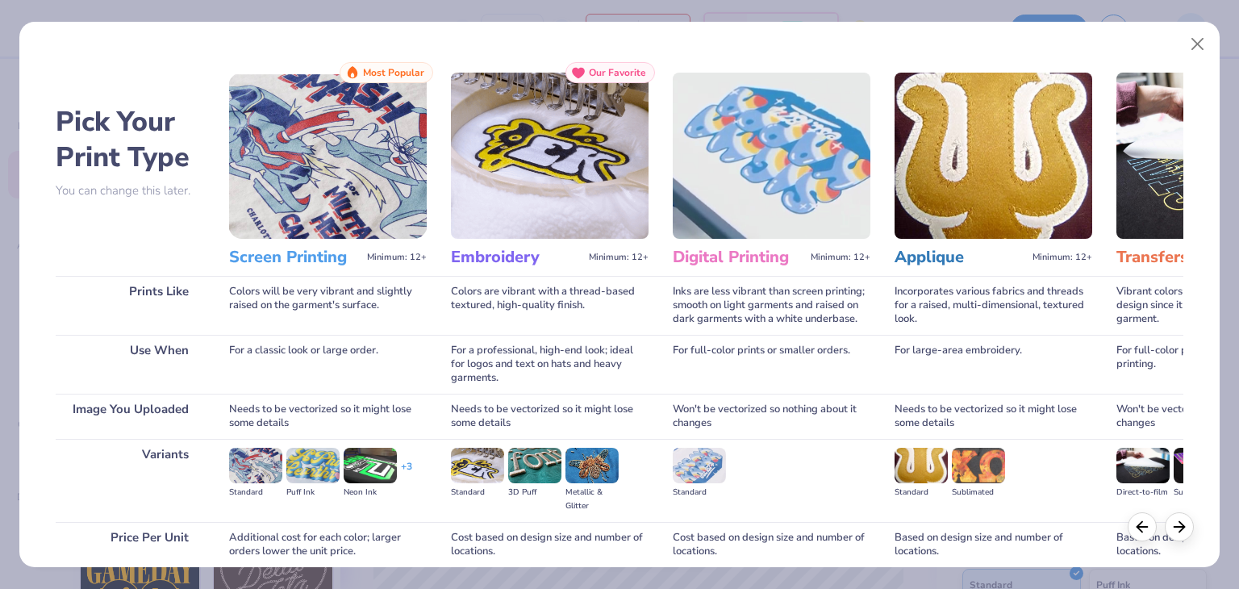
scroll to position [135, 0]
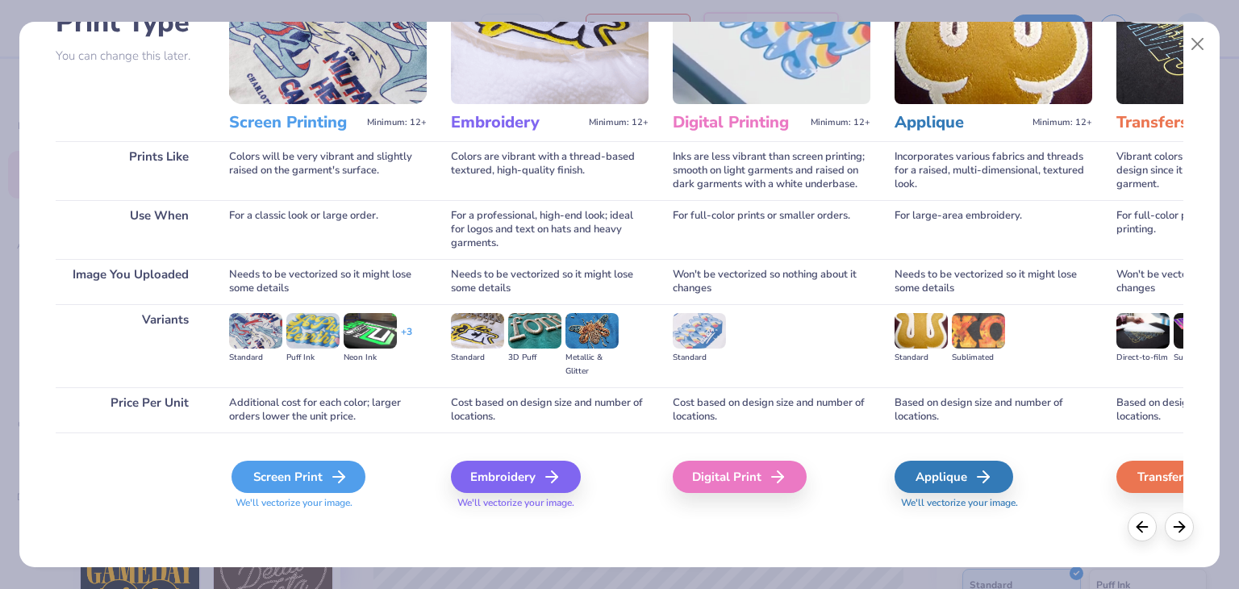
click at [276, 470] on div "Screen Print" at bounding box center [299, 477] width 134 height 32
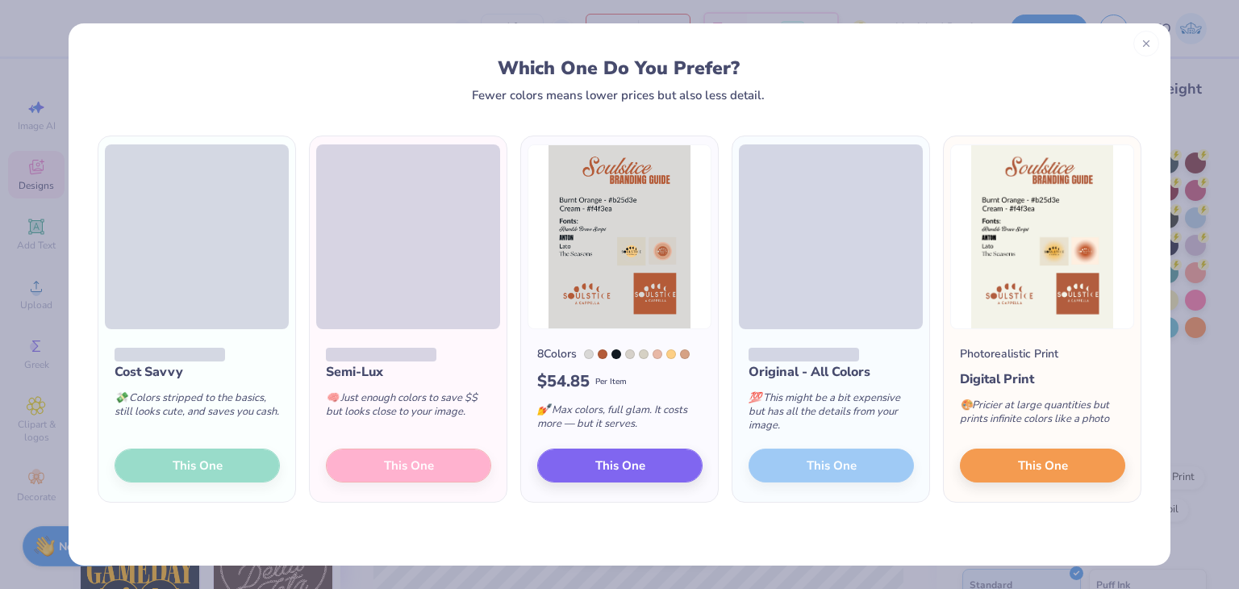
click at [1150, 46] on icon at bounding box center [1146, 43] width 11 height 11
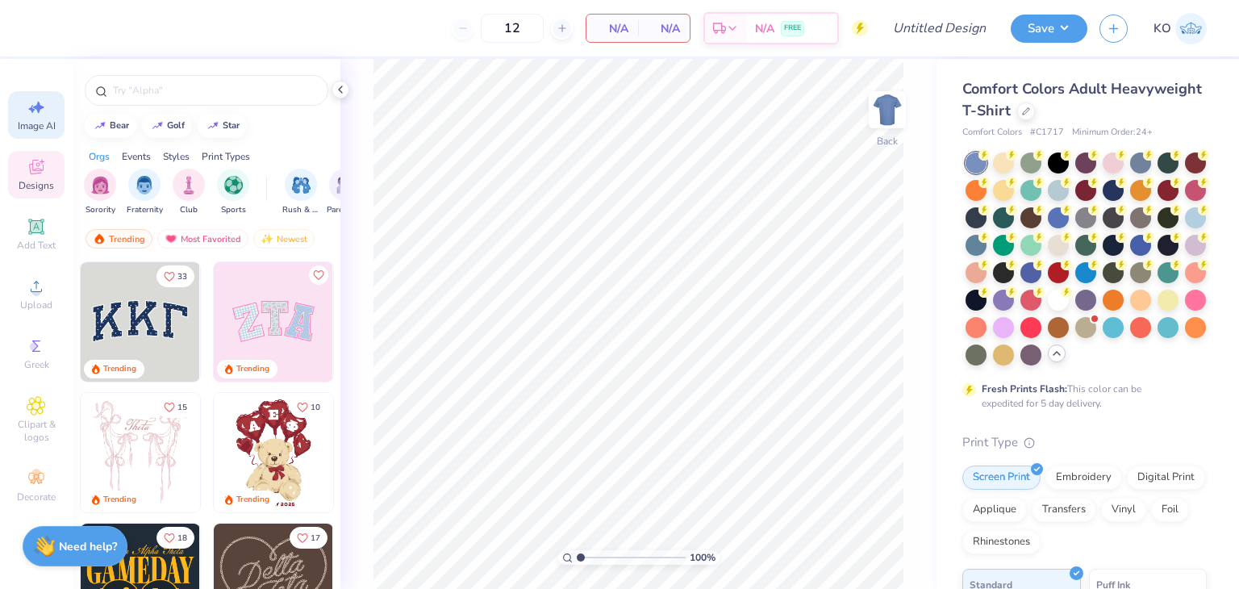
click at [27, 124] on span "Image AI" at bounding box center [37, 125] width 38 height 13
select select "4"
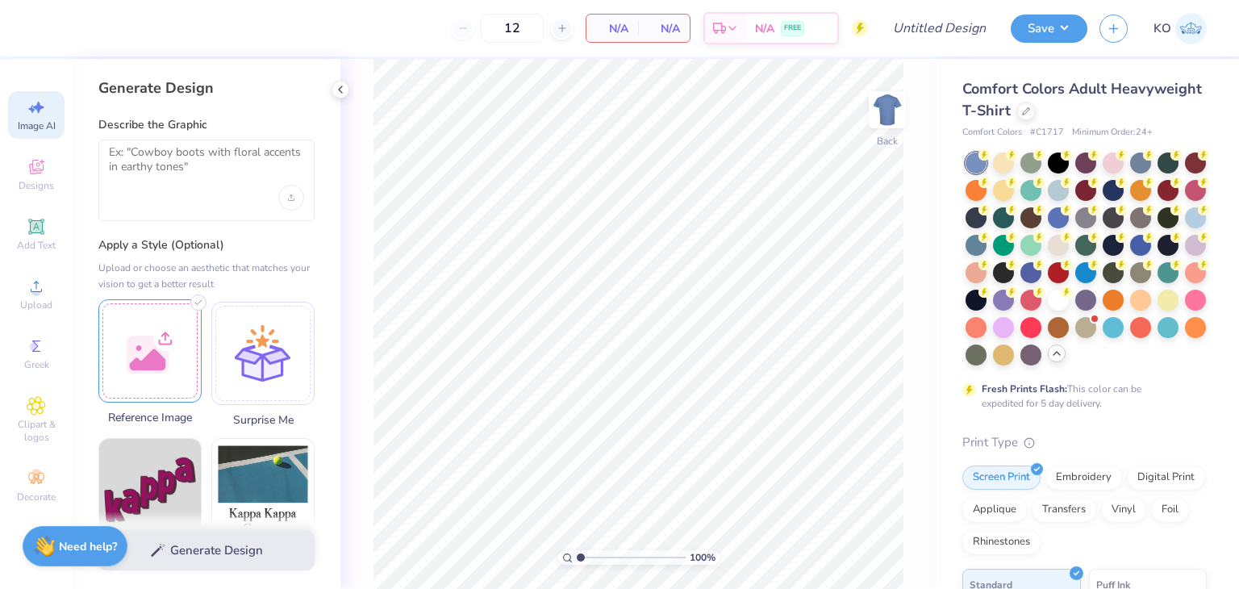
click at [153, 381] on div at bounding box center [149, 350] width 103 height 103
click at [211, 186] on div at bounding box center [206, 180] width 216 height 81
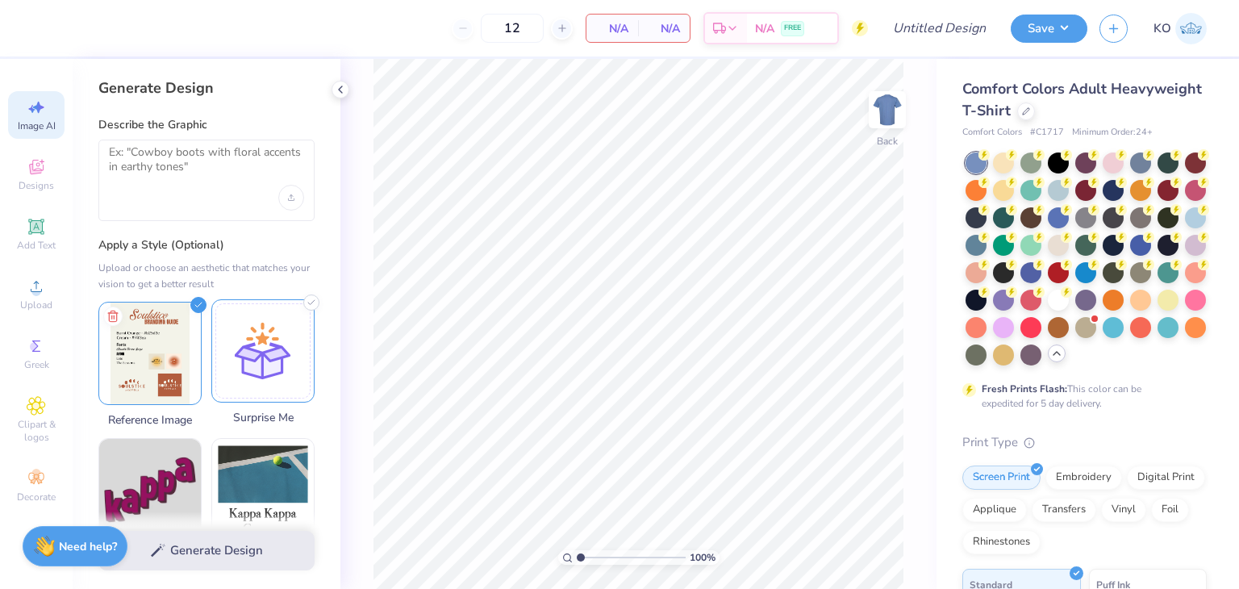
click at [276, 317] on div at bounding box center [262, 350] width 103 height 103
click at [158, 323] on img at bounding box center [150, 351] width 102 height 102
click at [190, 149] on textarea at bounding box center [206, 165] width 195 height 40
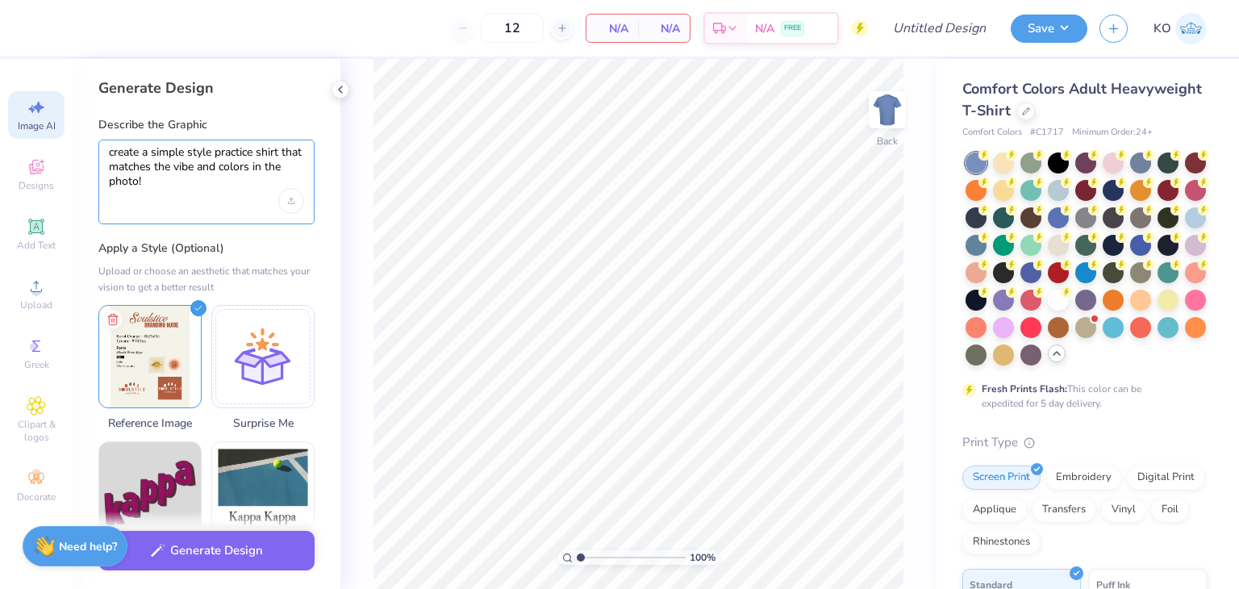
type textarea "create a simple style practice shirt that matches the vibe and colors in the ph…"
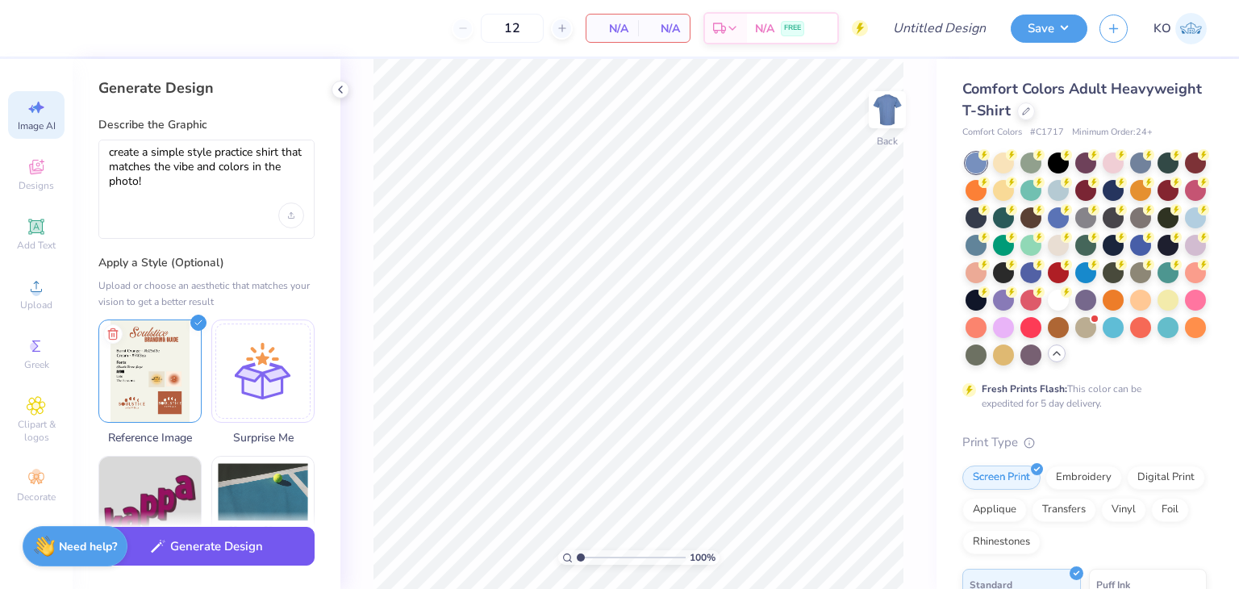
click at [210, 548] on button "Generate Design" at bounding box center [206, 547] width 216 height 40
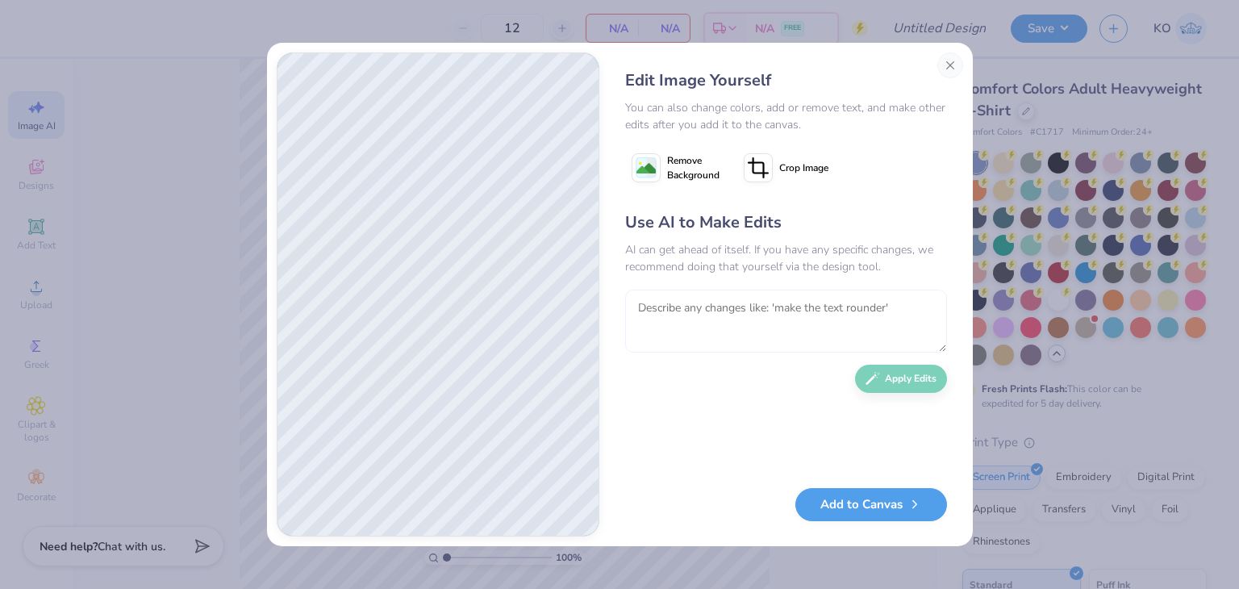
click at [699, 318] on textarea at bounding box center [786, 321] width 322 height 63
type textarea "can you add the words too Soulstice A Cappella"
click at [916, 385] on button "Apply Edits" at bounding box center [901, 375] width 92 height 28
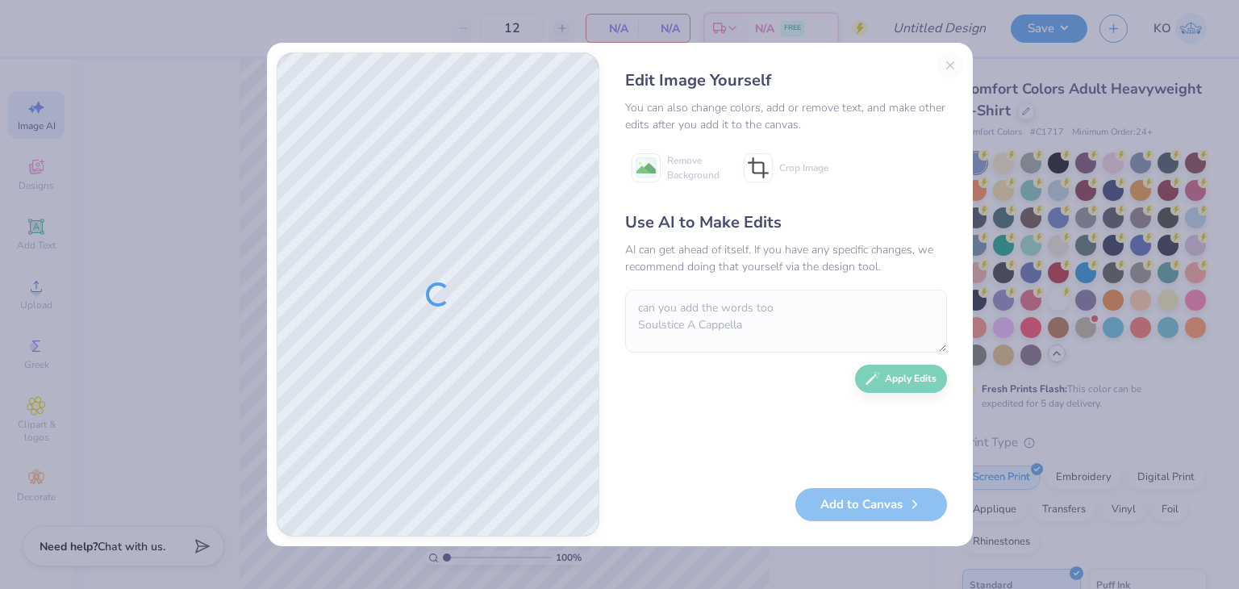
click at [1238, 327] on div "Edit Image Yourself You can also change colors, add or remove text, and make ot…" at bounding box center [619, 294] width 1239 height 589
click at [1238, 325] on div "Edit Image Yourself You can also change colors, add or remove text, and make ot…" at bounding box center [619, 294] width 1239 height 589
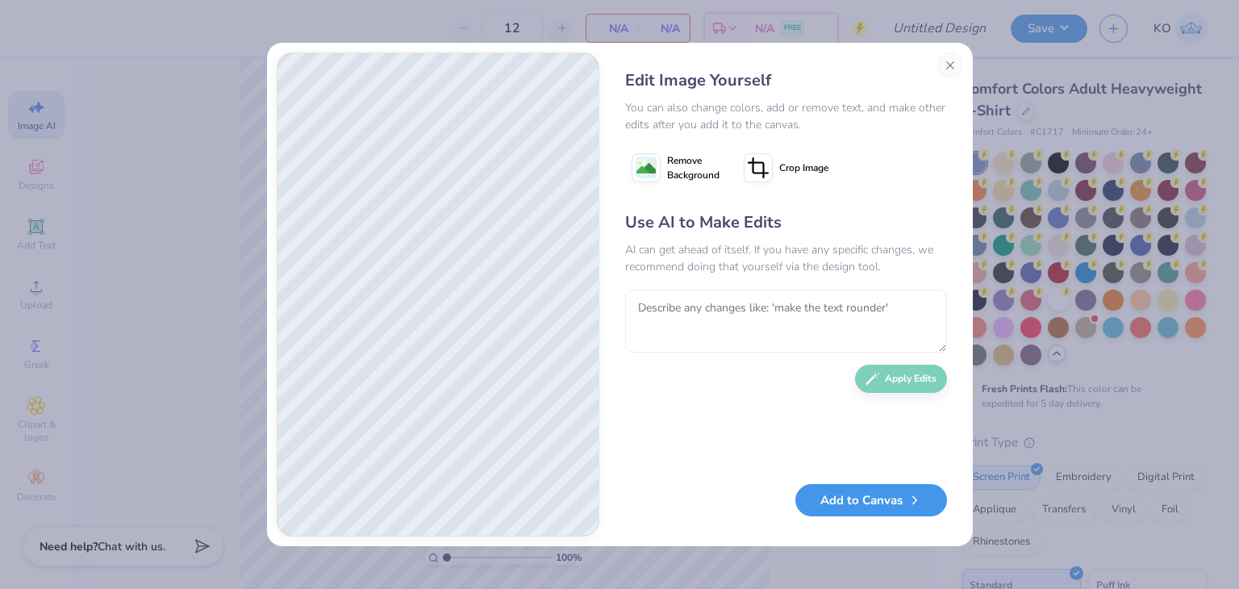
click at [851, 504] on button "Add to Canvas" at bounding box center [871, 500] width 152 height 33
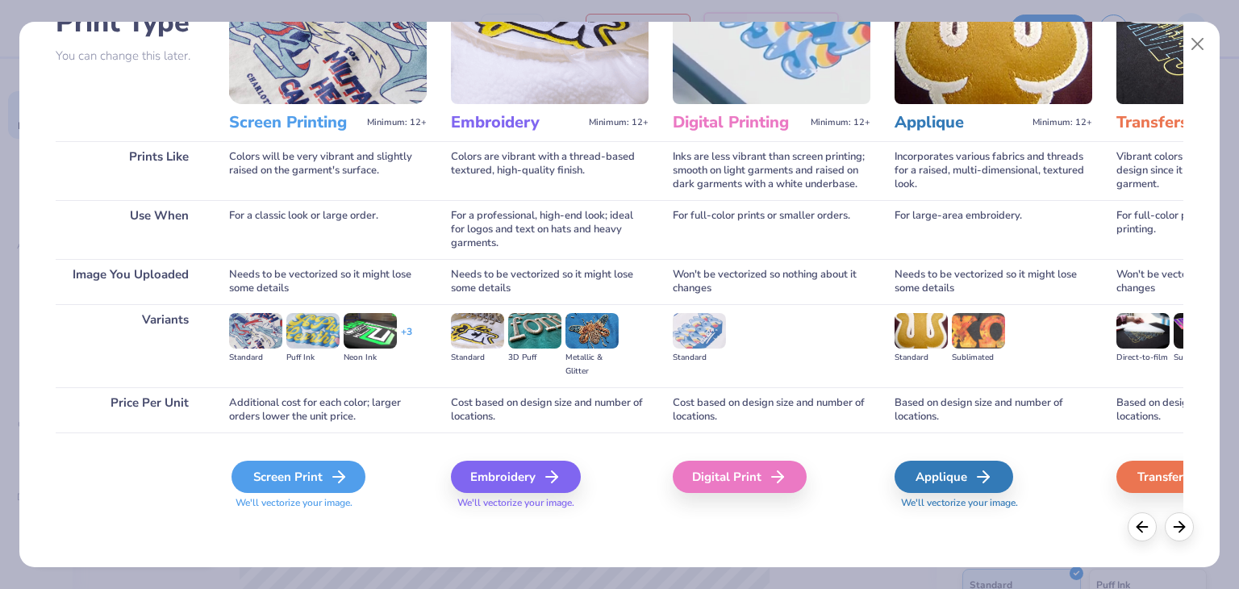
click at [298, 461] on div "Screen Print" at bounding box center [299, 477] width 134 height 32
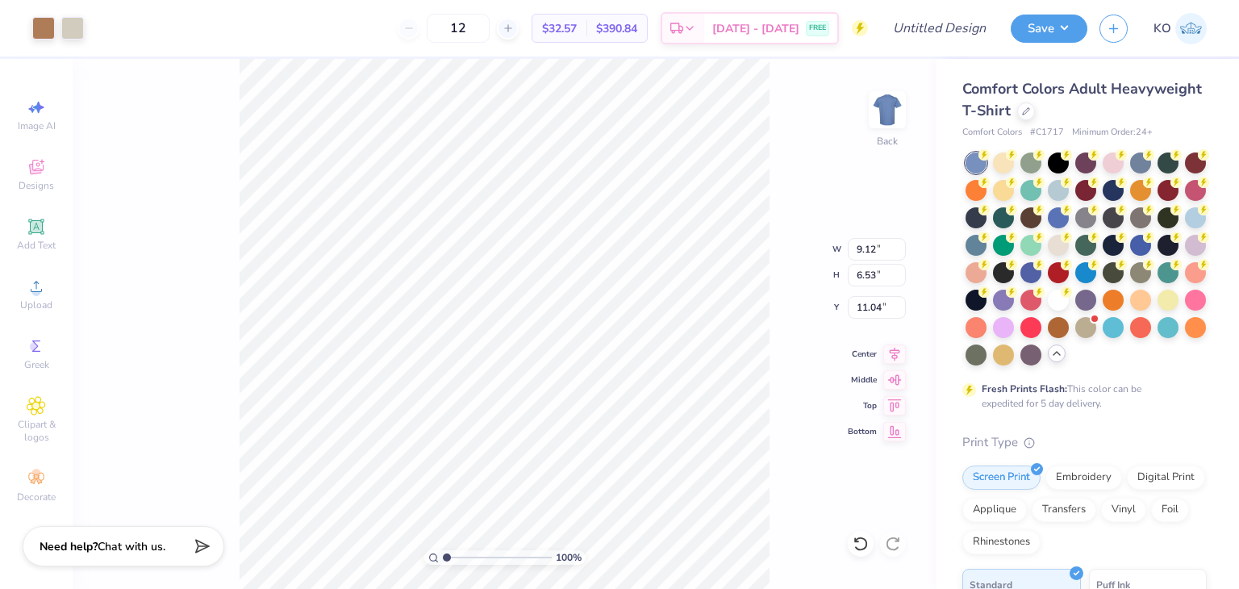
type input "9.12"
type input "6.53"
type input "3.00"
click at [1130, 309] on div at bounding box center [1140, 298] width 21 height 21
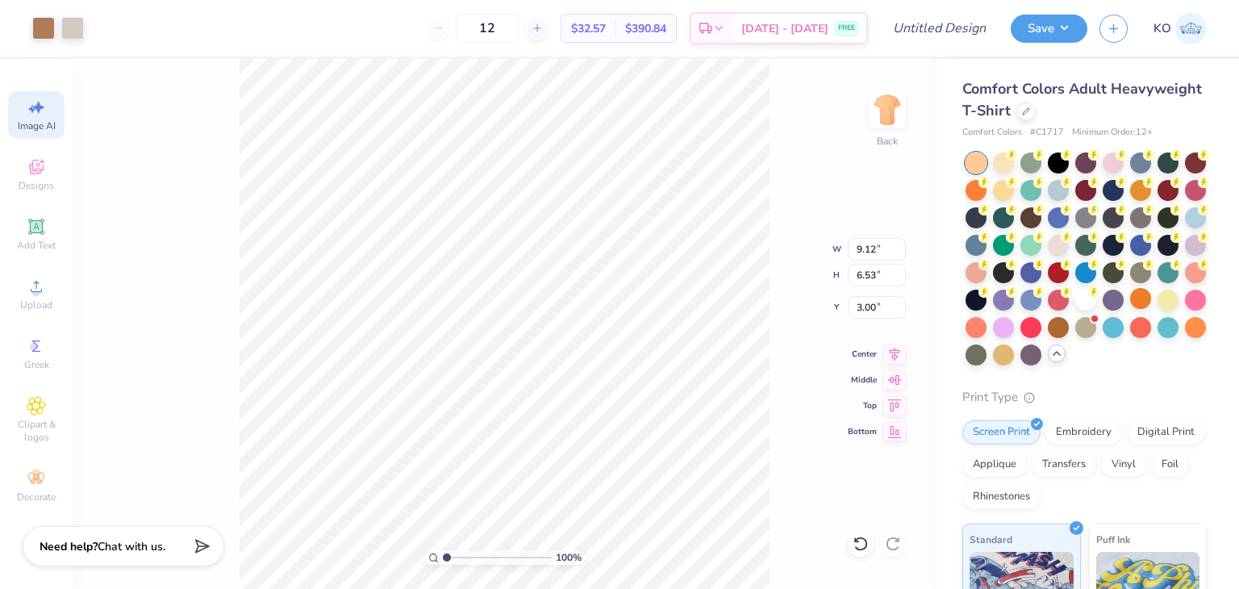
click at [39, 123] on span "Image AI" at bounding box center [37, 125] width 38 height 13
select select "4"
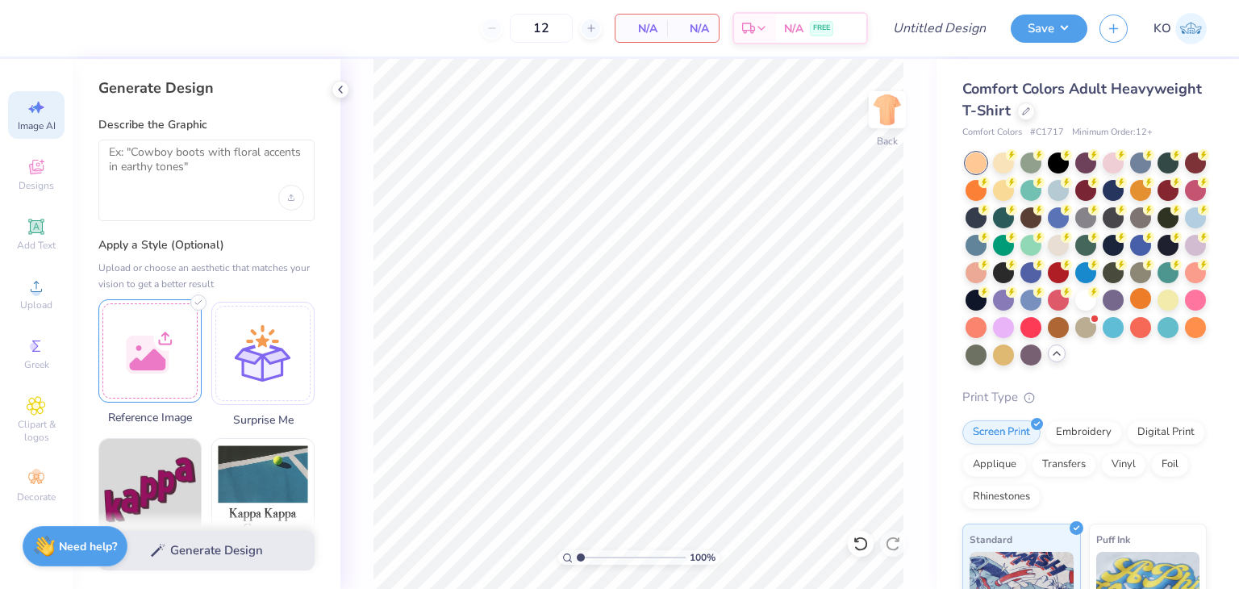
click at [152, 357] on div at bounding box center [149, 350] width 103 height 103
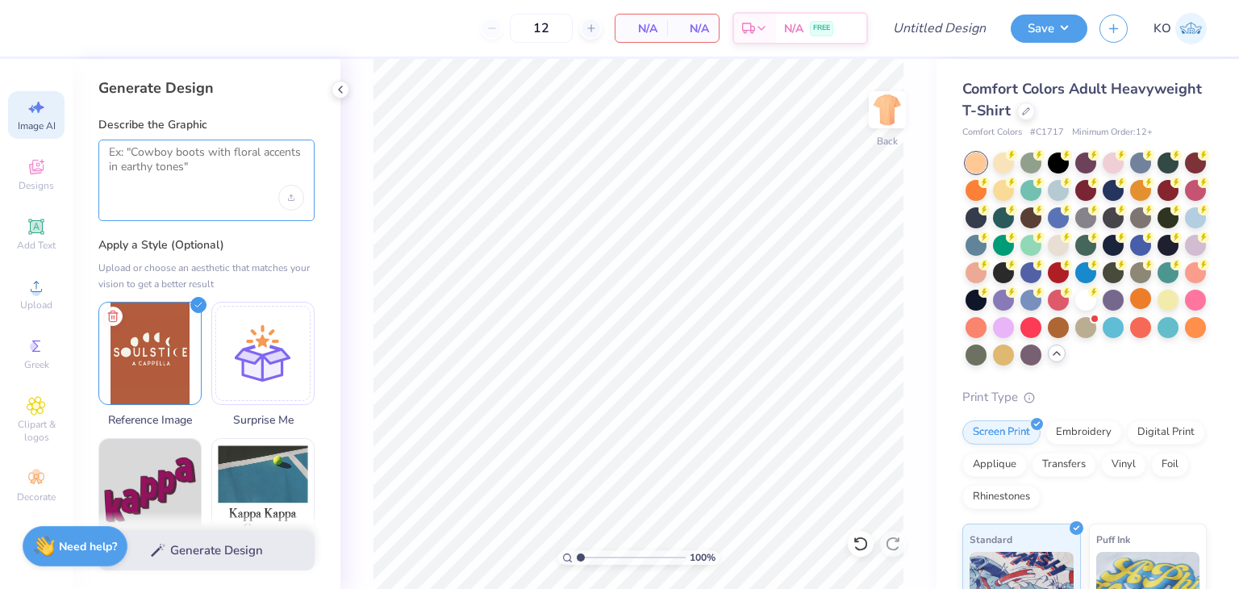
click at [165, 165] on textarea at bounding box center [206, 165] width 195 height 40
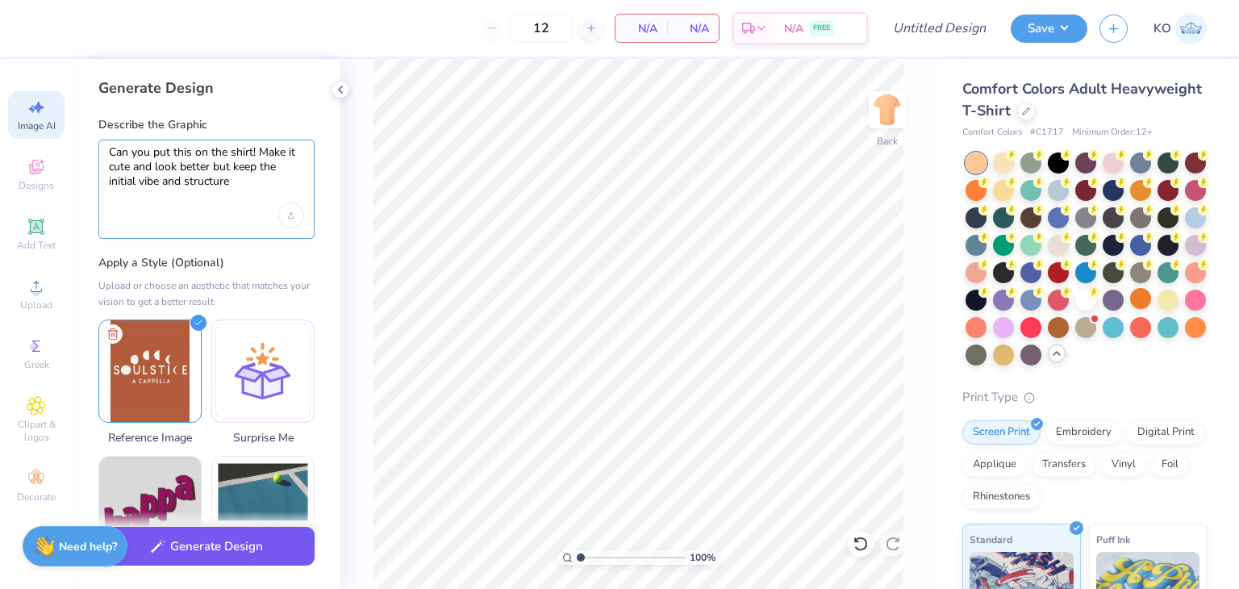
type textarea "Can you put this on the shirt! Make it cute and look better but keep the initia…"
click at [202, 555] on button "Generate Design" at bounding box center [206, 547] width 216 height 40
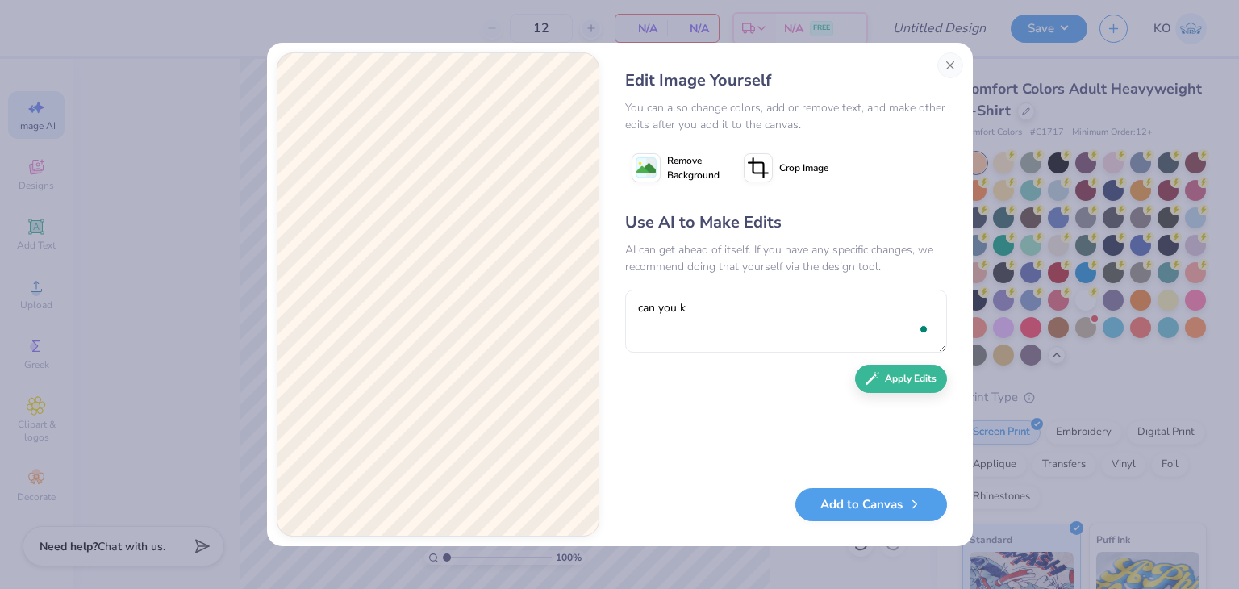
type textarea "can you ke"
